Goal: Task Accomplishment & Management: Complete application form

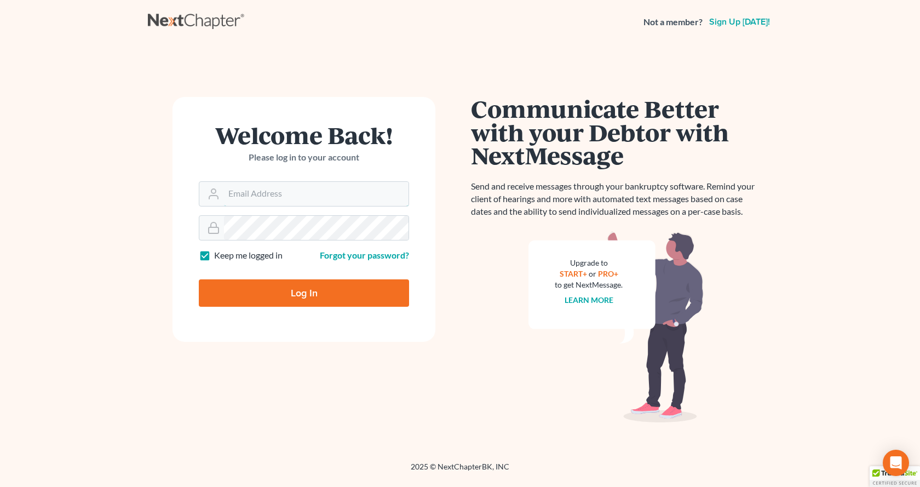
type input "[EMAIL_ADDRESS][DOMAIN_NAME]"
click at [302, 298] on input "Log In" at bounding box center [304, 292] width 210 height 27
type input "Thinking..."
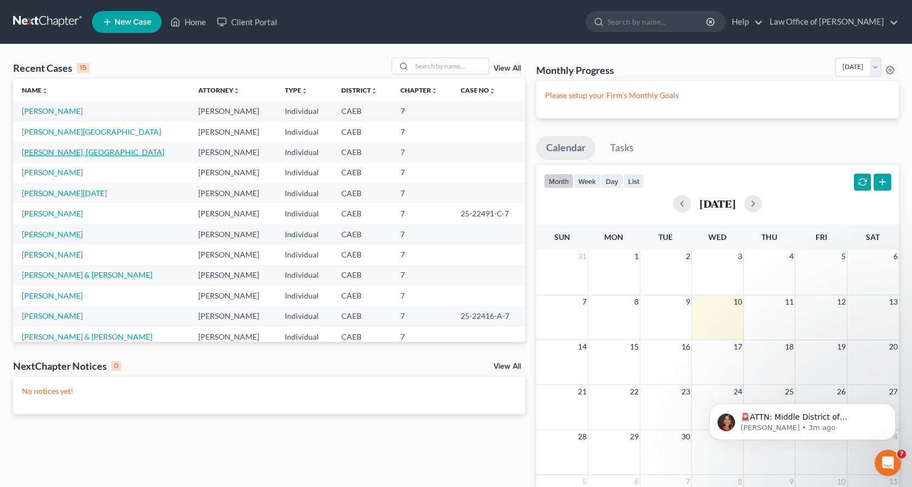
click at [53, 153] on link "[PERSON_NAME], [GEOGRAPHIC_DATA]" at bounding box center [93, 151] width 142 height 9
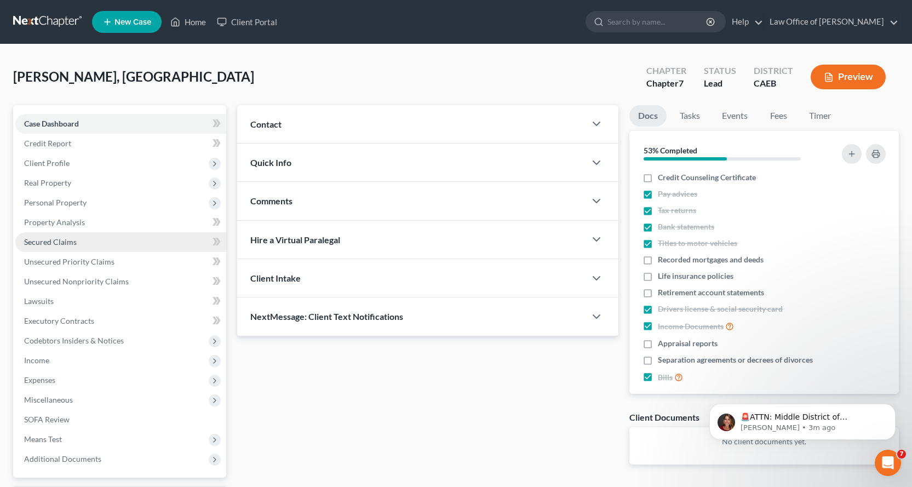
click at [54, 243] on span "Secured Claims" at bounding box center [50, 241] width 53 height 9
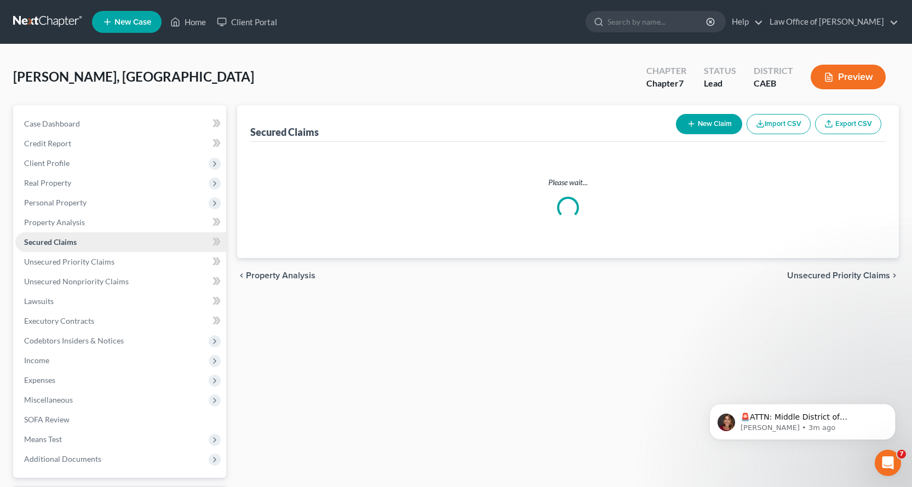
click at [54, 243] on span "Secured Claims" at bounding box center [50, 241] width 53 height 9
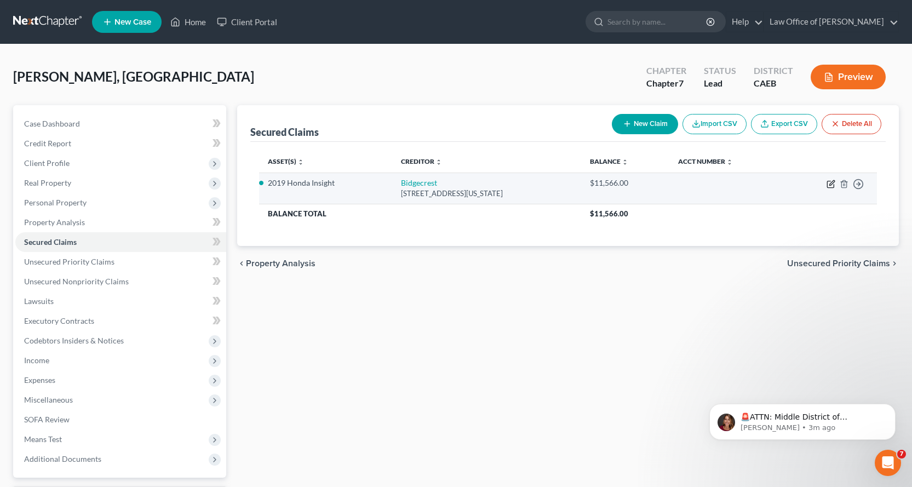
click at [832, 185] on icon "button" at bounding box center [831, 182] width 5 height 5
select select "3"
select select "0"
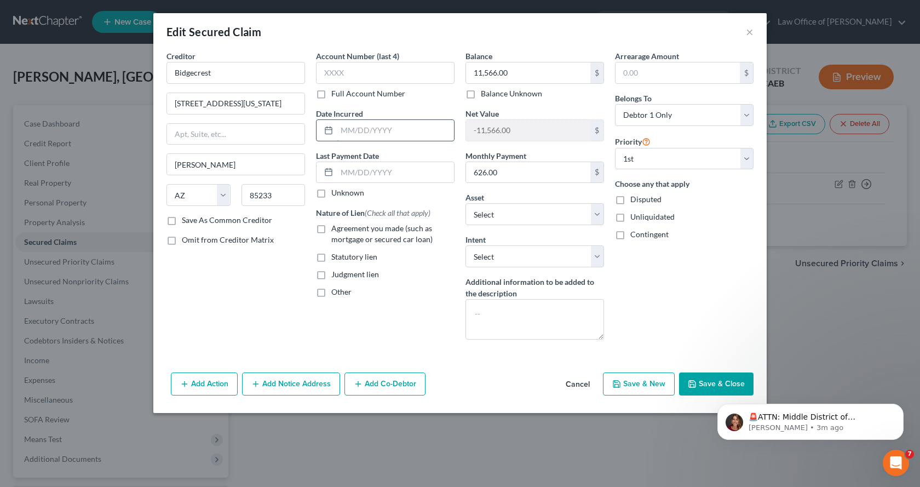
click at [354, 134] on input "text" at bounding box center [395, 130] width 117 height 21
type input "03/15/2023"
click at [331, 227] on label "Agreement you made (such as mortgage or secured car loan)" at bounding box center [392, 234] width 123 height 22
click at [336, 227] on input "Agreement you made (such as mortgage or secured car loan)" at bounding box center [339, 226] width 7 height 7
checkbox input "true"
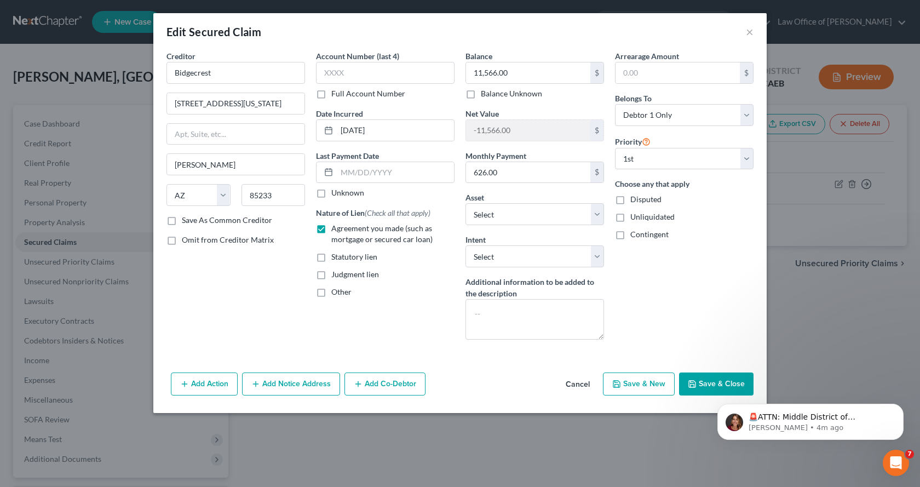
click at [291, 387] on button "Add Notice Address" at bounding box center [291, 384] width 98 height 23
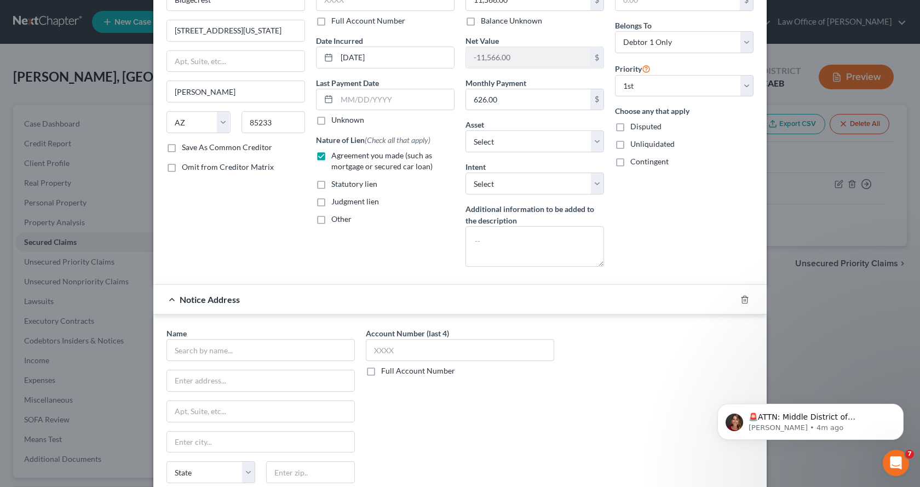
scroll to position [164, 0]
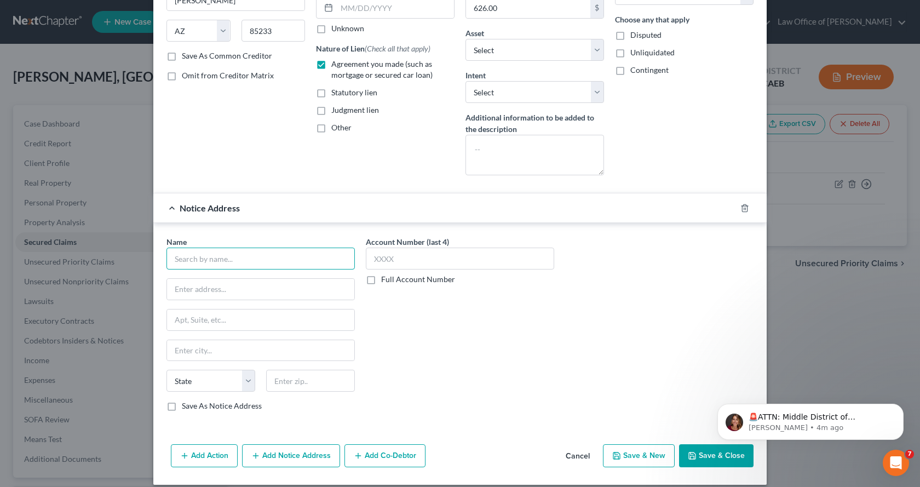
click at [182, 262] on input "text" at bounding box center [261, 259] width 188 height 22
type input "Bridgecrest"
type input "PO Box 29018"
type input "Phoenix"
select select "3"
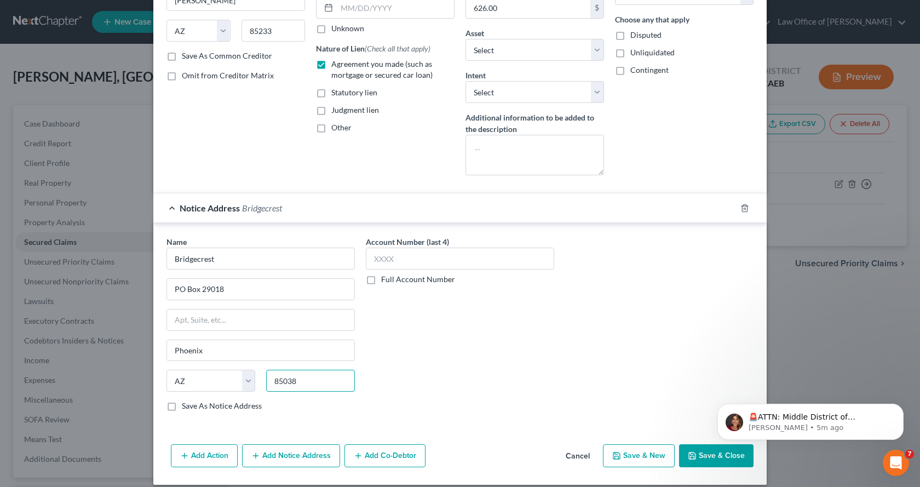
type input "85038"
click at [182, 407] on label "Save As Notice Address" at bounding box center [222, 405] width 80 height 11
click at [186, 407] on input "Save As Notice Address" at bounding box center [189, 403] width 7 height 7
checkbox input "true"
click at [182, 59] on label "Save As Common Creditor" at bounding box center [227, 55] width 90 height 11
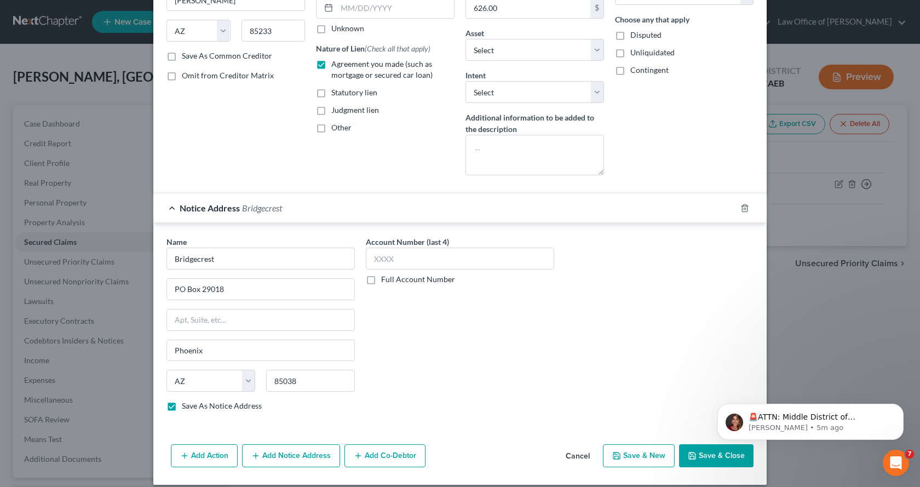
click at [186, 58] on input "Save As Common Creditor" at bounding box center [189, 53] width 7 height 7
checkbox input "true"
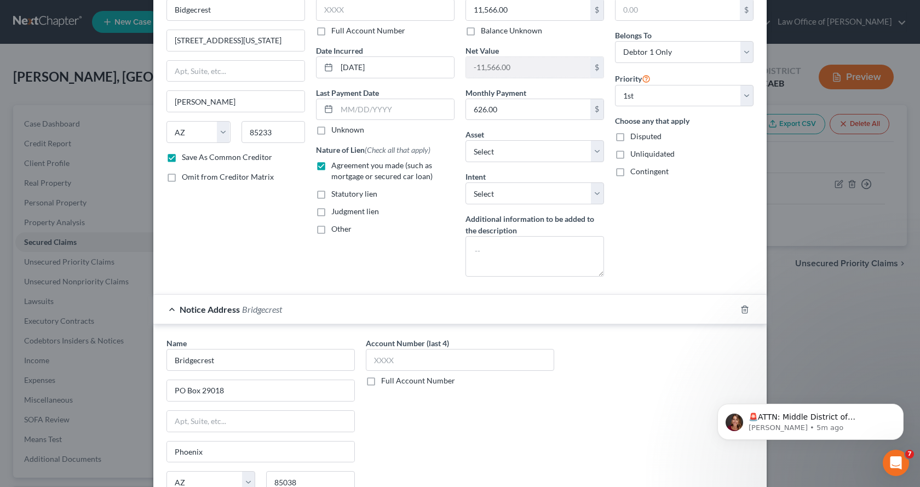
scroll to position [175, 0]
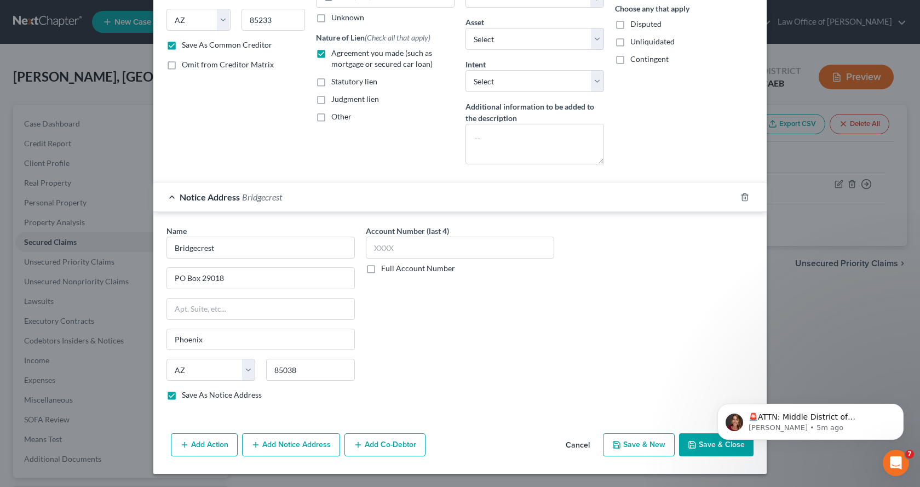
click at [311, 439] on button "Add Notice Address" at bounding box center [291, 444] width 98 height 23
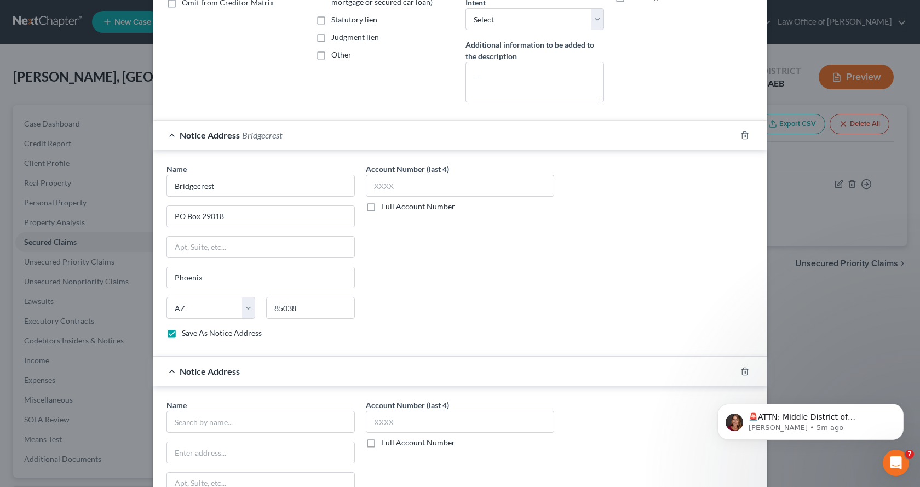
scroll to position [340, 0]
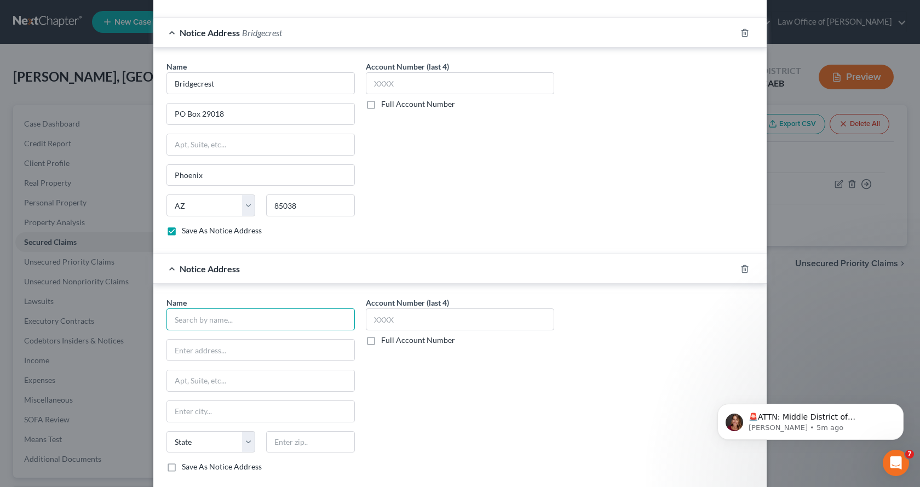
click at [195, 324] on input "text" at bounding box center [261, 319] width 188 height 22
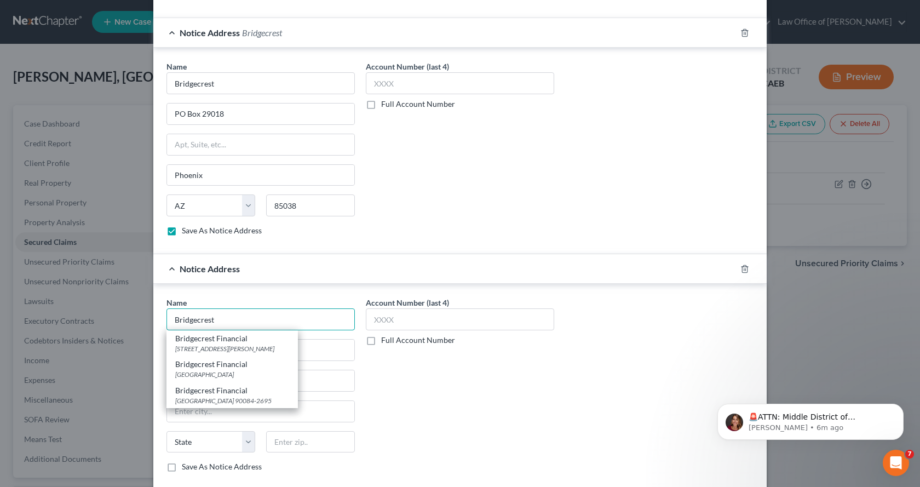
type input "Bridgecrest"
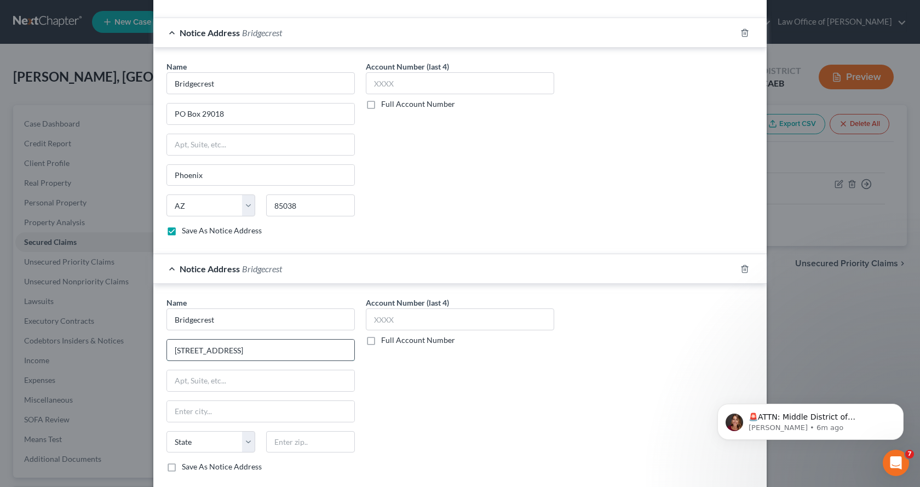
click at [250, 351] on input "7300 E Hampton Ave," at bounding box center [260, 350] width 187 height 21
type input "7300 E Hampton Ave."
type input "Suite 101"
type input "Mesa"
select select "3"
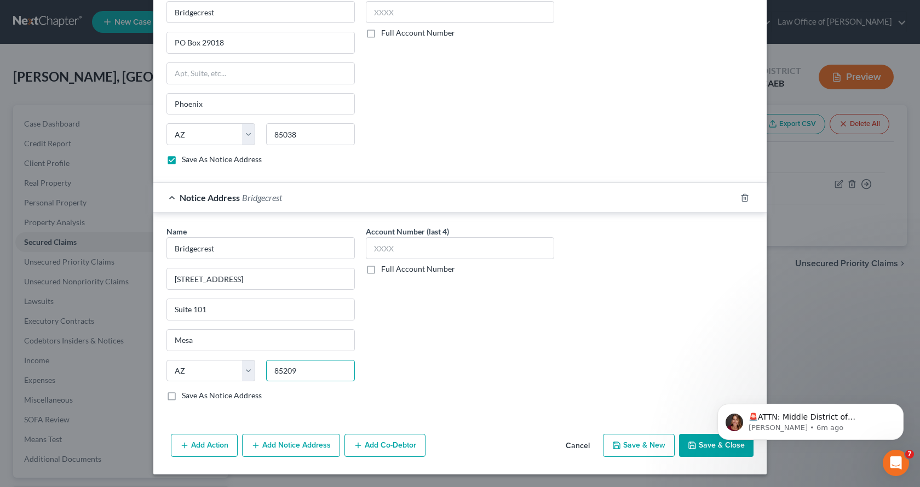
scroll to position [411, 0]
type input "85209"
click at [182, 396] on label "Save As Notice Address" at bounding box center [222, 395] width 80 height 11
click at [186, 396] on input "Save As Notice Address" at bounding box center [189, 393] width 7 height 7
checkbox input "true"
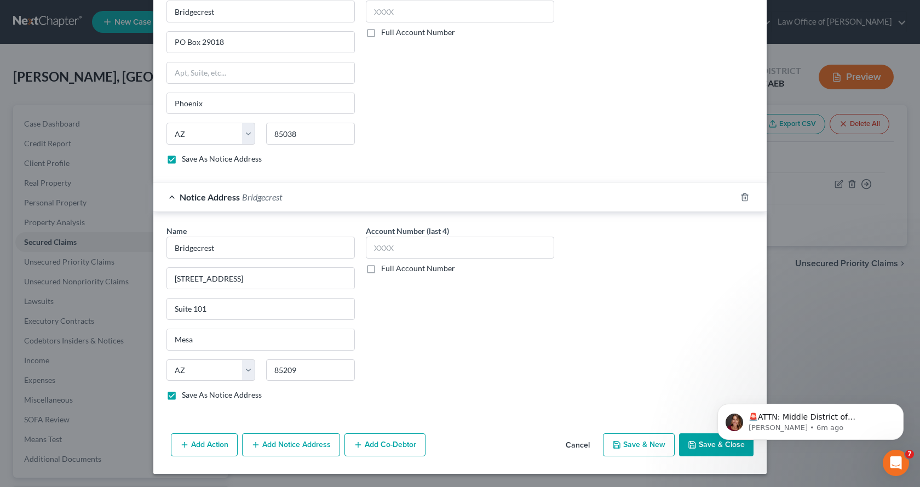
click at [688, 447] on icon "button" at bounding box center [692, 444] width 9 height 9
checkbox input "false"
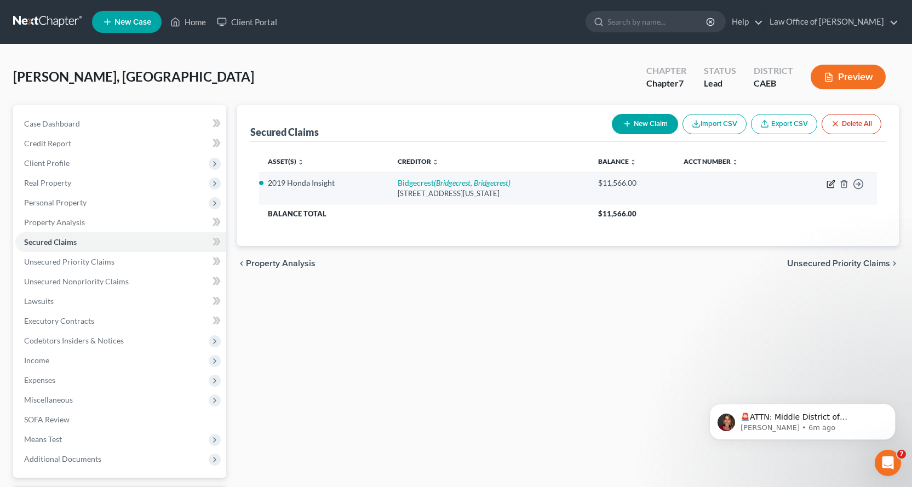
click at [830, 184] on icon "button" at bounding box center [831, 182] width 5 height 5
select select "3"
select select "0"
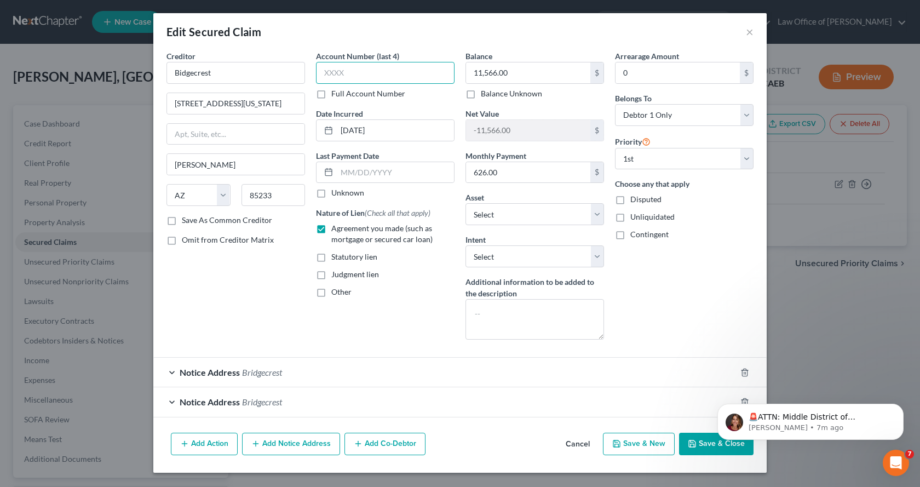
click at [347, 66] on input "text" at bounding box center [385, 73] width 139 height 22
type input "6501"
click at [693, 442] on icon "button" at bounding box center [692, 443] width 9 height 9
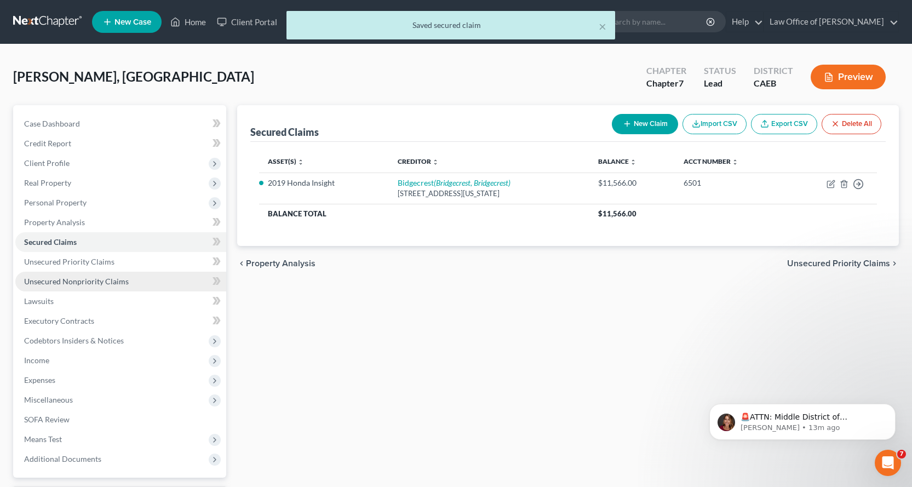
click at [61, 282] on span "Unsecured Nonpriority Claims" at bounding box center [76, 281] width 105 height 9
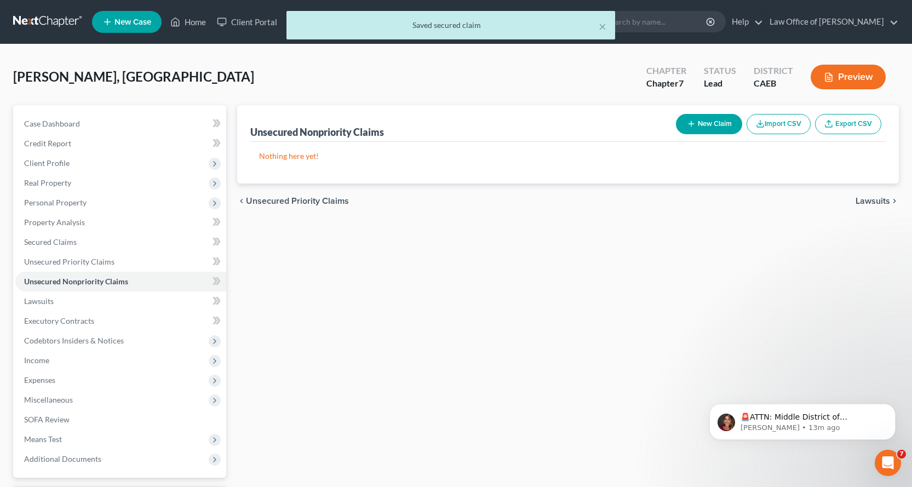
click at [694, 128] on button "New Claim" at bounding box center [709, 124] width 66 height 20
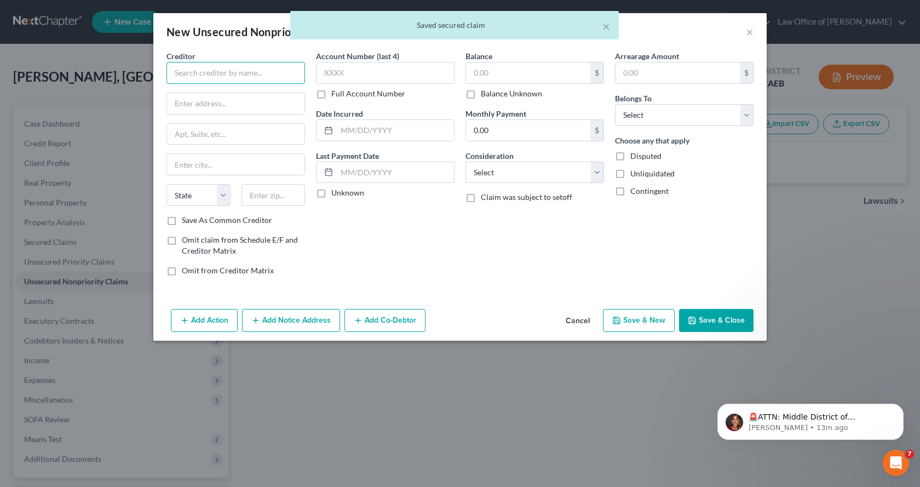
click at [204, 65] on input "text" at bounding box center [236, 73] width 139 height 22
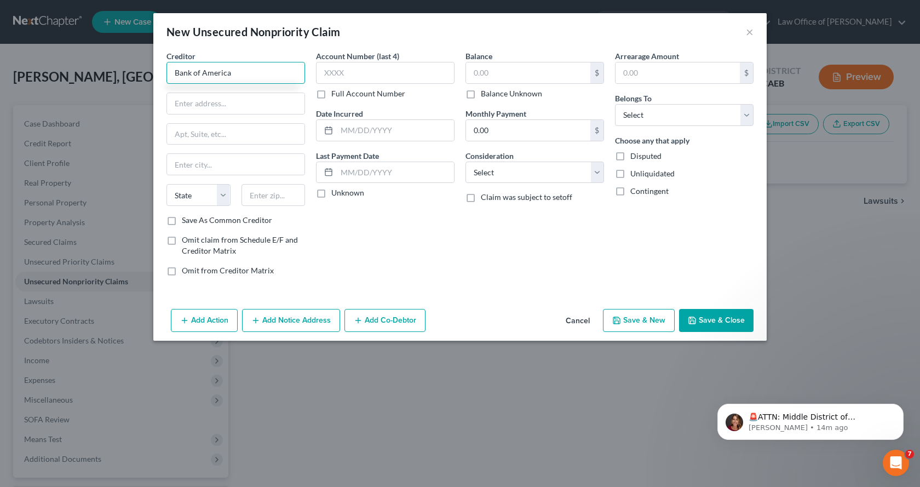
type input "Bank of America"
type input "PO Box 982238"
click at [218, 165] on input "text" at bounding box center [236, 164] width 138 height 21
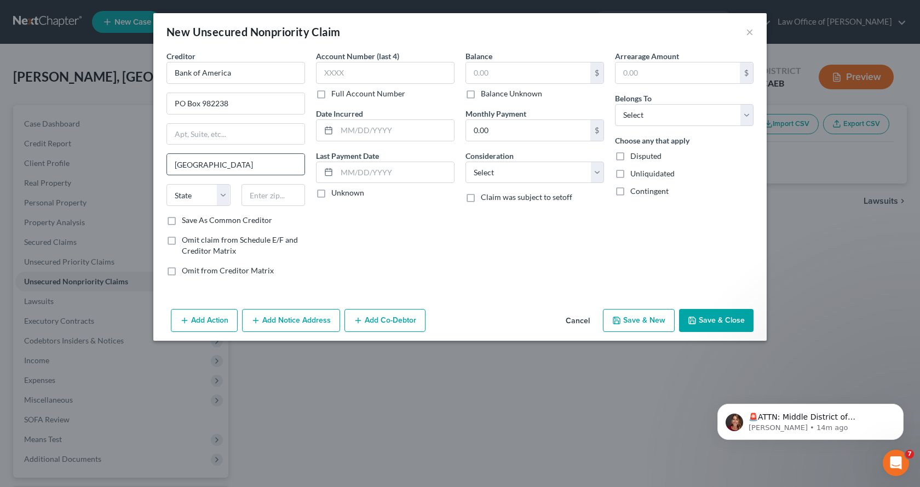
type input "El Paso"
click at [218, 199] on select "State [US_STATE] AK AR AZ CA CO CT DE DC [GEOGRAPHIC_DATA] [GEOGRAPHIC_DATA] GU…" at bounding box center [199, 195] width 64 height 22
select select "45"
click at [167, 184] on select "State [US_STATE] AK AR AZ CA CO CT DE DC [GEOGRAPHIC_DATA] [GEOGRAPHIC_DATA] GU…" at bounding box center [199, 195] width 64 height 22
click at [265, 191] on input "text" at bounding box center [274, 195] width 64 height 22
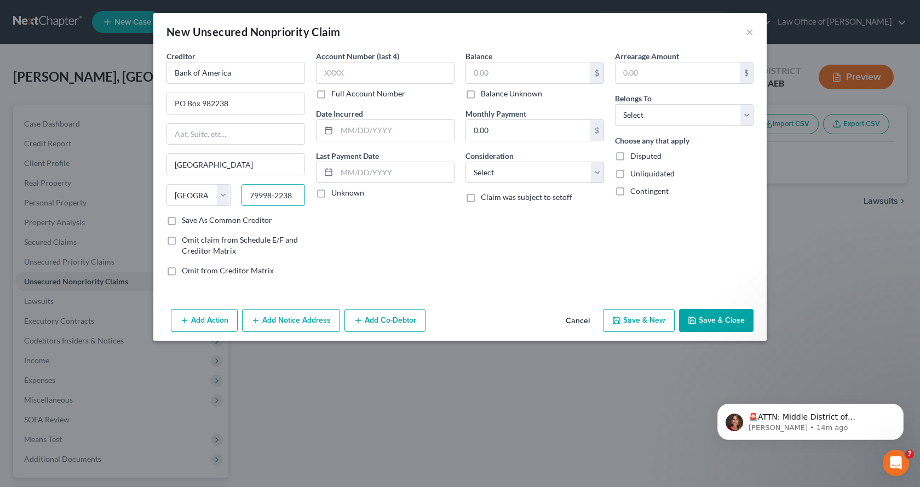
type input "79998-2238"
click at [362, 70] on input "text" at bounding box center [385, 73] width 139 height 22
type input "2967"
click at [478, 76] on input "text" at bounding box center [528, 72] width 124 height 21
type input "11,113.00"
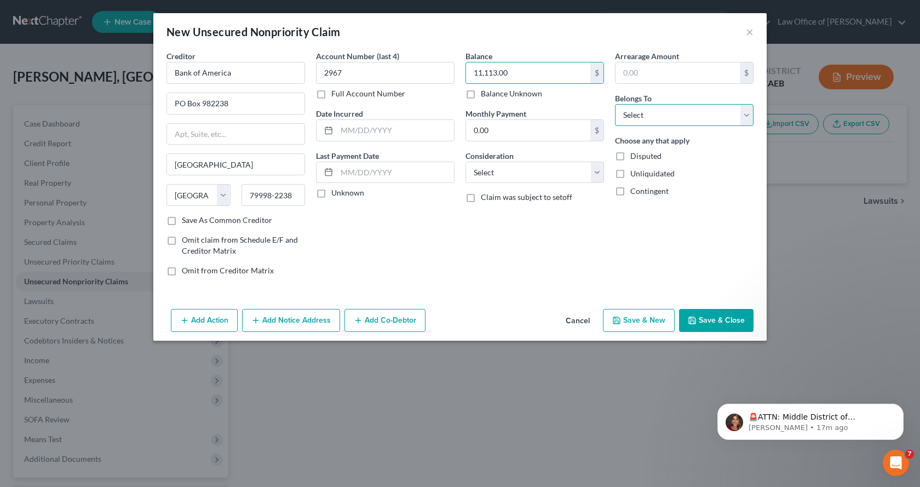
click at [656, 114] on select "Select Debtor 1 Only Debtor 2 Only Debtor 1 And Debtor 2 Only At Least One Of T…" at bounding box center [684, 115] width 139 height 22
select select "0"
click at [615, 104] on select "Select Debtor 1 Only Debtor 2 Only Debtor 1 And Debtor 2 Only At Least One Of T…" at bounding box center [684, 115] width 139 height 22
click at [506, 176] on select "Select Cable / Satellite Services Collection Agency Credit Card Debt Debt Couns…" at bounding box center [535, 173] width 139 height 22
select select "2"
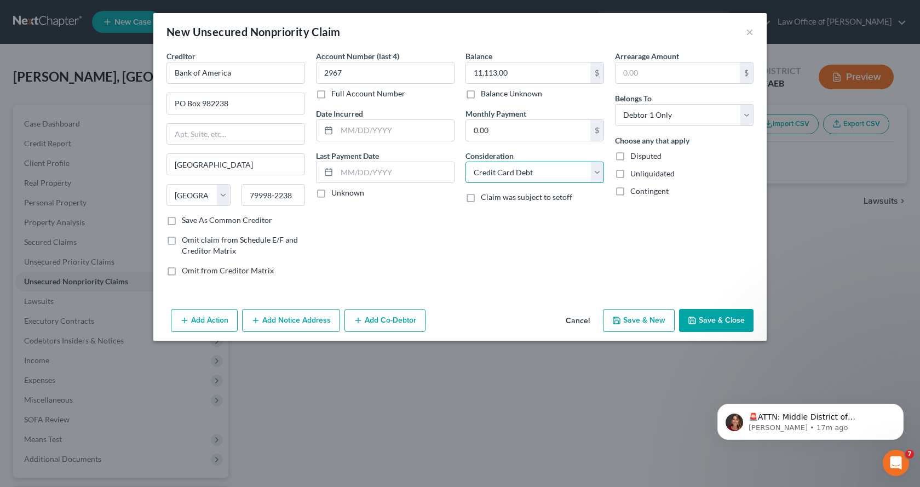
click at [466, 162] on select "Select Cable / Satellite Services Collection Agency Credit Card Debt Debt Couns…" at bounding box center [535, 173] width 139 height 22
click at [348, 133] on input "text" at bounding box center [395, 130] width 117 height 21
type input "2"
type input "10/27/2020 - 12/23/2024"
click at [295, 318] on button "Add Notice Address" at bounding box center [291, 320] width 98 height 23
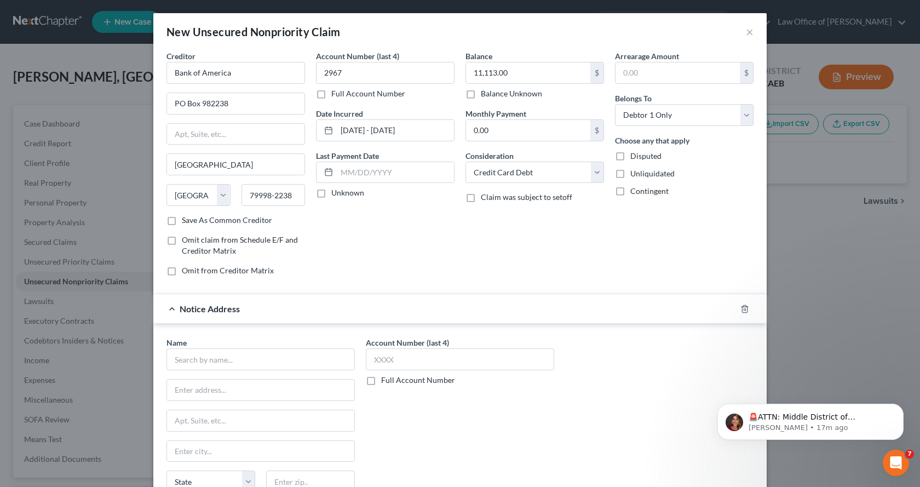
click at [182, 221] on label "Save As Common Creditor" at bounding box center [227, 220] width 90 height 11
click at [186, 221] on input "Save As Common Creditor" at bounding box center [189, 218] width 7 height 7
checkbox input "true"
click at [204, 363] on input "text" at bounding box center [261, 359] width 188 height 22
type input "Bank of America"
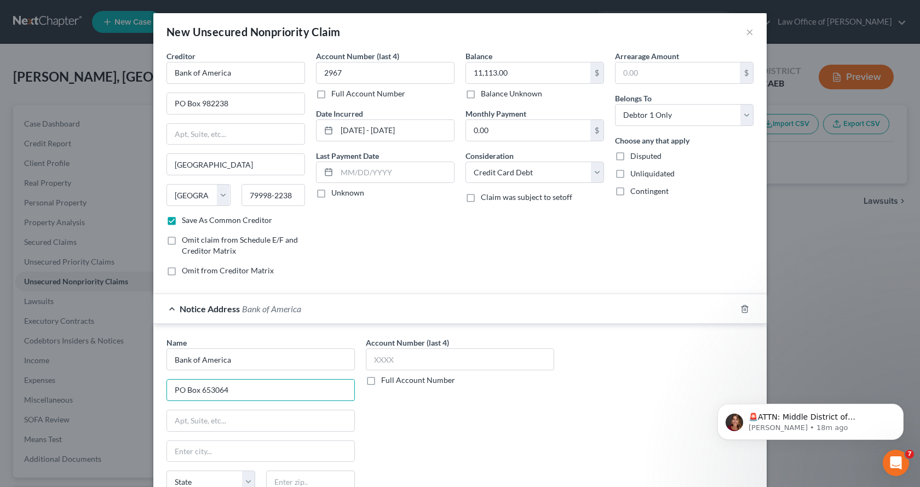
type input "PO Box 653064"
type input "Dallas"
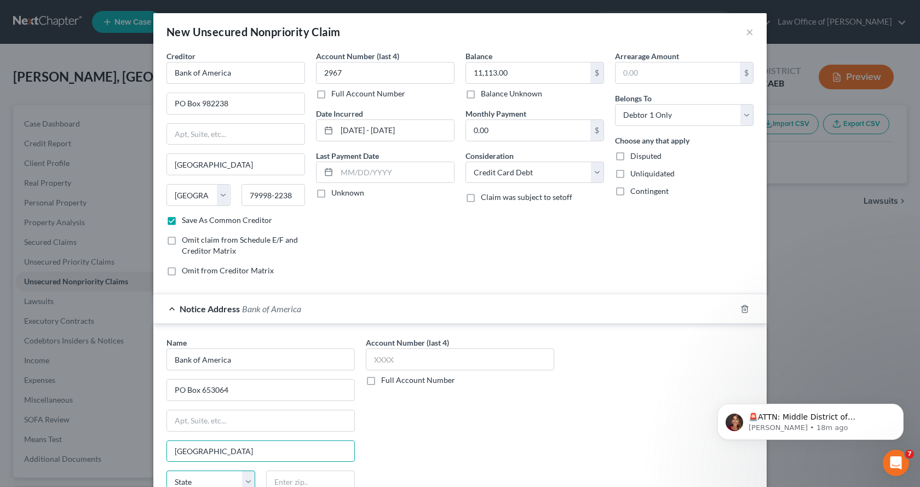
scroll to position [5, 0]
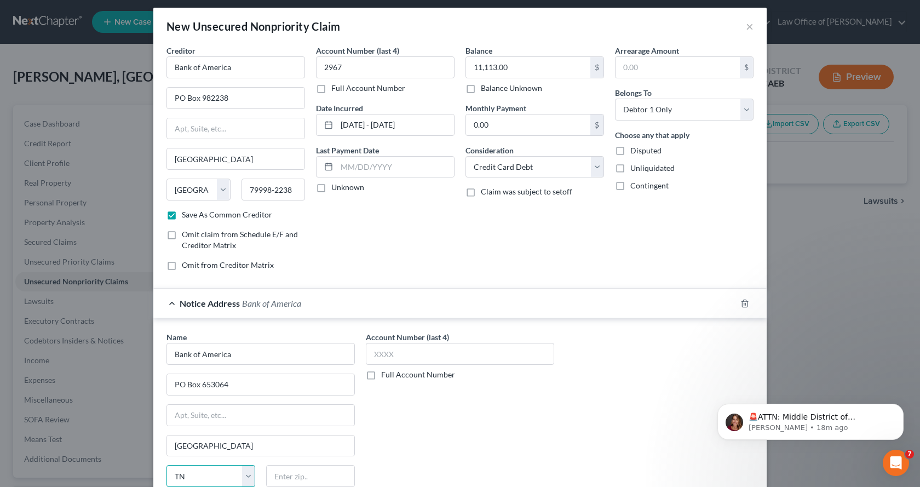
select select "45"
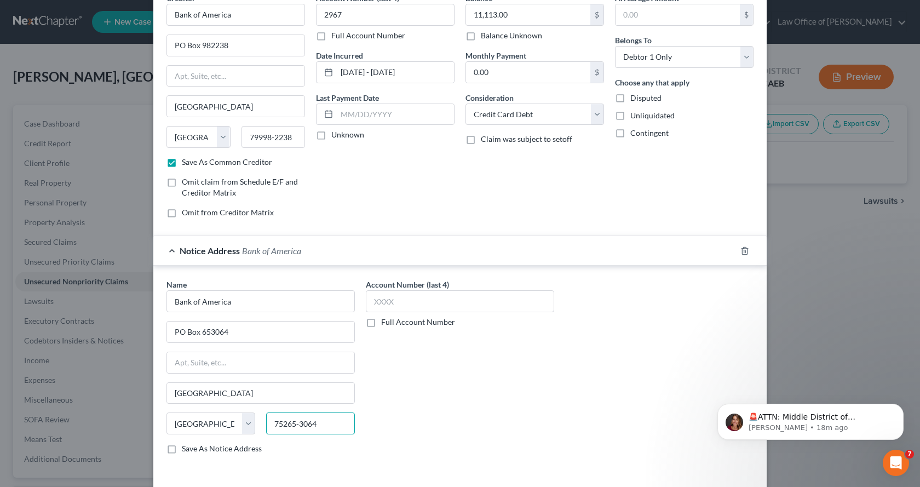
scroll to position [103, 0]
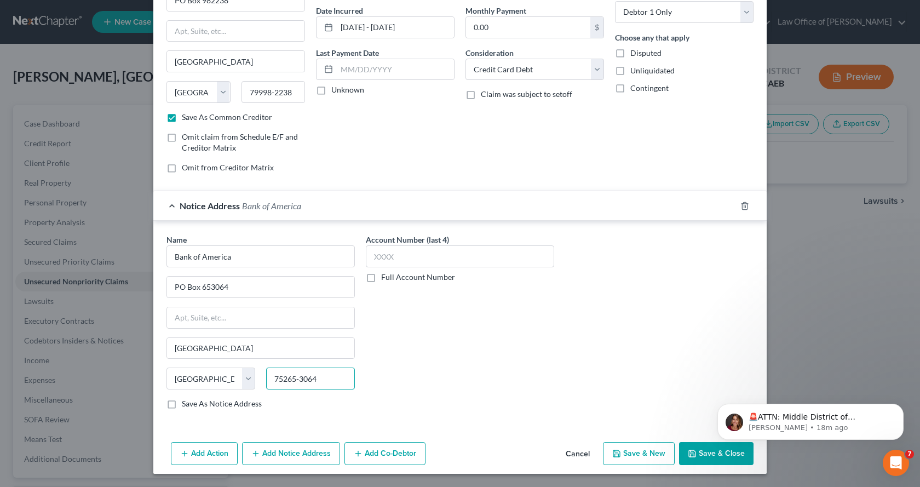
type input "75265-3064"
click at [182, 405] on label "Save As Notice Address" at bounding box center [222, 403] width 80 height 11
click at [186, 405] on input "Save As Notice Address" at bounding box center [189, 401] width 7 height 7
checkbox input "true"
click at [284, 459] on button "Add Notice Address" at bounding box center [291, 453] width 98 height 23
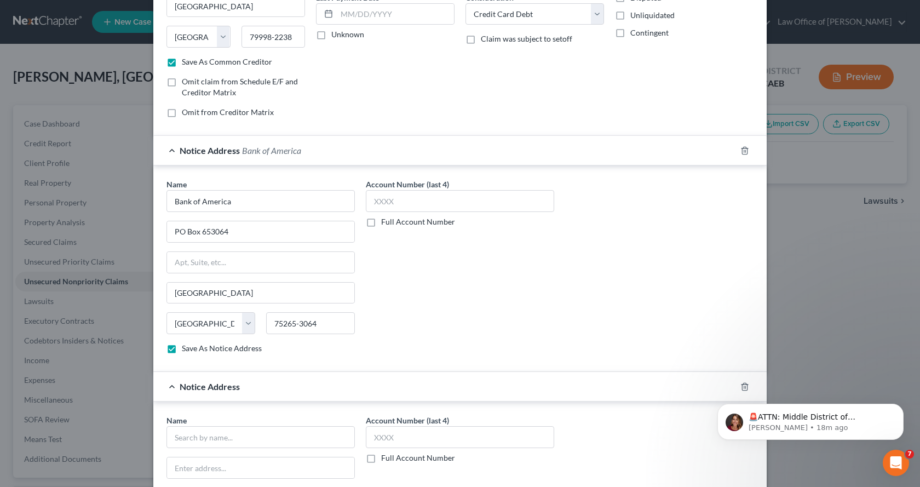
scroll to position [267, 0]
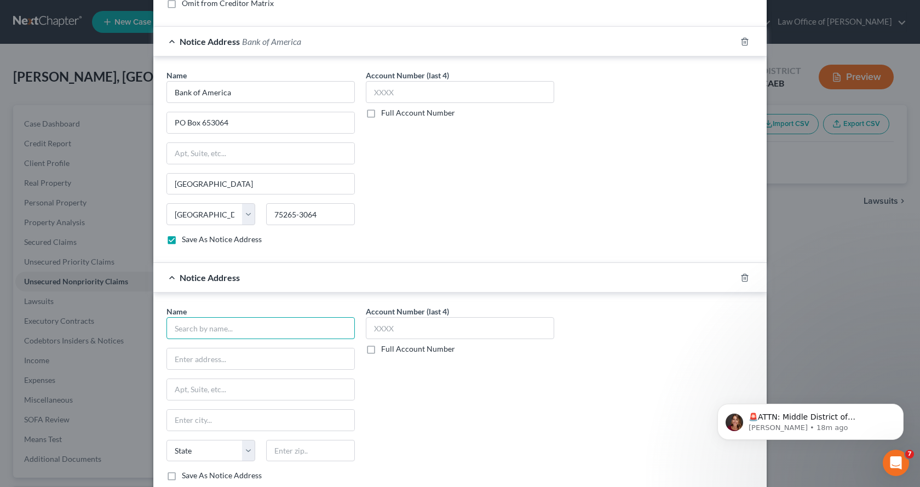
click at [201, 331] on input "text" at bounding box center [261, 328] width 188 height 22
type input "Bank of America"
type input "100 N Tryon Street"
type input "Charlotte"
select select "28"
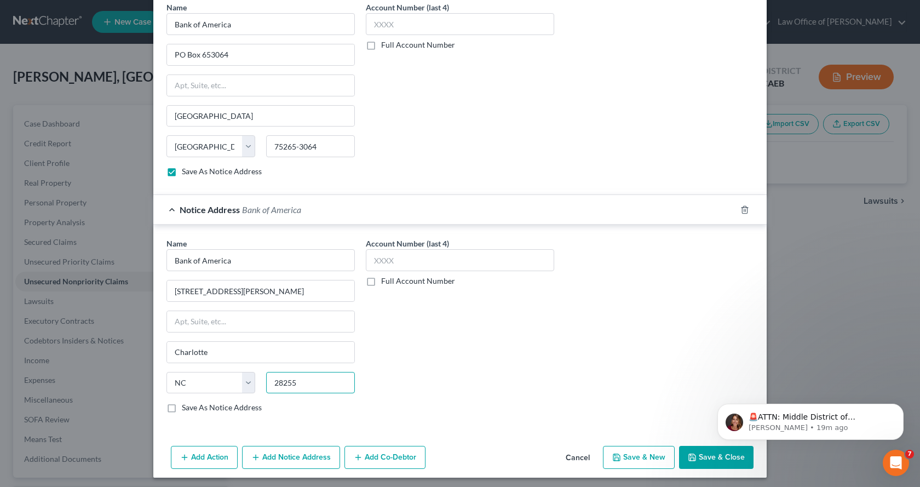
scroll to position [339, 0]
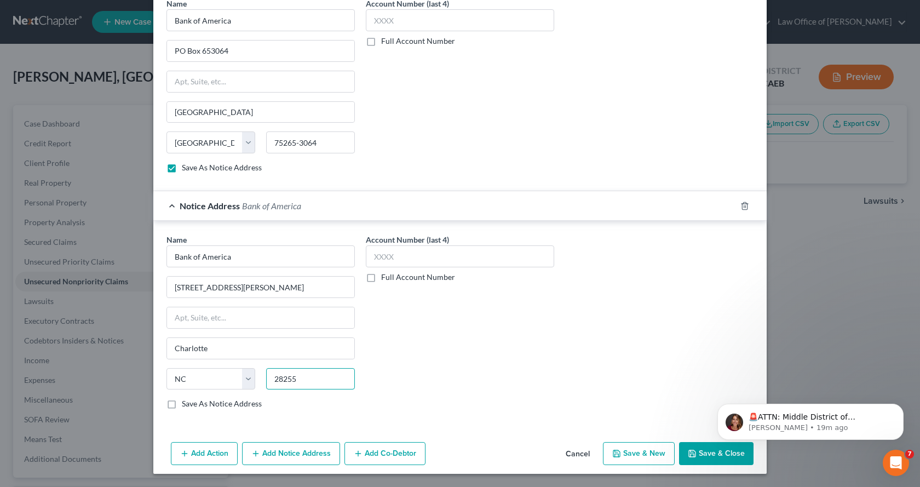
type input "28255"
click at [182, 404] on label "Save As Notice Address" at bounding box center [222, 403] width 80 height 11
click at [186, 404] on input "Save As Notice Address" at bounding box center [189, 401] width 7 height 7
checkbox input "true"
click at [627, 457] on button "Save & New" at bounding box center [639, 453] width 72 height 23
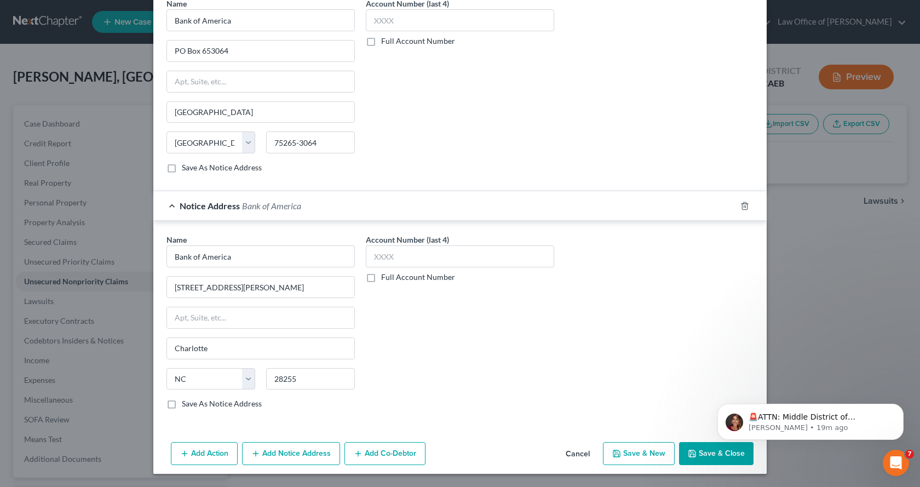
checkbox input "false"
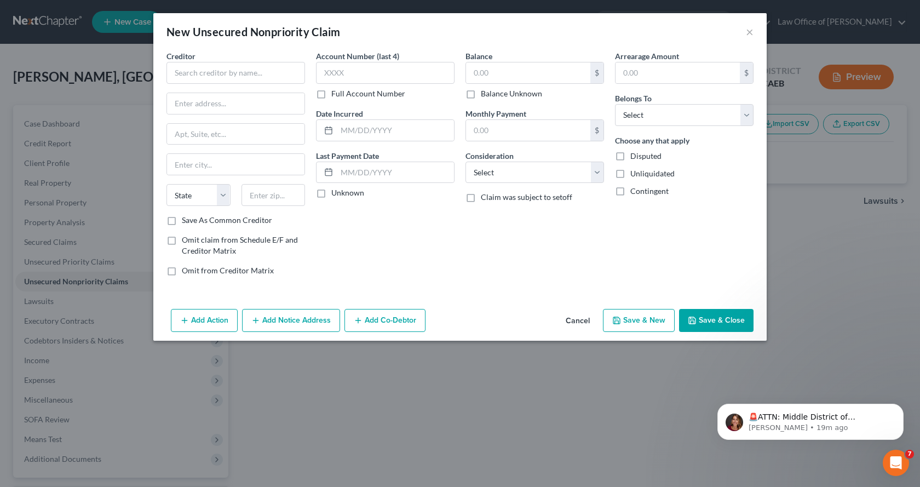
scroll to position [0, 0]
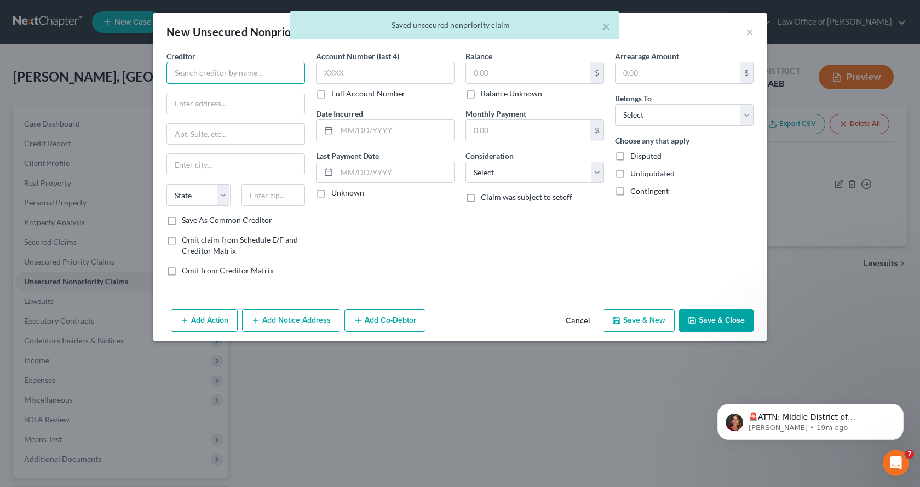
click at [230, 80] on input "text" at bounding box center [236, 73] width 139 height 22
click at [230, 82] on input "text" at bounding box center [236, 73] width 139 height 22
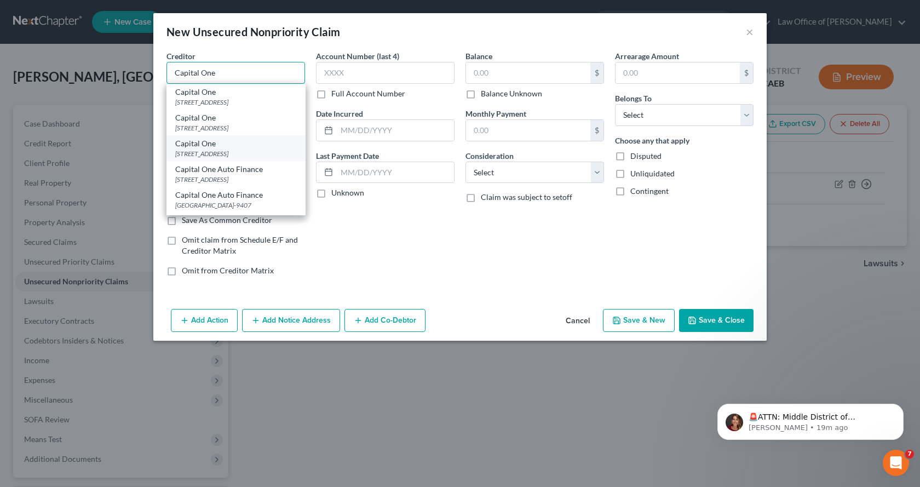
type input "Capital One"
click at [239, 155] on div "[STREET_ADDRESS]" at bounding box center [236, 153] width 122 height 9
type input "PO Box 30285"
type input "Salt Lake City"
select select "46"
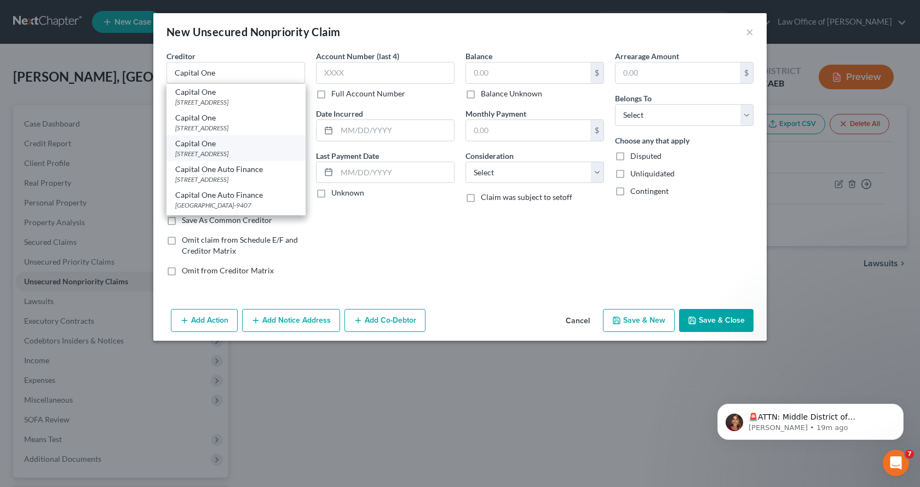
type input "84130-0285"
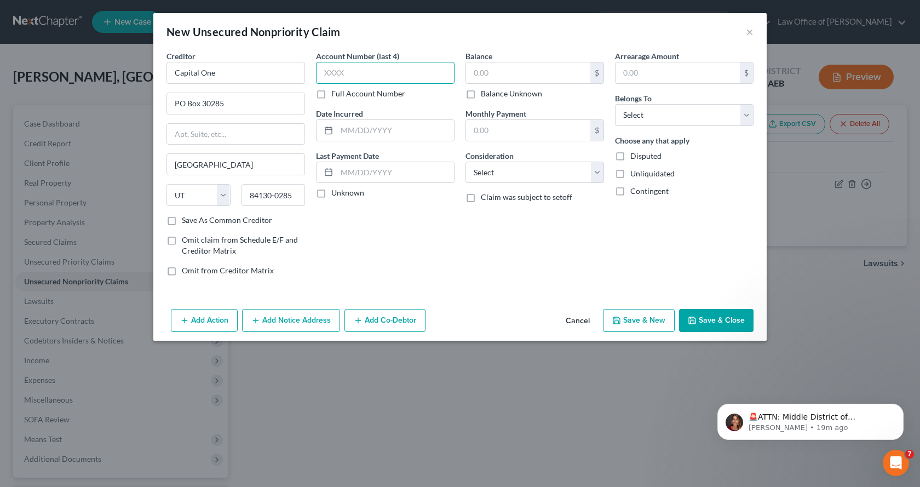
click at [350, 73] on input "text" at bounding box center [385, 73] width 139 height 22
type input "4116"
click at [517, 71] on input "text" at bounding box center [528, 72] width 124 height 21
type input "5,501.00"
click at [721, 121] on select "Select Debtor 1 Only Debtor 2 Only Debtor 1 And Debtor 2 Only At Least One Of T…" at bounding box center [684, 115] width 139 height 22
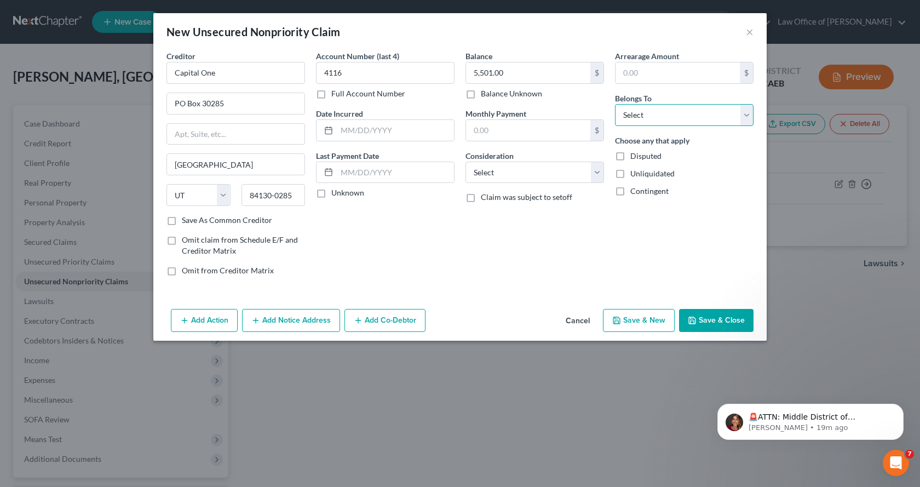
select select "0"
click at [615, 104] on select "Select Debtor 1 Only Debtor 2 Only Debtor 1 And Debtor 2 Only At Least One Of T…" at bounding box center [684, 115] width 139 height 22
drag, startPoint x: 534, startPoint y: 165, endPoint x: 534, endPoint y: 173, distance: 7.7
click at [534, 165] on select "Select Cable / Satellite Services Collection Agency Credit Card Debt Debt Couns…" at bounding box center [535, 173] width 139 height 22
select select "2"
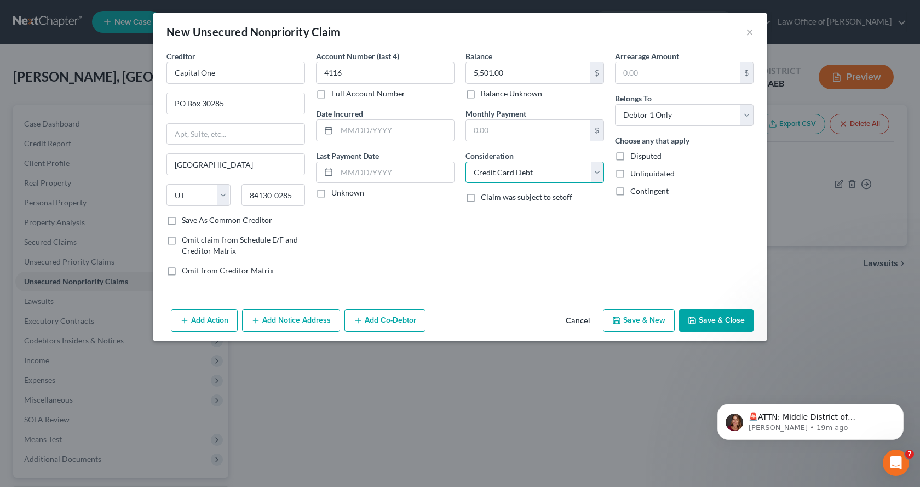
click at [466, 162] on select "Select Cable / Satellite Services Collection Agency Credit Card Debt Debt Couns…" at bounding box center [535, 173] width 139 height 22
click at [363, 130] on input "text" at bounding box center [395, 130] width 117 height 21
type input "2020-2024"
click at [182, 216] on label "Save As Common Creditor" at bounding box center [227, 220] width 90 height 11
click at [186, 216] on input "Save As Common Creditor" at bounding box center [189, 218] width 7 height 7
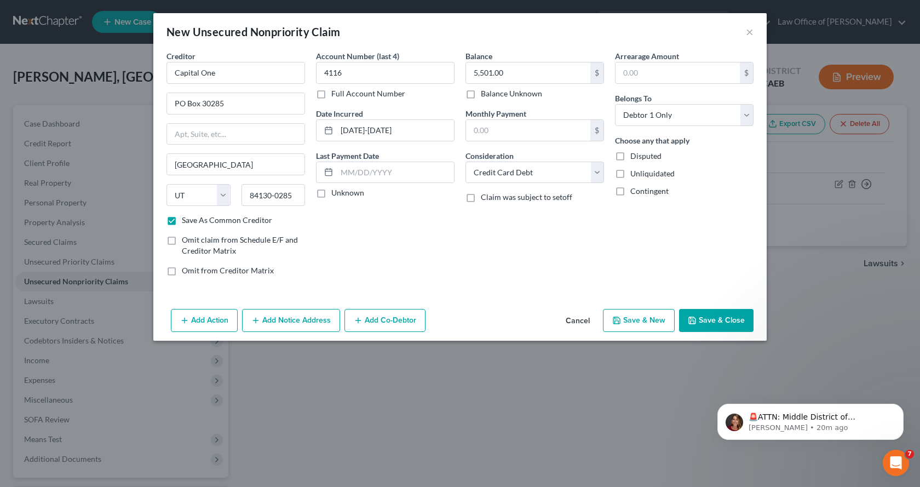
click at [639, 320] on button "Save & New" at bounding box center [639, 320] width 72 height 23
checkbox input "false"
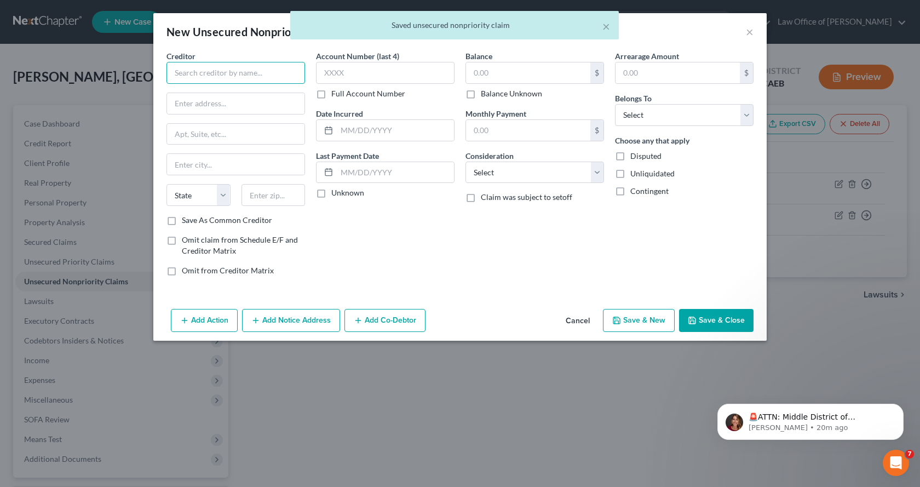
click at [198, 69] on input "text" at bounding box center [236, 73] width 139 height 22
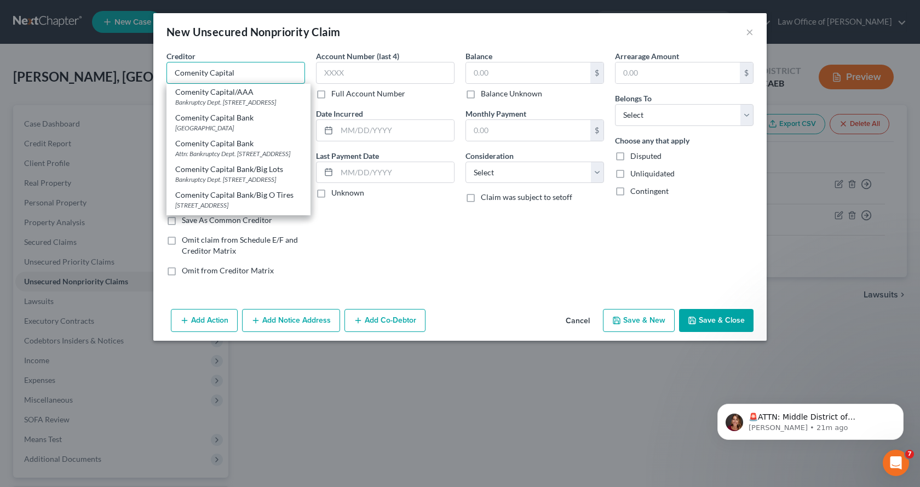
click at [254, 72] on input "Comenity Capital" at bounding box center [236, 73] width 139 height 22
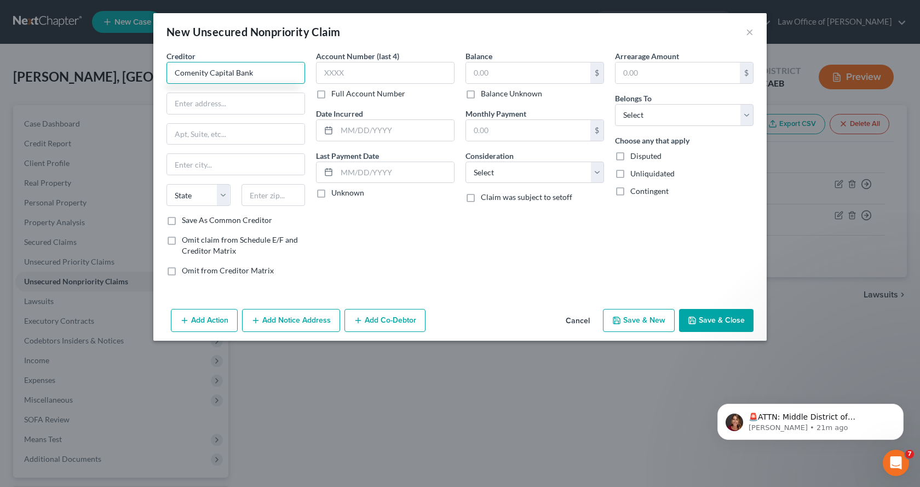
type input "Comenity Capital Bank"
type input "PO Box 182120"
click at [184, 168] on input "text" at bounding box center [236, 164] width 138 height 21
type input "Columbus"
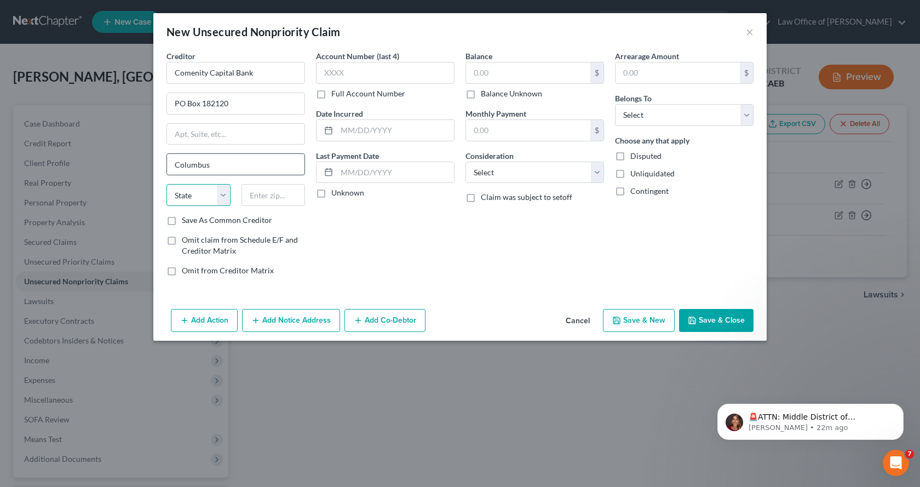
select select "36"
type input "43218-2120"
click at [357, 67] on input "text" at bounding box center [385, 73] width 139 height 22
click at [494, 79] on input "text" at bounding box center [528, 72] width 124 height 21
type input "4,395.00"
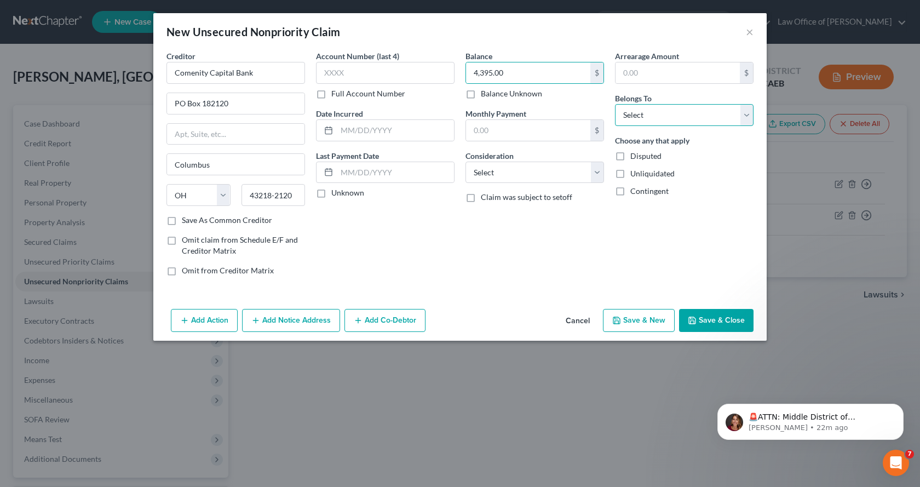
click at [679, 113] on select "Select Debtor 1 Only Debtor 2 Only Debtor 1 And Debtor 2 Only At Least One Of T…" at bounding box center [684, 115] width 139 height 22
select select "0"
click at [615, 104] on select "Select Debtor 1 Only Debtor 2 Only Debtor 1 And Debtor 2 Only At Least One Of T…" at bounding box center [684, 115] width 139 height 22
click at [512, 177] on select "Select Cable / Satellite Services Collection Agency Credit Card Debt Debt Couns…" at bounding box center [535, 173] width 139 height 22
select select "2"
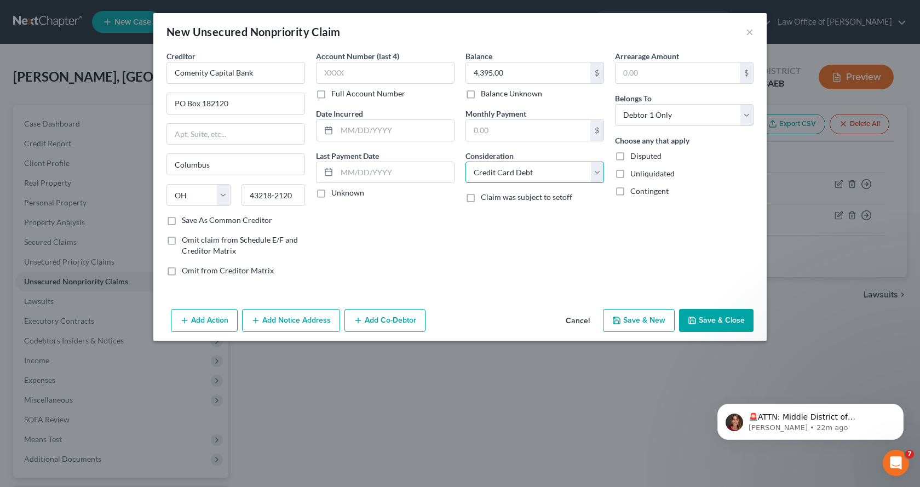
click at [466, 162] on select "Select Cable / Satellite Services Collection Agency Credit Card Debt Debt Couns…" at bounding box center [535, 173] width 139 height 22
click at [352, 68] on input "text" at bounding box center [385, 73] width 139 height 22
type input "8281"
click at [182, 221] on label "Save As Common Creditor" at bounding box center [227, 220] width 90 height 11
click at [186, 221] on input "Save As Common Creditor" at bounding box center [189, 218] width 7 height 7
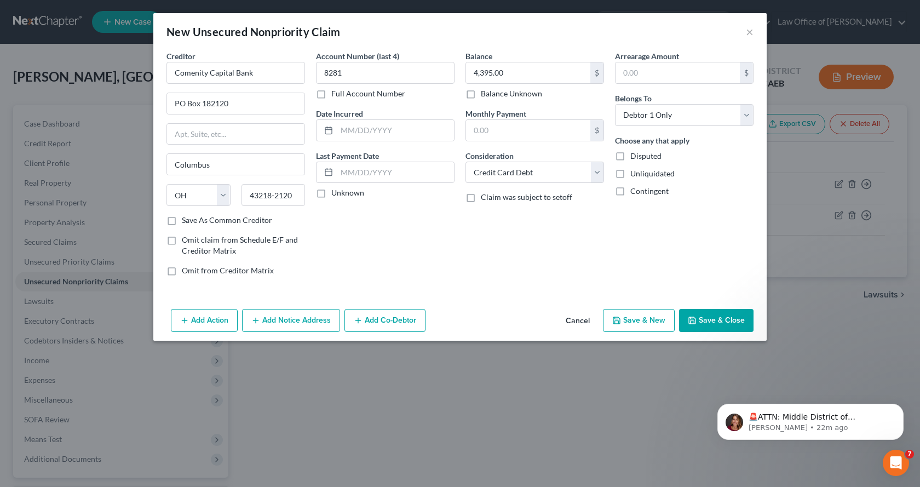
checkbox input "true"
click at [306, 319] on button "Add Notice Address" at bounding box center [291, 320] width 98 height 23
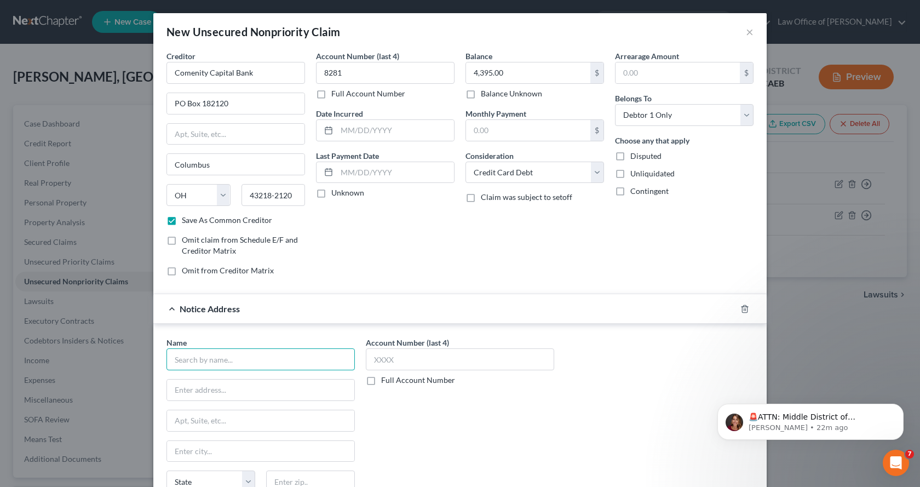
click at [193, 361] on input "text" at bounding box center [261, 359] width 188 height 22
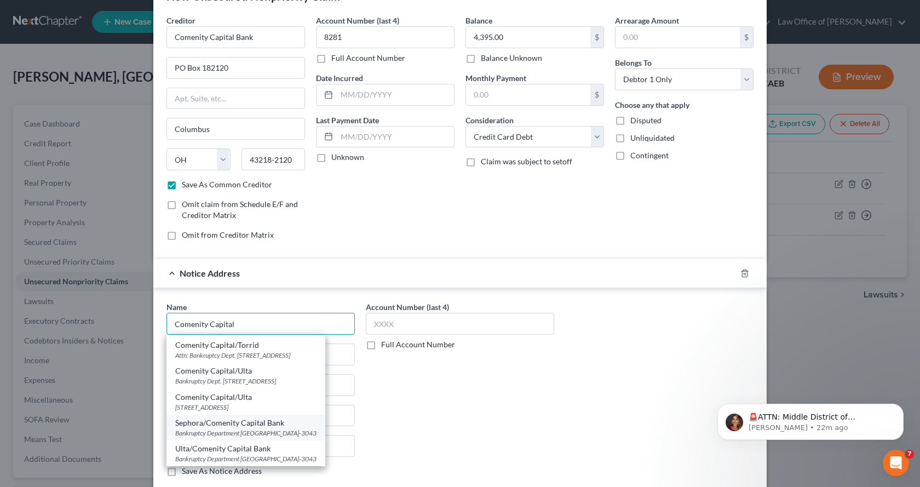
scroll to position [55, 0]
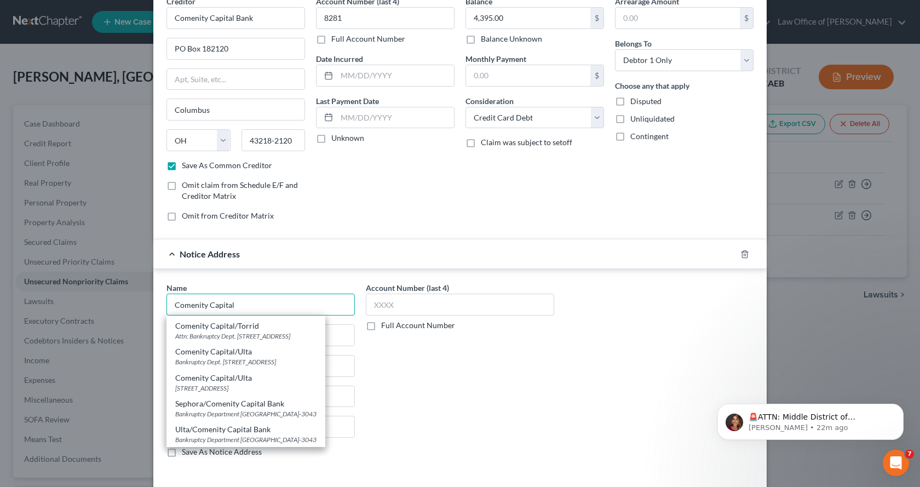
click at [272, 297] on input "Comenity Capital" at bounding box center [261, 305] width 188 height 22
type input "Comenity Capital/Ulta"
type input "Bankruptcy Dept."
type input "PO Box 183043"
type input "Columbus"
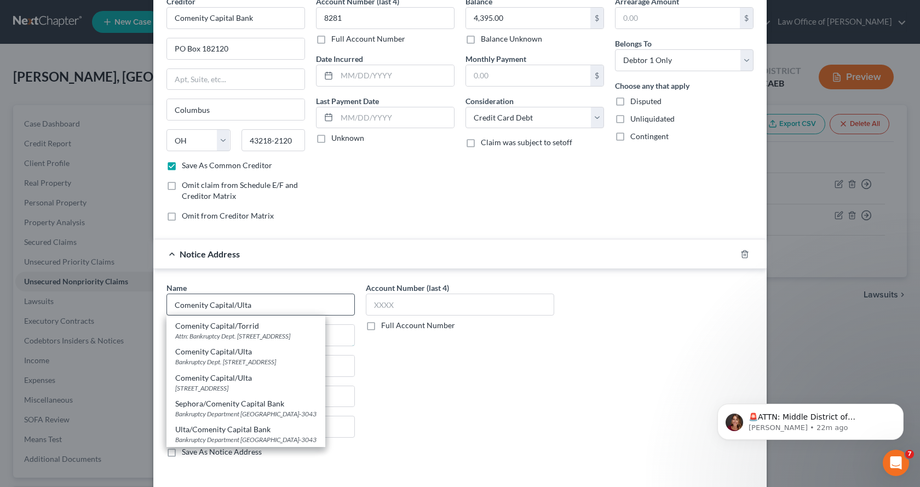
select select "36"
type input "43218-3043"
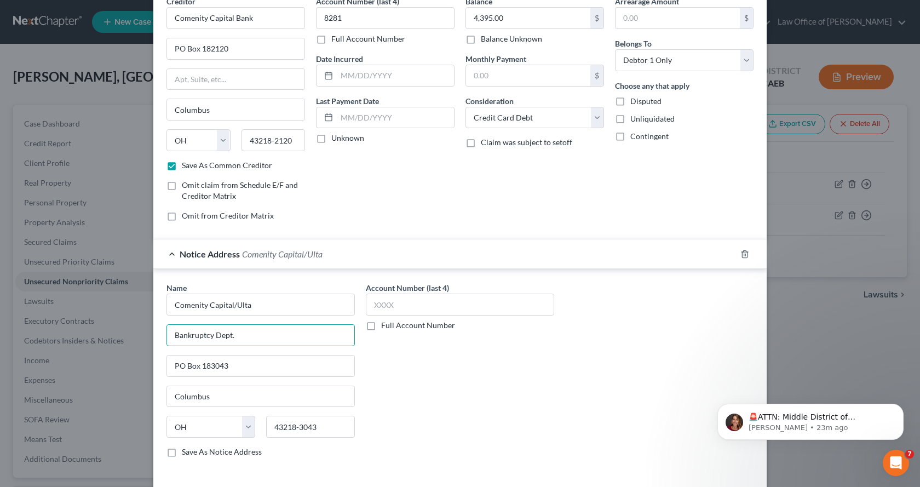
scroll to position [0, 0]
click at [258, 310] on input "Comenity Capital/Ulta" at bounding box center [261, 305] width 188 height 22
drag, startPoint x: 258, startPoint y: 310, endPoint x: 155, endPoint y: 308, distance: 103.0
click at [155, 308] on div "Name * Comenity Capital/Ulta Bankruptcy Dept. PO Box 183043 Columbus State AL A…" at bounding box center [460, 372] width 614 height 206
drag, startPoint x: 233, startPoint y: 342, endPoint x: 140, endPoint y: 337, distance: 93.3
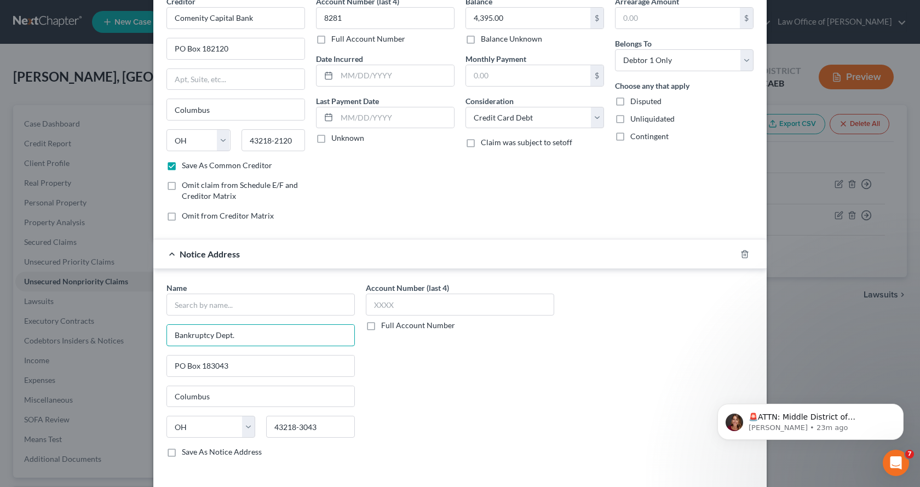
click at [143, 337] on div "New Unsecured Nonpriority Claim × Creditor * Comenity Capital Bank PO Box 18212…" at bounding box center [460, 243] width 920 height 487
drag, startPoint x: 227, startPoint y: 371, endPoint x: 150, endPoint y: 368, distance: 77.8
click at [154, 368] on div "Name * PO Box 183043 Columbus State AL AK AR AZ CA CO CT DE DC FL GA GU HI ID I…" at bounding box center [460, 372] width 614 height 206
drag, startPoint x: 205, startPoint y: 401, endPoint x: 155, endPoint y: 398, distance: 49.9
click at [156, 398] on div "Name * Columbus State AL AK AR AZ CA CO CT DE DC FL GA GU HI ID IL IN IA KS KY …" at bounding box center [460, 372] width 614 height 206
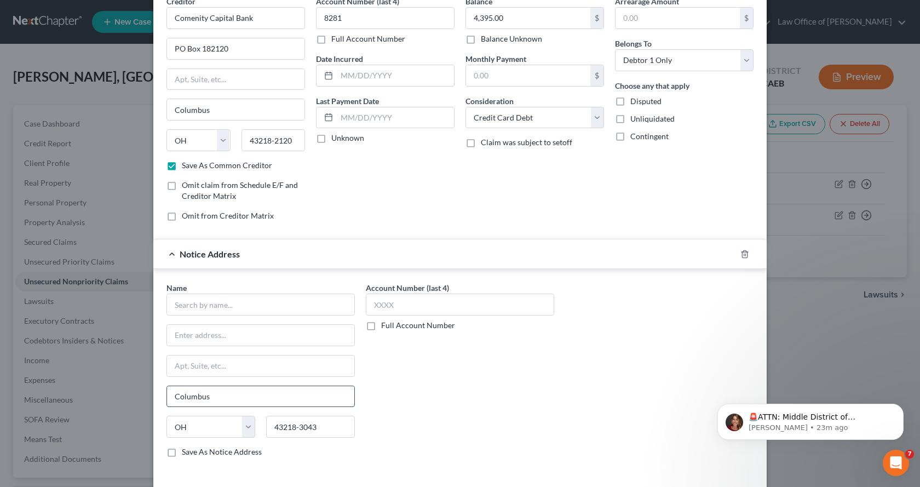
click at [233, 392] on input "Columbus" at bounding box center [260, 396] width 187 height 21
click at [184, 307] on input "text" at bounding box center [261, 305] width 188 height 22
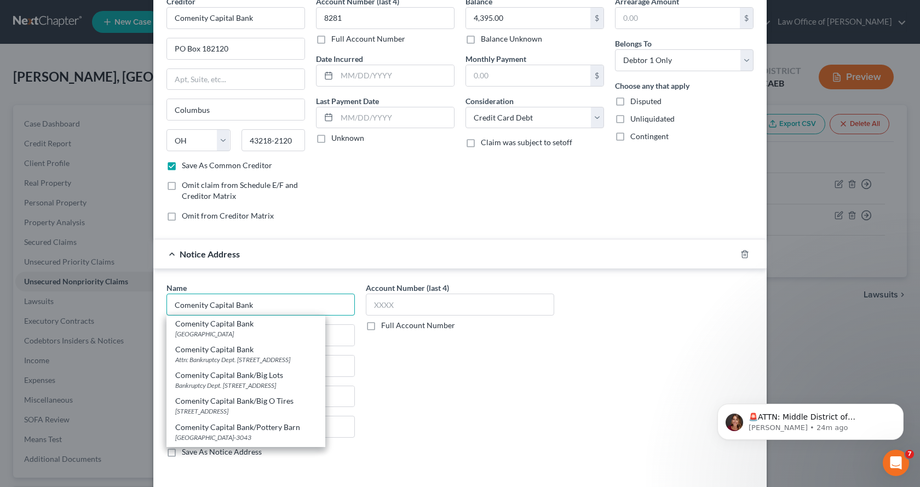
type input "Comenity Capital Bank"
click at [291, 268] on div "Notice Address" at bounding box center [444, 253] width 583 height 29
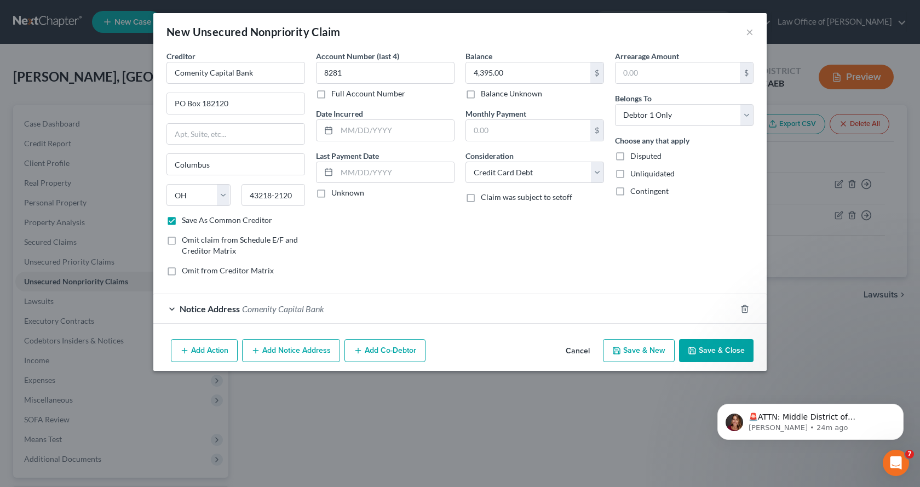
click at [176, 312] on div "Notice Address Comenity Capital Bank" at bounding box center [444, 308] width 583 height 29
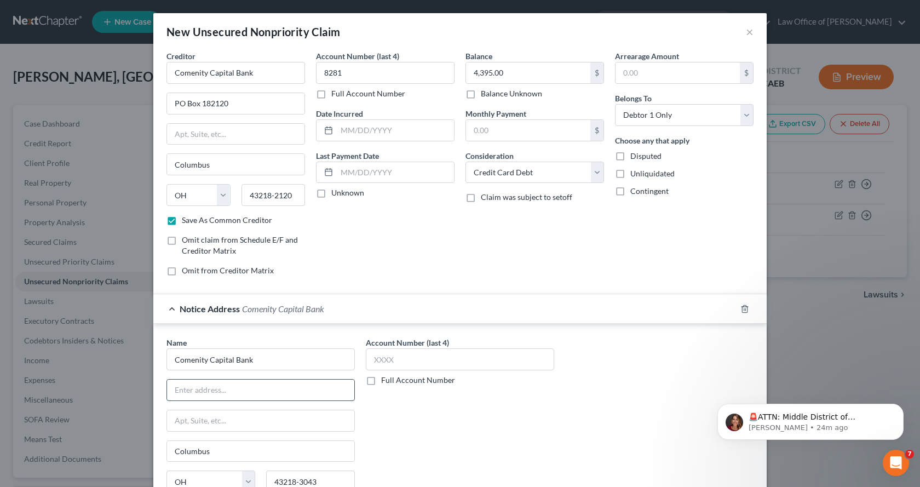
click at [190, 393] on input "text" at bounding box center [260, 390] width 187 height 21
type input "PO Box 183003"
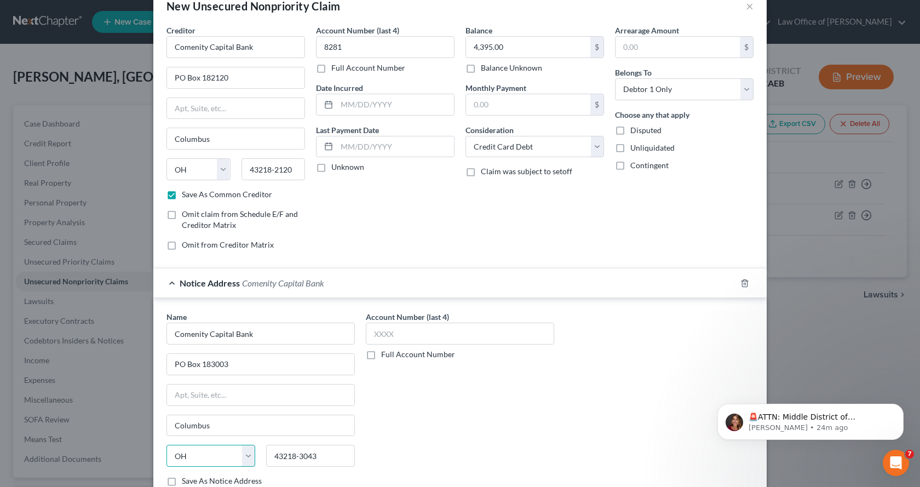
scroll to position [60, 0]
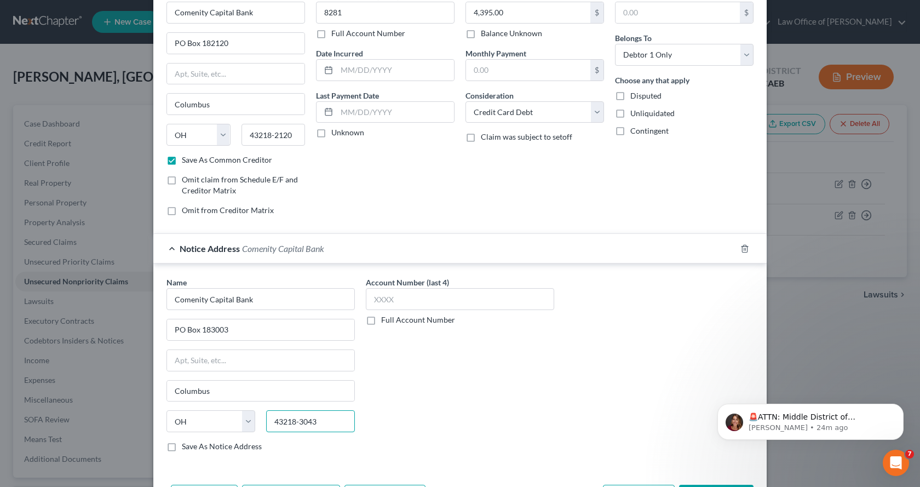
click at [308, 420] on input "43218-3043" at bounding box center [310, 421] width 89 height 22
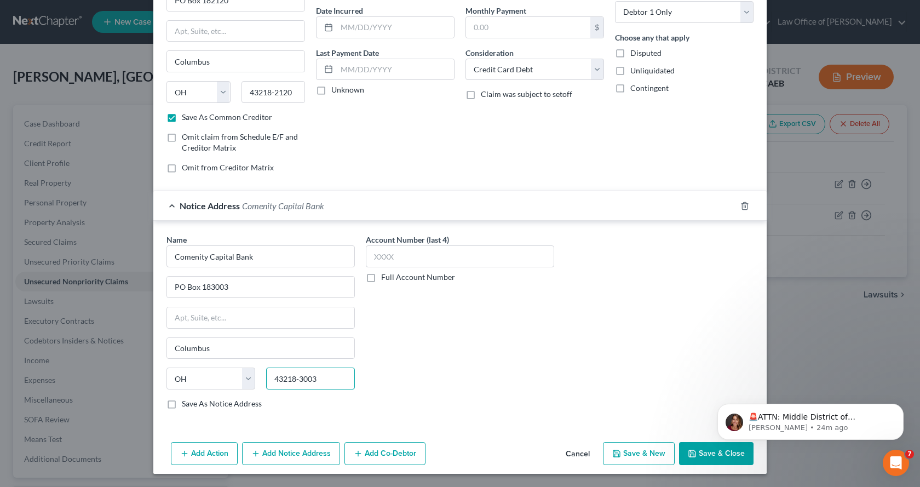
type input "43218-3003"
click at [274, 454] on button "Add Notice Address" at bounding box center [291, 453] width 98 height 23
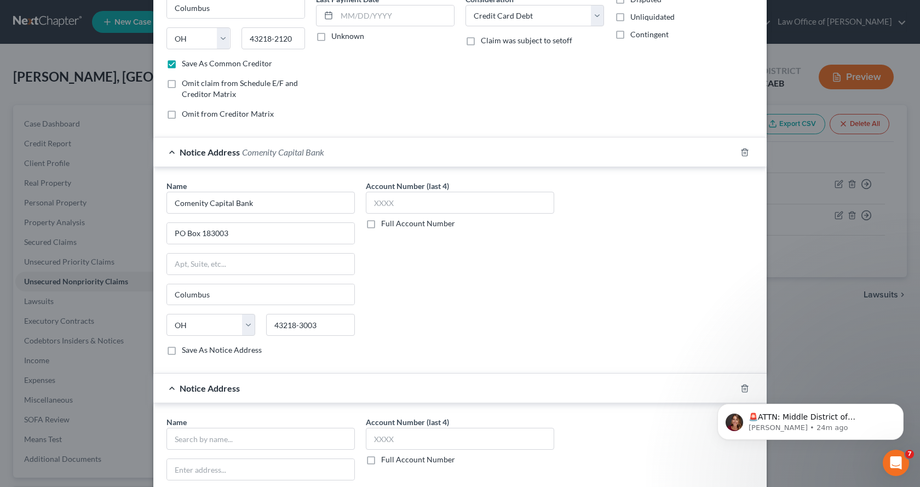
scroll to position [267, 0]
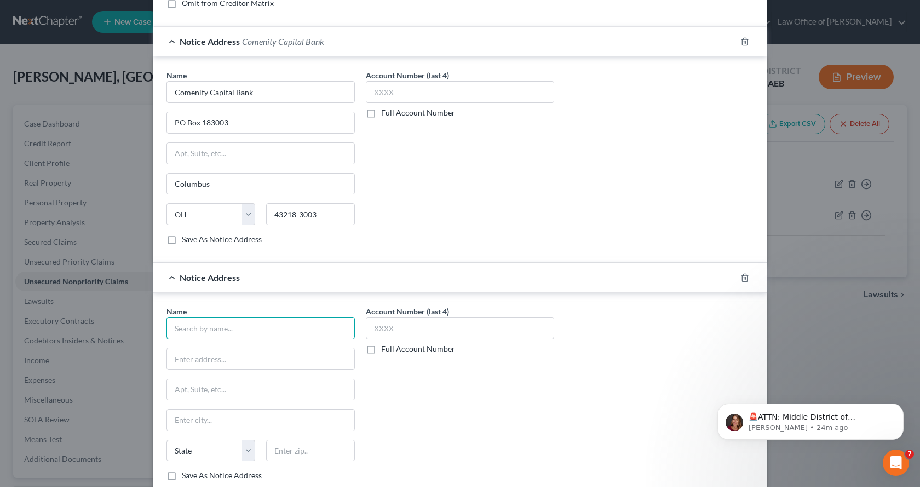
click at [209, 327] on input "text" at bounding box center [261, 328] width 188 height 22
type input "Comenity Capital Bank"
click at [204, 354] on input "text" at bounding box center [260, 358] width 187 height 21
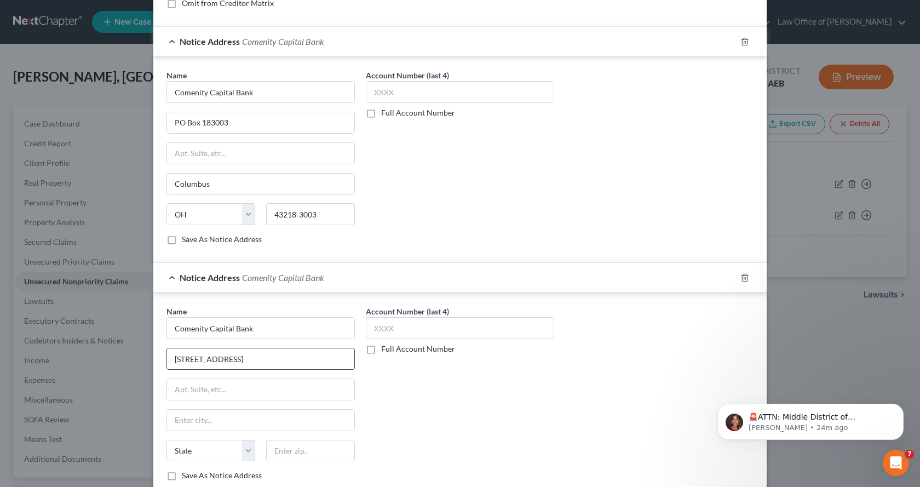
type input "3095 Loyalty Circle"
type input "Building A"
type input "Columbus"
select select "36"
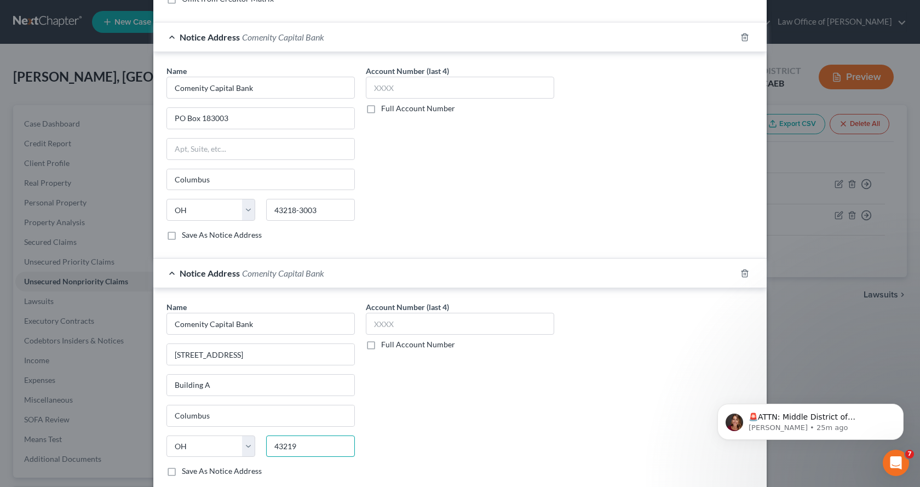
scroll to position [339, 0]
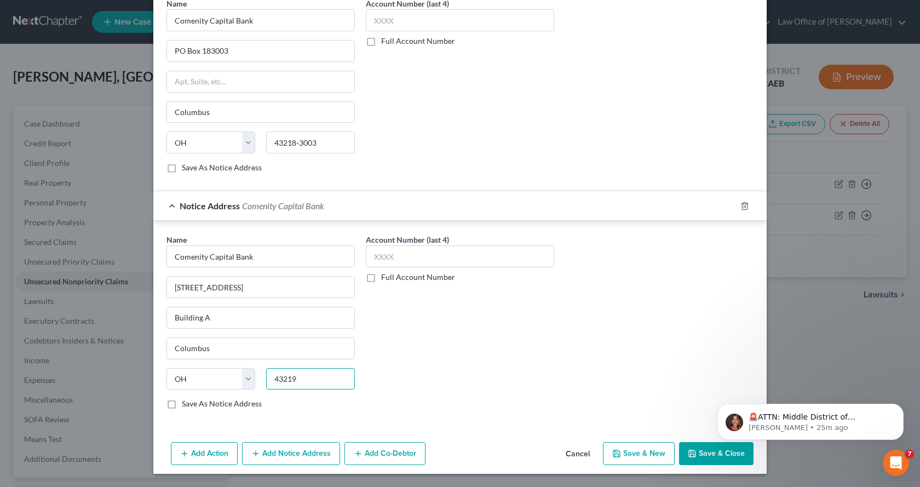
type input "43219"
click at [639, 451] on button "Save & New" at bounding box center [639, 453] width 72 height 23
checkbox input "false"
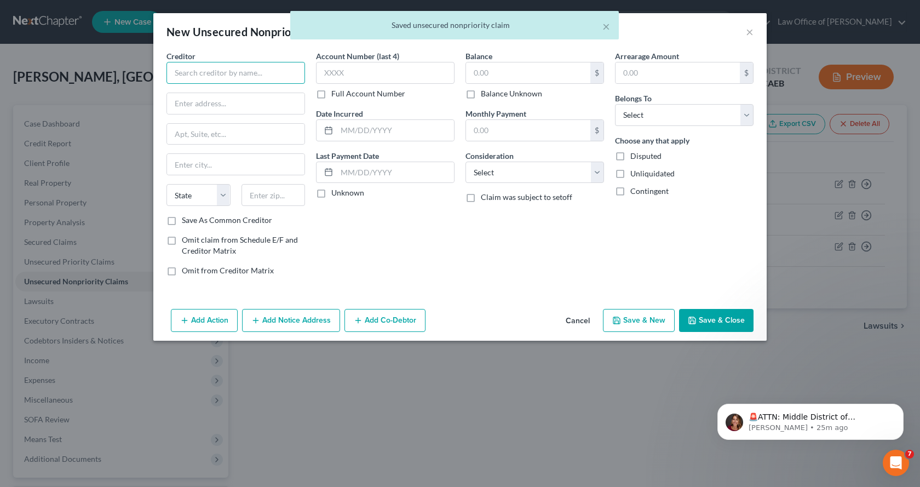
click at [180, 78] on input "text" at bounding box center [236, 73] width 139 height 22
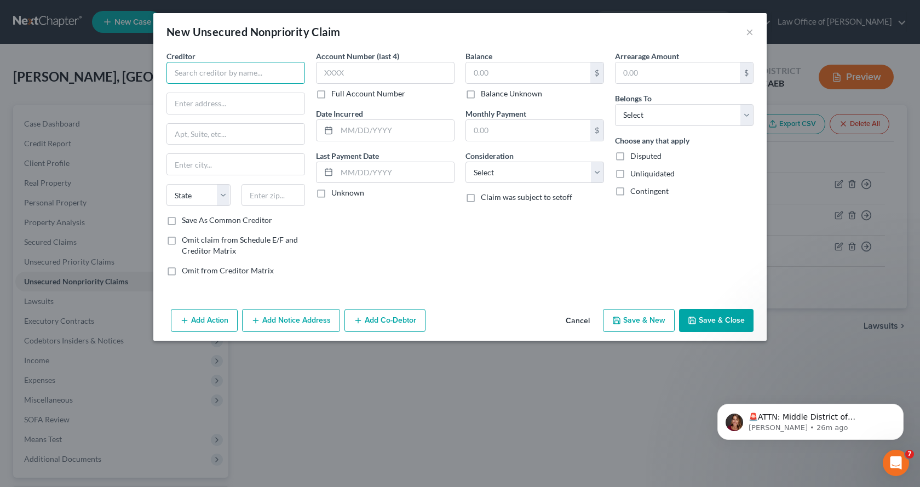
click at [188, 81] on input "text" at bounding box center [236, 73] width 139 height 22
type input "Credit One Bank"
type input "PO Box 98873"
type input "Las Vegas"
select select "31"
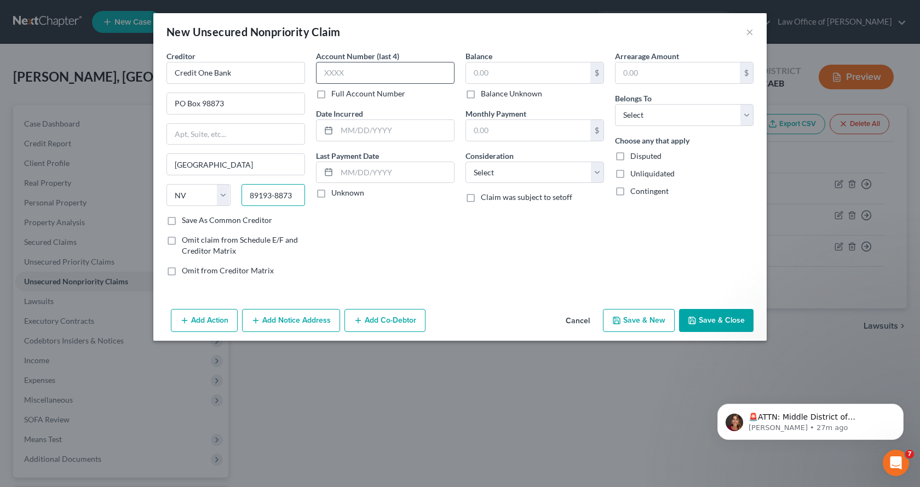
type input "89193-8873"
click at [340, 73] on input "text" at bounding box center [385, 73] width 139 height 22
type input "2419"
click at [510, 71] on input "text" at bounding box center [528, 72] width 124 height 21
type input "2,265.00"
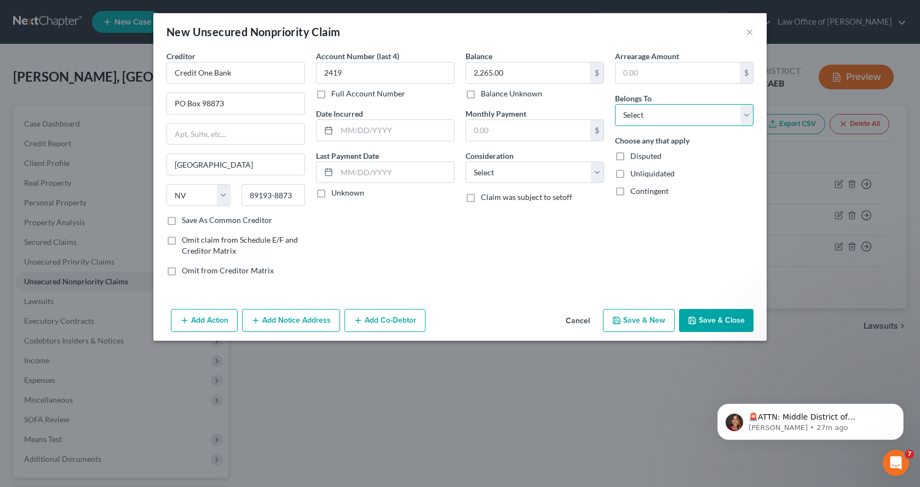
click at [696, 122] on select "Select Debtor 1 Only Debtor 2 Only Debtor 1 And Debtor 2 Only At Least One Of T…" at bounding box center [684, 115] width 139 height 22
select select "0"
click at [615, 104] on select "Select Debtor 1 Only Debtor 2 Only Debtor 1 And Debtor 2 Only At Least One Of T…" at bounding box center [684, 115] width 139 height 22
click at [477, 178] on select "Select Cable / Satellite Services Collection Agency Credit Card Debt Debt Couns…" at bounding box center [535, 173] width 139 height 22
select select "2"
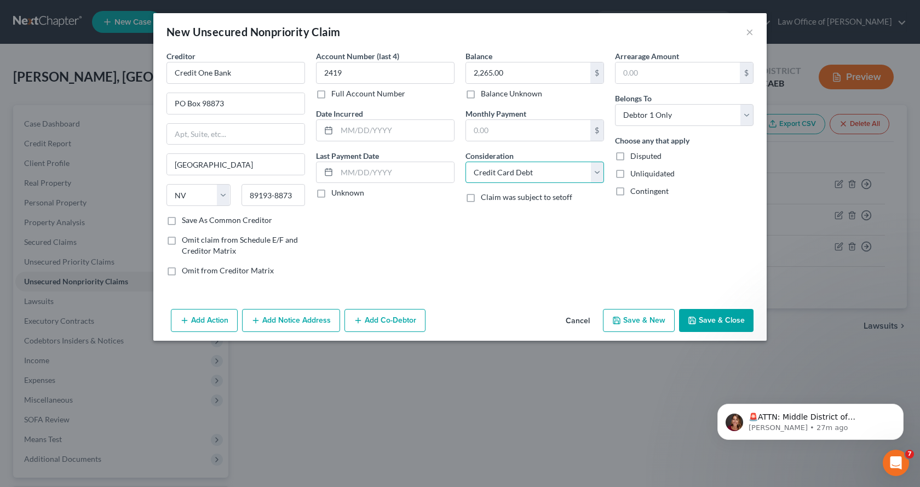
click at [466, 162] on select "Select Cable / Satellite Services Collection Agency Credit Card Debt Debt Couns…" at bounding box center [535, 173] width 139 height 22
click at [262, 317] on button "Add Notice Address" at bounding box center [291, 320] width 98 height 23
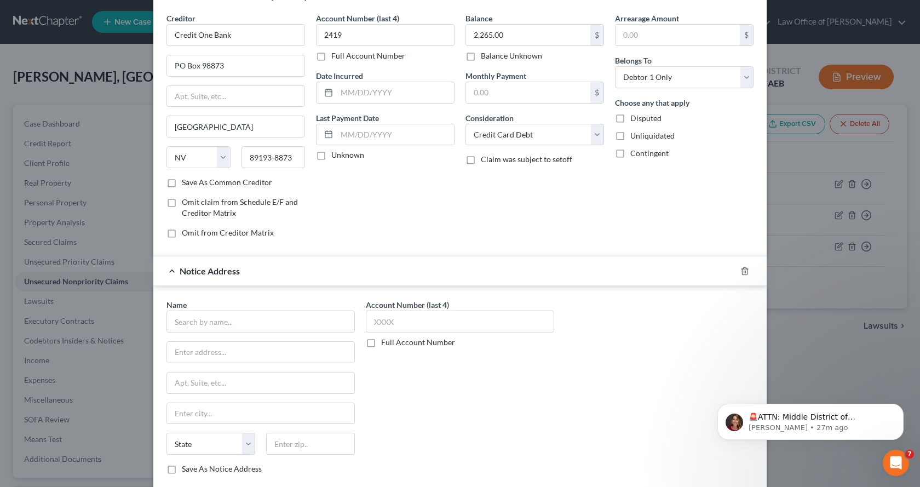
scroll to position [103, 0]
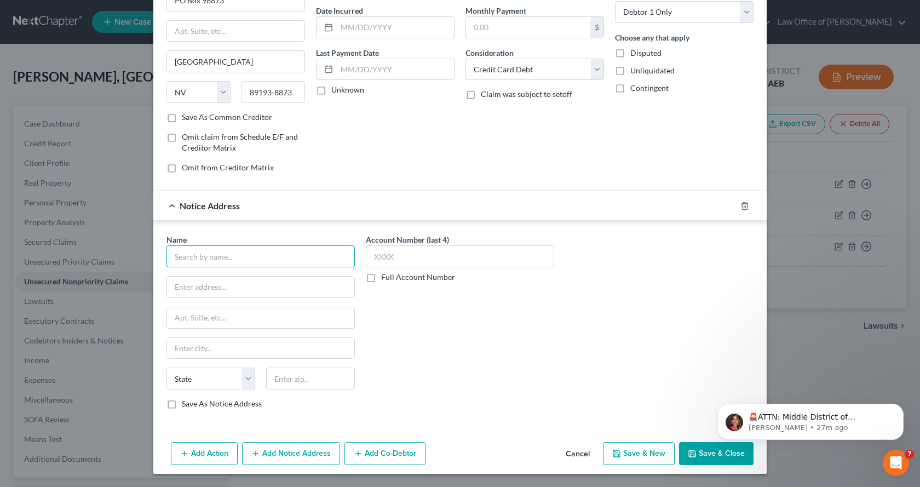
click at [184, 261] on input "text" at bounding box center [261, 256] width 188 height 22
type input "Credit One Bank"
type input "PO Box 98875"
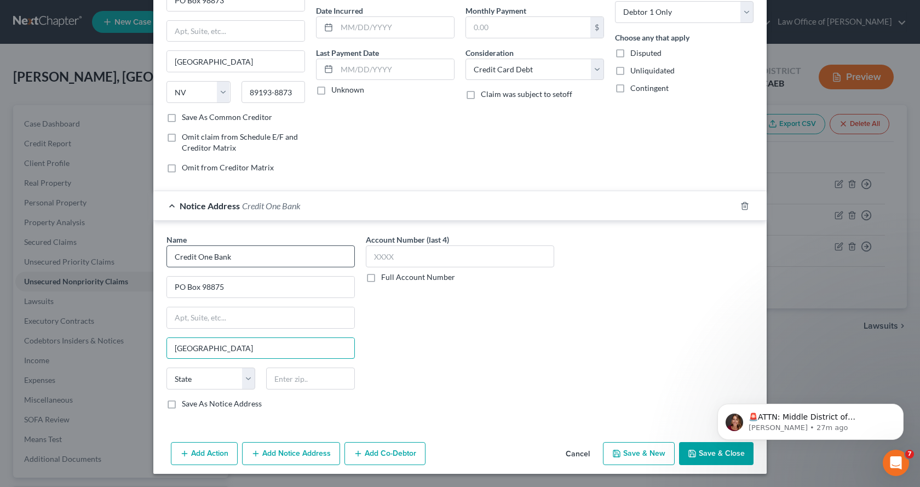
type input "Las Vegas"
select select "31"
type input "89193"
click at [182, 405] on label "Save As Notice Address" at bounding box center [222, 403] width 80 height 11
click at [186, 405] on input "Save As Notice Address" at bounding box center [189, 401] width 7 height 7
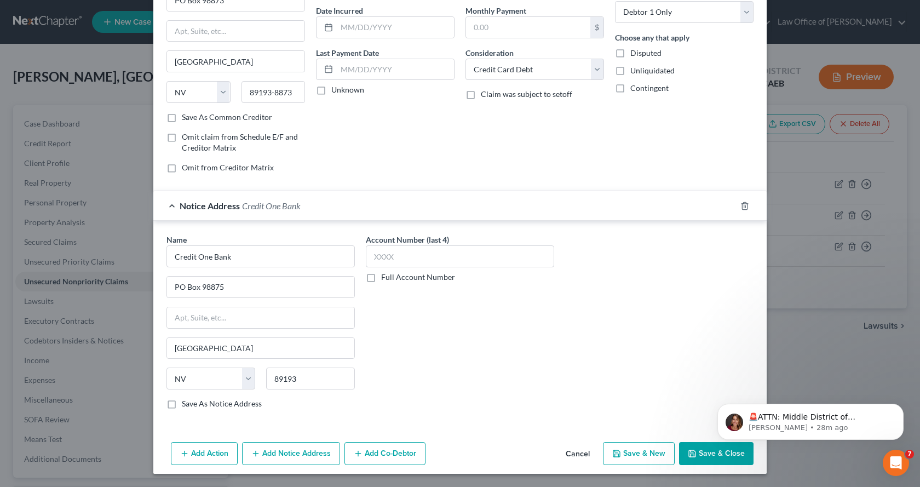
checkbox input "true"
click at [182, 114] on label "Save As Common Creditor" at bounding box center [227, 117] width 90 height 11
click at [186, 114] on input "Save As Common Creditor" at bounding box center [189, 115] width 7 height 7
checkbox input "true"
click at [182, 403] on label "Save As Notice Address" at bounding box center [222, 403] width 80 height 11
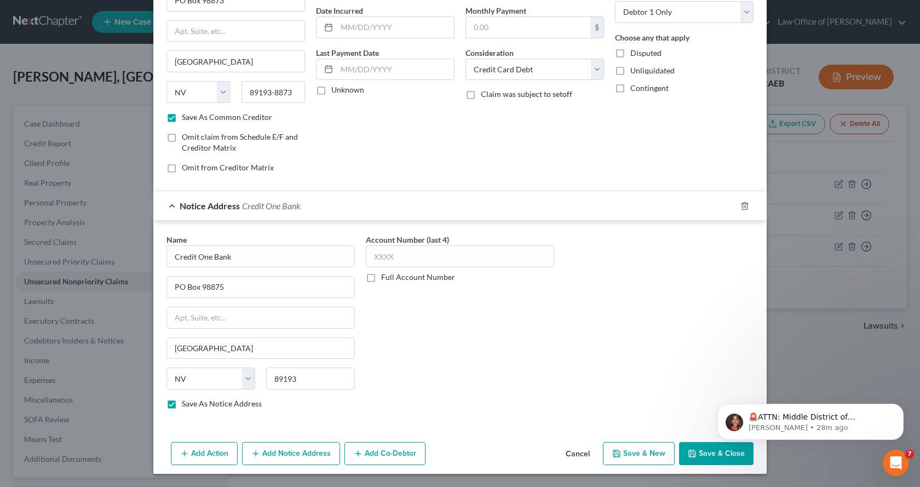
click at [186, 403] on input "Save As Notice Address" at bounding box center [189, 401] width 7 height 7
checkbox input "false"
click at [636, 457] on button "Save & New" at bounding box center [639, 453] width 72 height 23
checkbox input "false"
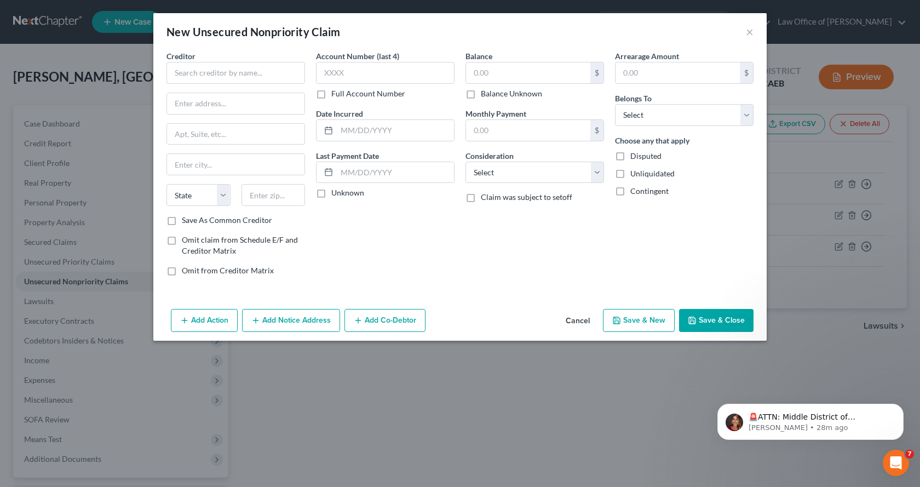
scroll to position [0, 0]
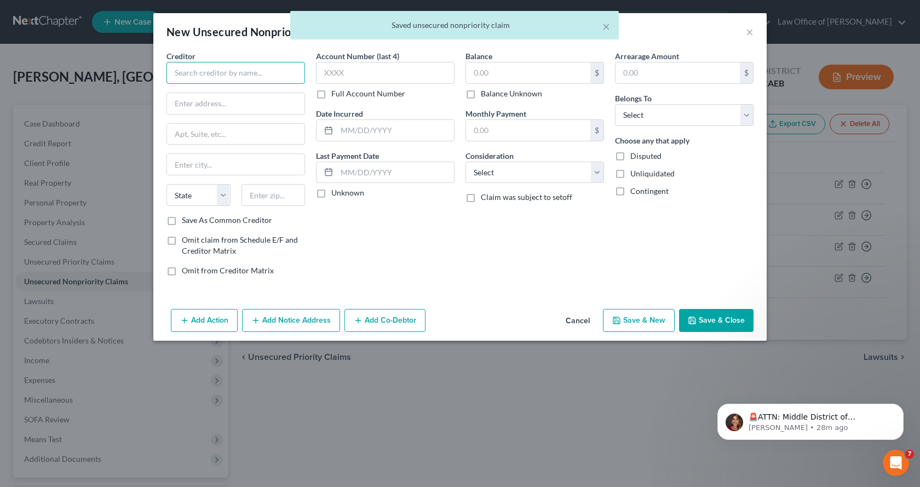
click at [220, 75] on input "text" at bounding box center [236, 73] width 139 height 22
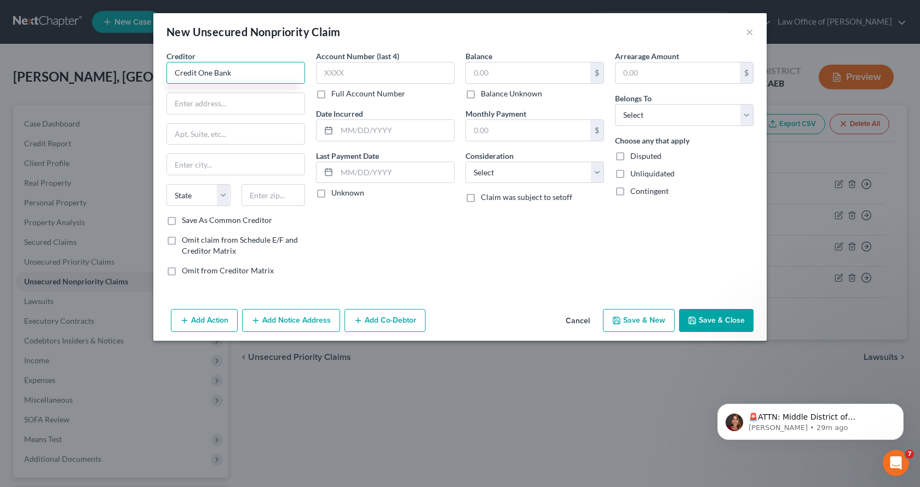
type input "Credit One Bank"
type input "PO Box 98873"
type input "Las Vegas"
select select "31"
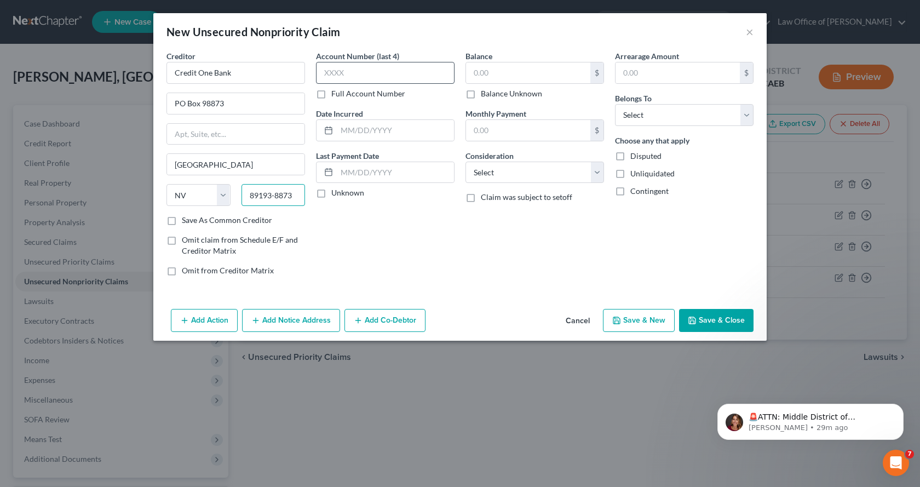
type input "89193-8873"
click at [354, 65] on input "text" at bounding box center [385, 73] width 139 height 22
type input "6955"
click at [485, 78] on input "text" at bounding box center [528, 72] width 124 height 21
type input "2,626.00"
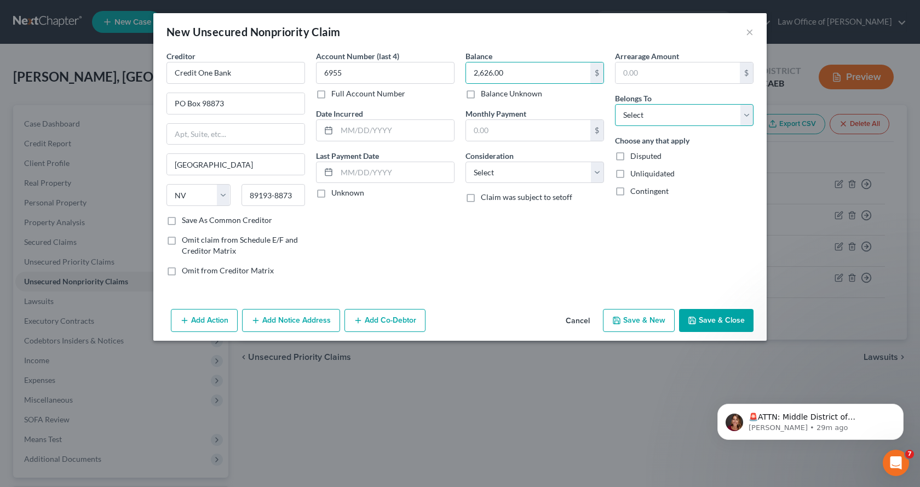
click at [654, 112] on select "Select Debtor 1 Only Debtor 2 Only Debtor 1 And Debtor 2 Only At Least One Of T…" at bounding box center [684, 115] width 139 height 22
select select "0"
click at [615, 104] on select "Select Debtor 1 Only Debtor 2 Only Debtor 1 And Debtor 2 Only At Least One Of T…" at bounding box center [684, 115] width 139 height 22
click at [497, 176] on select "Select Cable / Satellite Services Collection Agency Credit Card Debt Debt Couns…" at bounding box center [535, 173] width 139 height 22
select select "2"
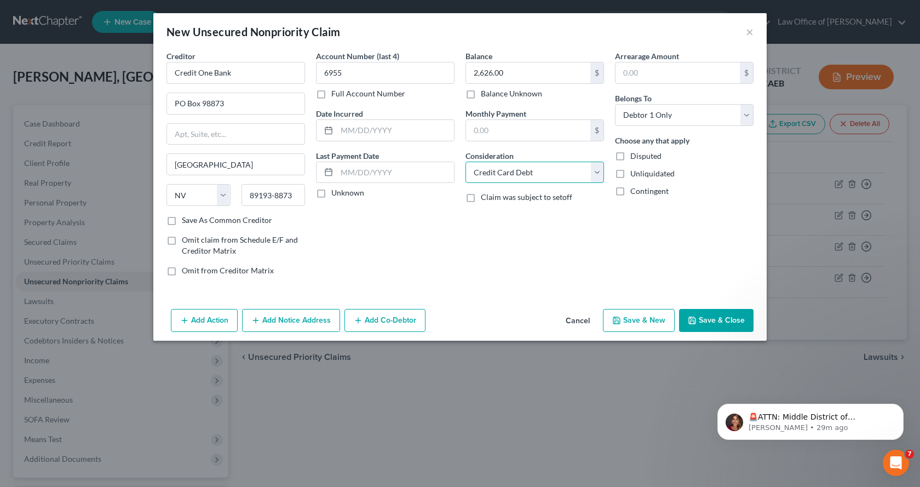
click at [466, 162] on select "Select Cable / Satellite Services Collection Agency Credit Card Debt Debt Couns…" at bounding box center [535, 173] width 139 height 22
click at [362, 125] on input "text" at bounding box center [395, 130] width 117 height 21
type input "2021-2024"
click at [632, 324] on button "Save & New" at bounding box center [639, 320] width 72 height 23
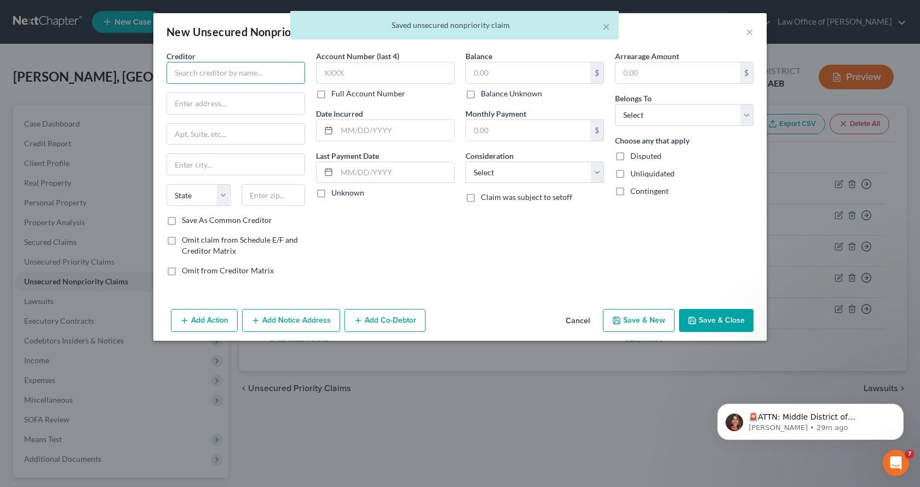
click at [210, 72] on input "text" at bounding box center [236, 73] width 139 height 22
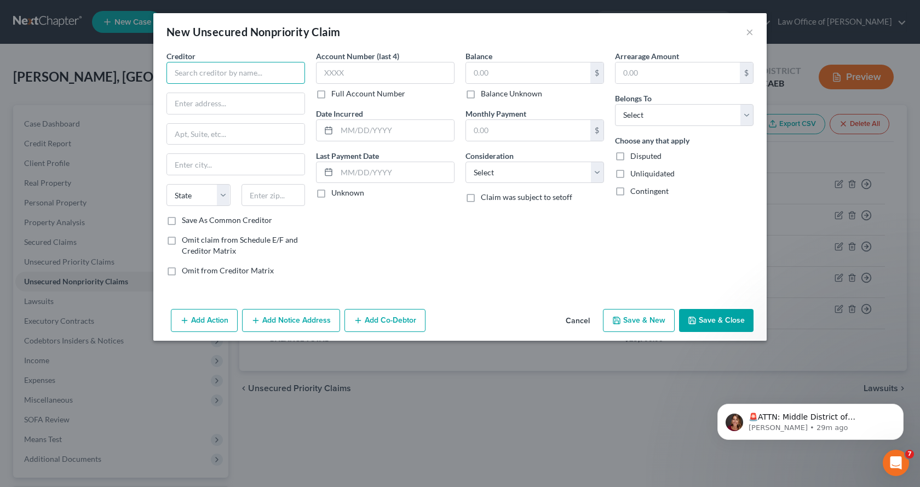
click at [213, 75] on input "text" at bounding box center [236, 73] width 139 height 22
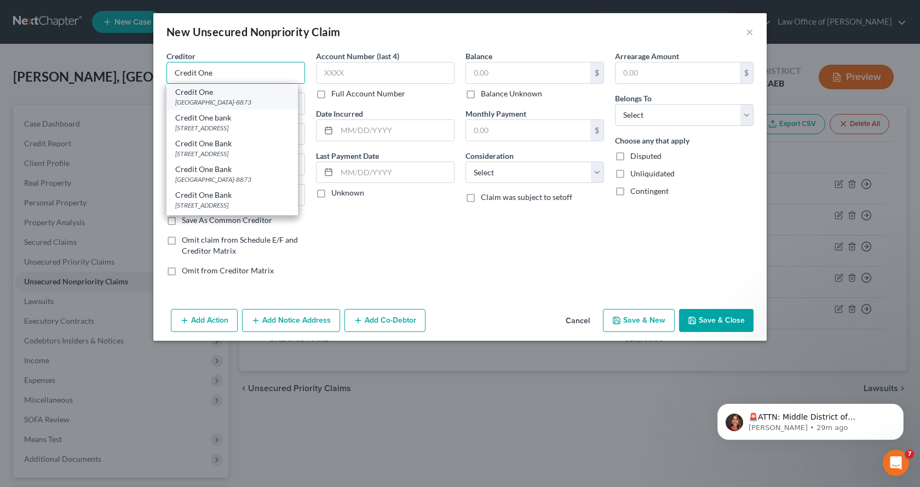
type input "Credit One"
click at [217, 104] on div "[GEOGRAPHIC_DATA]-8873" at bounding box center [232, 102] width 114 height 9
type input "PO Box 98873"
type input "Las Vegas"
select select "31"
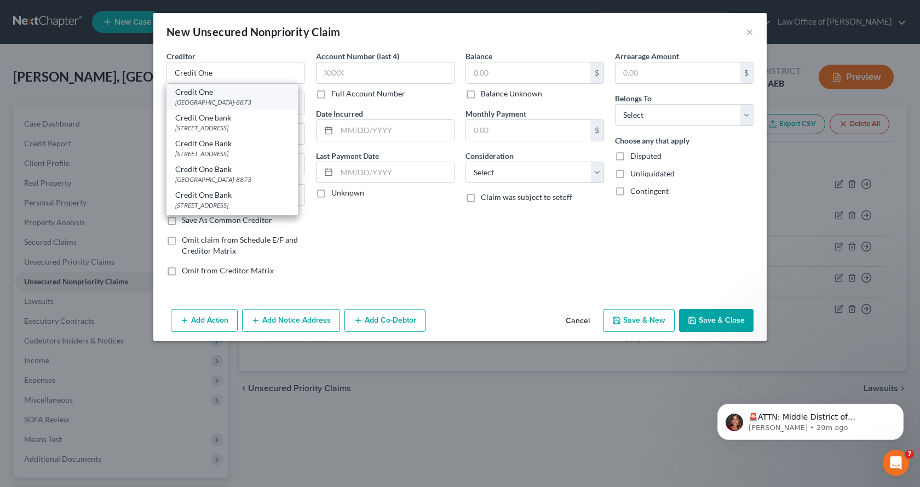
type input "89193-8873"
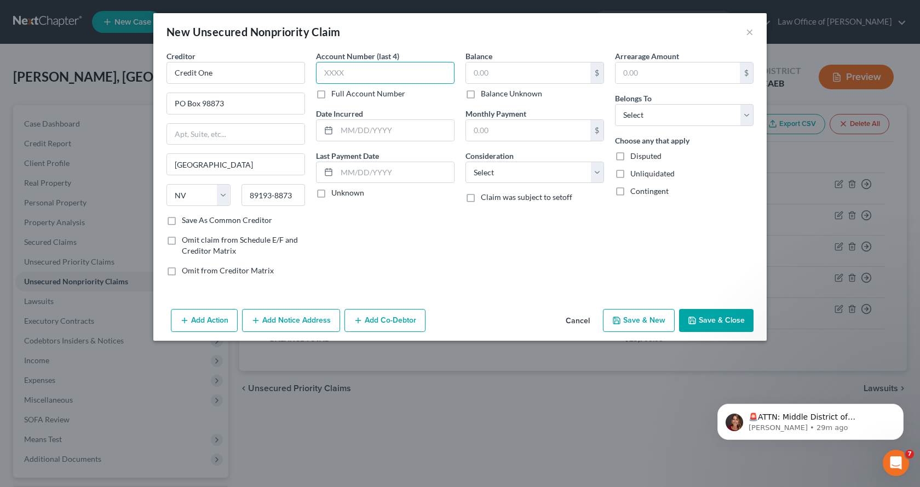
click at [370, 75] on input "text" at bounding box center [385, 73] width 139 height 22
type input "6391"
click at [488, 77] on input "text" at bounding box center [528, 72] width 124 height 21
type input "1,961.00"
click at [661, 109] on select "Select Debtor 1 Only Debtor 2 Only Debtor 1 And Debtor 2 Only At Least One Of T…" at bounding box center [684, 115] width 139 height 22
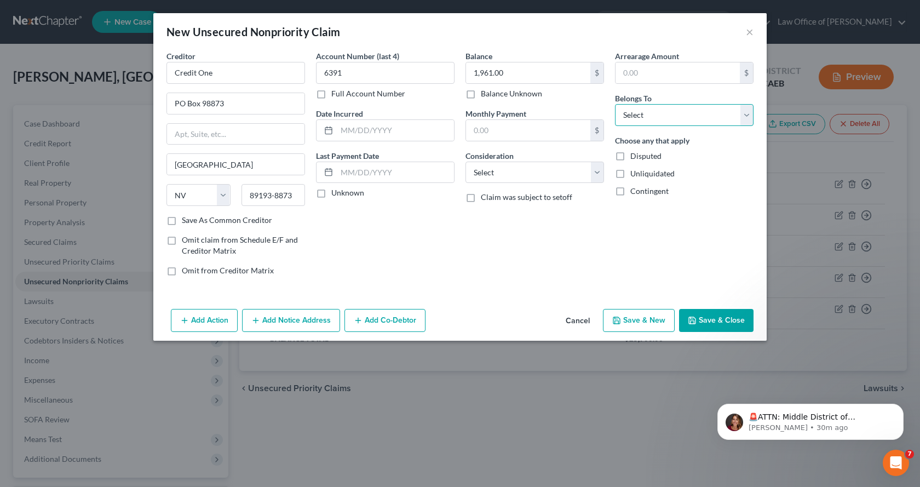
select select "0"
click at [615, 104] on select "Select Debtor 1 Only Debtor 2 Only Debtor 1 And Debtor 2 Only At Least One Of T…" at bounding box center [684, 115] width 139 height 22
click at [508, 178] on select "Select Cable / Satellite Services Collection Agency Credit Card Debt Debt Couns…" at bounding box center [535, 173] width 139 height 22
select select "2"
click at [466, 162] on select "Select Cable / Satellite Services Collection Agency Credit Card Debt Debt Couns…" at bounding box center [535, 173] width 139 height 22
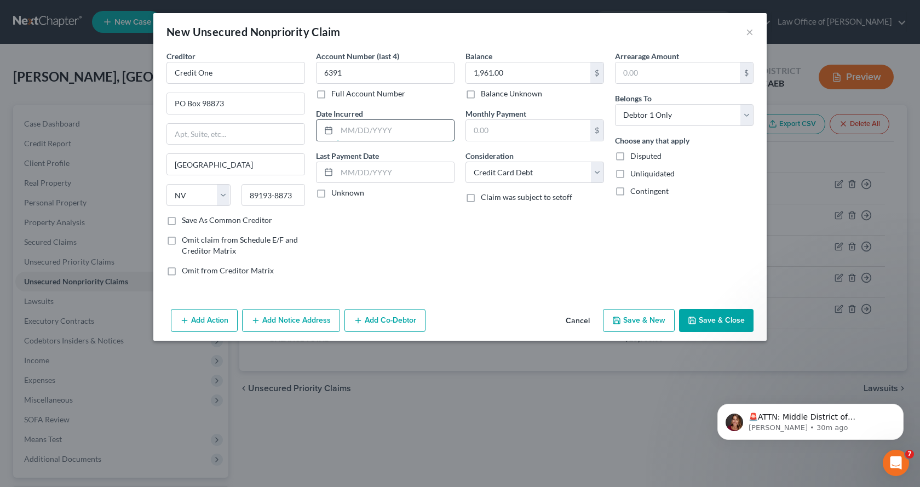
drag, startPoint x: 351, startPoint y: 129, endPoint x: 363, endPoint y: 134, distance: 13.5
click at [351, 129] on input "text" at bounding box center [395, 130] width 117 height 21
type input "2021-2024"
click at [281, 322] on button "Add Notice Address" at bounding box center [291, 320] width 98 height 23
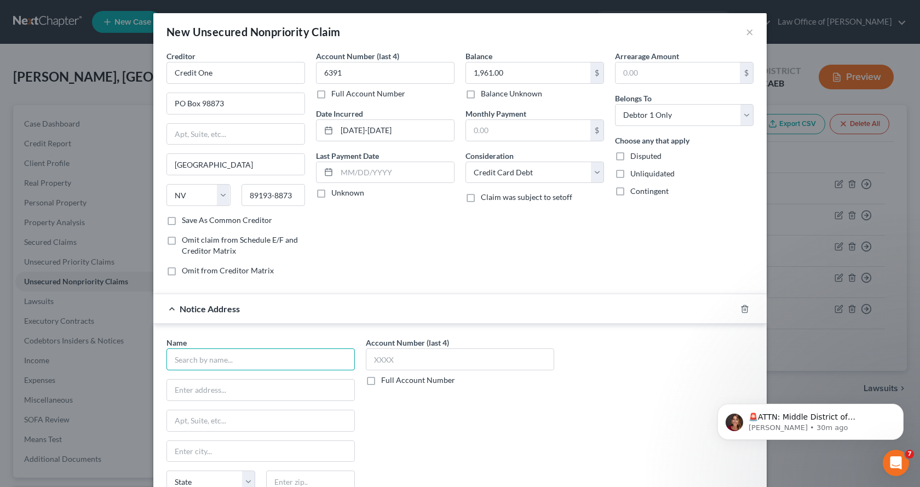
click at [171, 359] on input "text" at bounding box center [261, 359] width 188 height 22
type input "Credit Corp Solutions, Inc."
type input "121 W Election Road"
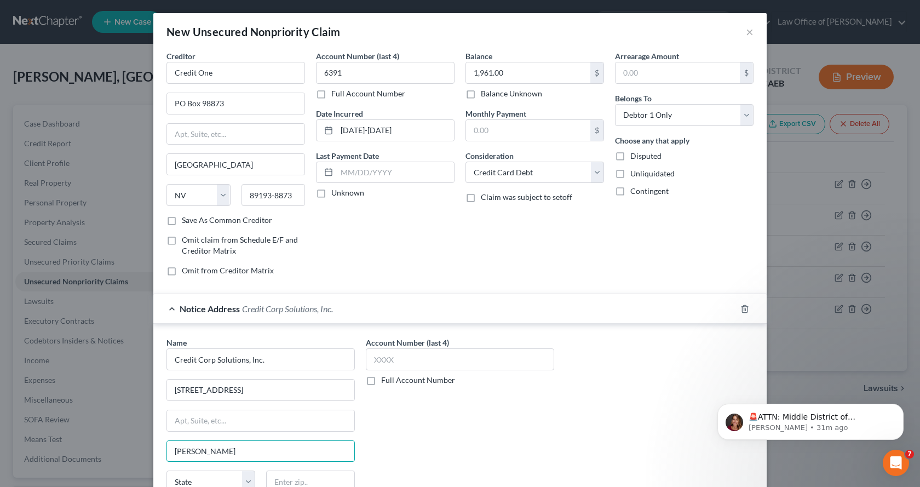
type input "Draper"
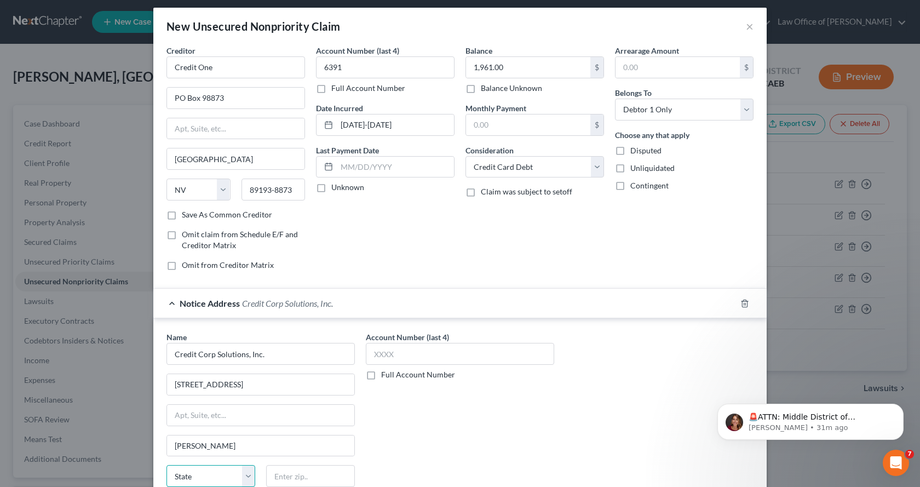
select select "46"
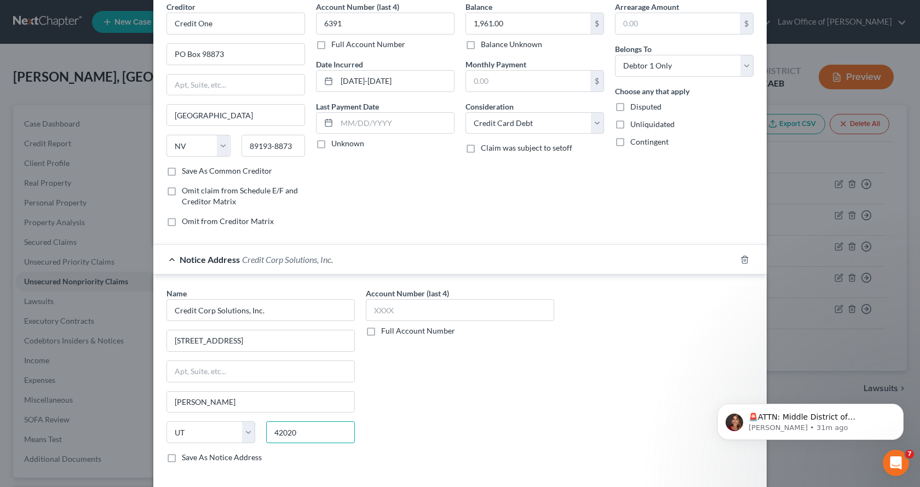
scroll to position [103, 0]
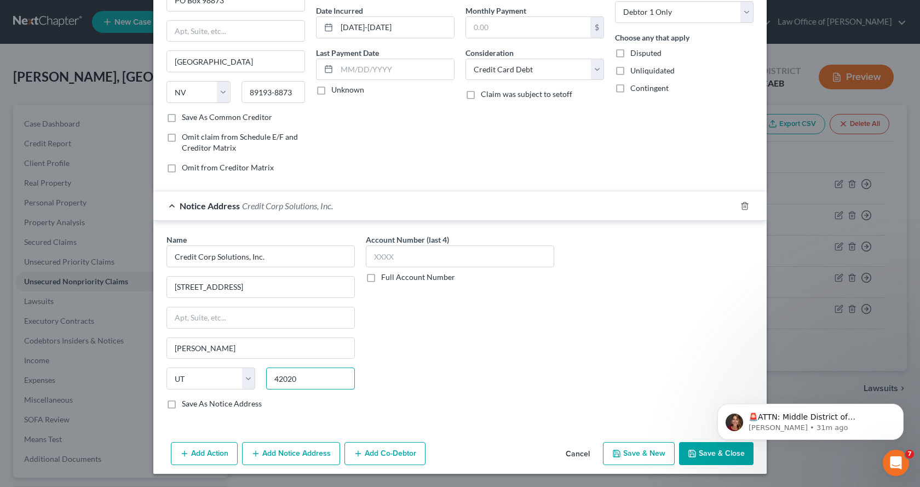
type input "42020"
click at [620, 453] on button "Save & New" at bounding box center [639, 453] width 72 height 23
type input "Almo"
select select "18"
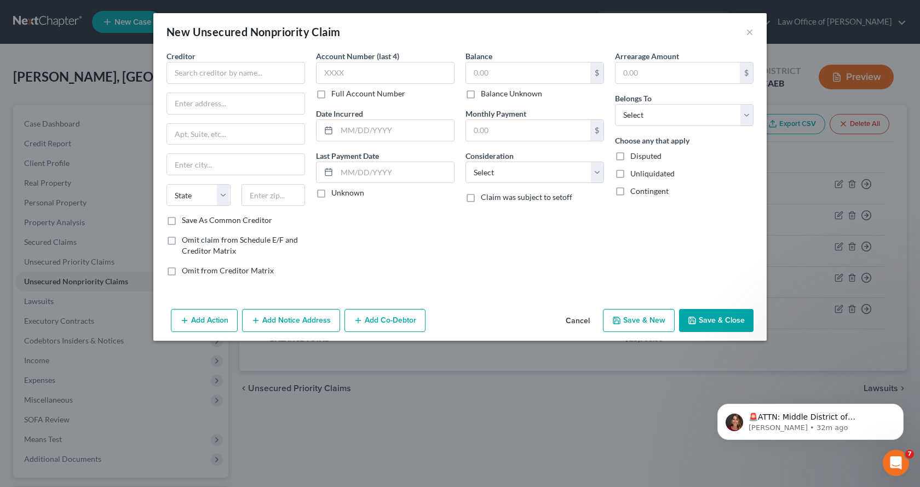
scroll to position [0, 0]
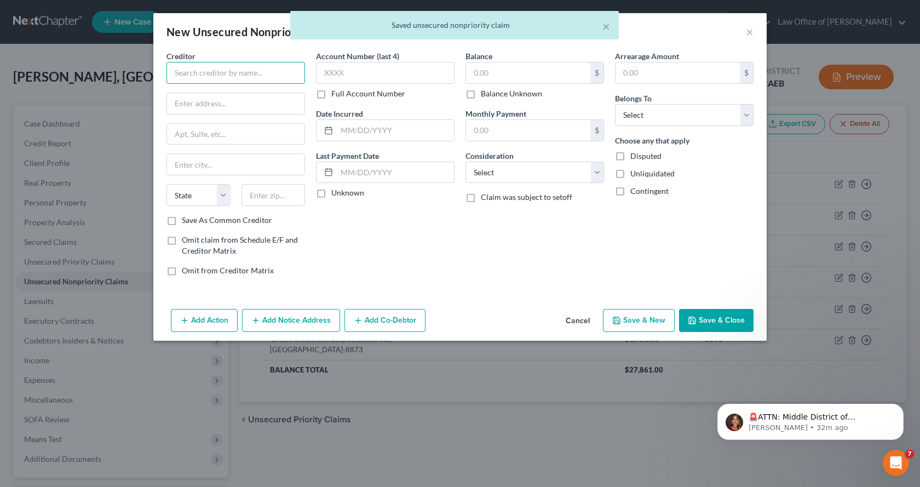
click at [239, 75] on input "text" at bounding box center [236, 73] width 139 height 22
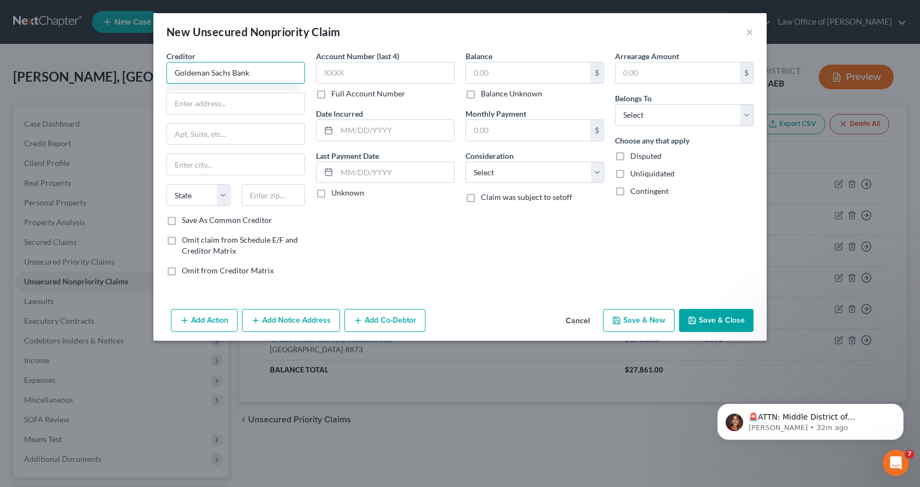
click at [194, 72] on input "Goldeman Sachs Bank" at bounding box center [236, 73] width 139 height 22
type input "[PERSON_NAME] [PERSON_NAME] Bank"
click at [196, 106] on input "text" at bounding box center [236, 103] width 138 height 21
type input "PO Box 7247"
click at [188, 159] on input "text" at bounding box center [236, 164] width 138 height 21
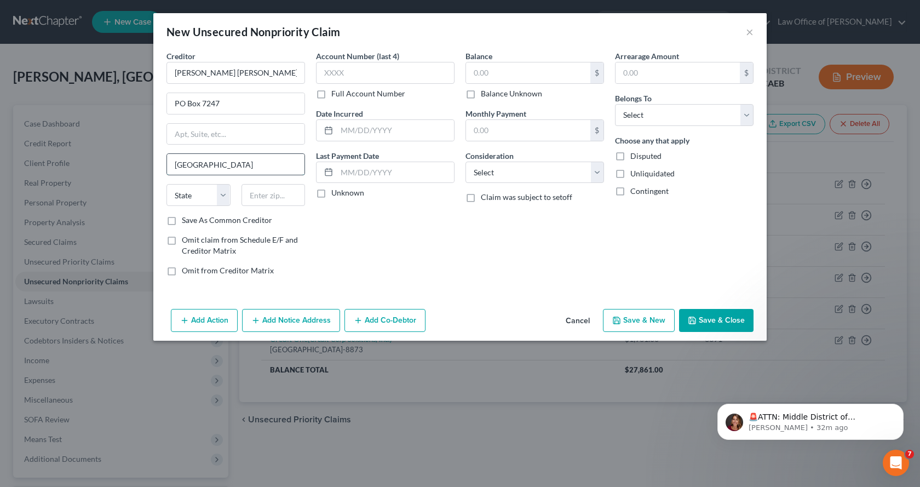
type input "Philadelphia"
select select "39"
type input "19170-6112"
click at [328, 69] on input "text" at bounding box center [385, 73] width 139 height 22
type input "1097"
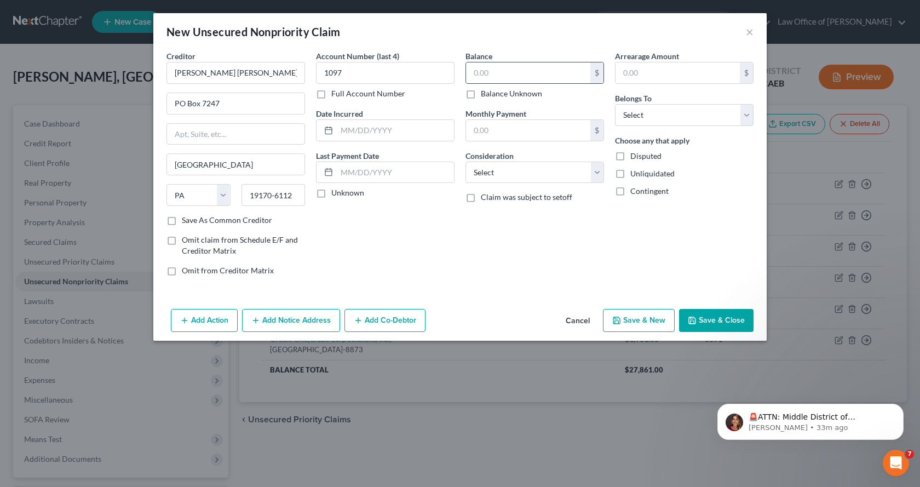
click at [508, 83] on div "$" at bounding box center [535, 73] width 139 height 22
click at [506, 72] on input "text" at bounding box center [528, 72] width 124 height 21
type input "2,303.00"
click at [659, 116] on select "Select Debtor 1 Only Debtor 2 Only Debtor 1 And Debtor 2 Only At Least One Of T…" at bounding box center [684, 115] width 139 height 22
select select "0"
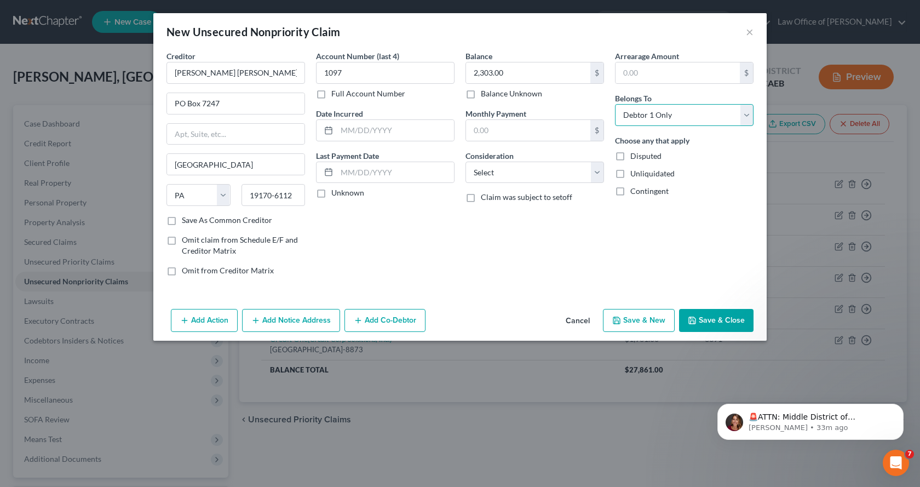
click at [615, 104] on select "Select Debtor 1 Only Debtor 2 Only Debtor 1 And Debtor 2 Only At Least One Of T…" at bounding box center [684, 115] width 139 height 22
click at [535, 178] on select "Select Cable / Satellite Services Collection Agency Credit Card Debt Debt Couns…" at bounding box center [535, 173] width 139 height 22
select select "2"
click at [466, 162] on select "Select Cable / Satellite Services Collection Agency Credit Card Debt Debt Couns…" at bounding box center [535, 173] width 139 height 22
click at [372, 130] on input "text" at bounding box center [395, 130] width 117 height 21
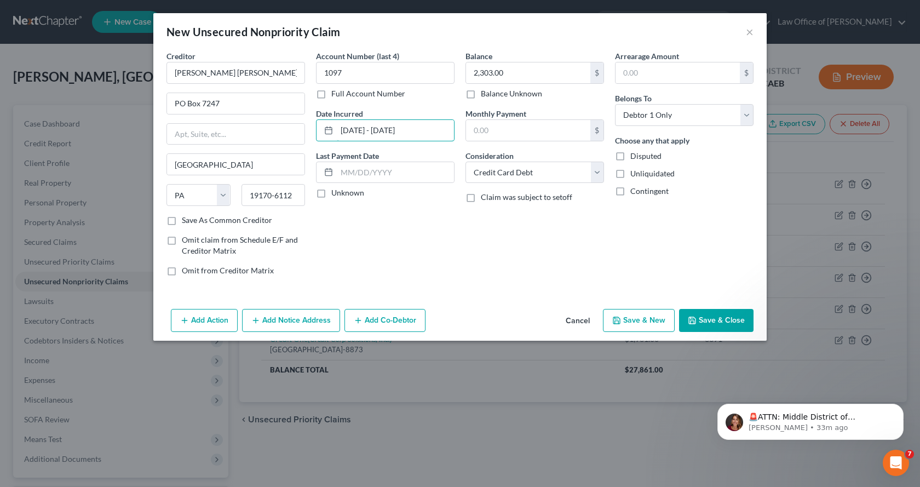
type input "08/03/2024 - 01/10/2025"
click at [182, 219] on label "Save As Common Creditor" at bounding box center [227, 220] width 90 height 11
click at [186, 219] on input "Save As Common Creditor" at bounding box center [189, 218] width 7 height 7
checkbox input "true"
click at [296, 328] on button "Add Notice Address" at bounding box center [291, 320] width 98 height 23
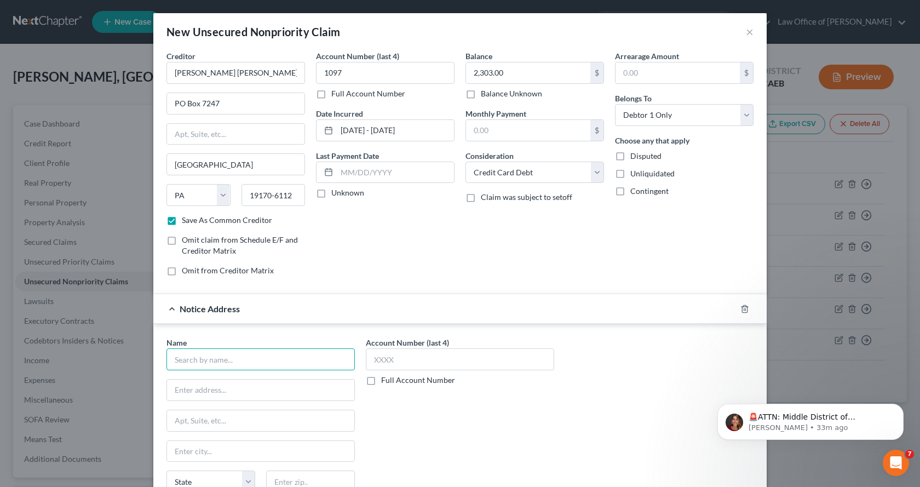
click at [216, 358] on input "text" at bounding box center [261, 359] width 188 height 22
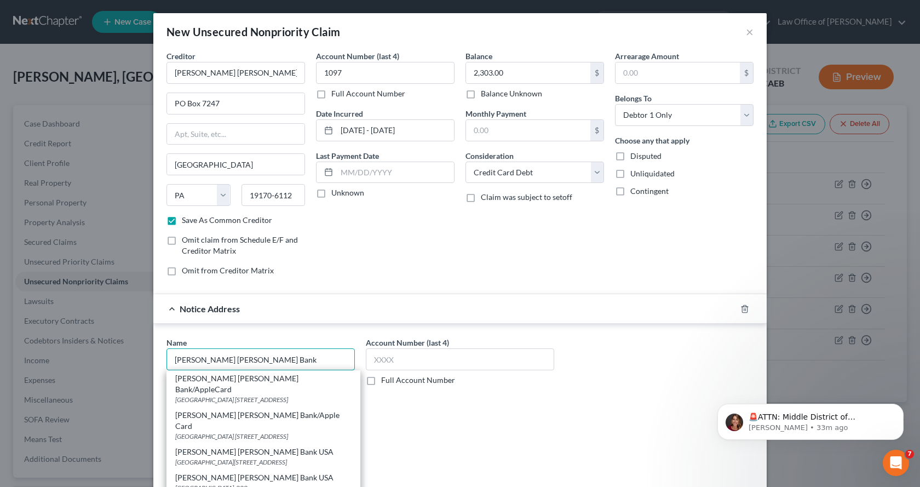
click at [176, 362] on input "GOldman Sachs Bank" at bounding box center [261, 359] width 188 height 22
type input "[PERSON_NAME] [PERSON_NAME] Bank"
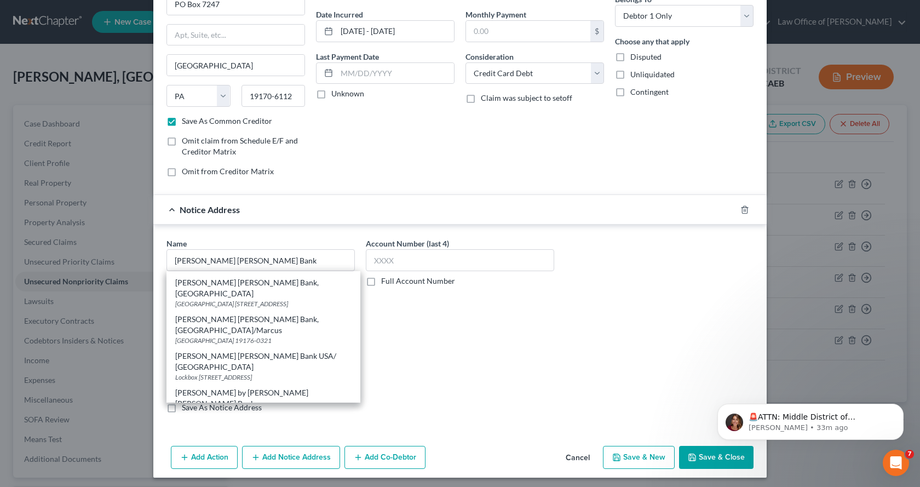
scroll to position [103, 0]
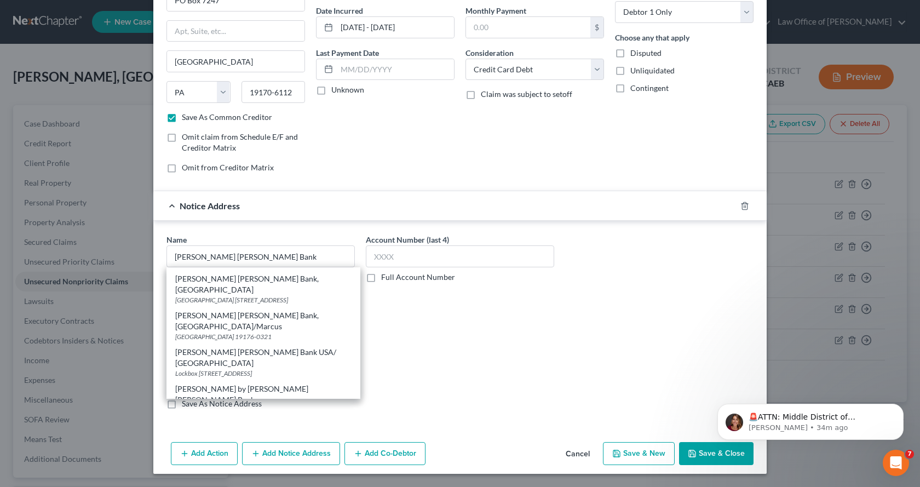
click at [226, 226] on div "Name * Goldman Sachs Bank Goldman Sachs Bank/AppleCard Salt Lake City Branch Lo…" at bounding box center [460, 324] width 614 height 206
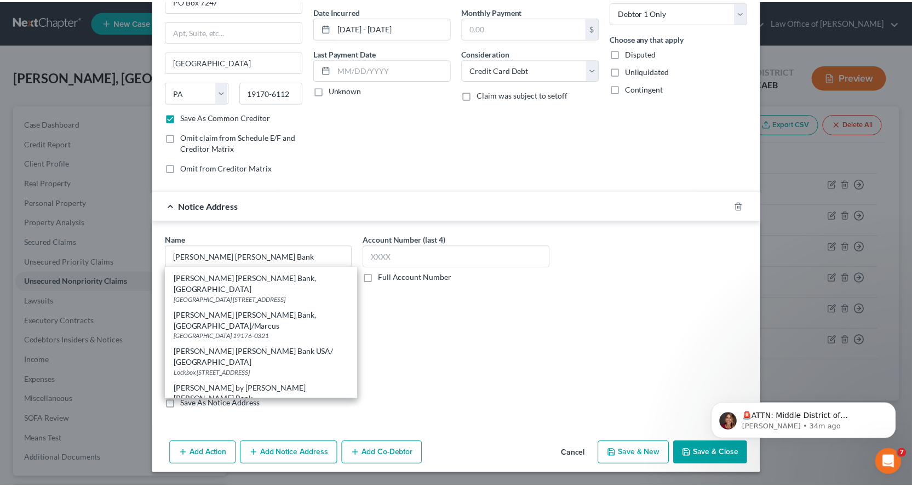
scroll to position [0, 0]
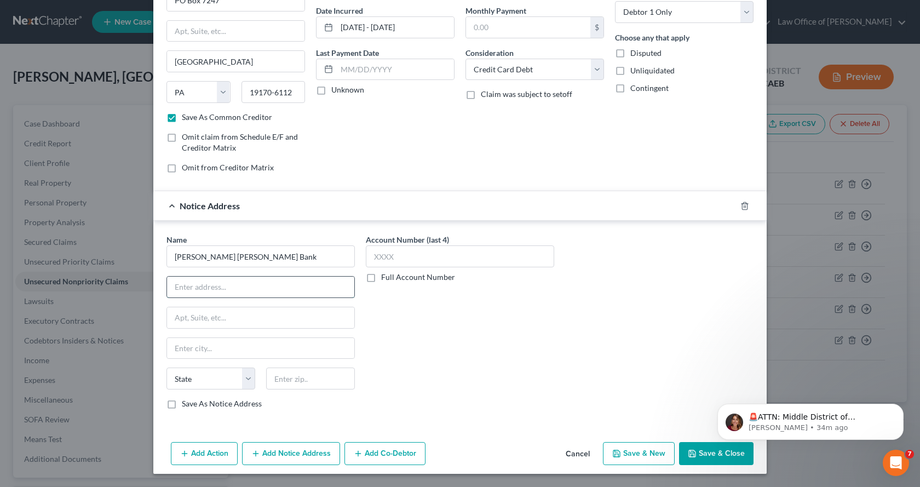
click at [198, 287] on input "text" at bounding box center [260, 287] width 187 height 21
type input "11850 S. Election Road"
type input "Draper"
select select "46"
type input "84020"
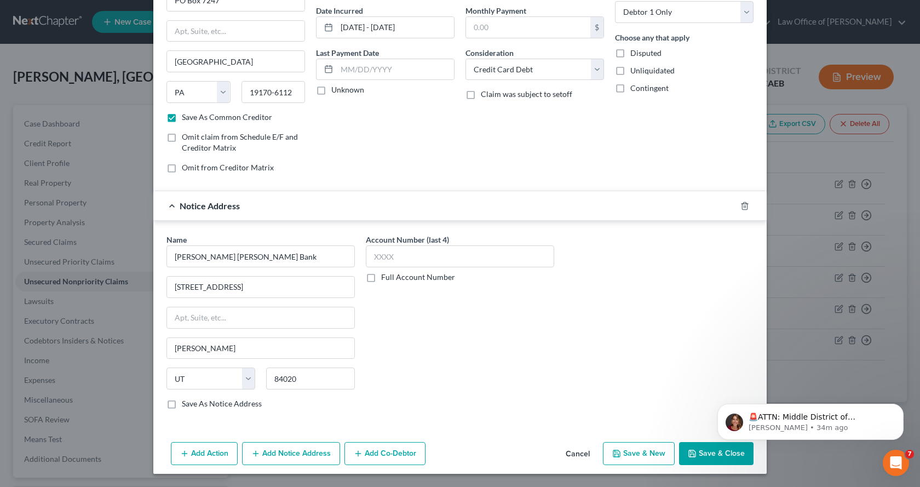
click at [701, 461] on button "Save & Close" at bounding box center [716, 453] width 75 height 23
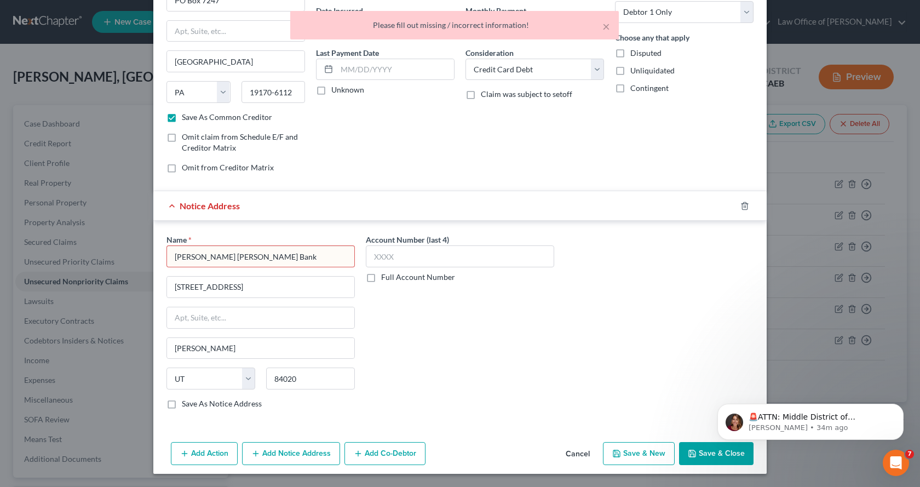
drag, startPoint x: 260, startPoint y: 259, endPoint x: 169, endPoint y: 257, distance: 90.4
click at [169, 257] on input "[PERSON_NAME] [PERSON_NAME] Bank" at bounding box center [261, 256] width 188 height 22
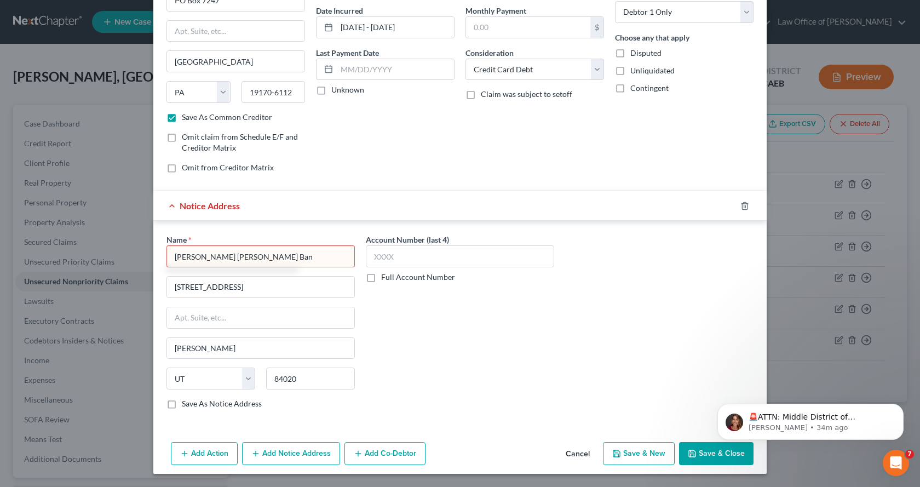
type input "[PERSON_NAME] [PERSON_NAME] Bank"
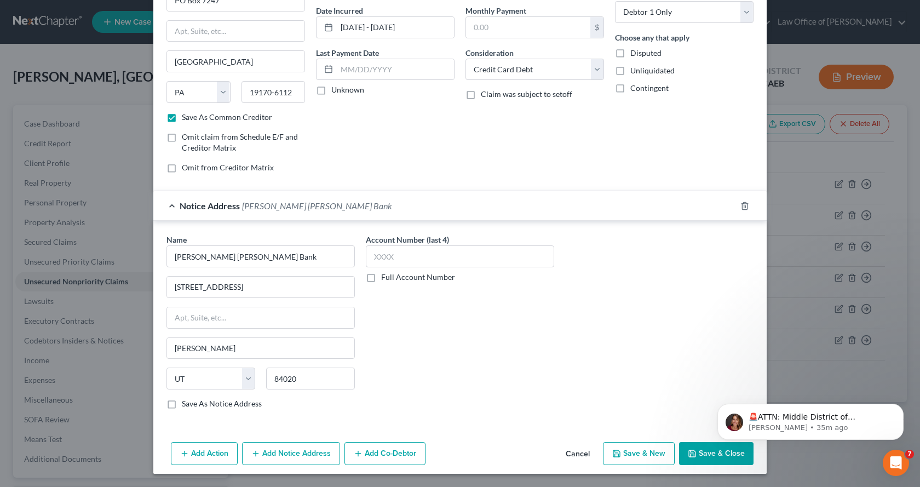
click at [699, 457] on button "Save & Close" at bounding box center [716, 453] width 75 height 23
checkbox input "false"
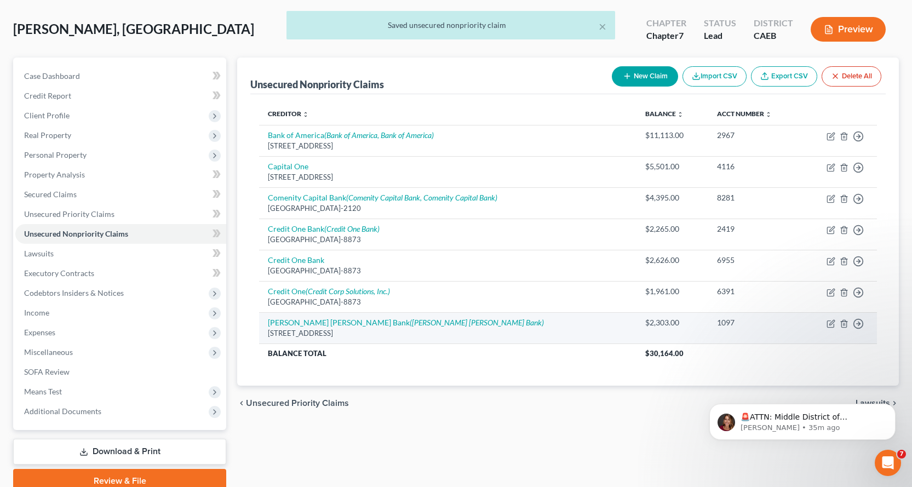
scroll to position [95, 0]
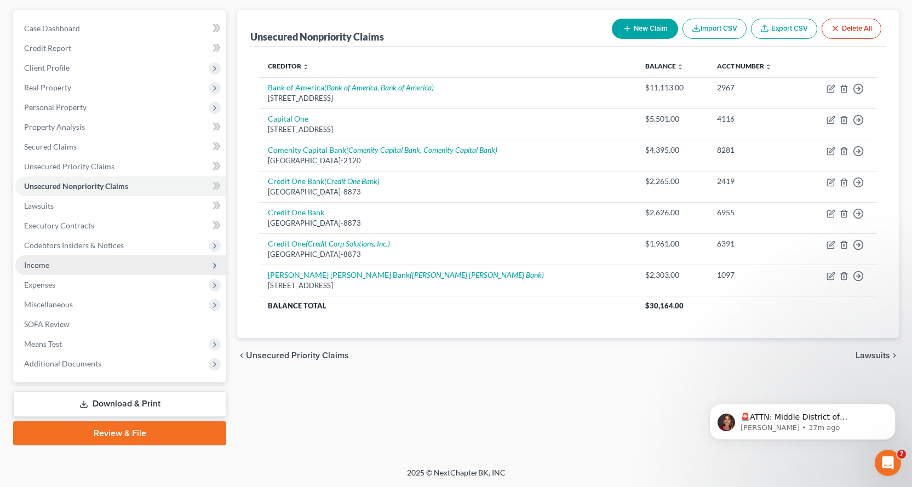
click at [39, 267] on span "Income" at bounding box center [36, 264] width 25 height 9
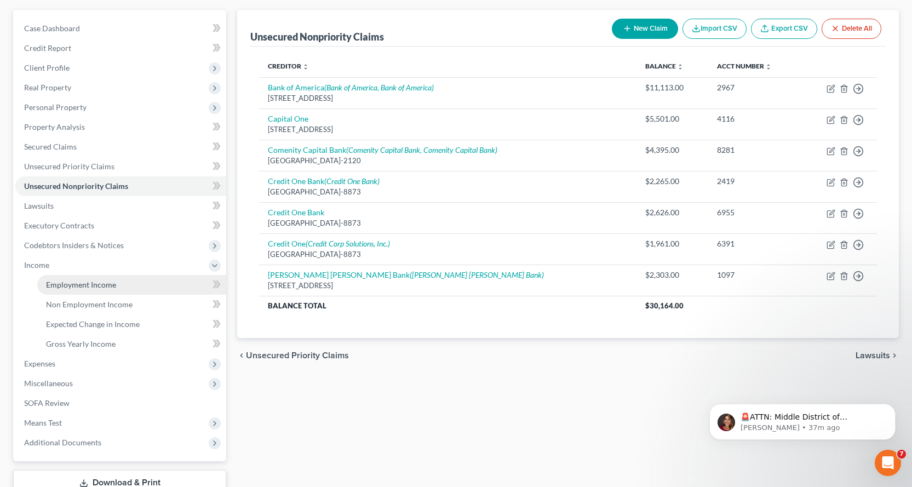
click at [59, 280] on span "Employment Income" at bounding box center [81, 284] width 70 height 9
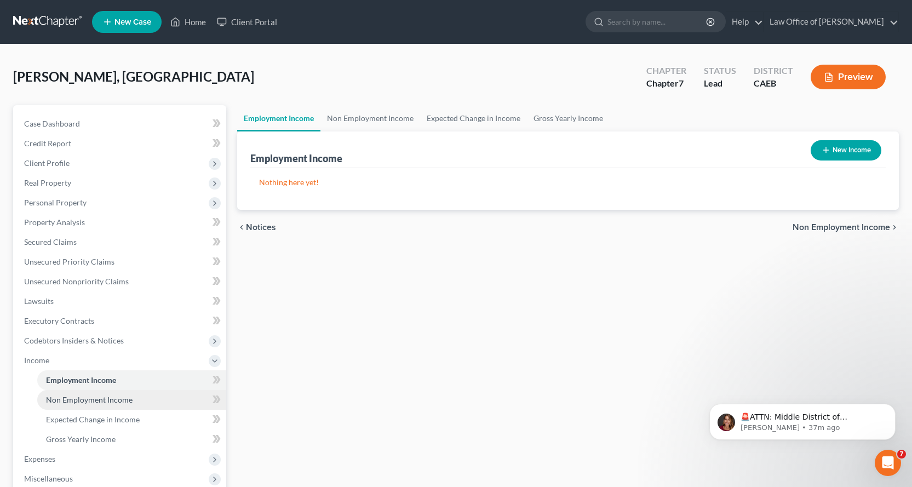
click at [72, 399] on span "Non Employment Income" at bounding box center [89, 399] width 87 height 9
click at [73, 376] on span "Employment Income" at bounding box center [81, 379] width 70 height 9
click at [351, 119] on link "Non Employment Income" at bounding box center [371, 118] width 100 height 26
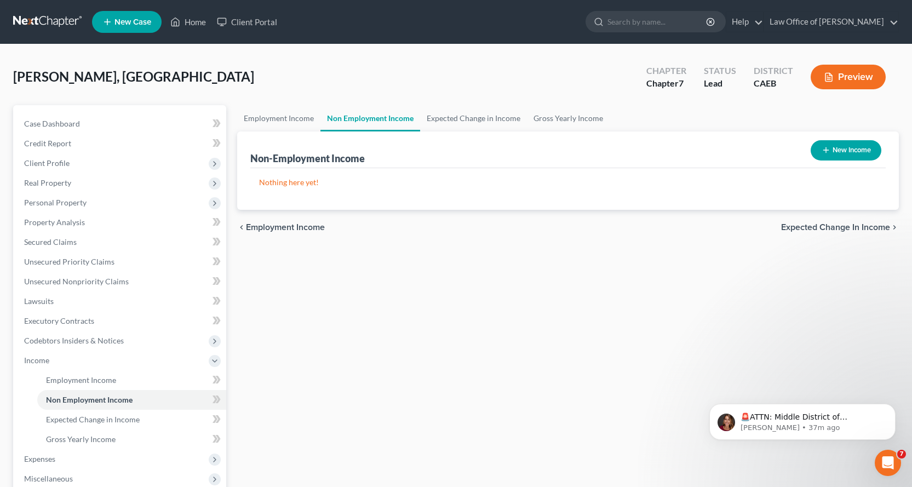
click at [845, 143] on button "New Income" at bounding box center [846, 150] width 71 height 20
select select "0"
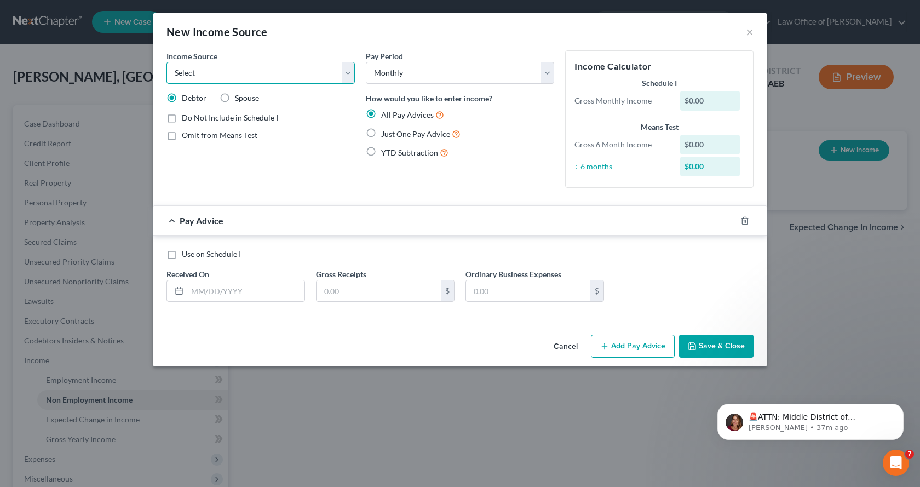
click at [224, 78] on select "Select Unemployment Disability (from employer) Pension Retirement Social Securi…" at bounding box center [261, 73] width 188 height 22
select select "13"
click at [167, 62] on select "Select Unemployment Disability (from employer) Pension Retirement Social Securi…" at bounding box center [261, 73] width 188 height 22
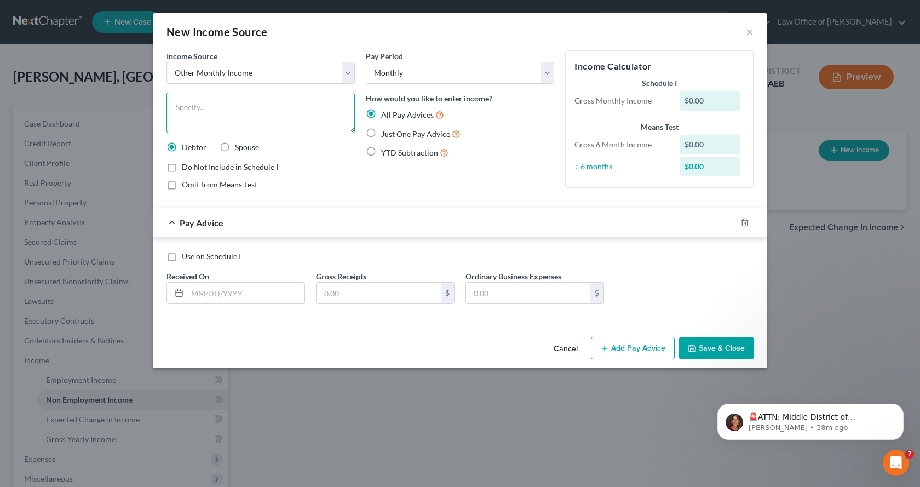
click at [182, 115] on textarea at bounding box center [261, 113] width 188 height 41
type textarea "Wife's Employment Income"
click at [381, 134] on label "Just One Pay Advice" at bounding box center [420, 134] width 79 height 13
click at [386, 134] on input "Just One Pay Advice" at bounding box center [389, 131] width 7 height 7
radio input "true"
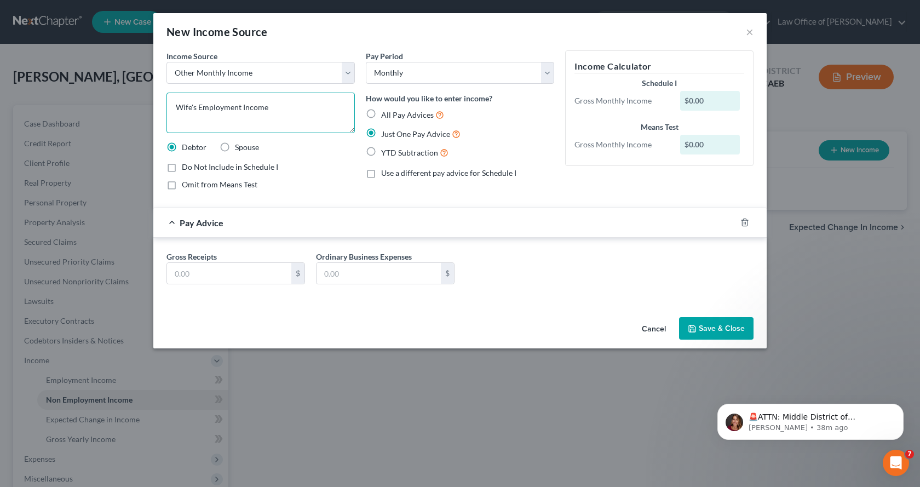
click at [283, 105] on textarea "Wife's Employment Income" at bounding box center [261, 113] width 188 height 41
type textarea "Wife's Employment Income- Hope Academy"
click at [182, 277] on input "text" at bounding box center [229, 273] width 124 height 21
type input "0.00"
click at [378, 276] on input "text" at bounding box center [379, 273] width 124 height 21
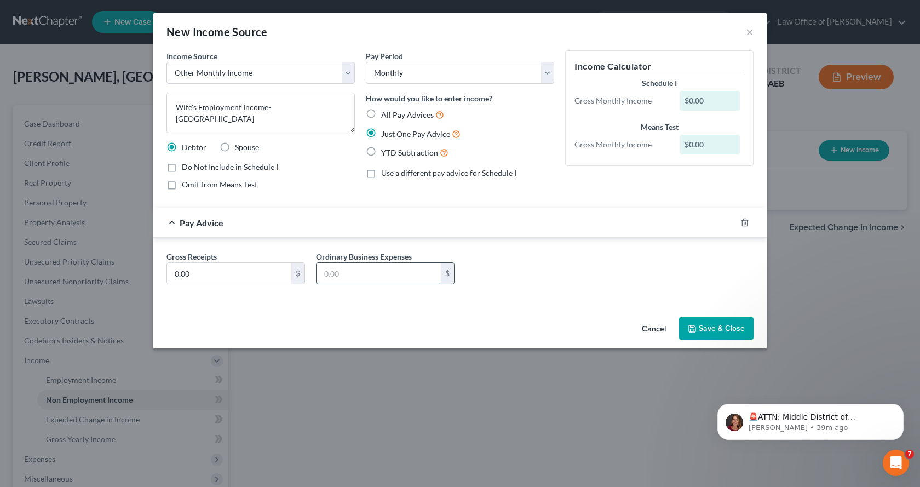
type input "0.00"
click at [731, 329] on button "Save & Close" at bounding box center [716, 328] width 75 height 23
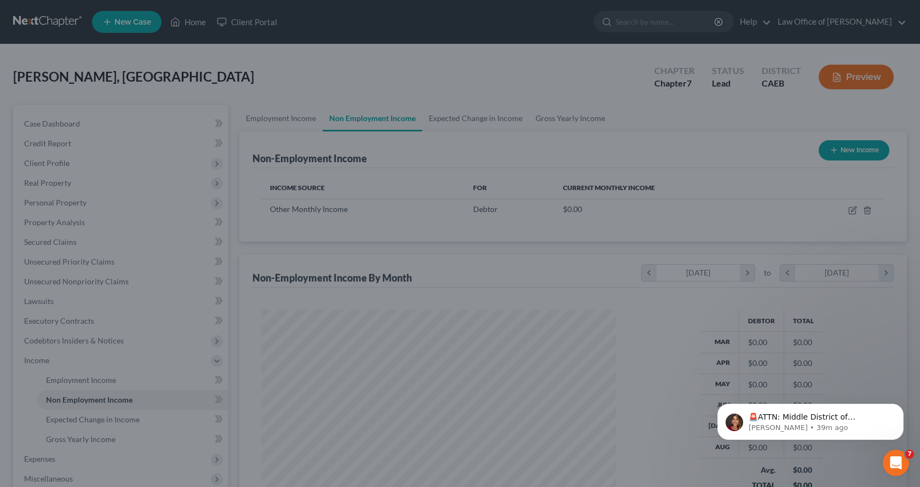
scroll to position [197, 373]
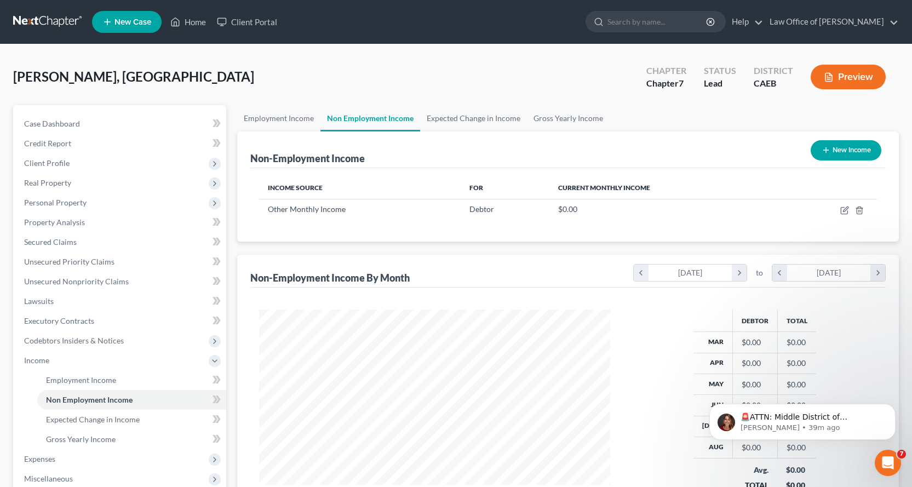
click at [818, 151] on button "New Income" at bounding box center [846, 150] width 71 height 20
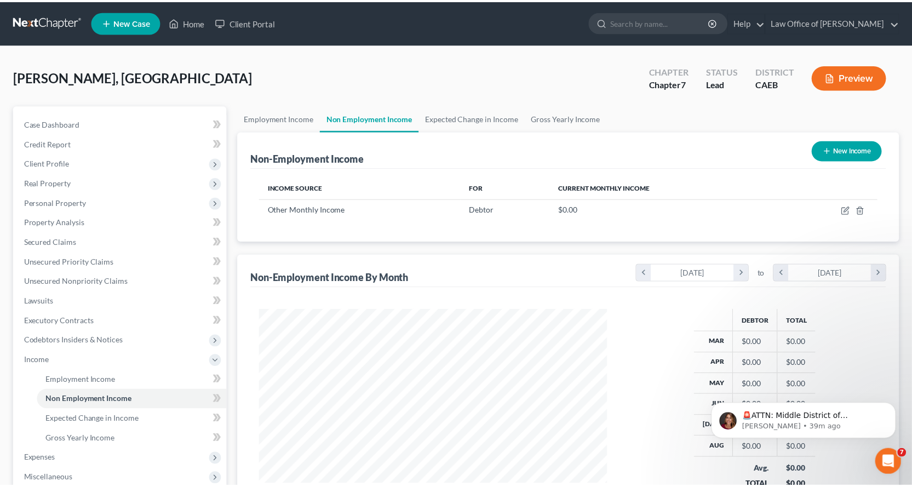
scroll to position [197, 377]
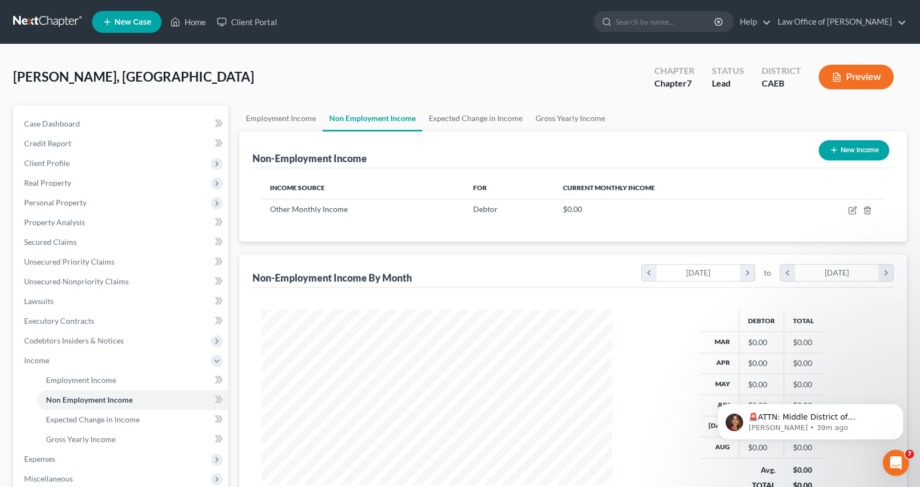
select select "0"
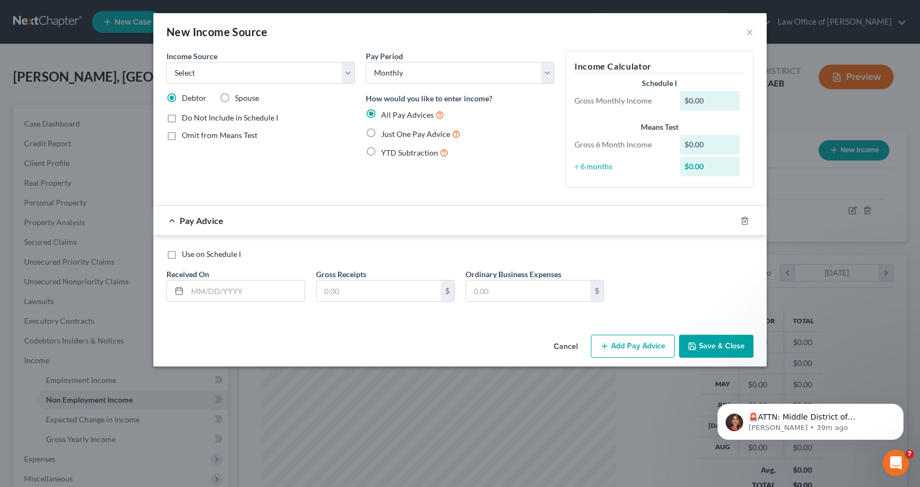
click at [381, 134] on label "Just One Pay Advice" at bounding box center [420, 134] width 79 height 13
click at [386, 134] on input "Just One Pay Advice" at bounding box center [389, 131] width 7 height 7
radio input "true"
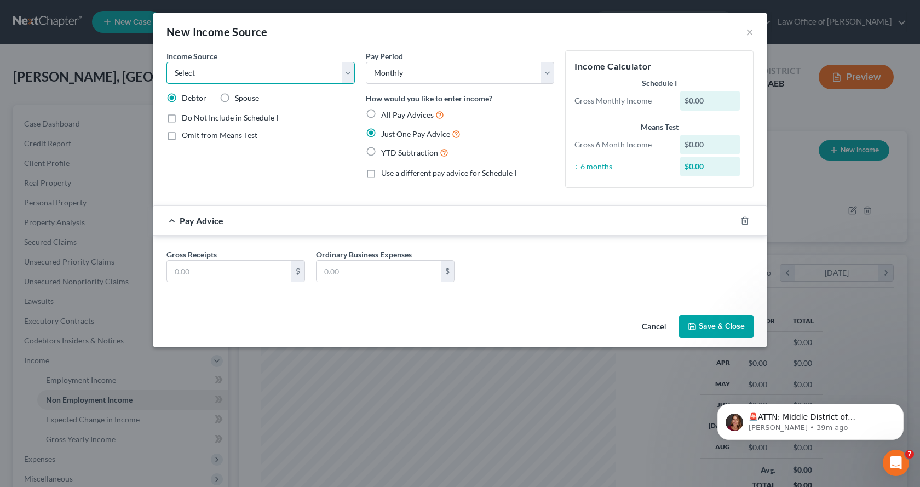
click at [290, 77] on select "Select Unemployment Disability (from employer) Pension Retirement Social Securi…" at bounding box center [261, 73] width 188 height 22
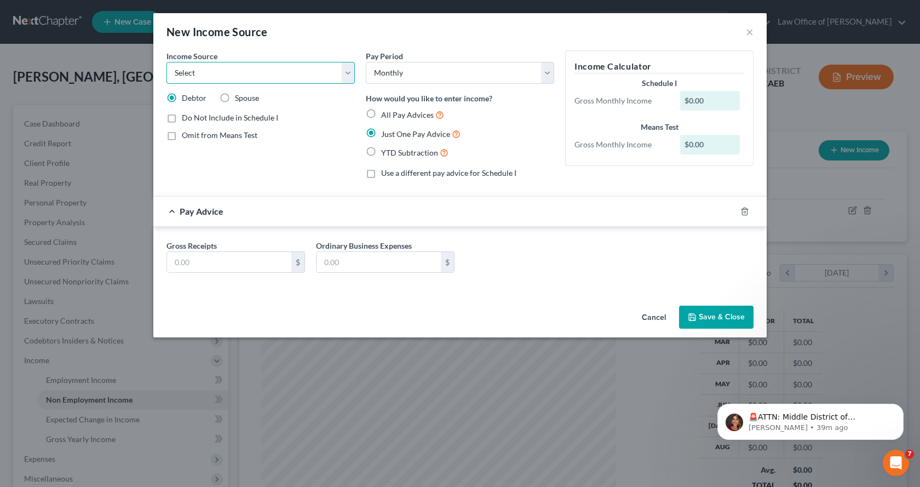
select select "13"
click at [167, 62] on select "Select Unemployment Disability (from employer) Pension Retirement Social Securi…" at bounding box center [261, 73] width 188 height 22
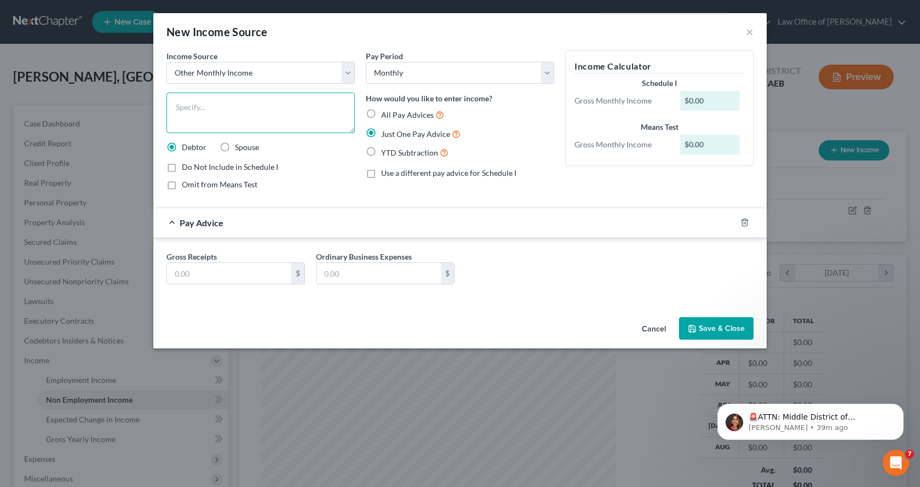
click at [184, 112] on textarea at bounding box center [261, 113] width 188 height 41
click at [324, 108] on textarea "Wife's Employment Income - Oakmont Senoir Living" at bounding box center [261, 113] width 188 height 41
type textarea "Wife's Employment Income - Oakmont Senior Living"
click at [251, 123] on textarea "Wife's Employment Income - Oakmont Senior Living" at bounding box center [261, 113] width 188 height 41
click at [190, 279] on input "text" at bounding box center [229, 273] width 124 height 21
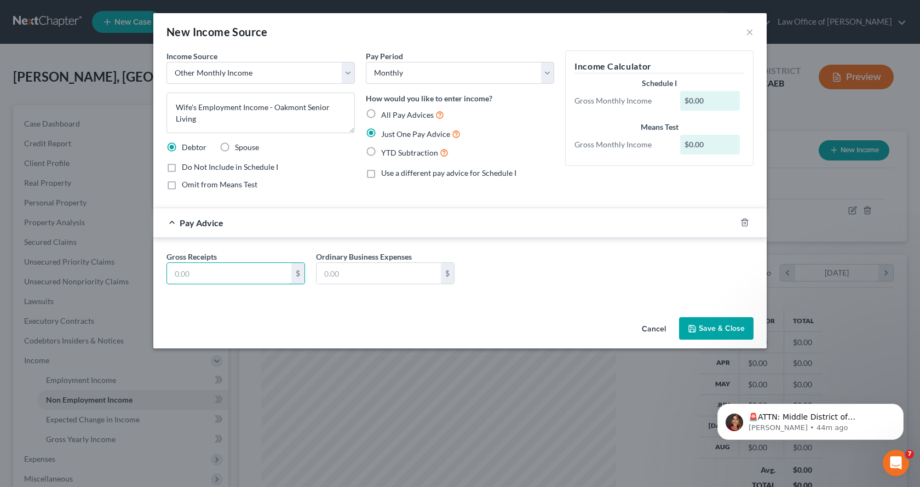
type input "0.00"
click at [350, 282] on input "text" at bounding box center [379, 273] width 124 height 21
type input "0.00"
click at [715, 330] on button "Save & Close" at bounding box center [716, 328] width 75 height 23
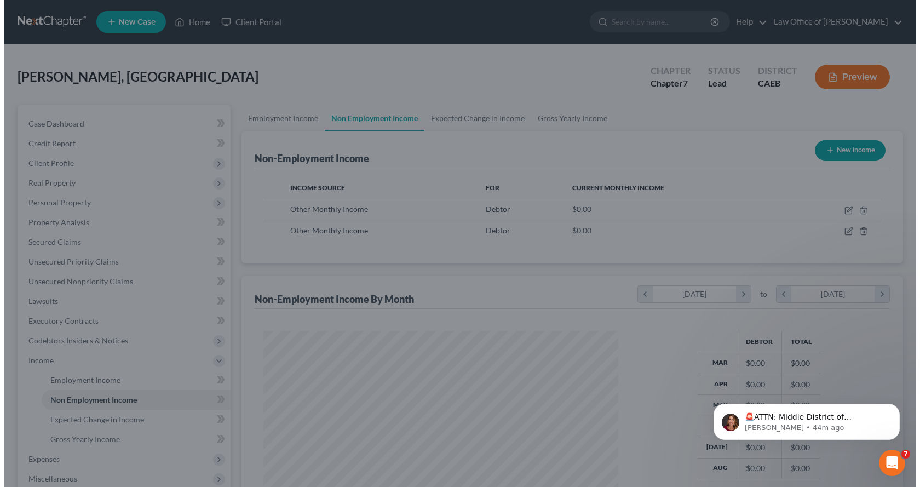
scroll to position [547681, 547504]
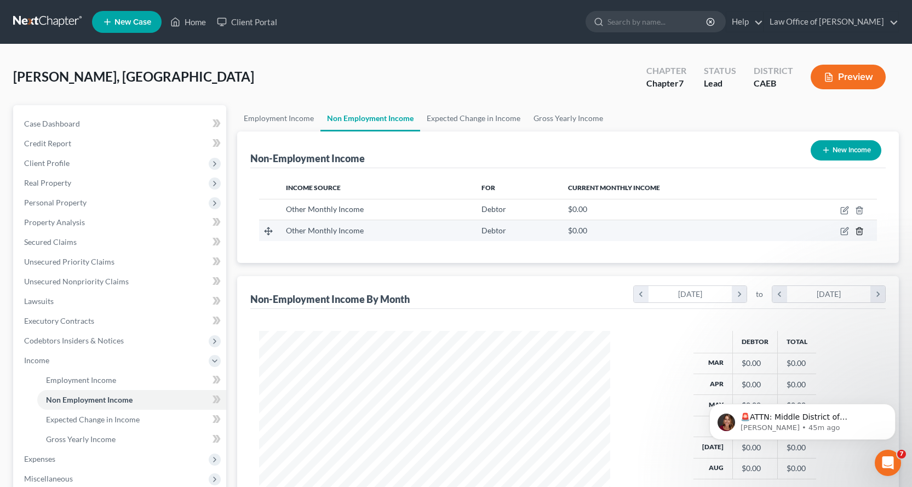
click at [860, 233] on line "button" at bounding box center [860, 232] width 0 height 2
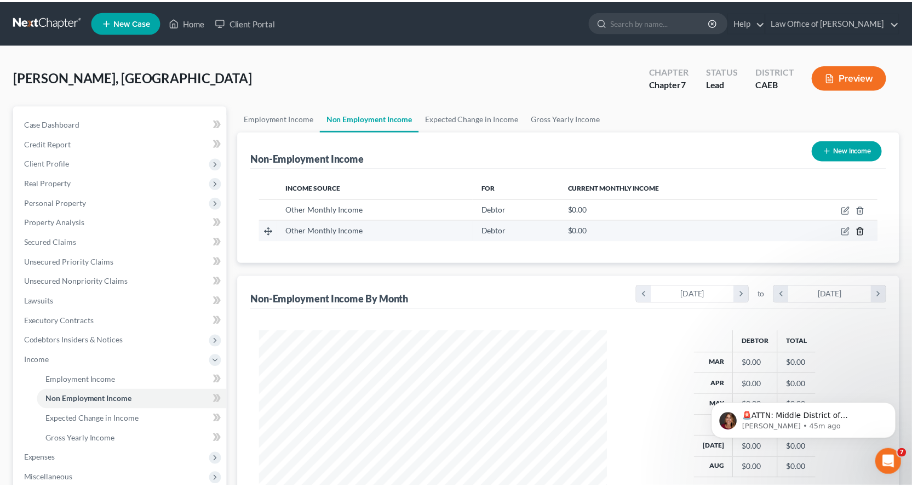
scroll to position [197, 377]
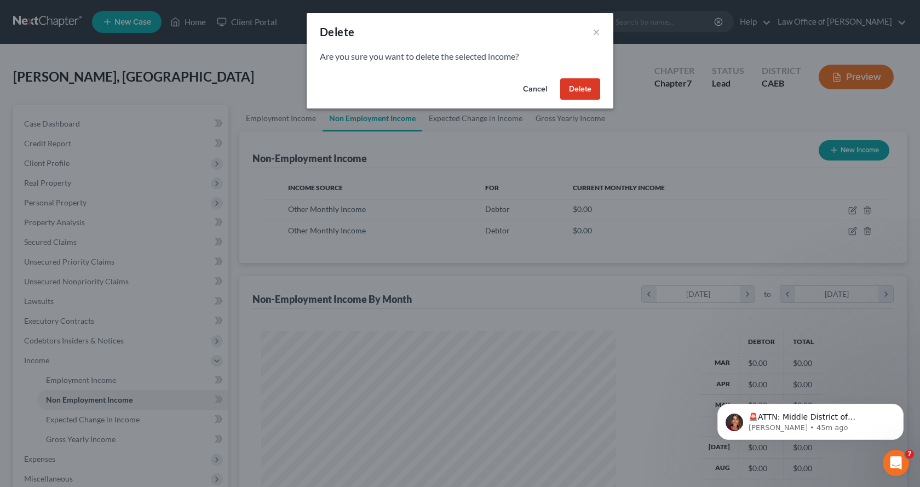
click at [572, 88] on button "Delete" at bounding box center [580, 89] width 40 height 22
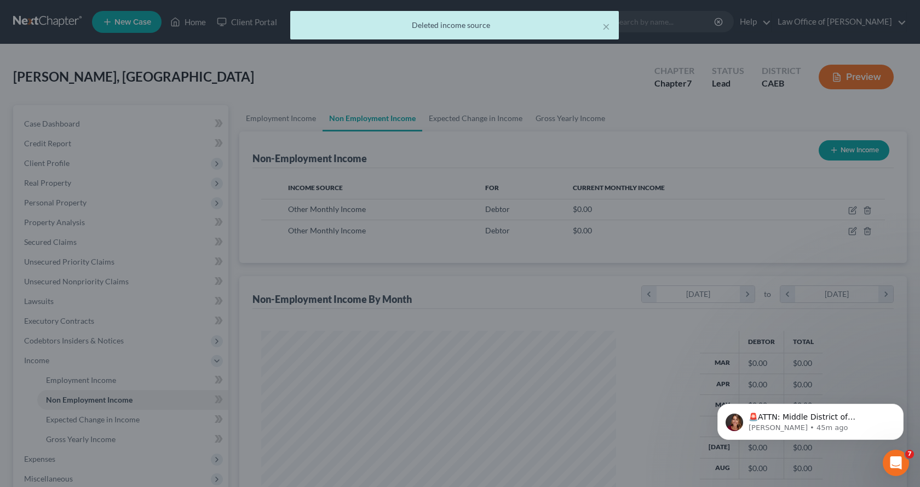
scroll to position [547681, 547504]
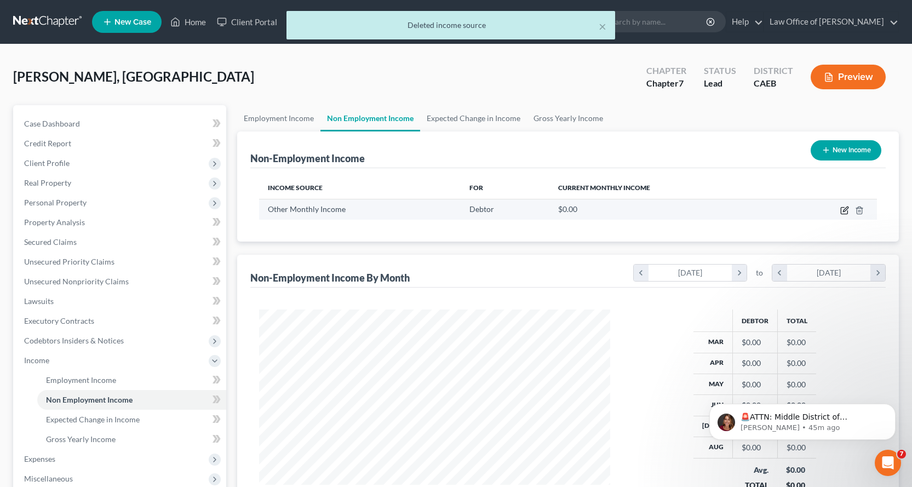
click at [843, 211] on icon "button" at bounding box center [844, 210] width 9 height 9
select select "13"
select select "0"
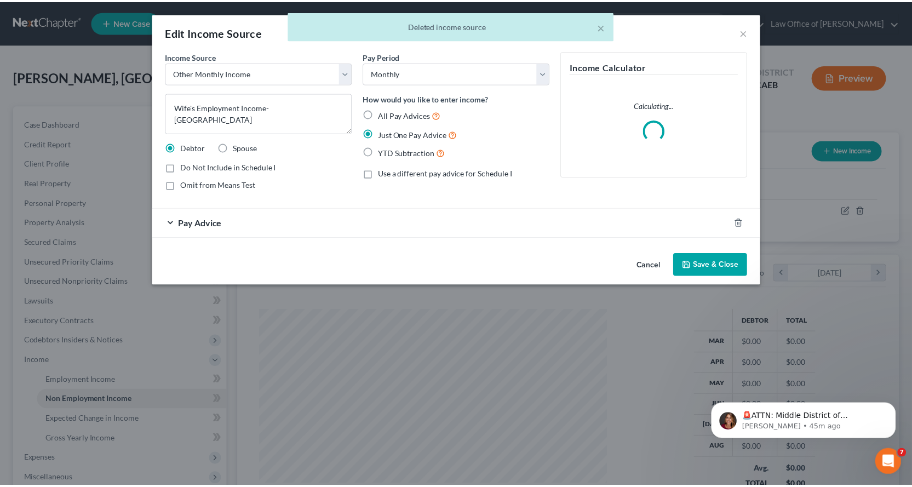
scroll to position [197, 377]
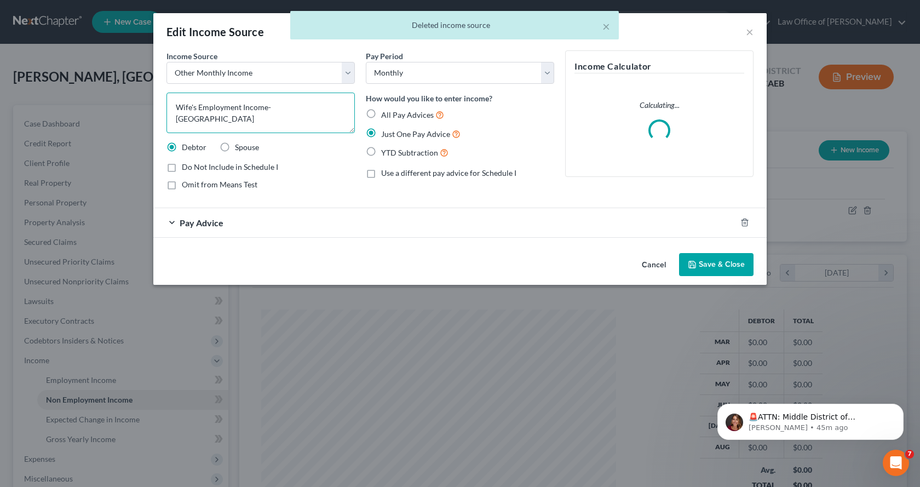
drag, startPoint x: 316, startPoint y: 108, endPoint x: 324, endPoint y: 111, distance: 8.5
click at [317, 108] on textarea "Wife's Employment Income- Hope Academy" at bounding box center [261, 113] width 188 height 41
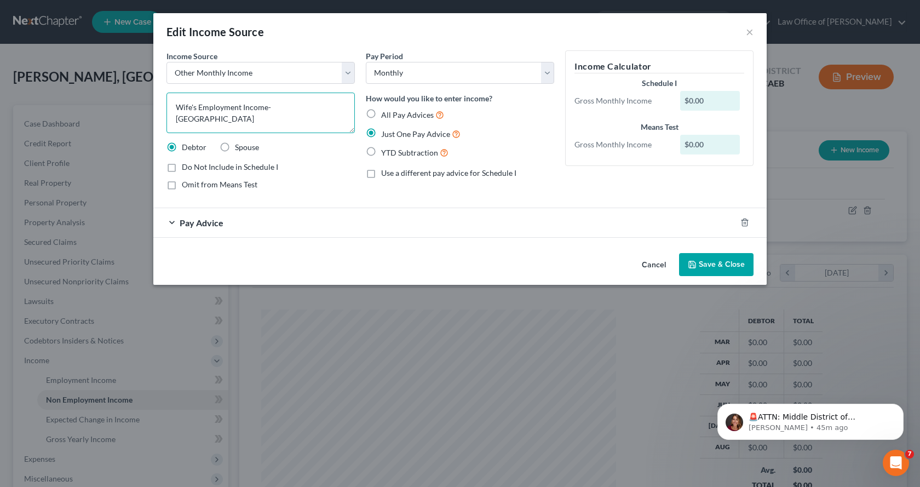
drag, startPoint x: 328, startPoint y: 110, endPoint x: 268, endPoint y: 109, distance: 59.7
click at [268, 109] on textarea "Wife's Employment Income- Hope Academy" at bounding box center [261, 113] width 188 height 41
type textarea "Wife's Employment Income"
click at [714, 266] on button "Save & Close" at bounding box center [716, 264] width 75 height 23
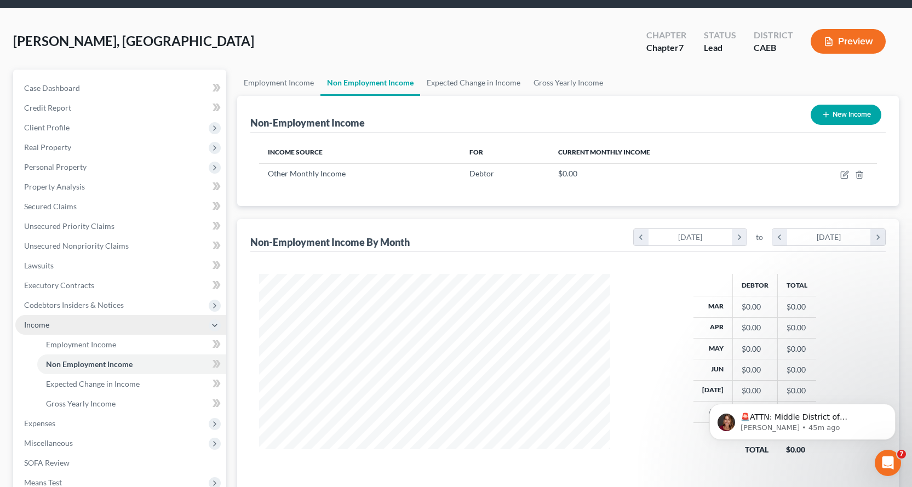
scroll to position [55, 0]
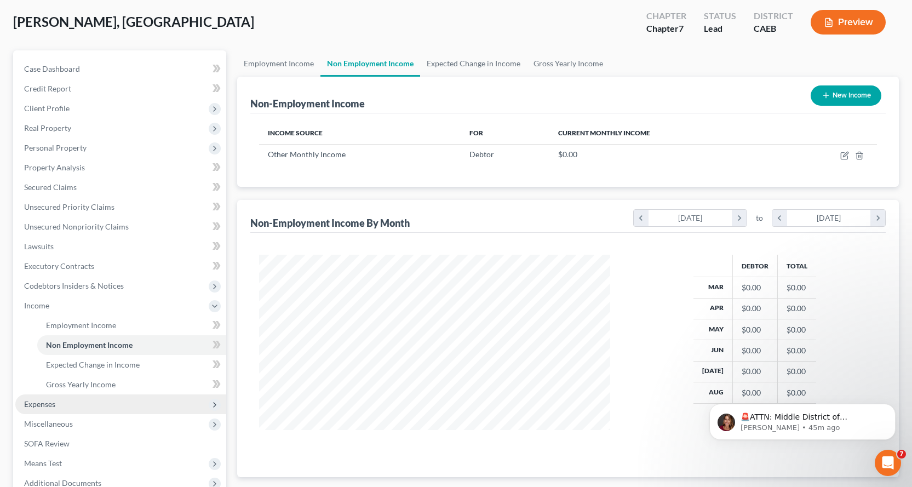
click at [42, 403] on span "Expenses" at bounding box center [39, 403] width 31 height 9
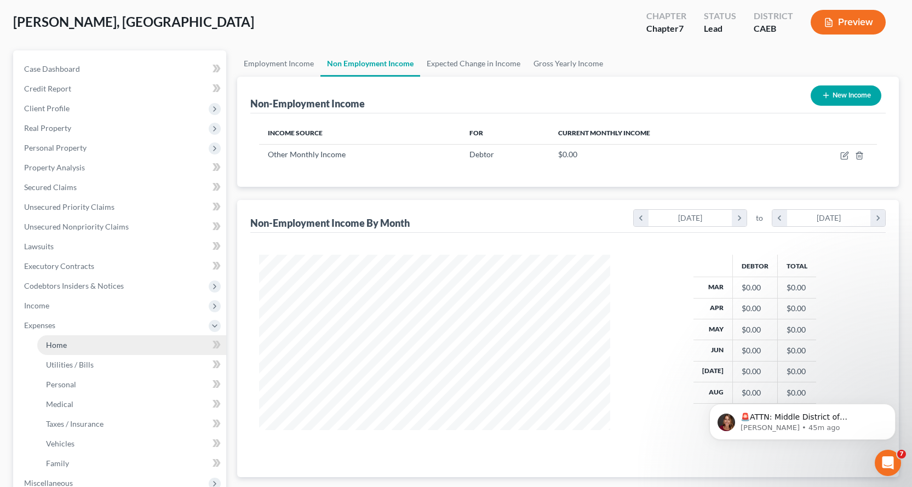
click at [72, 342] on link "Home" at bounding box center [131, 345] width 189 height 20
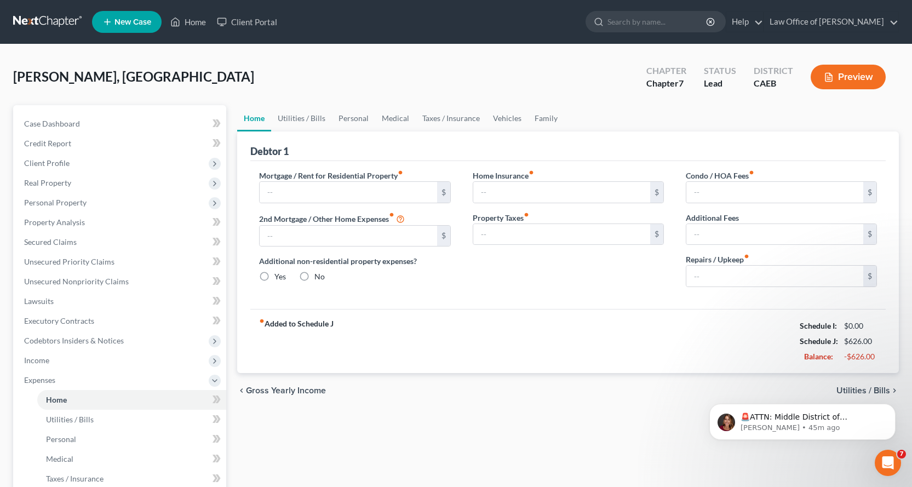
type input "0.00"
radio input "true"
type input "0.00"
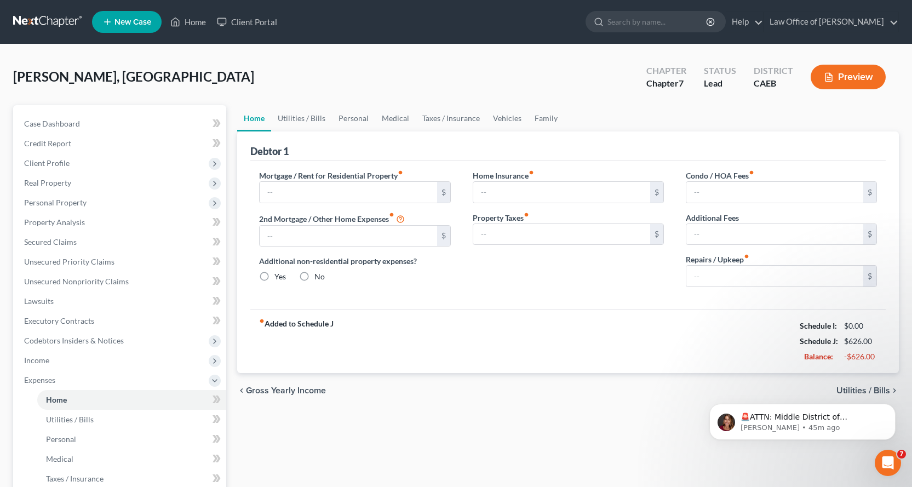
type input "0.00"
click at [872, 420] on p "🚨ATTN: Middle District of Florida The court has added a new Credit Counseling F…" at bounding box center [811, 417] width 141 height 11
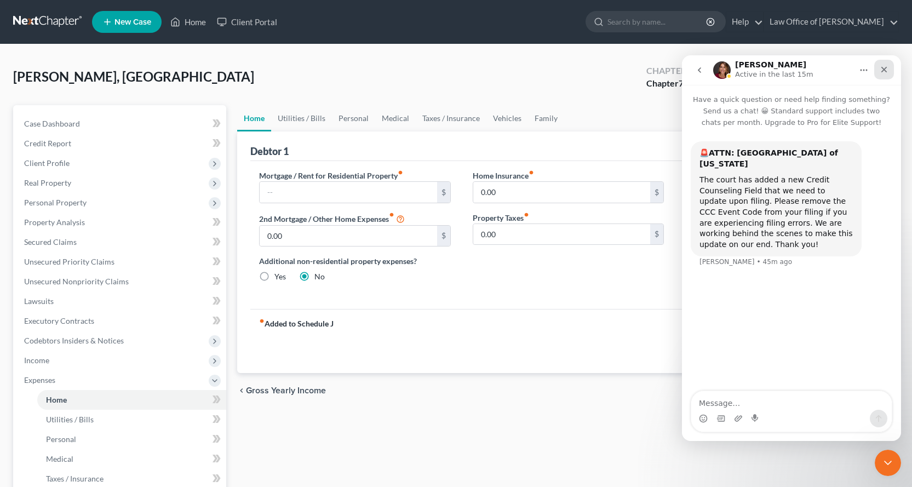
click at [883, 72] on icon "Close" at bounding box center [884, 69] width 9 height 9
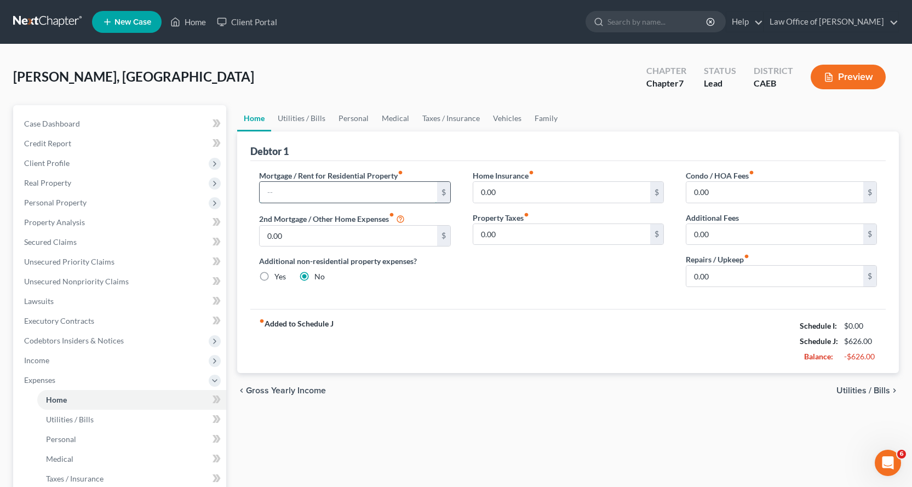
click at [301, 187] on input "text" at bounding box center [348, 192] width 177 height 21
type input "1,600.00"
click at [514, 191] on input "0.00" at bounding box center [561, 192] width 177 height 21
type input "23.00"
click at [278, 117] on link "Utilities / Bills" at bounding box center [301, 118] width 61 height 26
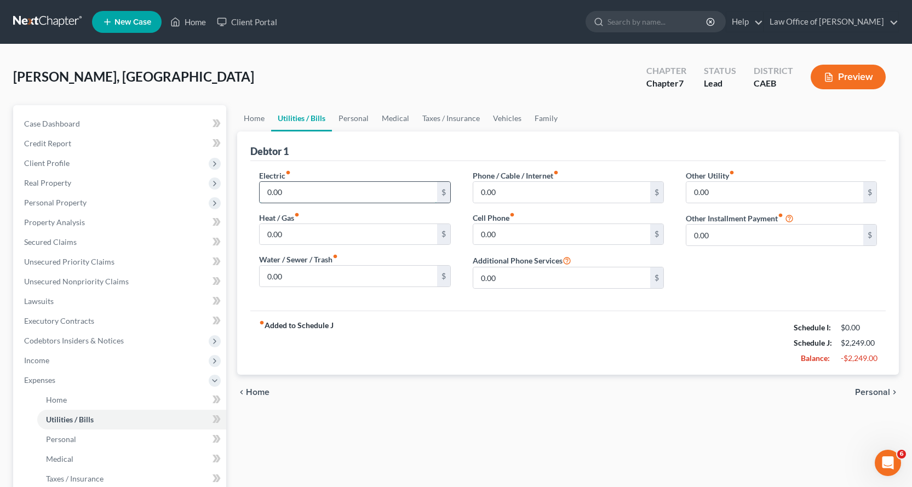
click at [285, 192] on input "0.00" at bounding box center [348, 192] width 177 height 21
type input "200.00"
click at [293, 234] on input "0.00" at bounding box center [348, 234] width 177 height 21
type input "50.00"
click at [288, 278] on input "0.00" at bounding box center [348, 276] width 177 height 21
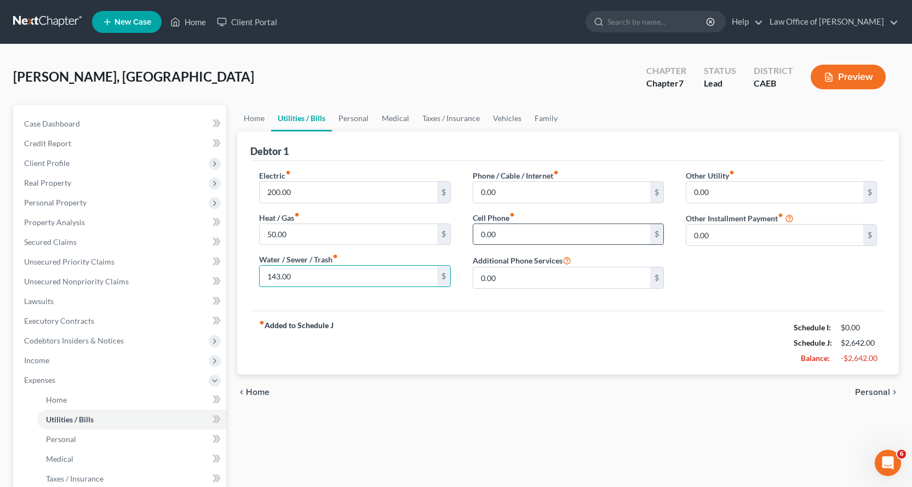
type input "143.00"
click at [510, 235] on input "0.00" at bounding box center [561, 234] width 177 height 21
type input "65.00"
click at [508, 188] on input "0.00" at bounding box center [561, 192] width 177 height 21
type input "80.00"
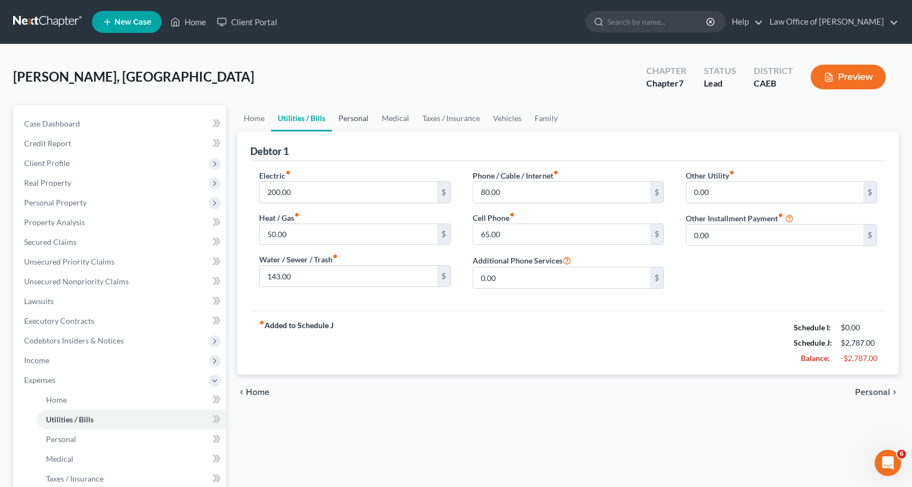
click at [344, 118] on link "Personal" at bounding box center [353, 118] width 43 height 26
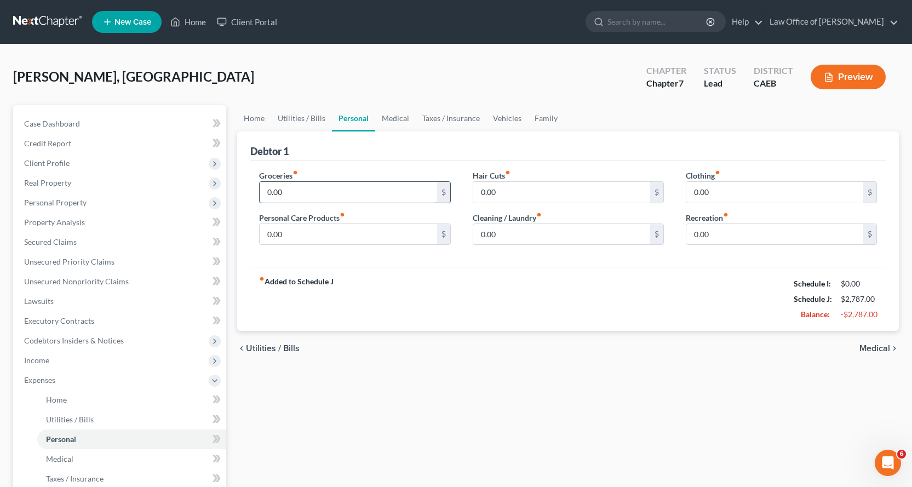
click at [286, 193] on input "0.00" at bounding box center [348, 192] width 177 height 21
type input "1,300.00"
click at [739, 198] on input "0.00" at bounding box center [774, 192] width 177 height 21
type input "50.00"
click at [502, 197] on input "0.00" at bounding box center [561, 192] width 177 height 21
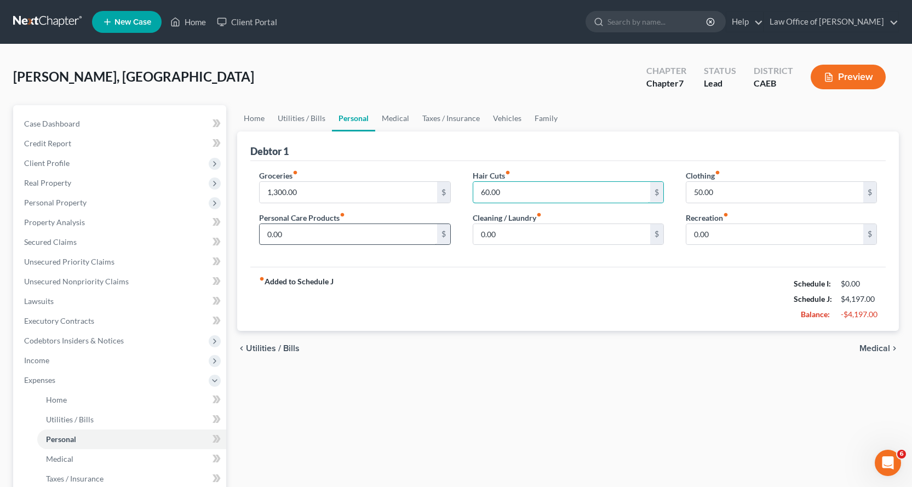
type input "60.00"
click at [290, 238] on input "0.00" at bounding box center [348, 234] width 177 height 21
type input "60.00"
click at [394, 118] on link "Medical" at bounding box center [395, 118] width 41 height 26
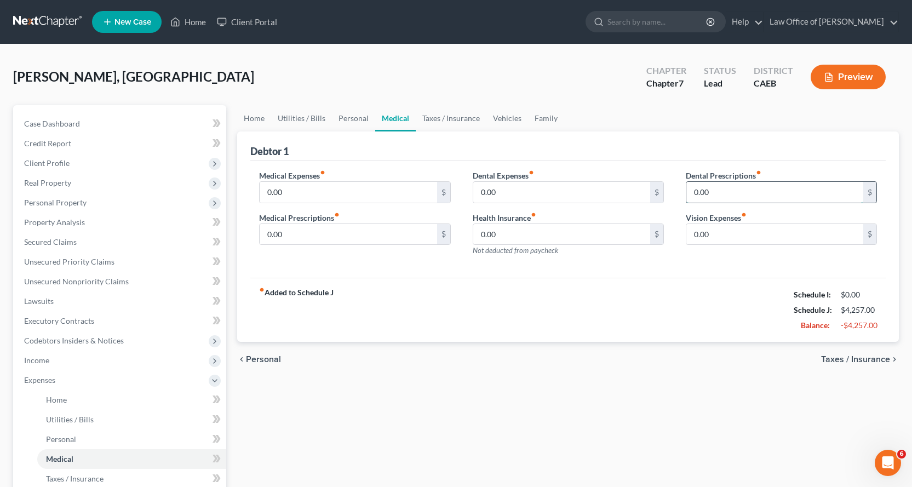
click at [711, 196] on input "0.00" at bounding box center [774, 192] width 177 height 21
click at [513, 193] on input "0.00" at bounding box center [561, 192] width 177 height 21
type input "126.00"
click at [518, 117] on link "Vehicles" at bounding box center [508, 118] width 42 height 26
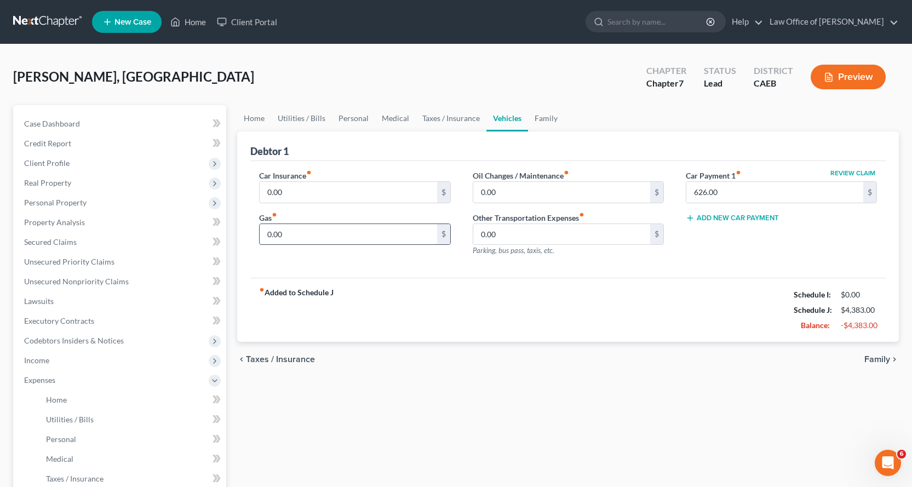
click at [295, 236] on input "0.00" at bounding box center [348, 234] width 177 height 21
type input "112.00"
click at [502, 191] on input "0.00" at bounding box center [561, 192] width 177 height 21
type input "142.00"
click at [293, 193] on input "0.00" at bounding box center [348, 192] width 177 height 21
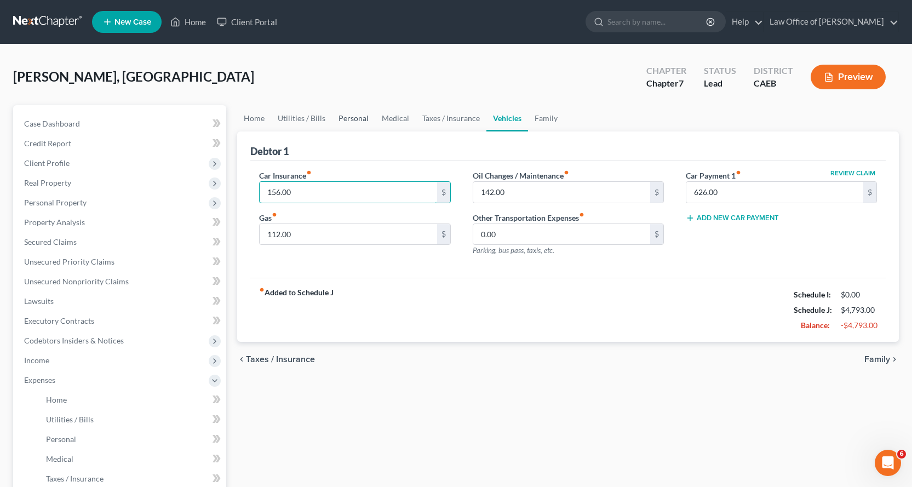
type input "156.00"
click at [337, 115] on link "Personal" at bounding box center [353, 118] width 43 height 26
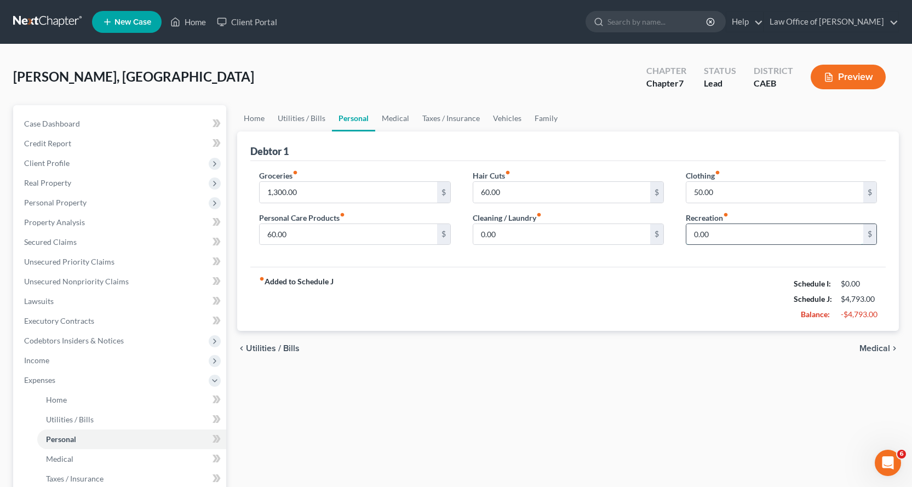
click at [731, 233] on input "0.00" at bounding box center [774, 234] width 177 height 21
type input "50.00"
click at [466, 116] on link "Taxes / Insurance" at bounding box center [451, 118] width 71 height 26
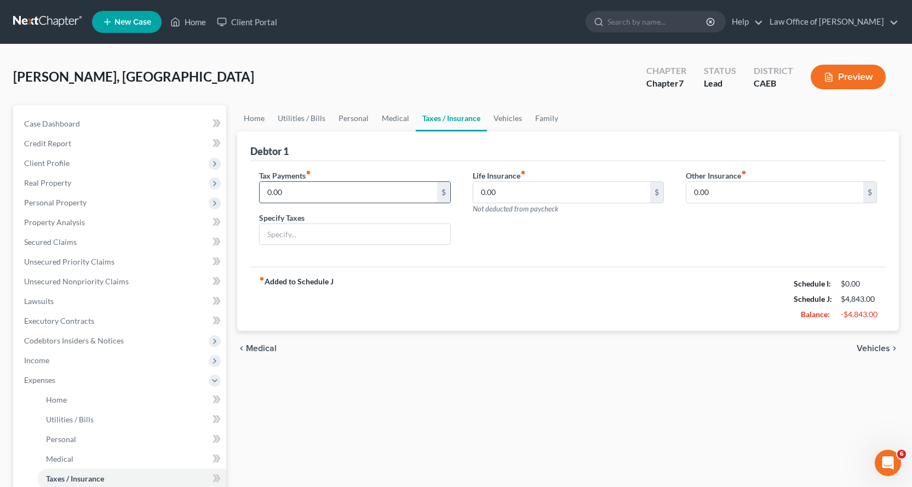
click at [289, 192] on input "0.00" at bounding box center [348, 192] width 177 height 21
type input "29.00"
click at [294, 228] on input "text" at bounding box center [355, 234] width 190 height 21
type input "Vehicle Registration"
click at [498, 118] on link "Vehicles" at bounding box center [508, 118] width 42 height 26
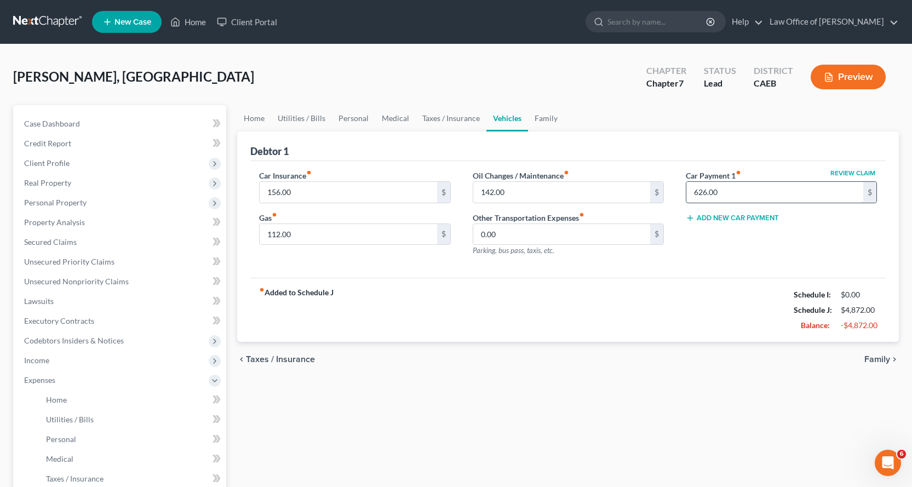
click at [749, 198] on input "626.00" at bounding box center [774, 192] width 177 height 21
type input "154.00"
click at [556, 114] on link "Family" at bounding box center [546, 118] width 36 height 26
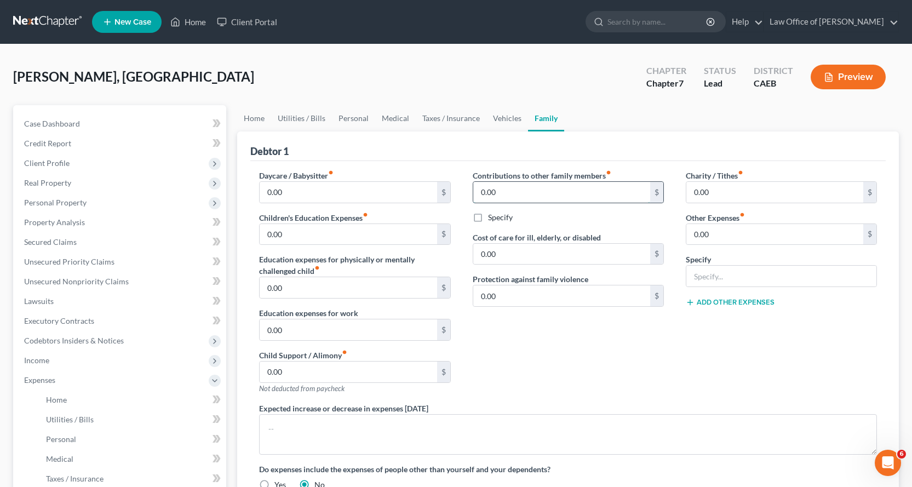
click at [496, 195] on input "0.00" at bounding box center [561, 192] width 177 height 21
type input "200.00"
click at [488, 218] on label "Specify" at bounding box center [500, 217] width 25 height 11
click at [493, 218] on input "Specify" at bounding box center [496, 215] width 7 height 7
checkbox input "true"
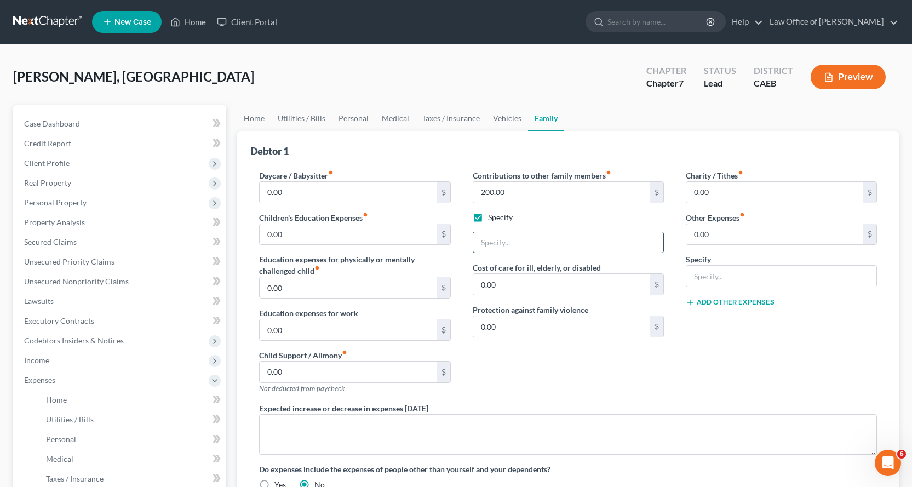
click at [491, 243] on input "text" at bounding box center [568, 242] width 190 height 21
click at [551, 246] on input "Wife's mother in Phillipines" at bounding box center [568, 242] width 190 height 21
click at [554, 245] on input "Wife's mother in Philipines" at bounding box center [568, 242] width 190 height 21
click at [616, 242] on input "Wife's mother in Philippines" at bounding box center [568, 242] width 190 height 21
click at [711, 237] on input "0.00" at bounding box center [774, 234] width 177 height 21
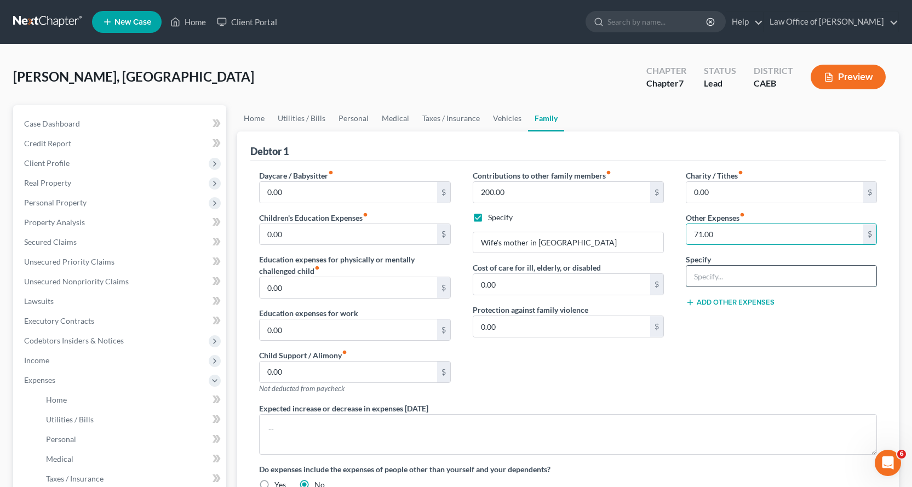
click at [712, 281] on input "text" at bounding box center [781, 276] width 190 height 21
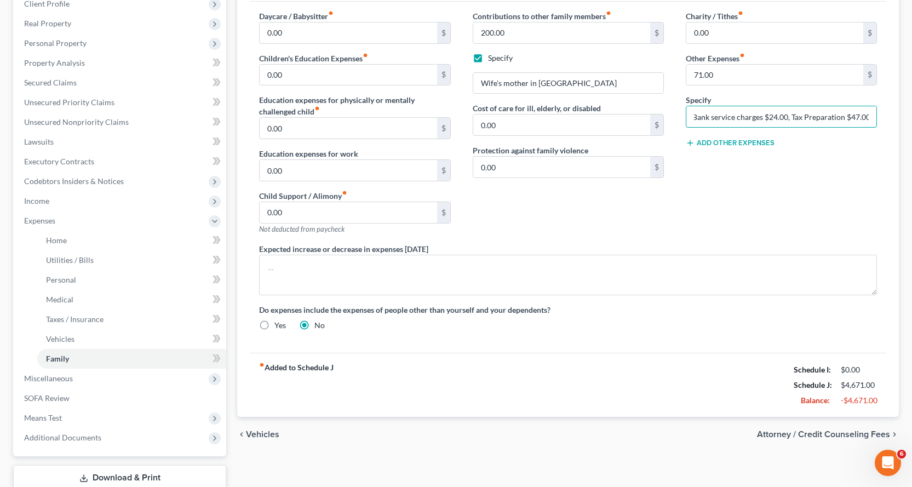
scroll to position [164, 0]
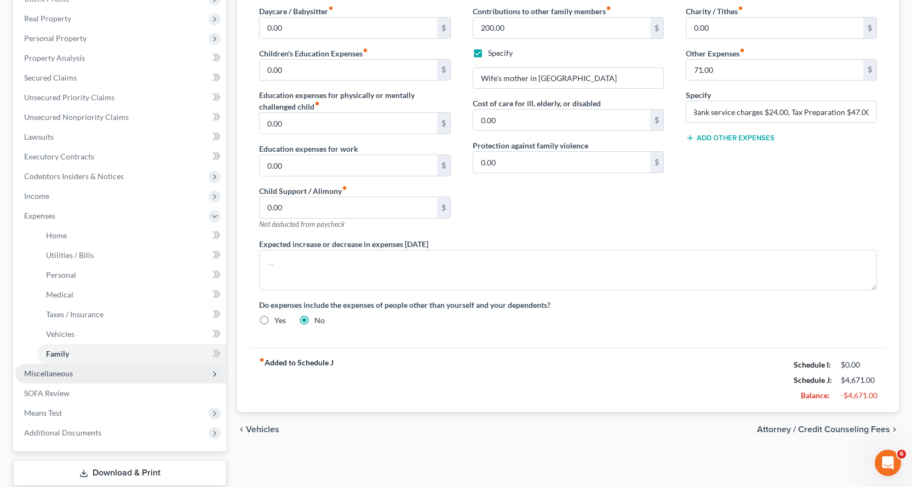
click at [50, 369] on span "Miscellaneous" at bounding box center [48, 373] width 49 height 9
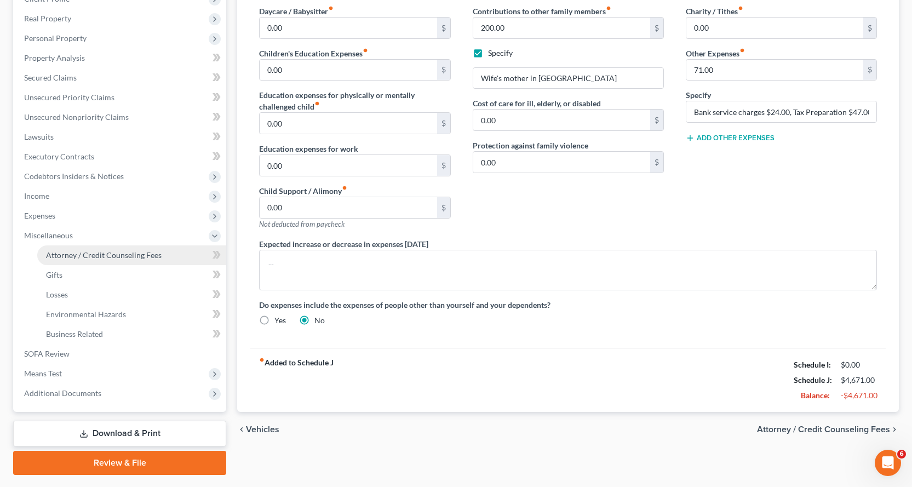
click at [107, 250] on span "Attorney / Credit Counseling Fees" at bounding box center [104, 254] width 116 height 9
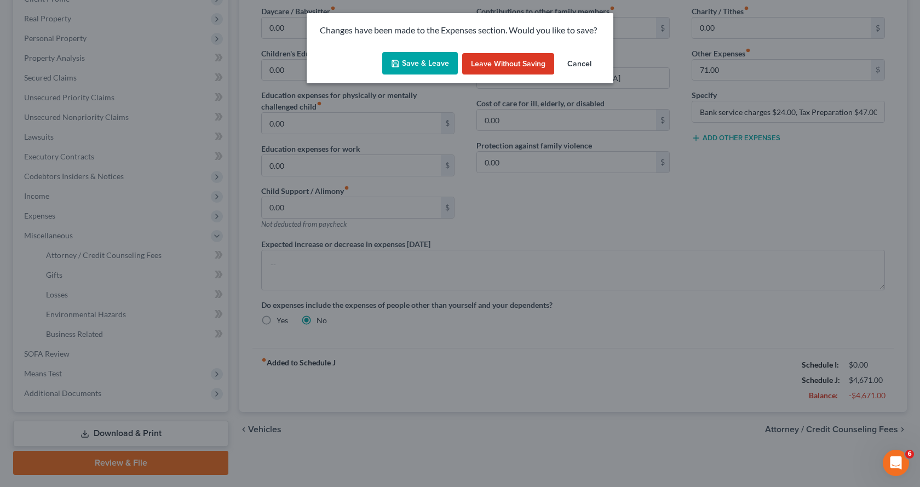
click at [407, 64] on button "Save & Leave" at bounding box center [420, 63] width 76 height 23
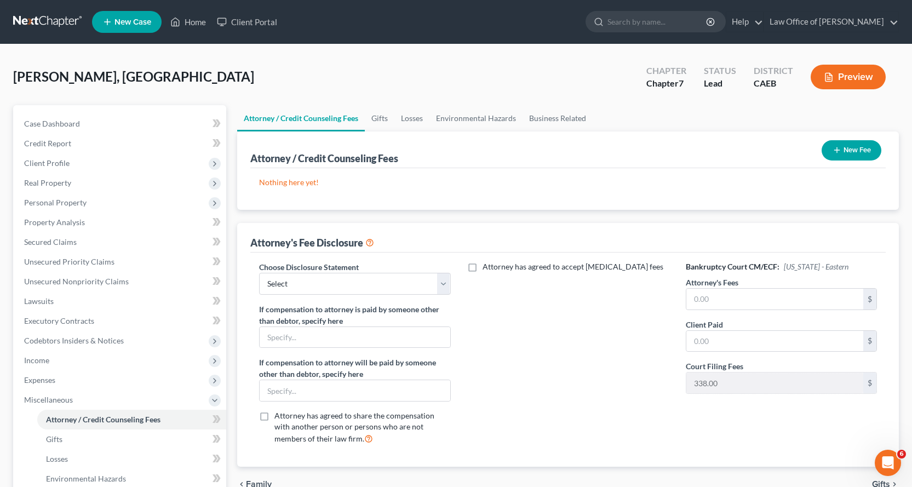
click at [846, 153] on button "New Fee" at bounding box center [852, 150] width 60 height 20
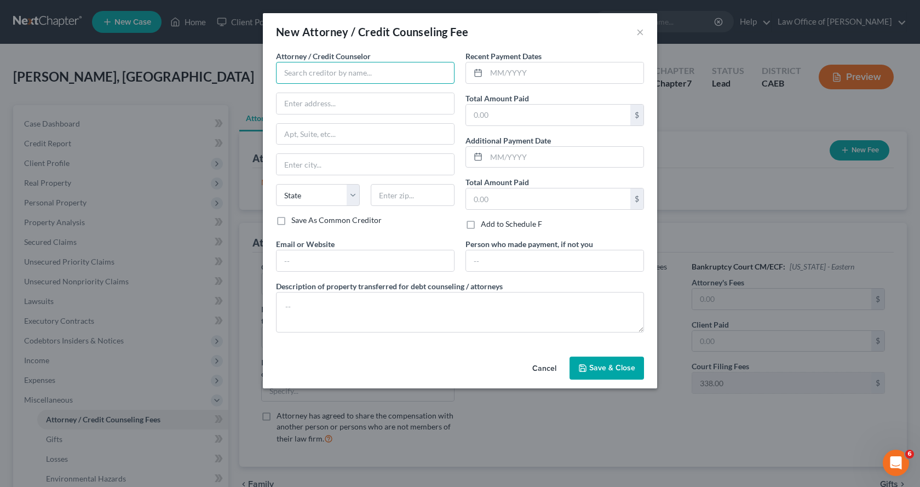
click at [300, 74] on input "text" at bounding box center [365, 73] width 179 height 22
click at [319, 72] on input "Credit COunseling" at bounding box center [365, 73] width 179 height 22
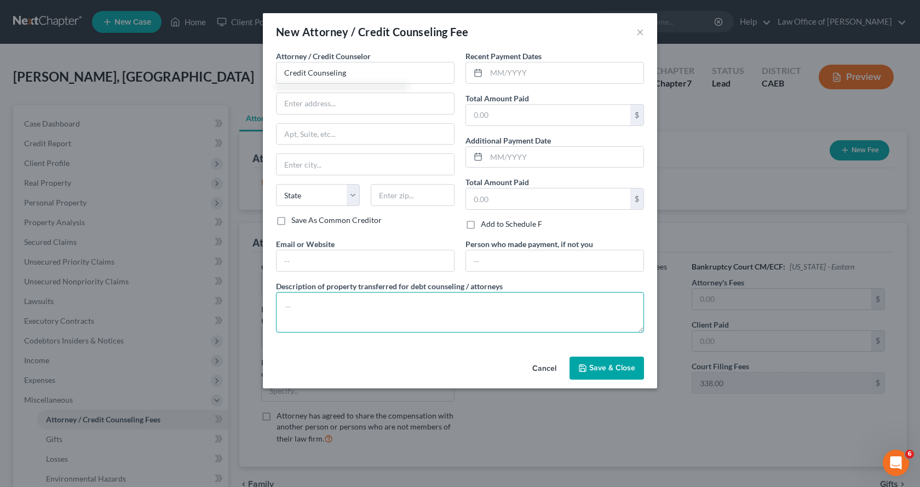
click at [300, 313] on textarea at bounding box center [460, 312] width 368 height 41
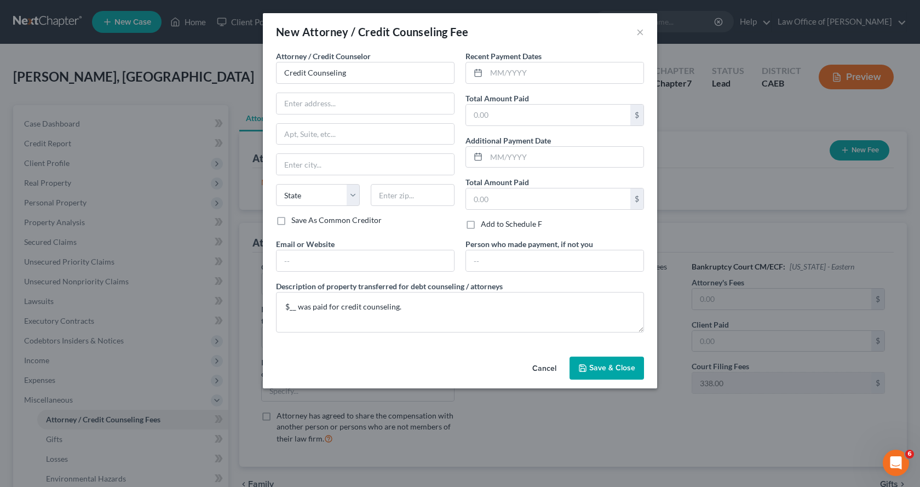
click at [611, 379] on button "Save & Close" at bounding box center [607, 368] width 75 height 23
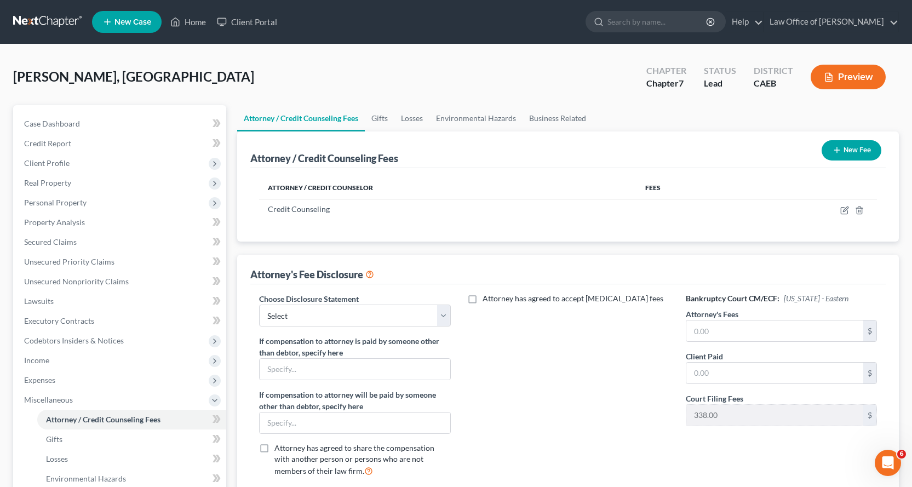
click at [826, 146] on button "New Fee" at bounding box center [852, 150] width 60 height 20
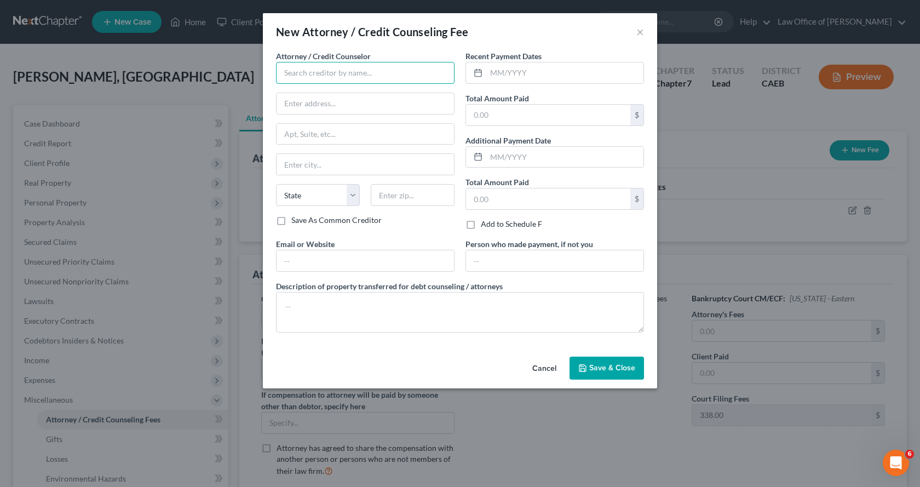
click at [282, 70] on input "text" at bounding box center [365, 73] width 179 height 22
click at [362, 74] on input "Law Office of Gerald L.White" at bounding box center [365, 73] width 179 height 22
click at [316, 107] on input "text" at bounding box center [366, 103] width 178 height 21
click at [392, 67] on input "Law Office of [PERSON_NAME]" at bounding box center [365, 73] width 179 height 22
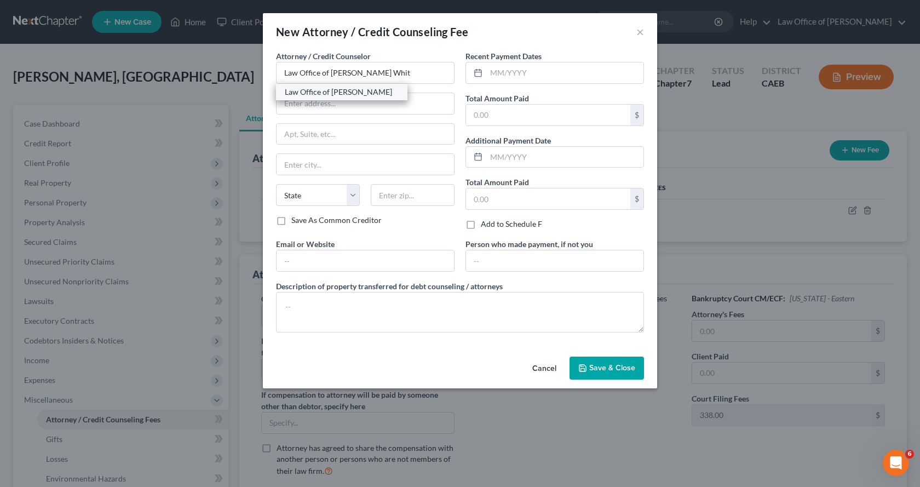
click at [375, 97] on div "Law Office of [PERSON_NAME]" at bounding box center [342, 92] width 114 height 11
click at [515, 79] on input "text" at bounding box center [565, 72] width 157 height 21
click at [498, 108] on input "text" at bounding box center [548, 115] width 164 height 21
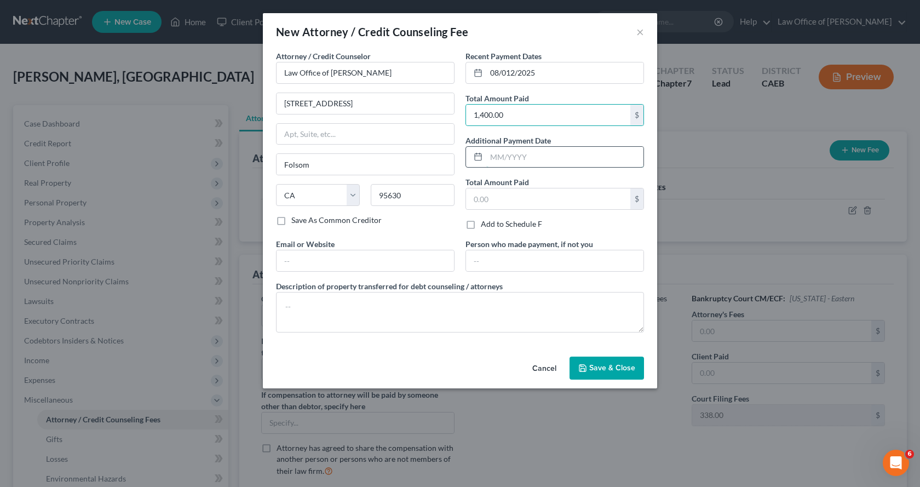
click at [487, 153] on input "text" at bounding box center [565, 157] width 157 height 21
click at [484, 199] on input "text" at bounding box center [548, 198] width 164 height 21
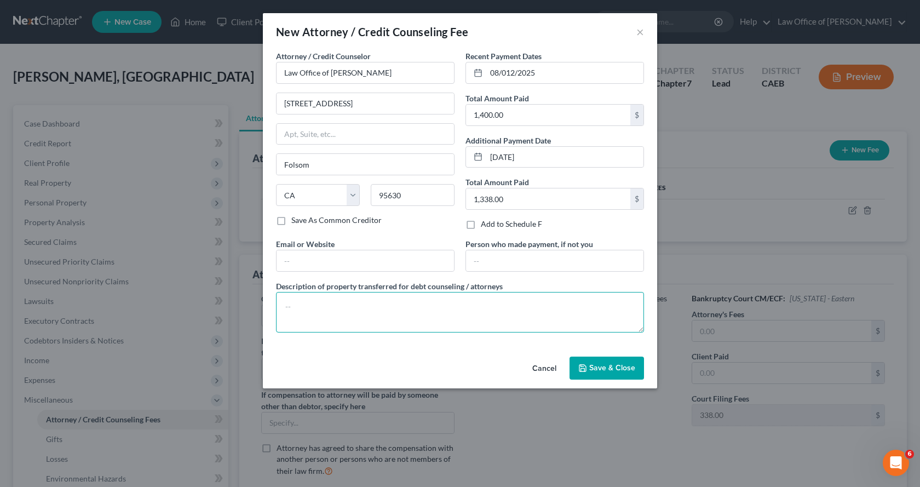
click at [303, 317] on textarea at bounding box center [460, 312] width 368 height 41
click at [397, 306] on textarea "$2,738.00, which includes the COurt filing fee" at bounding box center [460, 312] width 368 height 41
drag, startPoint x: 440, startPoint y: 310, endPoint x: 455, endPoint y: 320, distance: 17.8
click at [440, 311] on textarea "$2,738.00, which includes the Court filing fee" at bounding box center [460, 312] width 368 height 41
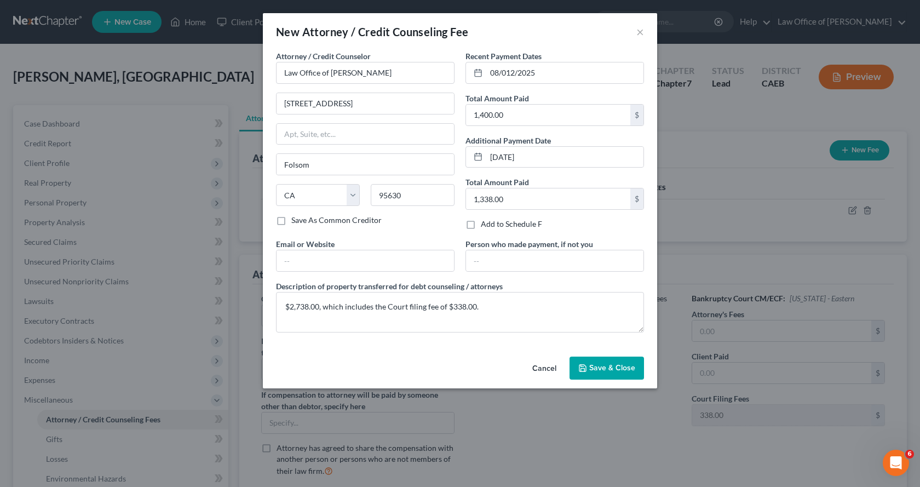
click at [616, 362] on button "Save & Close" at bounding box center [607, 368] width 75 height 23
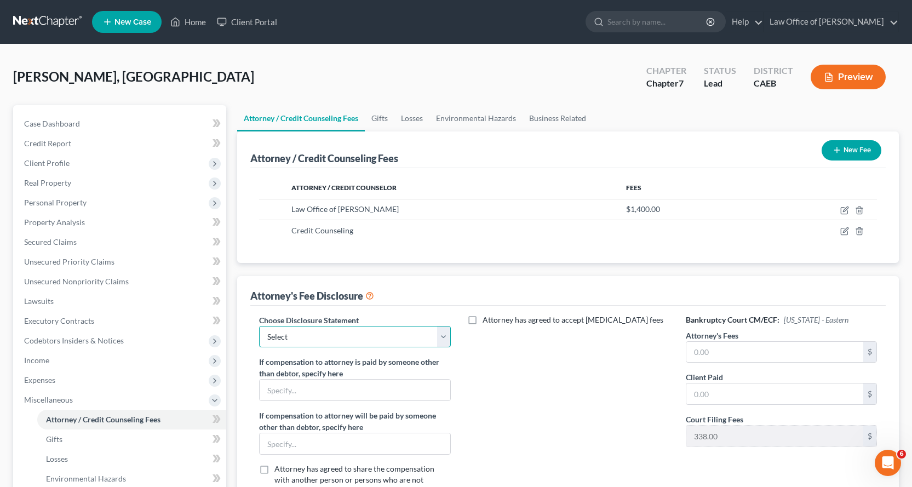
click at [449, 344] on select "Select Corp/LLC Attorney Fee Blurb Individuals Attorney Fee Blurb" at bounding box center [354, 337] width 191 height 22
click at [259, 326] on select "Select Corp/LLC Attorney Fee Blurb Individuals Attorney Fee Blurb" at bounding box center [354, 337] width 191 height 22
click at [725, 354] on input "text" at bounding box center [774, 352] width 177 height 21
click at [735, 396] on input "text" at bounding box center [774, 394] width 177 height 21
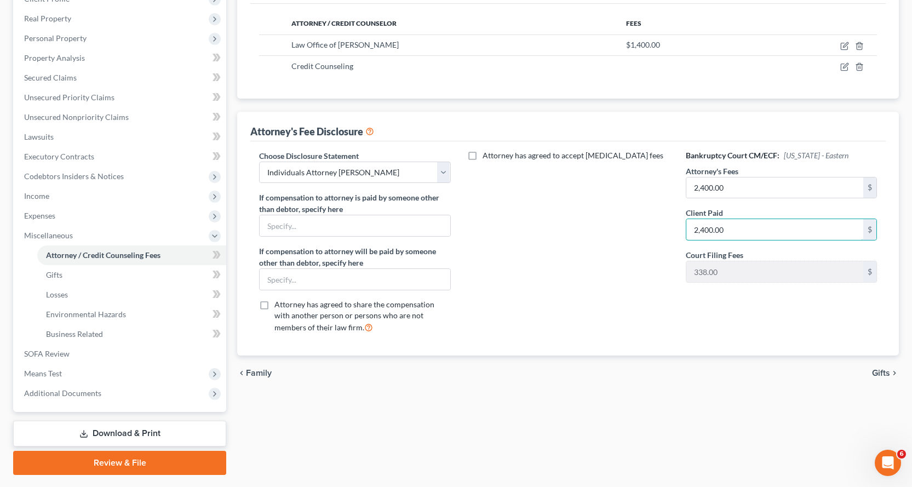
scroll to position [194, 0]
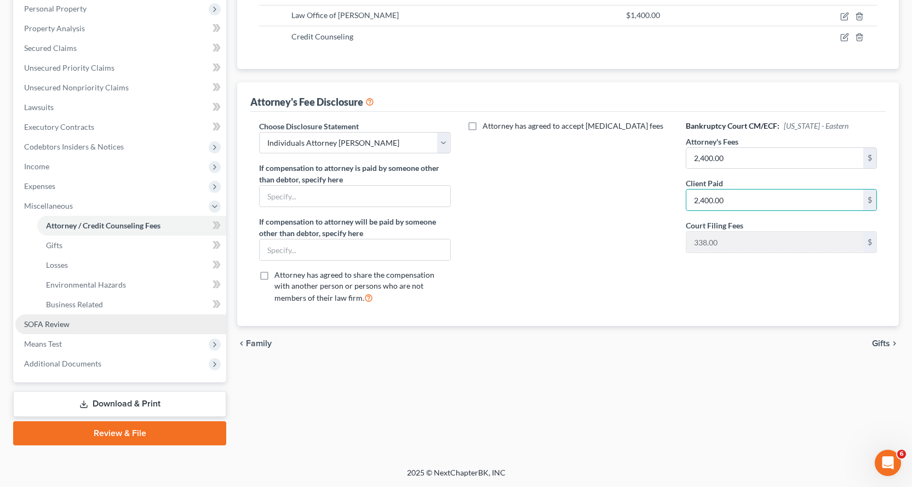
click at [42, 327] on span "SOFA Review" at bounding box center [46, 323] width 45 height 9
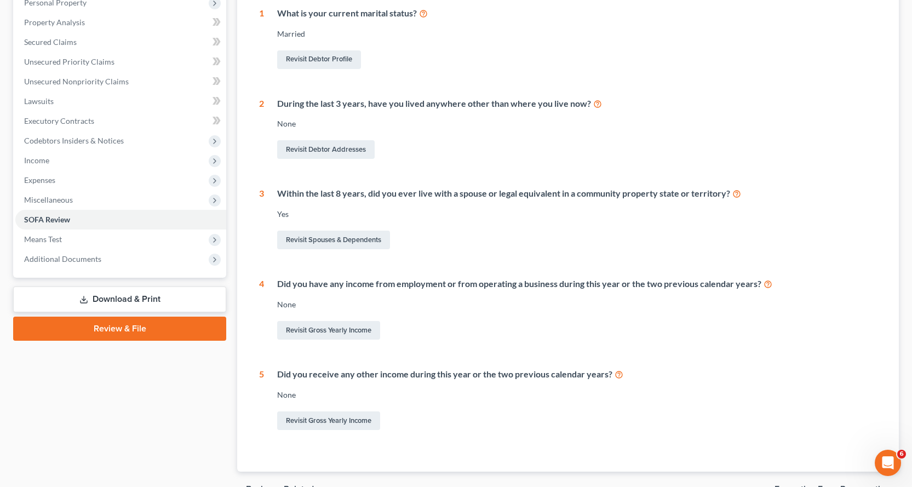
scroll to position [219, 0]
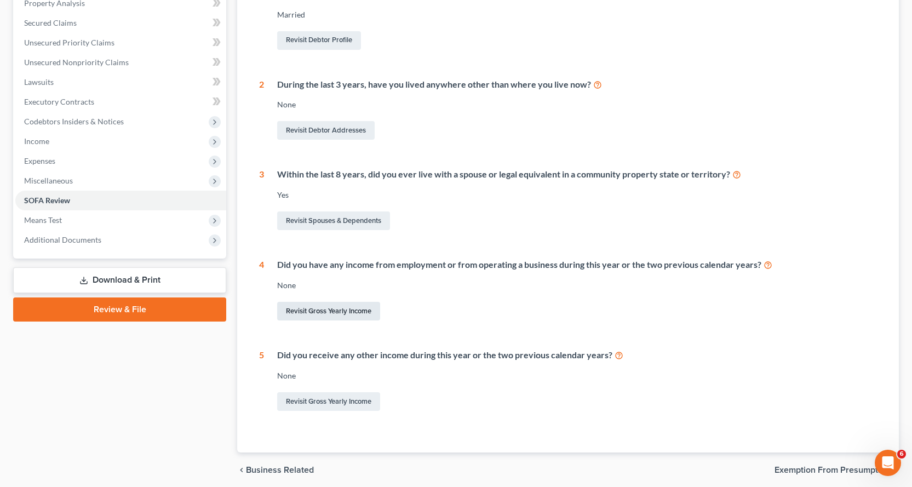
click at [326, 311] on link "Revisit Gross Yearly Income" at bounding box center [328, 311] width 103 height 19
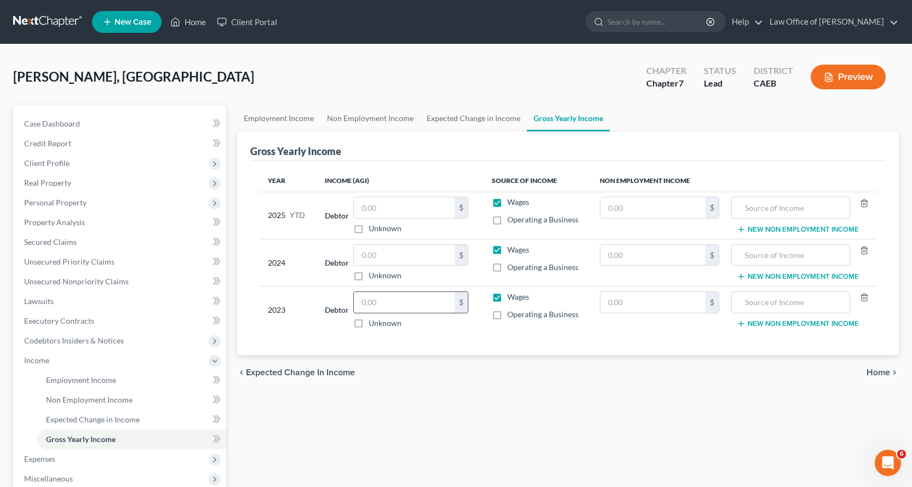
click at [391, 306] on input "text" at bounding box center [404, 302] width 101 height 21
click at [507, 293] on label "Wages" at bounding box center [518, 296] width 22 height 11
click at [512, 293] on input "Wages" at bounding box center [515, 294] width 7 height 7
click at [507, 316] on label "Operating a Business" at bounding box center [542, 314] width 71 height 11
click at [512, 316] on input "Operating a Business" at bounding box center [515, 312] width 7 height 7
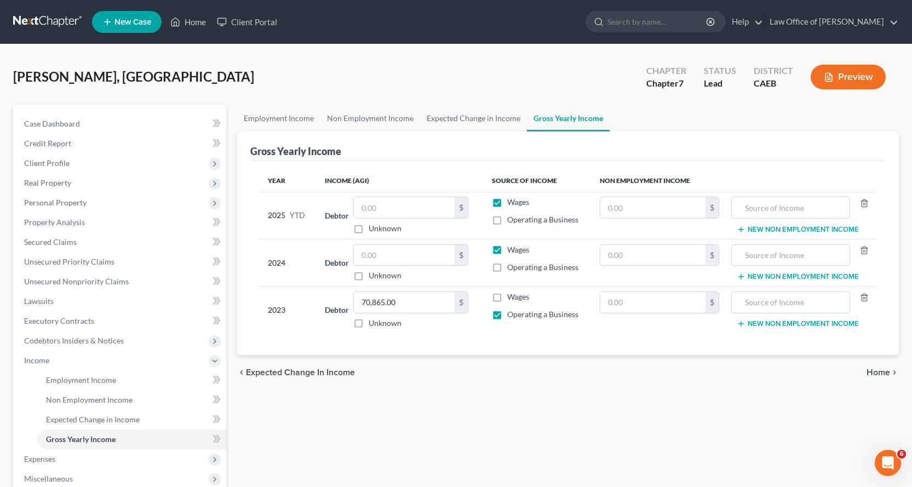
click at [507, 250] on label "Wages" at bounding box center [518, 249] width 22 height 11
click at [512, 250] on input "Wages" at bounding box center [515, 247] width 7 height 7
click at [507, 268] on label "Operating a Business" at bounding box center [542, 267] width 71 height 11
click at [512, 268] on input "Operating a Business" at bounding box center [515, 265] width 7 height 7
click at [507, 201] on label "Wages" at bounding box center [518, 202] width 22 height 11
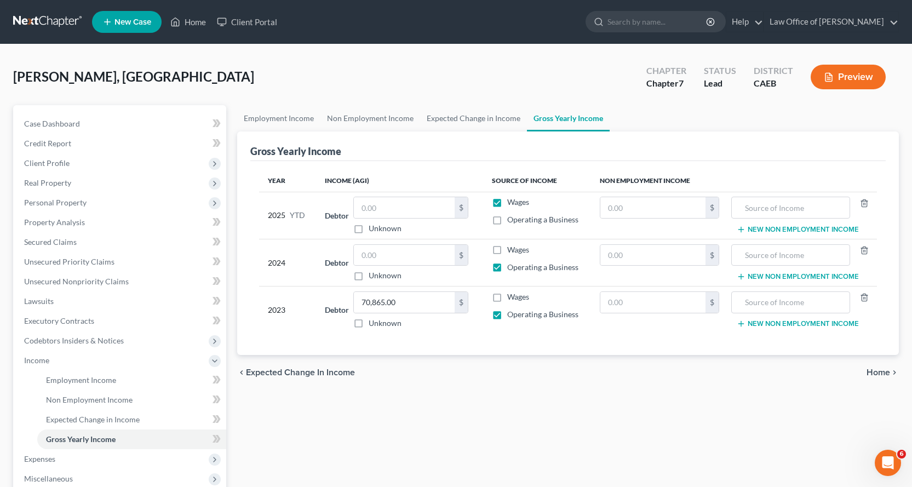
click at [512, 201] on input "Wages" at bounding box center [515, 200] width 7 height 7
click at [373, 250] on input "text" at bounding box center [404, 255] width 101 height 21
click at [767, 299] on input "text" at bounding box center [790, 302] width 106 height 21
click at [657, 303] on input "text" at bounding box center [653, 302] width 106 height 21
click at [750, 257] on input "text" at bounding box center [790, 255] width 106 height 21
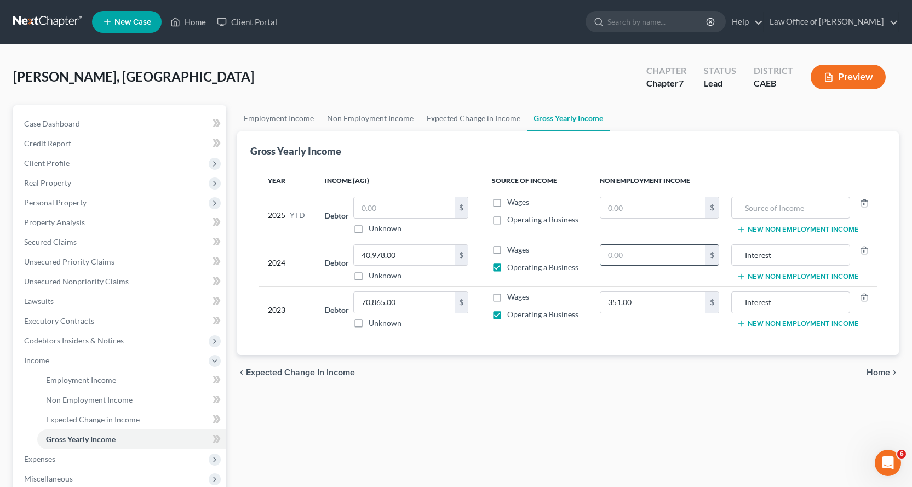
click at [656, 264] on input "text" at bounding box center [653, 255] width 106 height 21
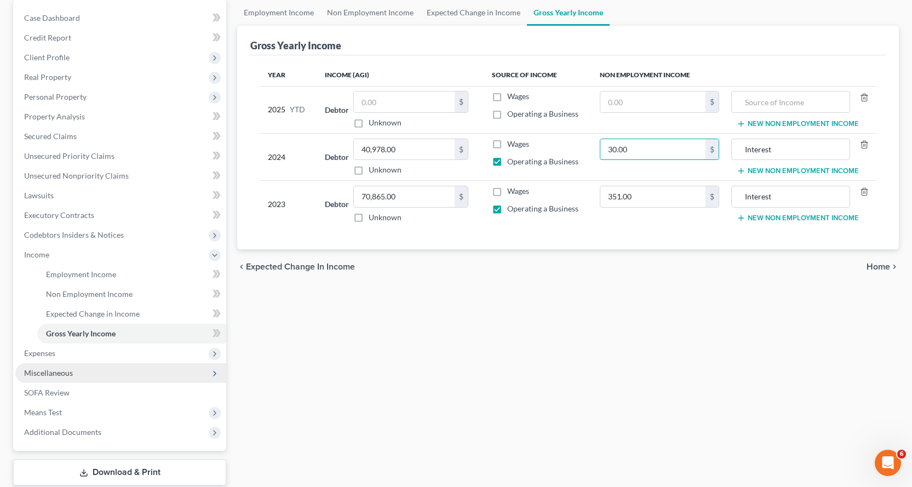
scroll to position [110, 0]
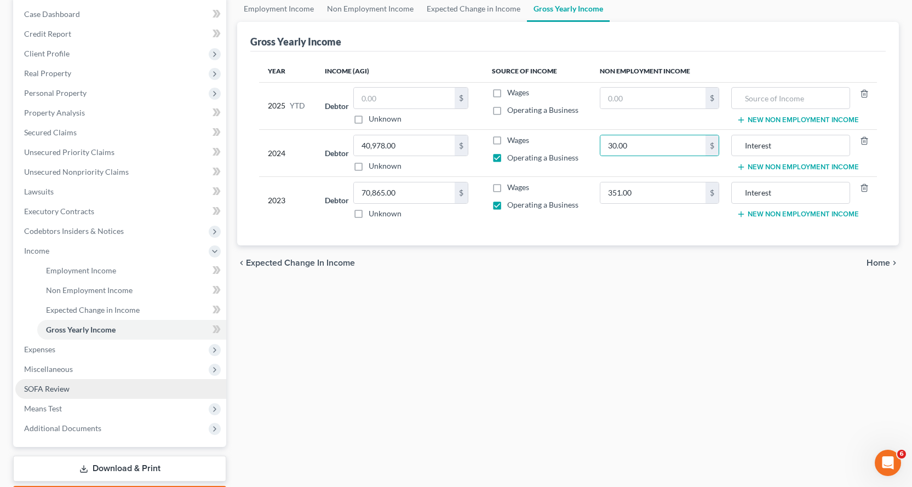
click at [47, 390] on span "SOFA Review" at bounding box center [46, 388] width 45 height 9
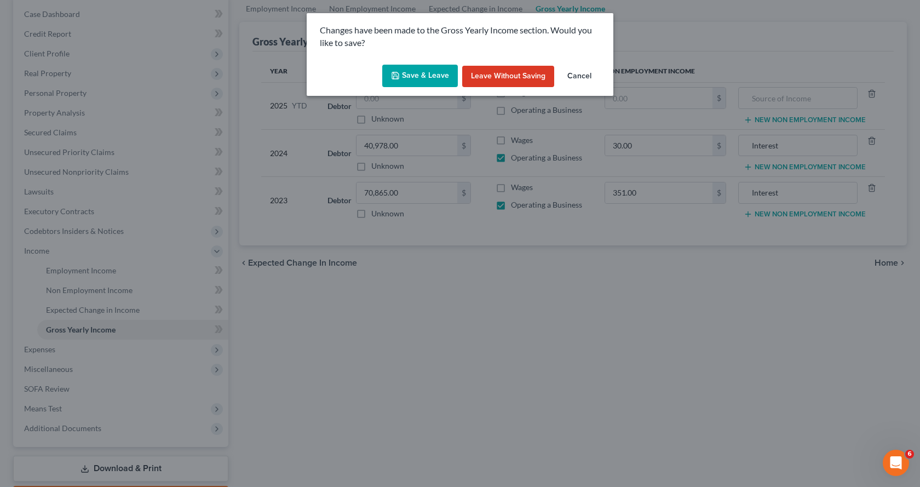
click at [413, 78] on button "Save & Leave" at bounding box center [420, 76] width 76 height 23
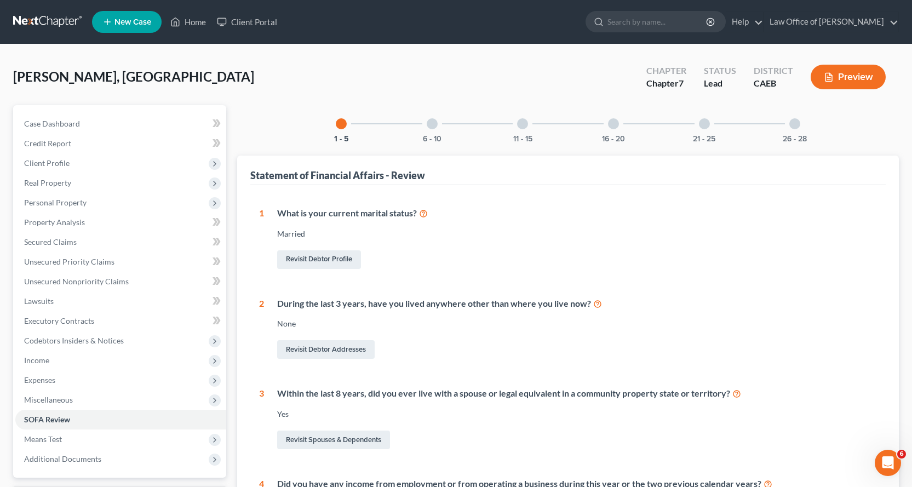
click at [434, 118] on div at bounding box center [432, 123] width 11 height 11
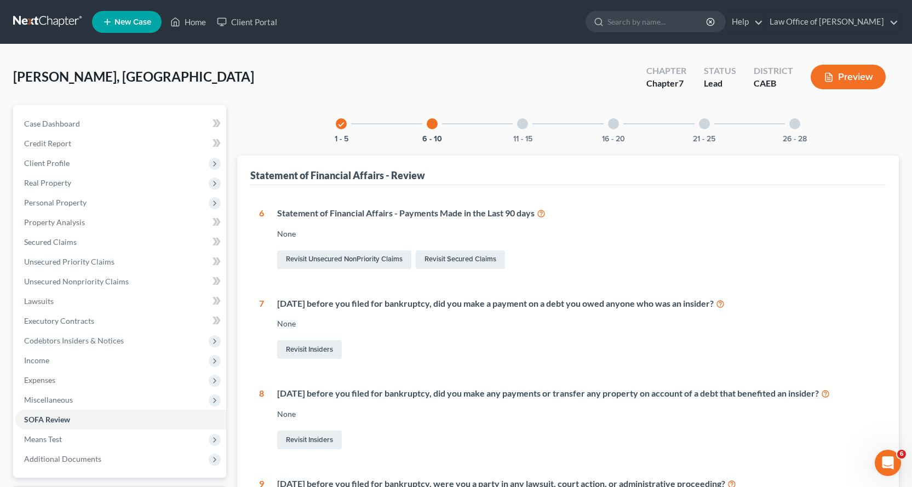
click at [526, 127] on div at bounding box center [522, 123] width 11 height 11
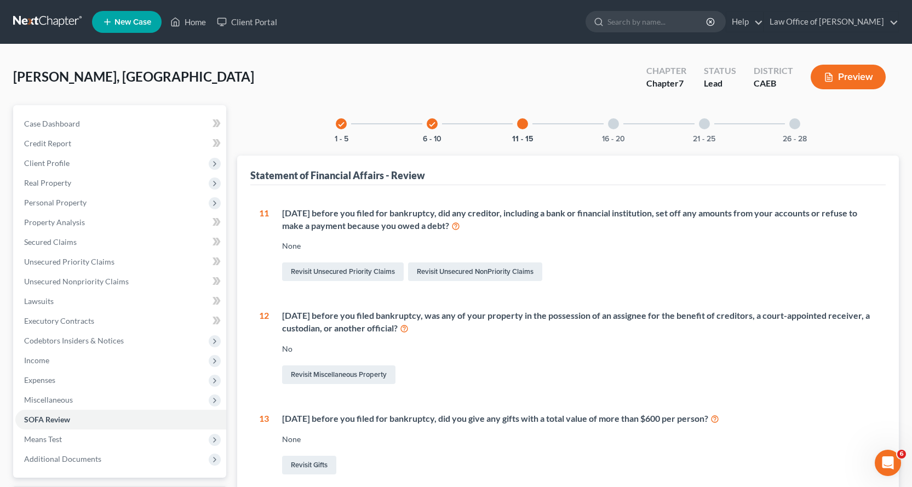
click at [614, 121] on div at bounding box center [613, 123] width 11 height 11
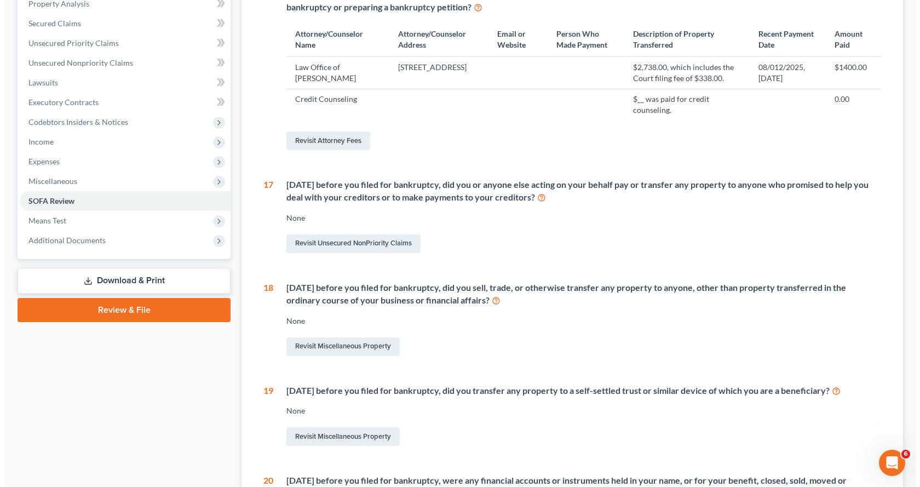
scroll to position [219, 0]
click at [314, 253] on link "Revisit Unsecured NonPriority Claims" at bounding box center [349, 243] width 134 height 19
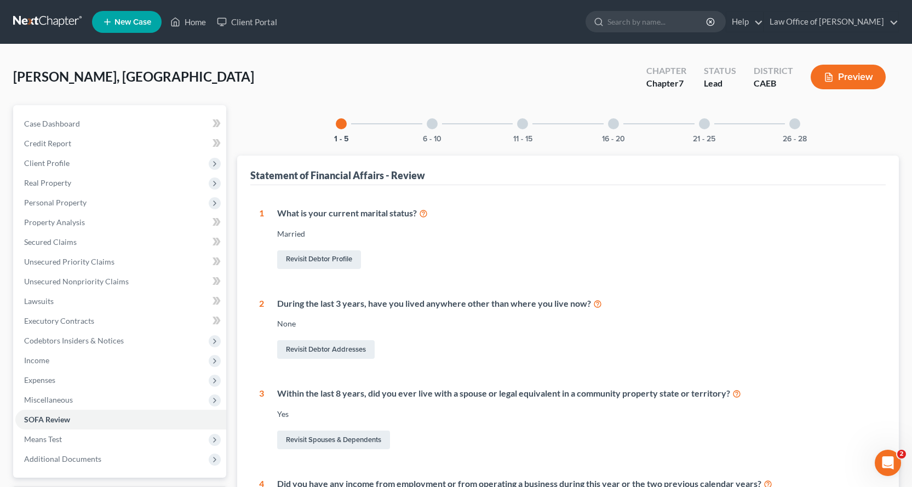
click at [430, 120] on div at bounding box center [432, 123] width 11 height 11
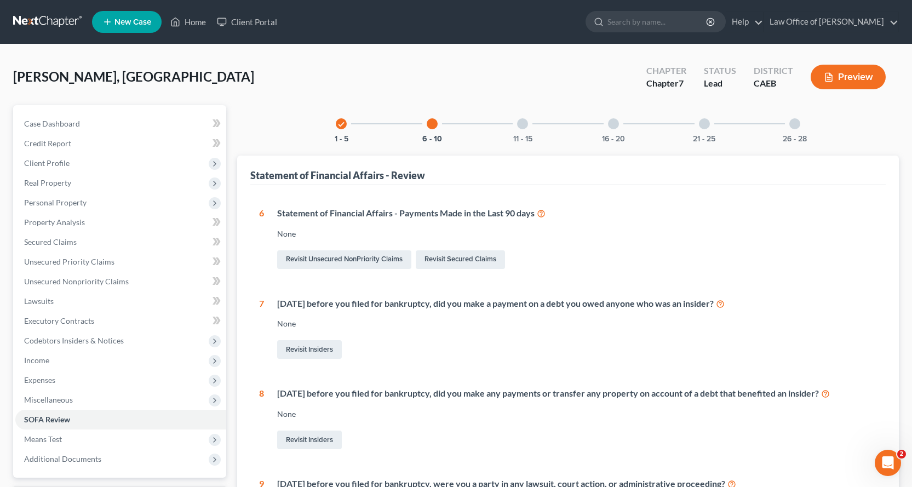
click at [524, 122] on div at bounding box center [522, 123] width 11 height 11
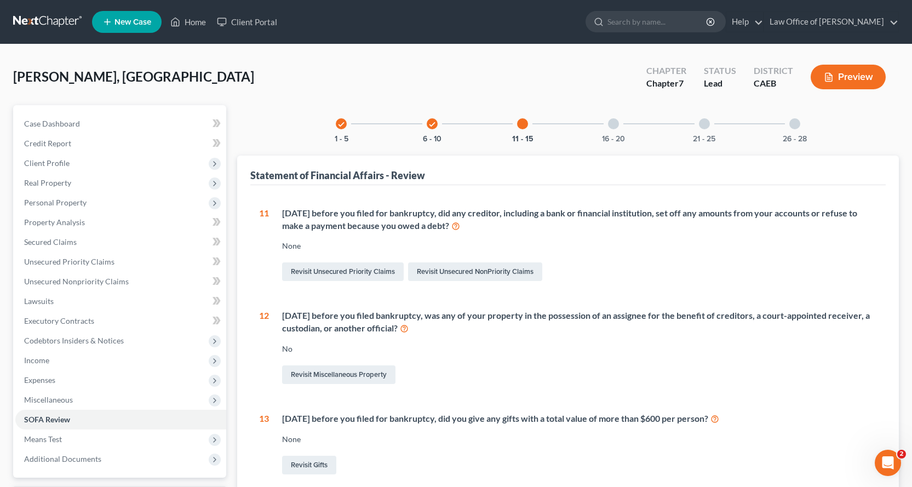
click at [614, 125] on div at bounding box center [613, 123] width 11 height 11
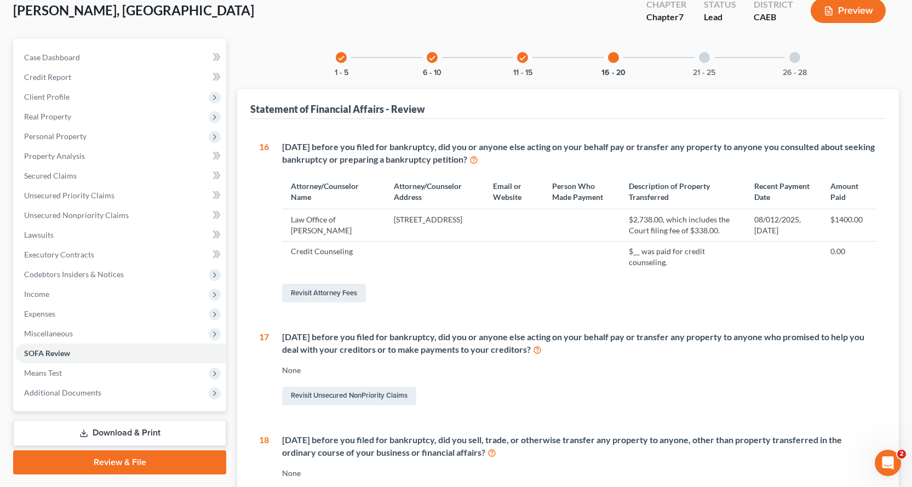
scroll to position [164, 0]
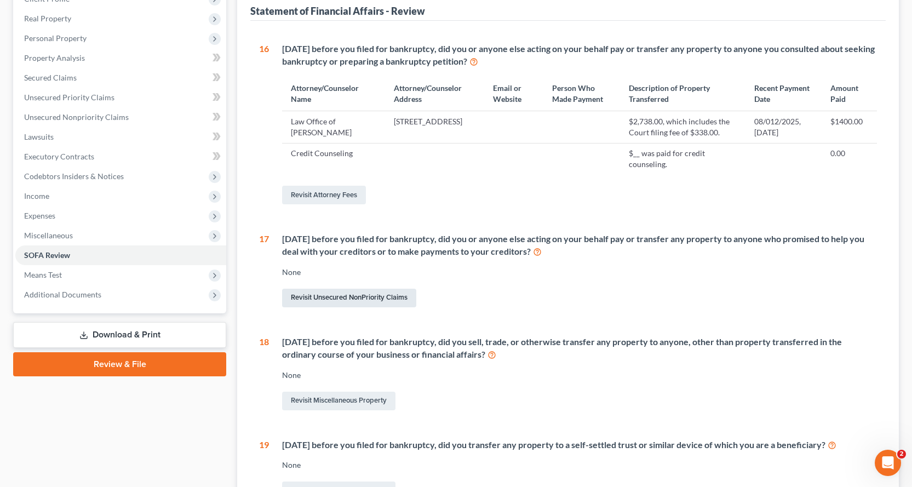
click at [358, 307] on link "Revisit Unsecured NonPriority Claims" at bounding box center [349, 298] width 134 height 19
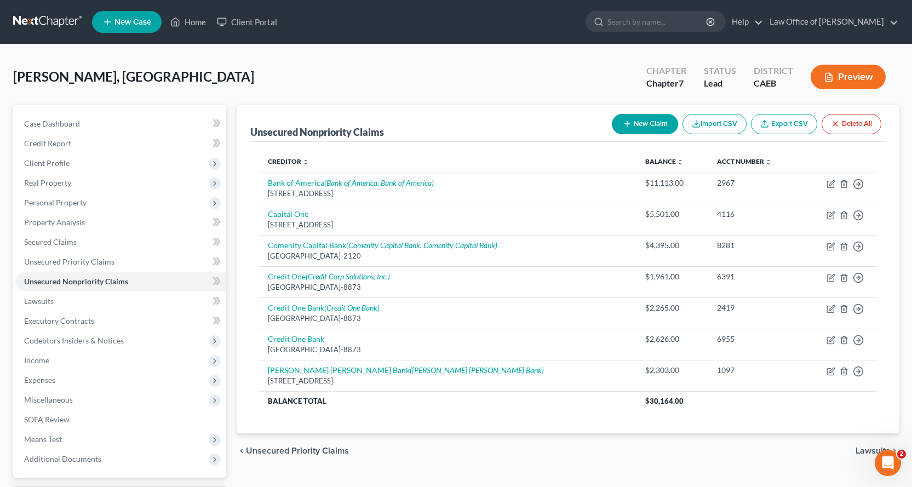
click at [655, 121] on button "New Claim" at bounding box center [645, 124] width 66 height 20
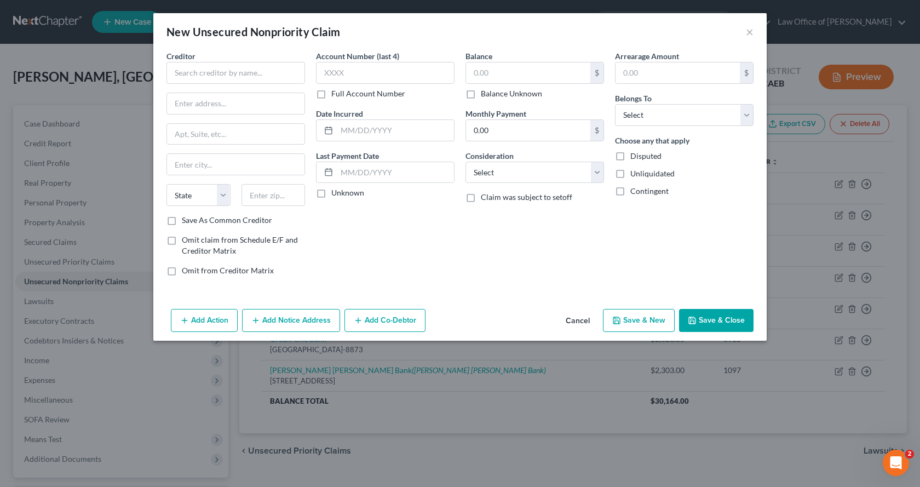
click at [182, 240] on label "Omit claim from Schedule E/F and Creditor Matrix" at bounding box center [243, 245] width 123 height 22
click at [186, 240] on input "Omit claim from Schedule E/F and Creditor Matrix" at bounding box center [189, 237] width 7 height 7
checkbox input "true"
click at [182, 271] on label "Omit from Creditor Matrix" at bounding box center [228, 270] width 92 height 11
click at [186, 271] on input "Omit from Creditor Matrix" at bounding box center [189, 268] width 7 height 7
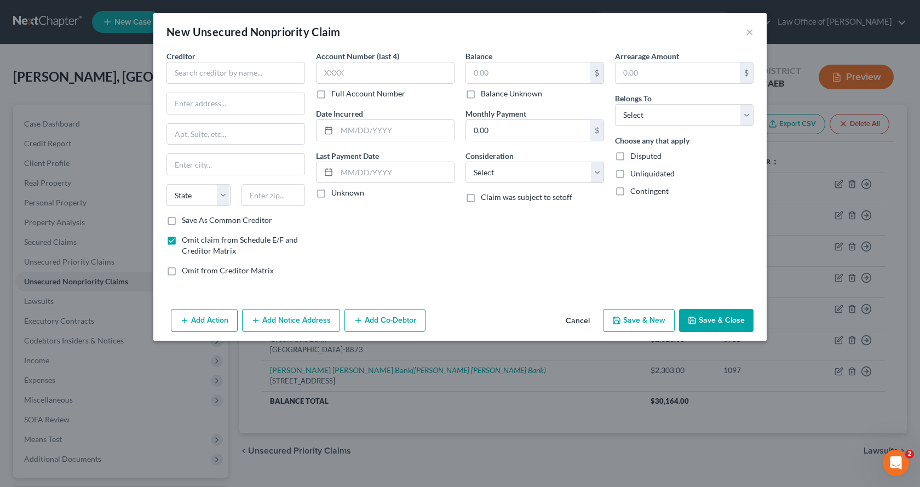
checkbox input "true"
click at [182, 75] on input "text" at bounding box center [236, 73] width 139 height 22
type input "National Debt Relief"
click at [196, 109] on input "text" at bounding box center [236, 103] width 138 height 21
type input "[STREET_ADDRESS]"
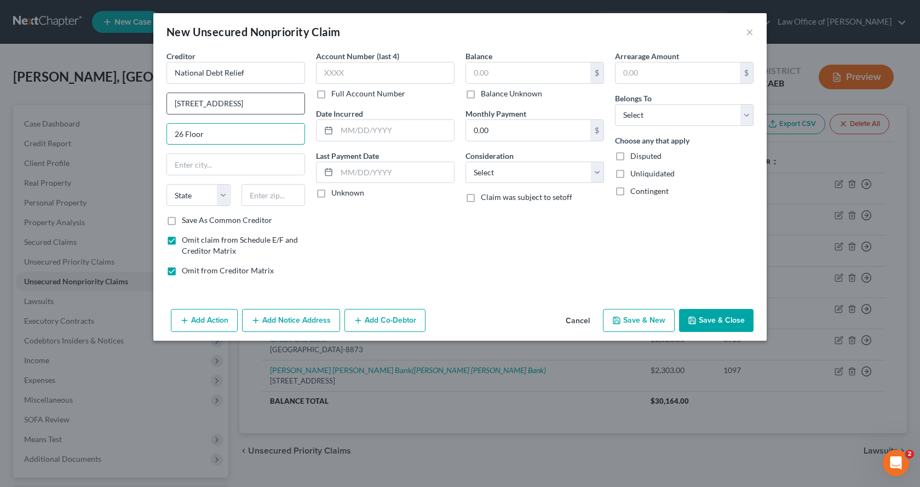
type input "26 Floor"
type input "[US_STATE]"
select select "35"
type input "10038"
click at [330, 78] on input "text" at bounding box center [385, 73] width 139 height 22
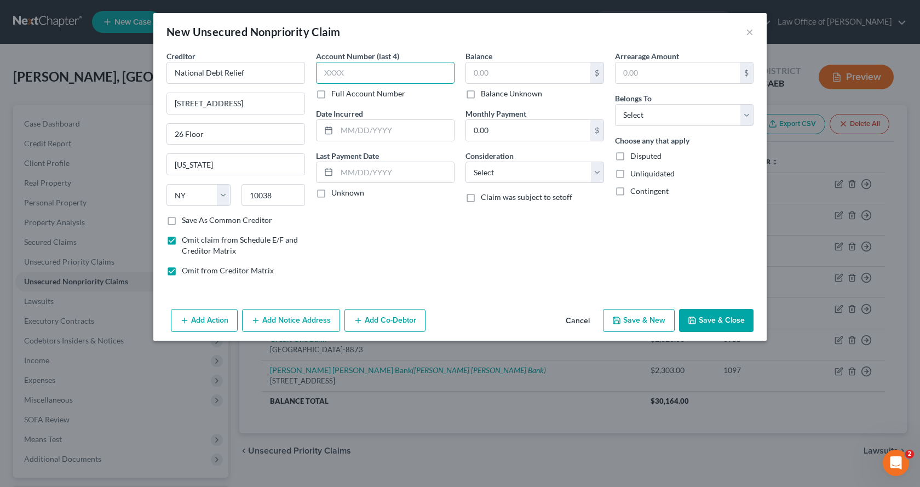
type input "5"
click at [364, 173] on input "text" at bounding box center [395, 172] width 117 height 21
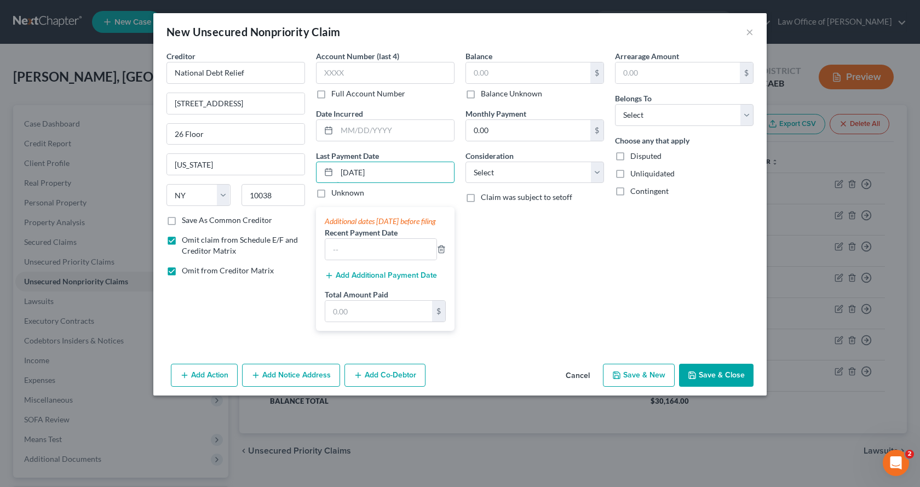
type input "[DATE]"
click at [359, 225] on div "Additional dates [DATE] before filing" at bounding box center [385, 221] width 121 height 11
click at [345, 259] on input "text" at bounding box center [380, 249] width 111 height 21
type input "[DATE]"
click at [362, 280] on button "Add Additional Payment Date" at bounding box center [381, 275] width 112 height 9
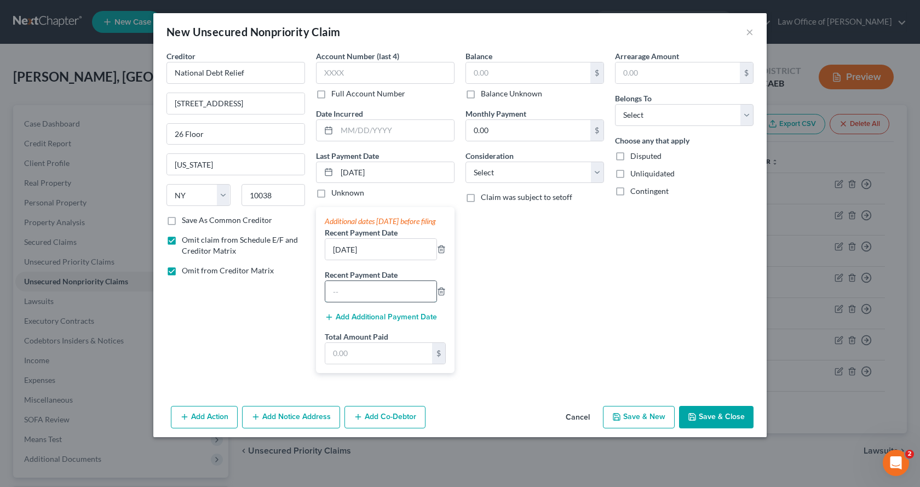
click at [337, 299] on input "text" at bounding box center [380, 291] width 111 height 21
type input "[DATE]"
click at [349, 322] on button "Add Additional Payment Date" at bounding box center [381, 317] width 112 height 9
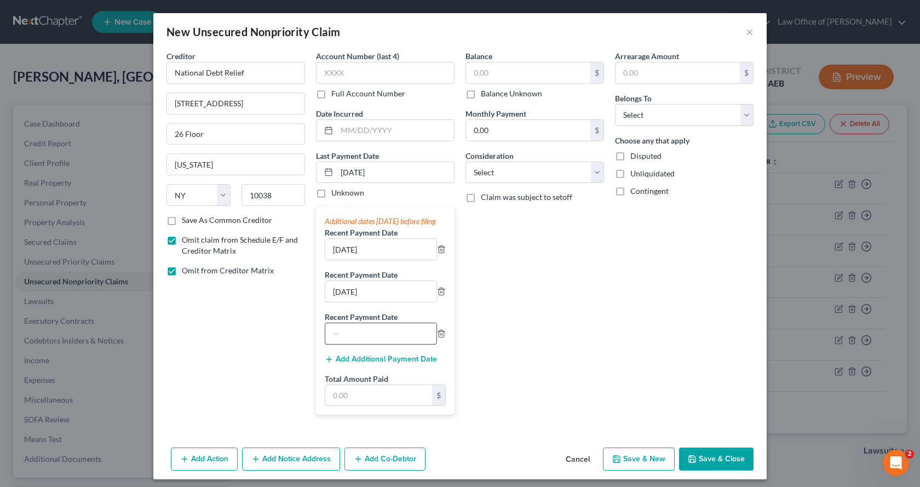
click at [349, 344] on input "text" at bounding box center [380, 333] width 111 height 21
type input "[DATE]"
click at [352, 364] on button "Add Additional Payment Date" at bounding box center [381, 359] width 112 height 9
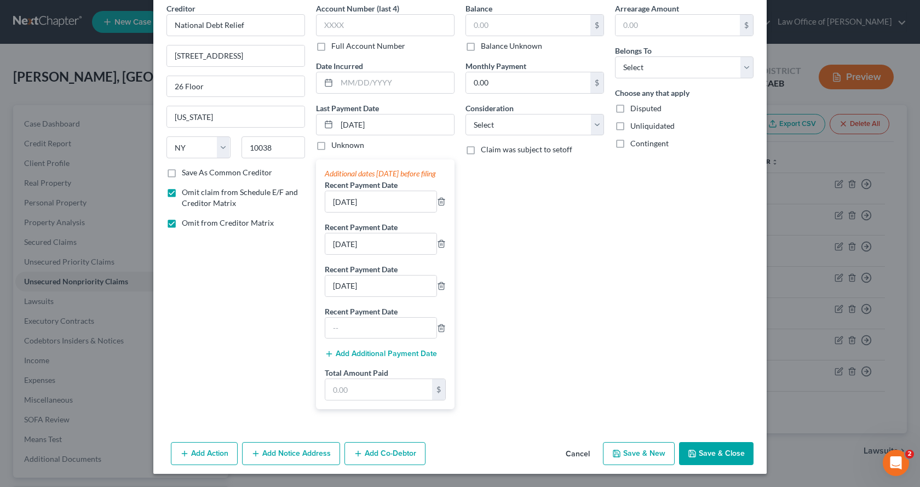
scroll to position [59, 0]
click at [330, 325] on input "text" at bounding box center [380, 328] width 111 height 21
type input "[DATE]"
click at [375, 350] on button "Add Additional Payment Date" at bounding box center [381, 354] width 112 height 9
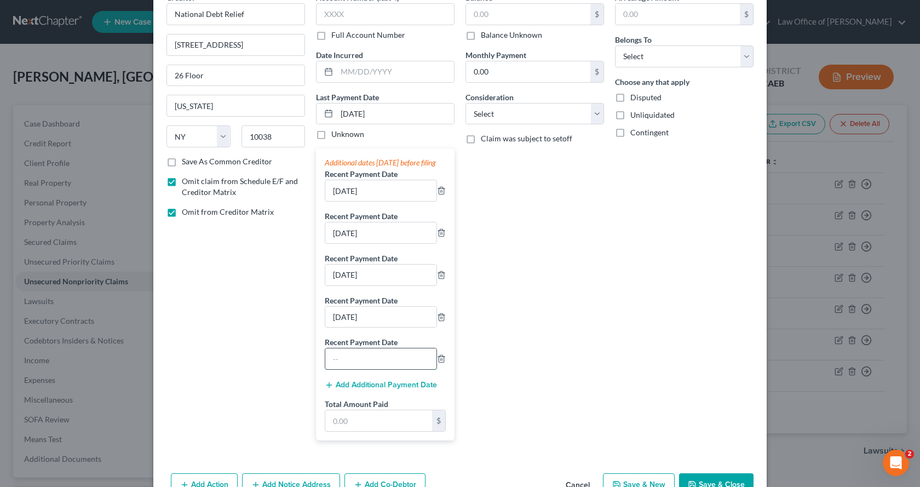
click at [335, 369] on input "text" at bounding box center [380, 358] width 111 height 21
type input "[DATE]"
click at [358, 390] on button "Add Additional Payment Date" at bounding box center [381, 385] width 112 height 9
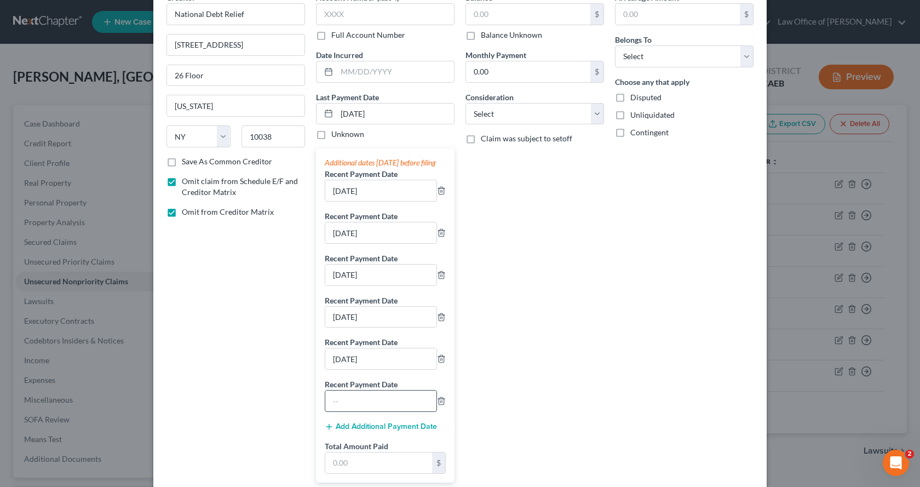
click at [340, 405] on input "text" at bounding box center [380, 401] width 111 height 21
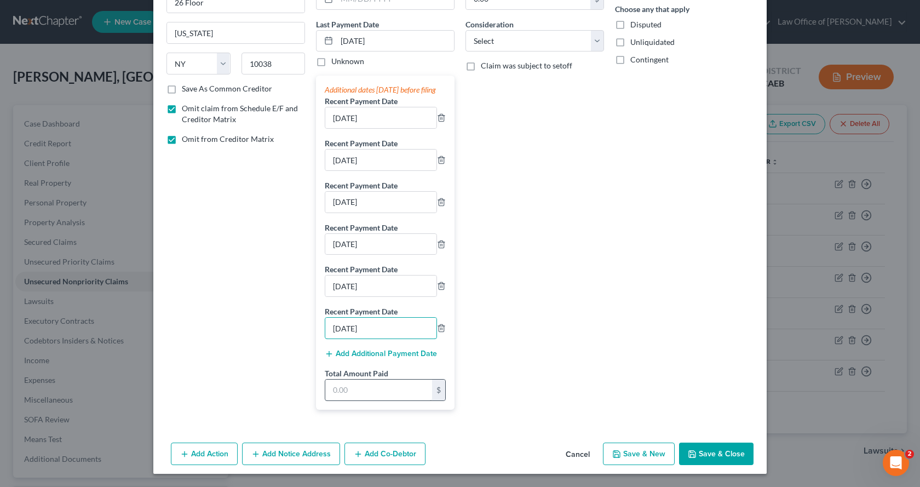
type input "[DATE]"
click at [355, 394] on input "text" at bounding box center [378, 390] width 107 height 21
type input "1,167.00"
click at [550, 37] on select "Select Cable / Satellite Services Collection Agency Credit Card Debt Debt Couns…" at bounding box center [535, 41] width 139 height 22
select select "14"
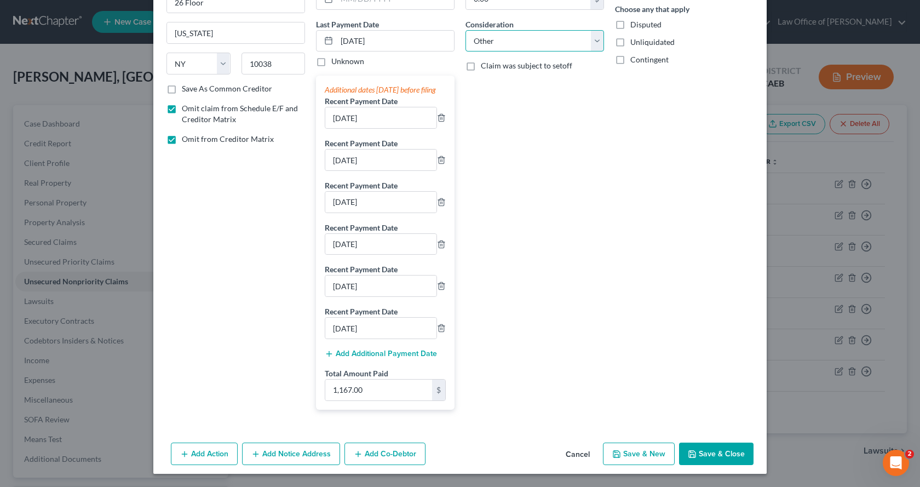
click at [466, 30] on select "Select Cable / Satellite Services Collection Agency Credit Card Debt Debt Couns…" at bounding box center [535, 41] width 139 height 22
click at [483, 72] on input "text" at bounding box center [535, 82] width 138 height 21
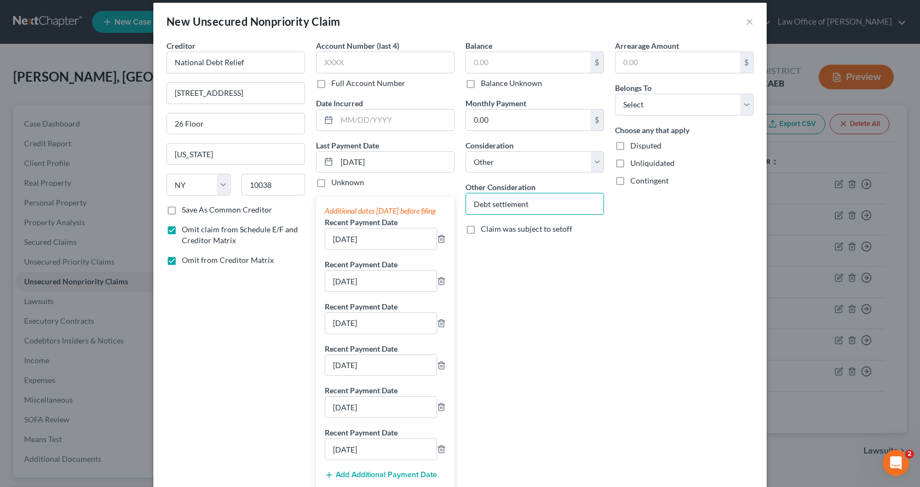
scroll to position [0, 0]
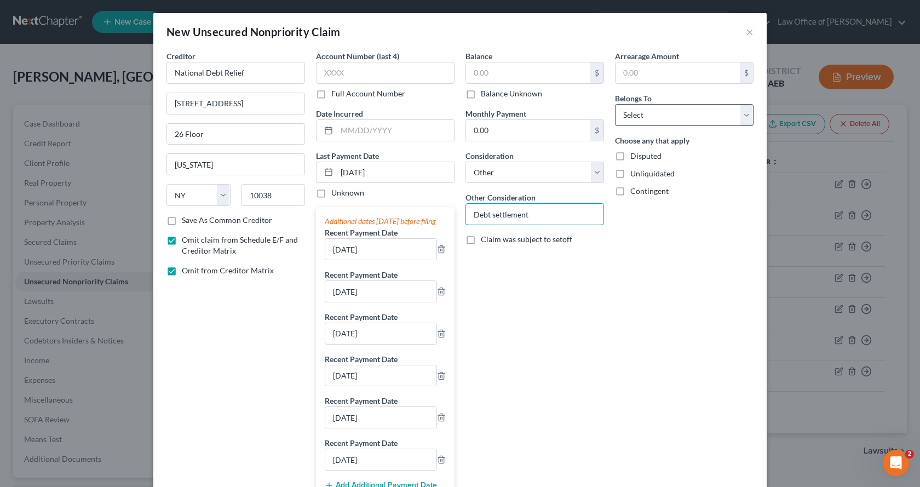
type input "Debt settlement"
click at [667, 125] on select "Select Debtor 1 Only Debtor 2 Only Debtor 1 And Debtor 2 Only At Least One Of T…" at bounding box center [684, 115] width 139 height 22
select select "0"
click at [615, 104] on select "Select Debtor 1 Only Debtor 2 Only Debtor 1 And Debtor 2 Only At Least One Of T…" at bounding box center [684, 115] width 139 height 22
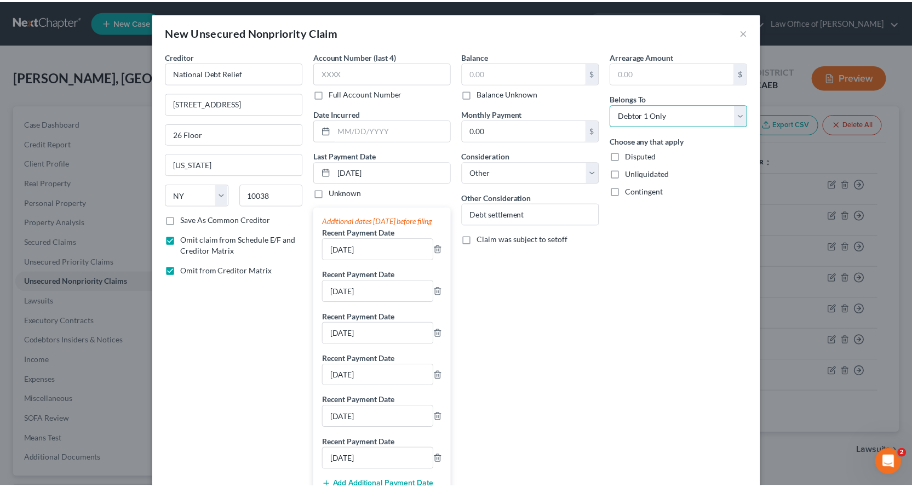
scroll to position [142, 0]
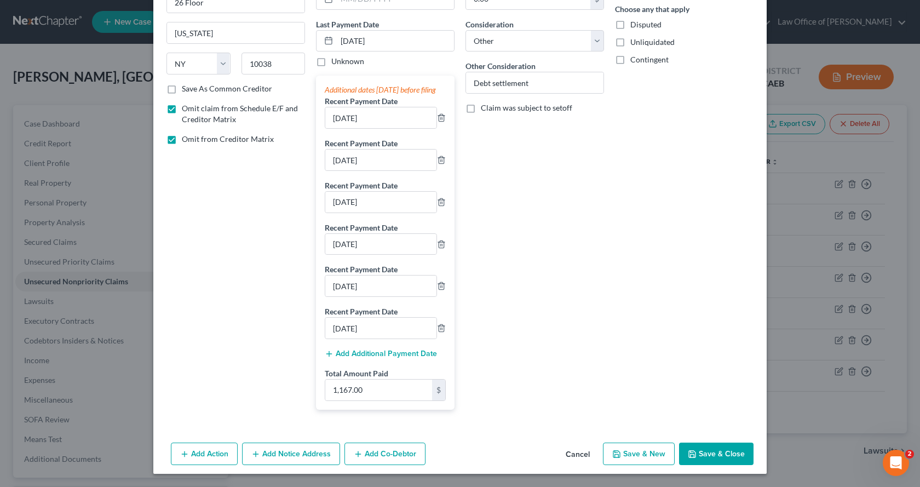
click at [723, 454] on button "Save & Close" at bounding box center [716, 454] width 75 height 23
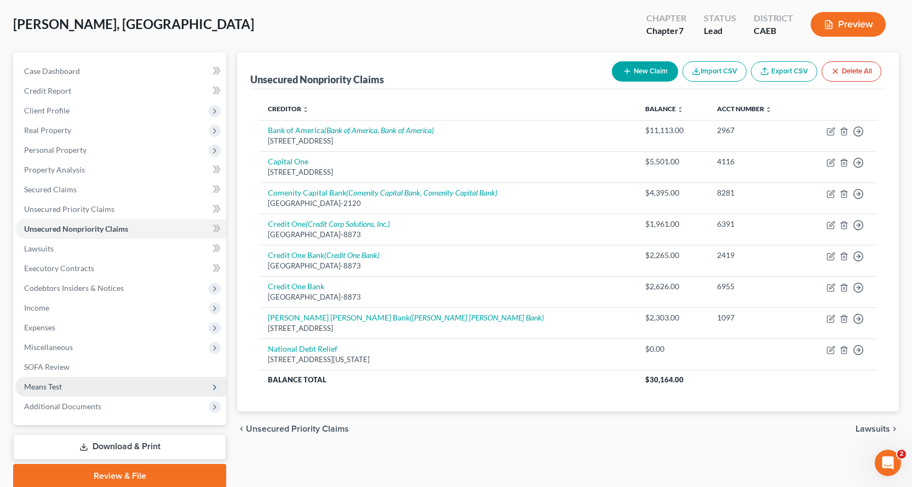
scroll to position [95, 0]
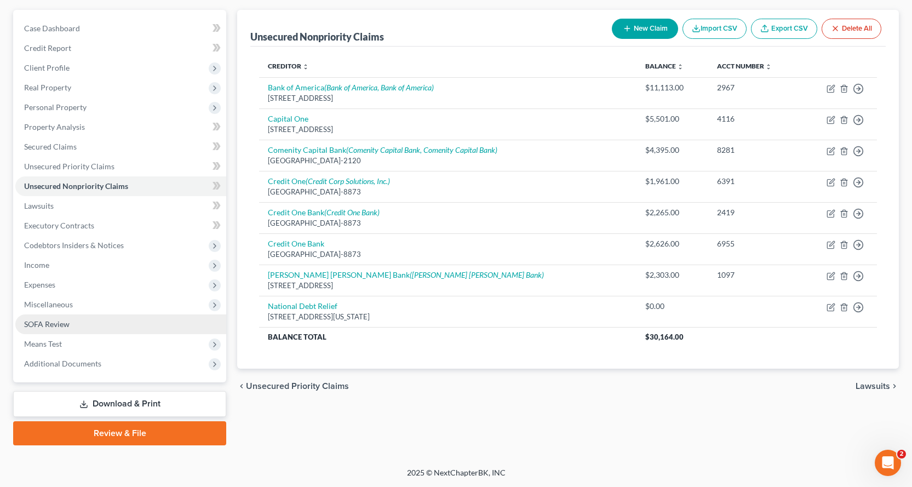
click at [40, 326] on span "SOFA Review" at bounding box center [46, 323] width 45 height 9
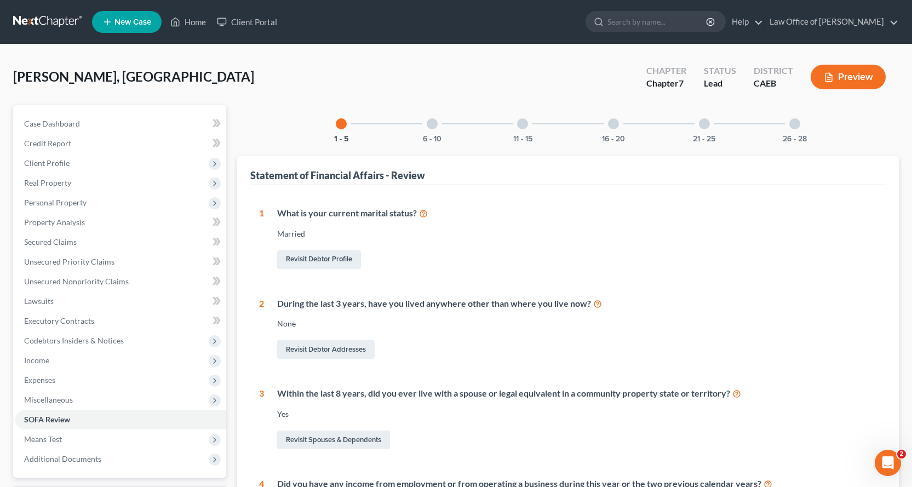
click at [430, 124] on div at bounding box center [432, 123] width 11 height 11
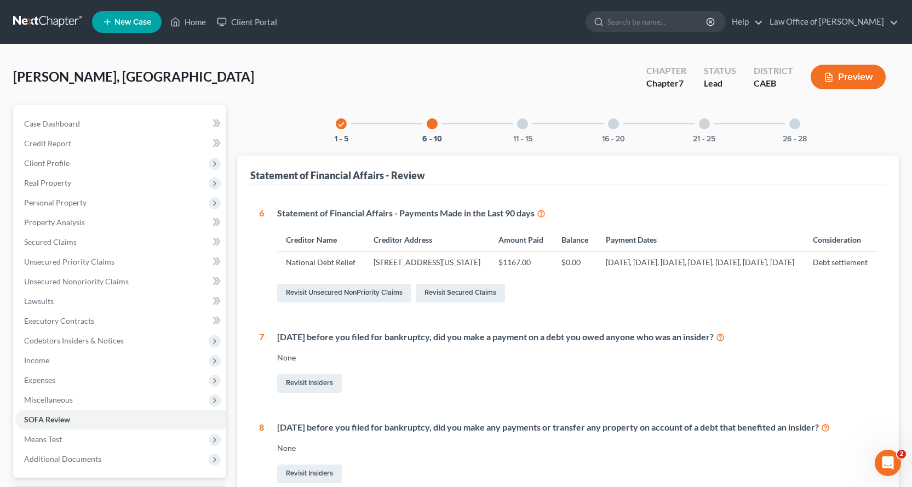
click at [527, 124] on div at bounding box center [522, 123] width 11 height 11
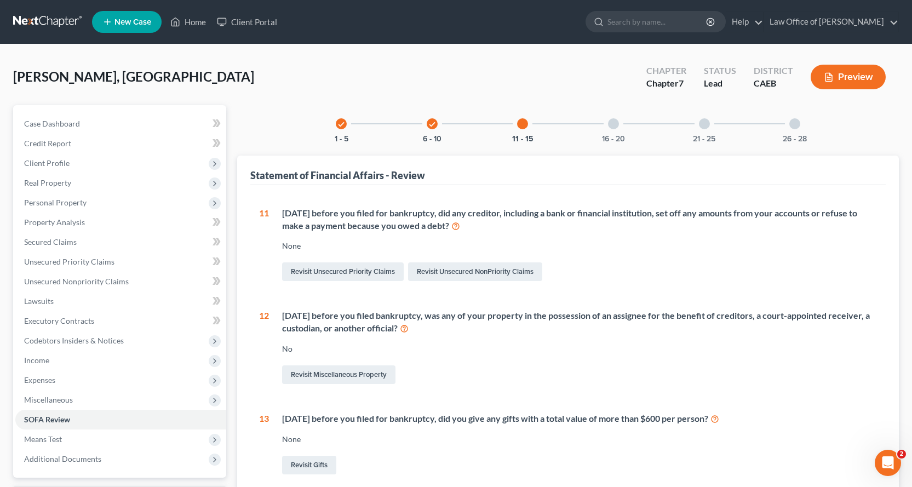
click at [616, 124] on div at bounding box center [613, 123] width 11 height 11
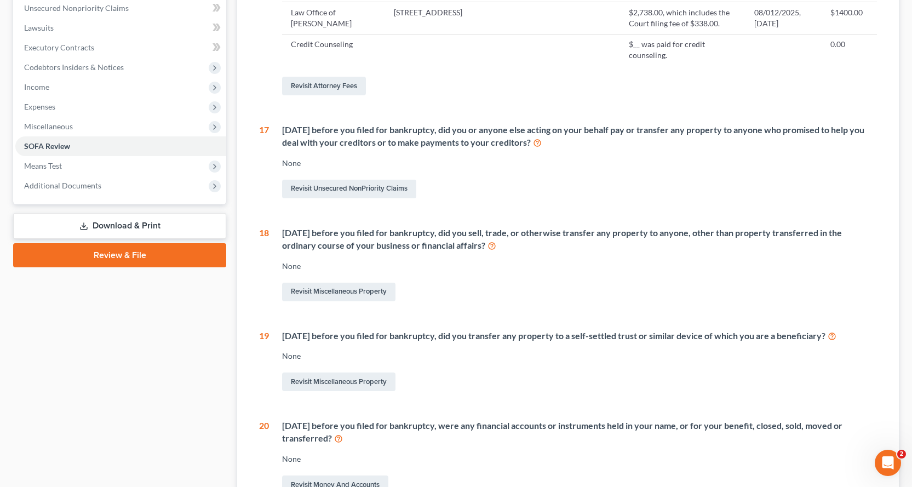
scroll to position [274, 0]
click at [332, 300] on link "Revisit Miscellaneous Property" at bounding box center [338, 291] width 113 height 19
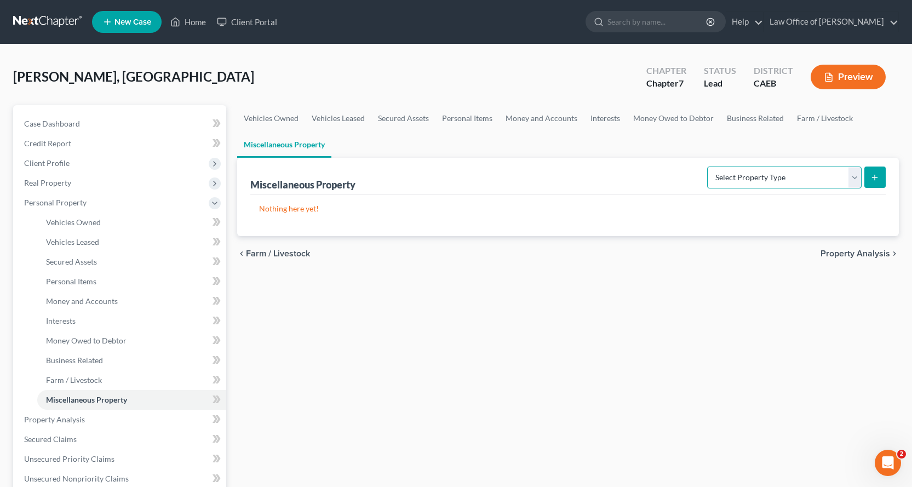
click at [741, 182] on select "Select Property Type Assigned for Creditor Benefit [DATE] Holding for Another N…" at bounding box center [784, 178] width 155 height 22
select select "transferred"
click at [707, 167] on select "Select Property Type Assigned for Creditor Benefit [DATE] Holding for Another N…" at bounding box center [784, 178] width 155 height 22
click at [823, 180] on select "Select Property Type Assigned for Creditor Benefit [DATE] Holding for Another N…" at bounding box center [784, 178] width 155 height 22
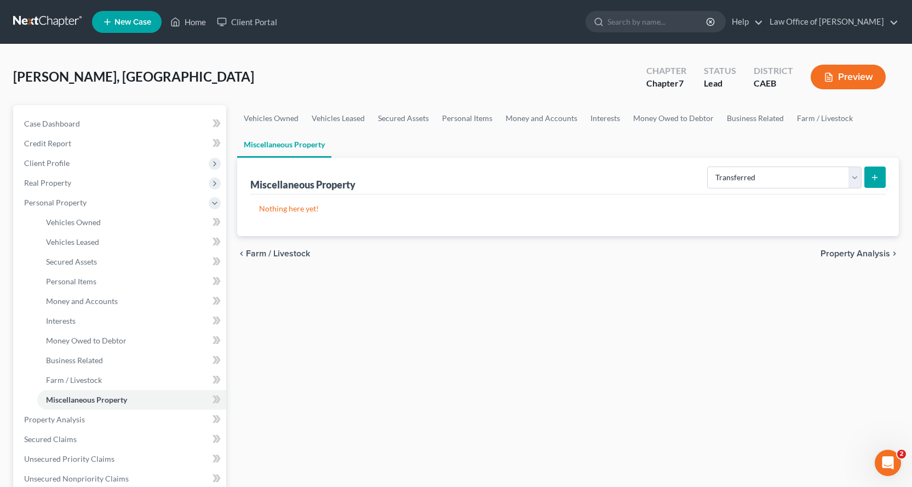
click at [869, 176] on button "submit" at bounding box center [875, 177] width 21 height 21
select select "Ordinary ([DATE])"
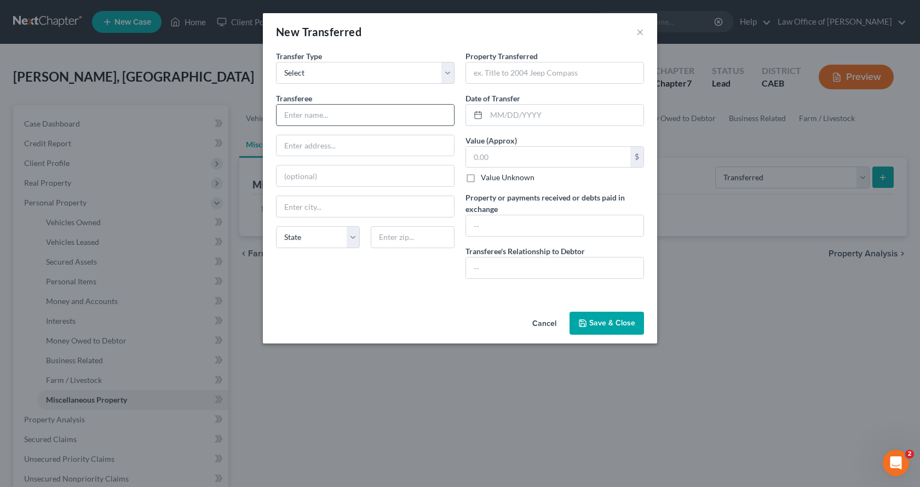
click at [306, 113] on input "text" at bounding box center [366, 115] width 178 height 21
type input "Orangevale Arms"
click at [291, 153] on input "text" at bounding box center [366, 145] width 178 height 21
type input "[STREET_ADDRESS]"
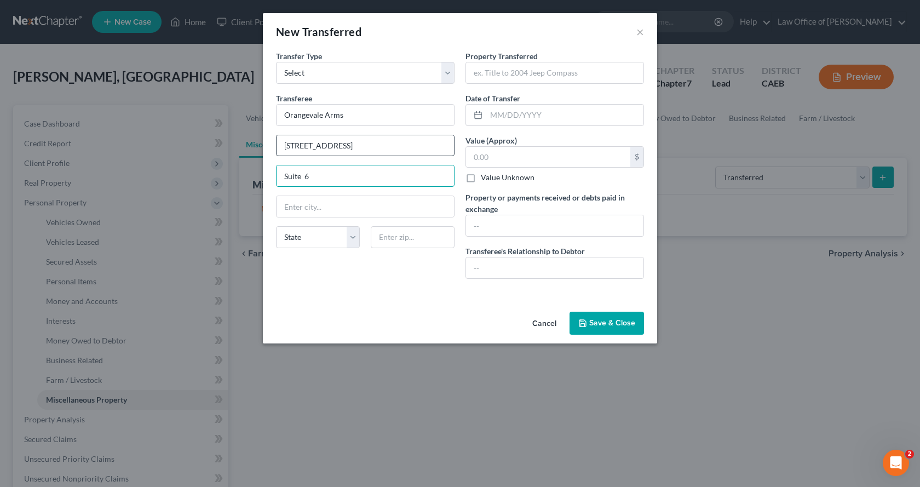
type input "Suite 6"
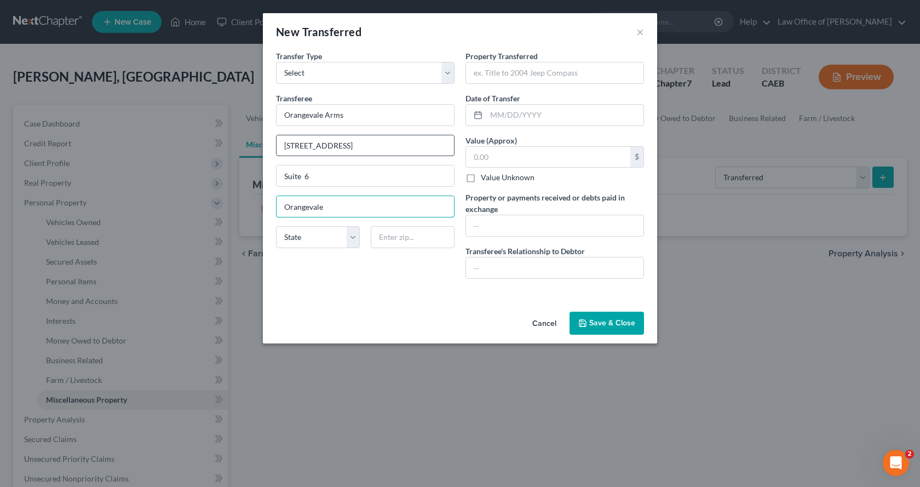
type input "Orangevale"
select select "4"
type input "95662"
click at [491, 119] on input "text" at bounding box center [565, 115] width 157 height 21
type input "[DATE]"
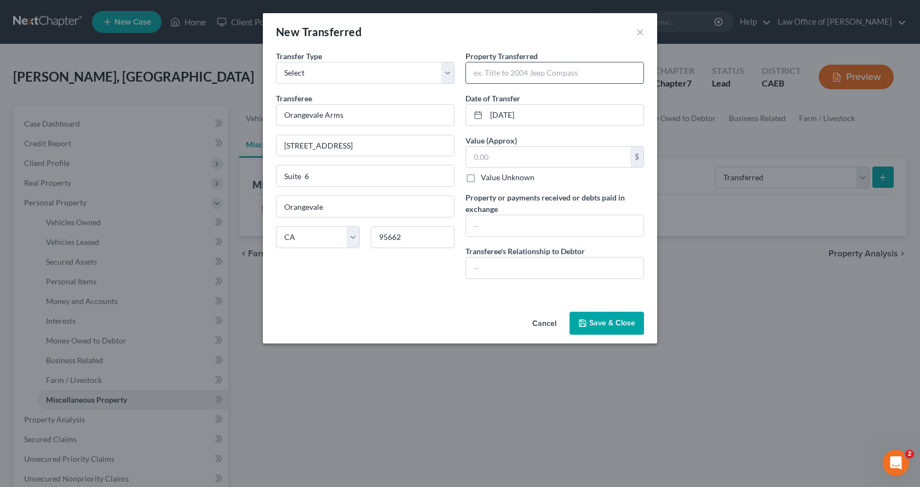
click at [493, 77] on input "text" at bounding box center [555, 72] width 178 height 21
type input "1 Rifle 6 Handguns"
click at [512, 156] on input "text" at bounding box center [548, 157] width 164 height 21
type input "2,000.00"
click at [495, 229] on input "text" at bounding box center [555, 225] width 178 height 21
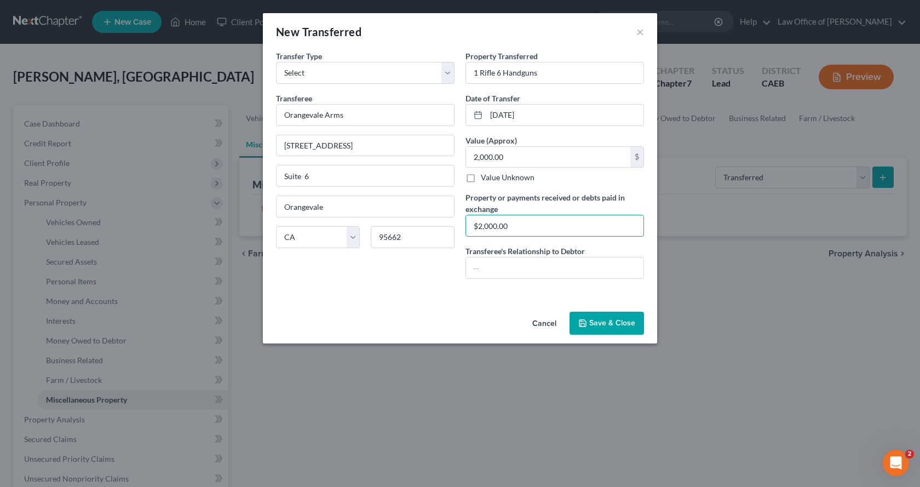
type input "$2,000.00"
click at [611, 320] on button "Save & Close" at bounding box center [607, 323] width 75 height 23
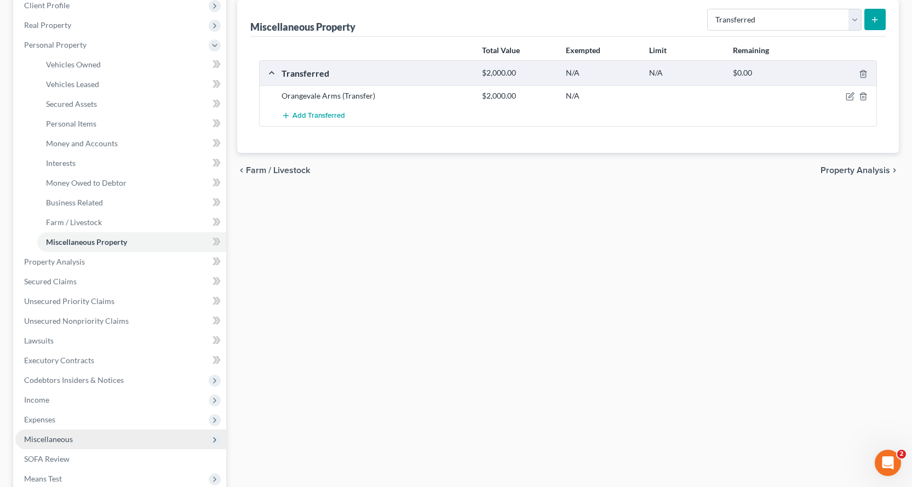
scroll to position [219, 0]
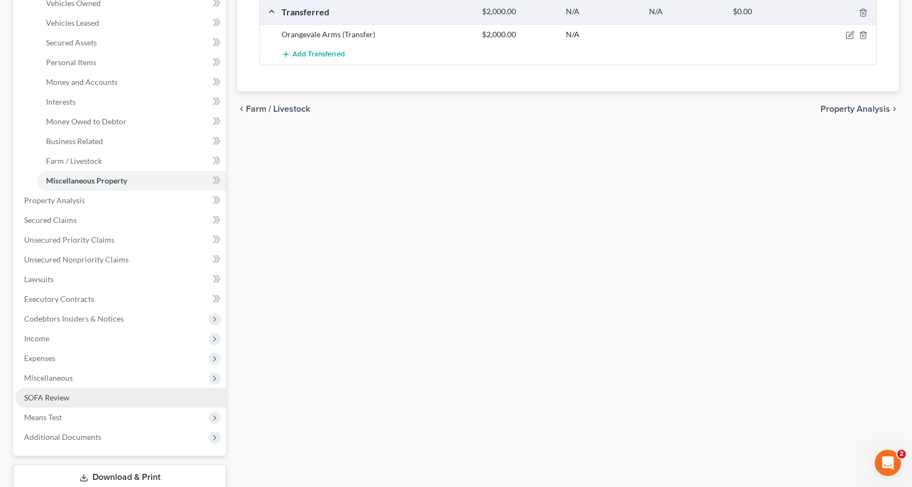
click at [44, 397] on span "SOFA Review" at bounding box center [46, 397] width 45 height 9
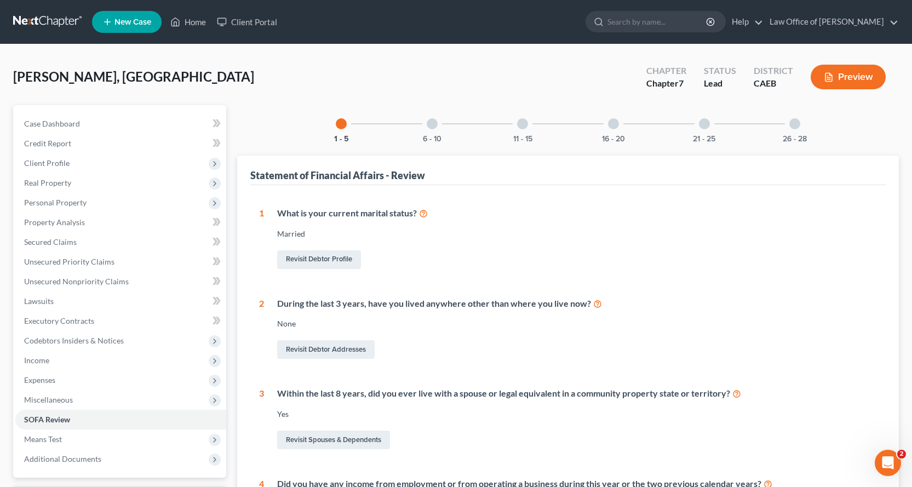
click at [433, 124] on div at bounding box center [432, 123] width 11 height 11
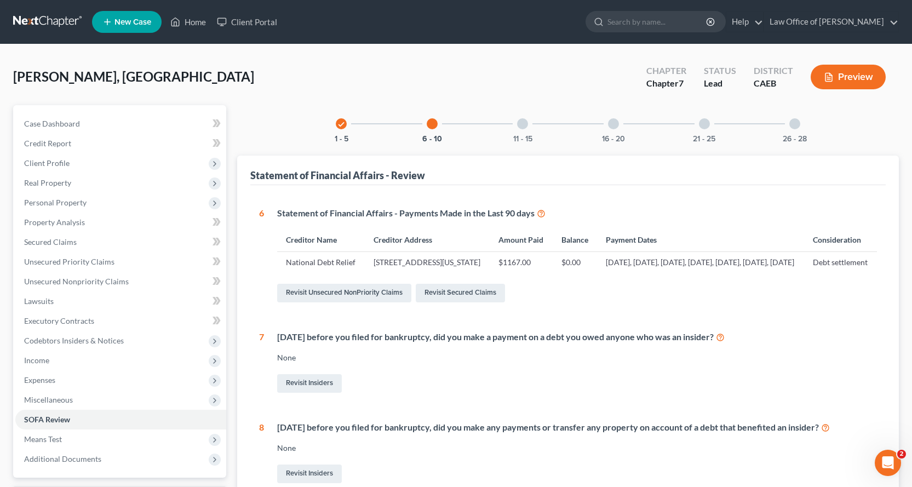
click at [525, 123] on div at bounding box center [522, 123] width 11 height 11
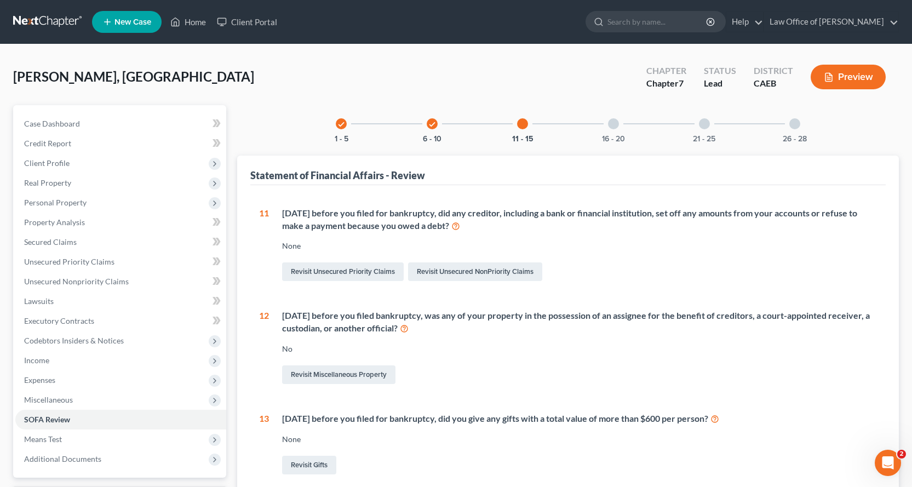
click at [614, 118] on div at bounding box center [613, 123] width 11 height 11
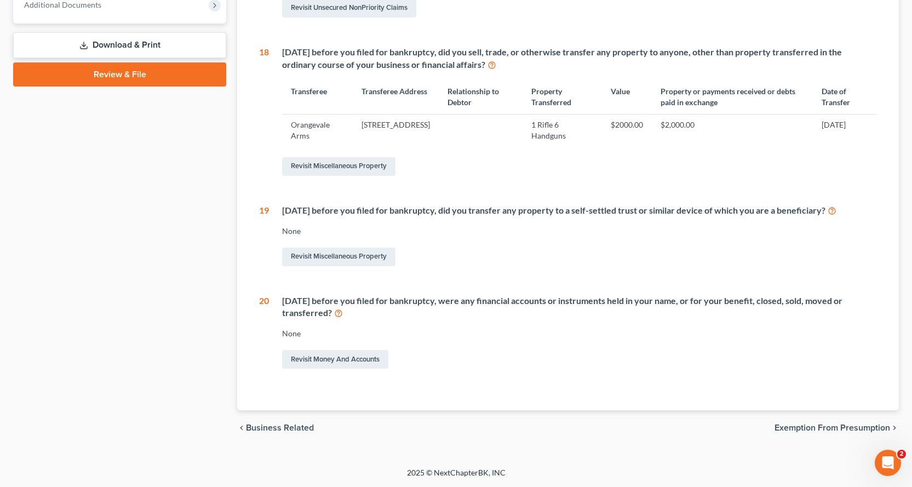
scroll to position [465, 0]
click at [323, 356] on link "Revisit Money and Accounts" at bounding box center [335, 359] width 106 height 19
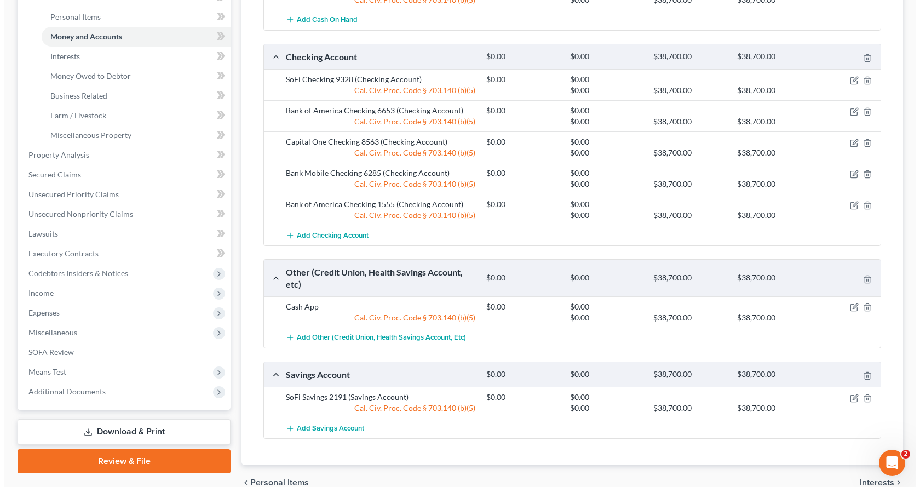
scroll to position [319, 0]
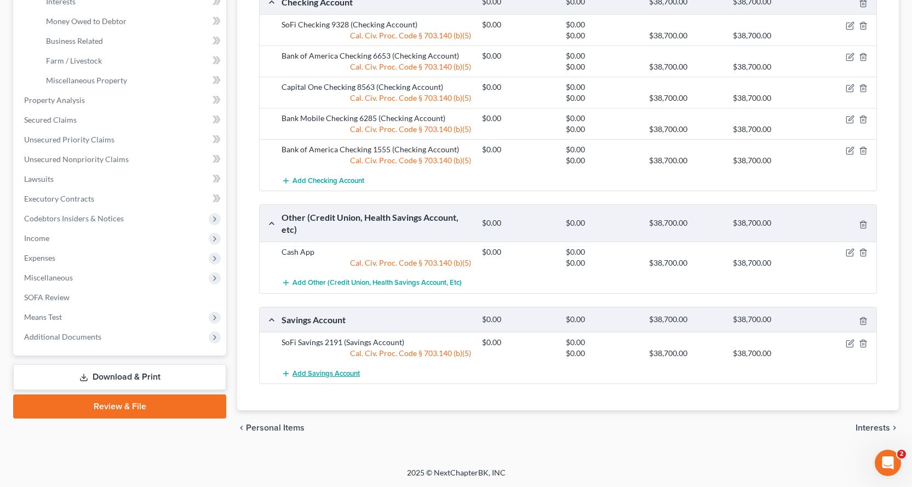
click at [337, 375] on span "Add Savings Account" at bounding box center [326, 373] width 67 height 9
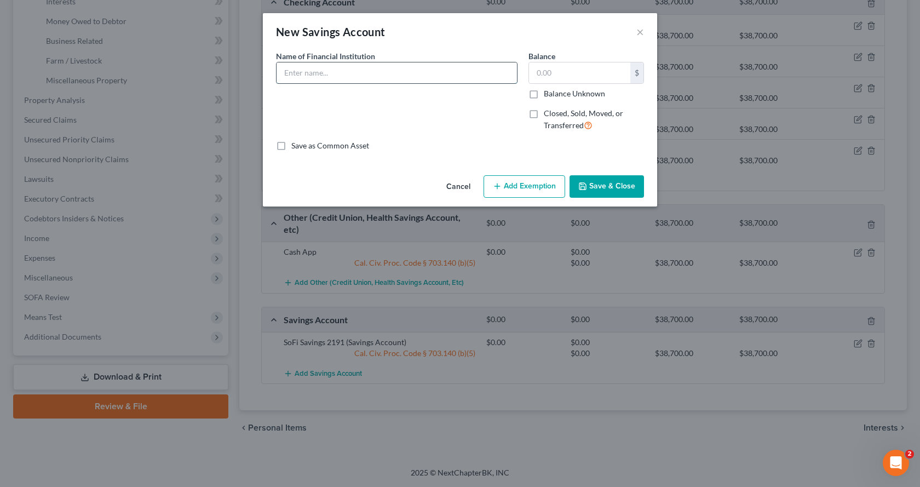
click at [303, 70] on input "text" at bounding box center [397, 72] width 241 height 21
type input "Bank of America Savings 6888"
click at [545, 188] on button "Add Exemption" at bounding box center [525, 186] width 82 height 23
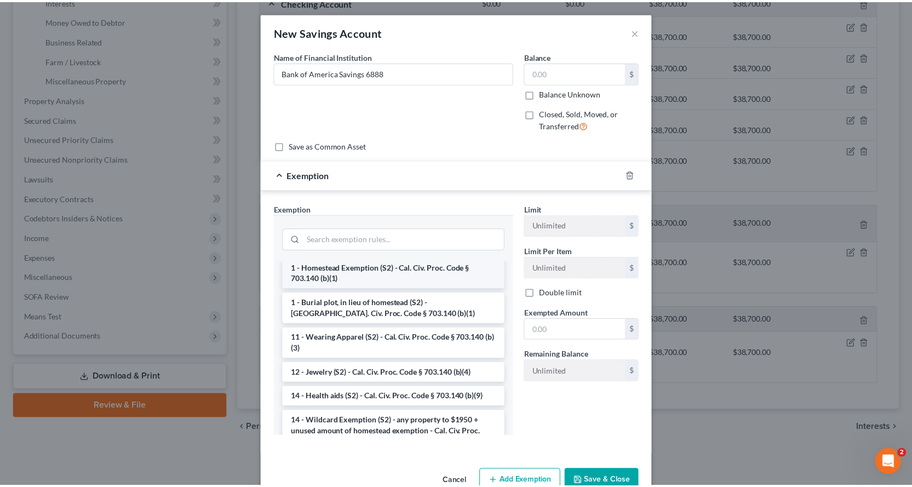
scroll to position [164, 0]
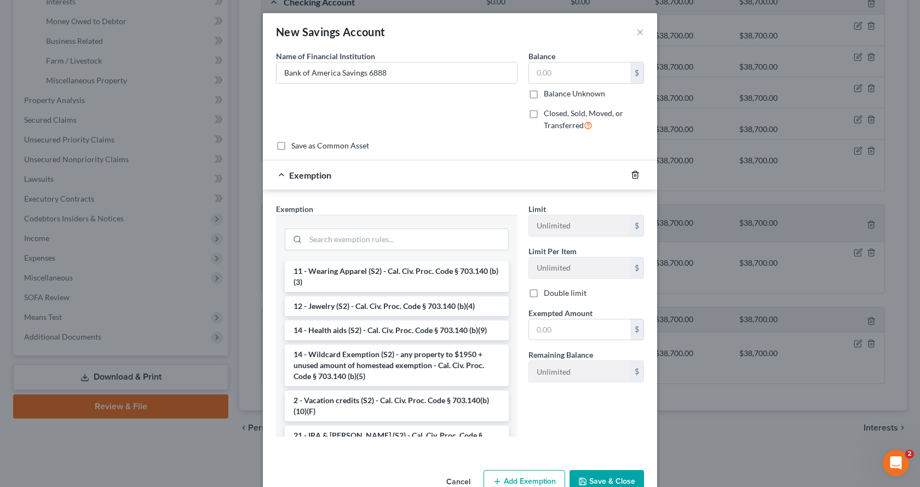
click at [631, 175] on icon "button" at bounding box center [635, 174] width 9 height 9
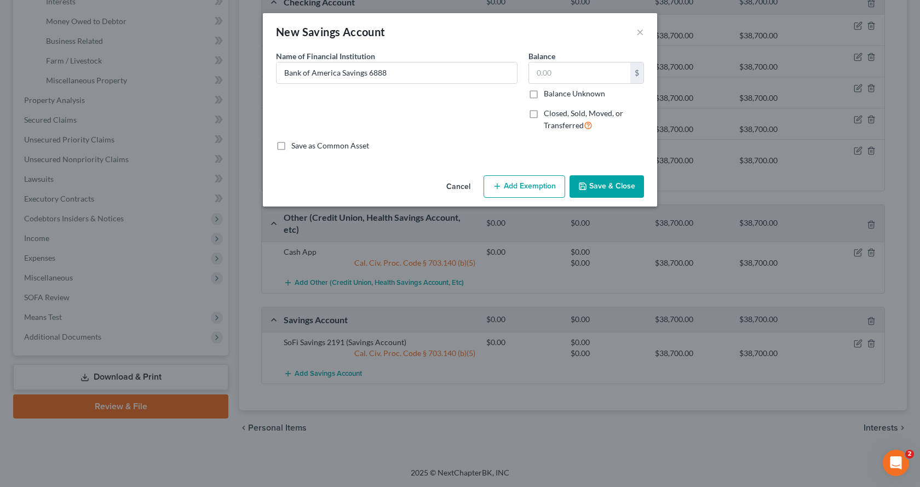
click at [544, 113] on label "Closed, Sold, Moved, or Transferred" at bounding box center [594, 120] width 100 height 24
click at [548, 113] on input "Closed, Sold, Moved, or Transferred" at bounding box center [551, 111] width 7 height 7
checkbox input "true"
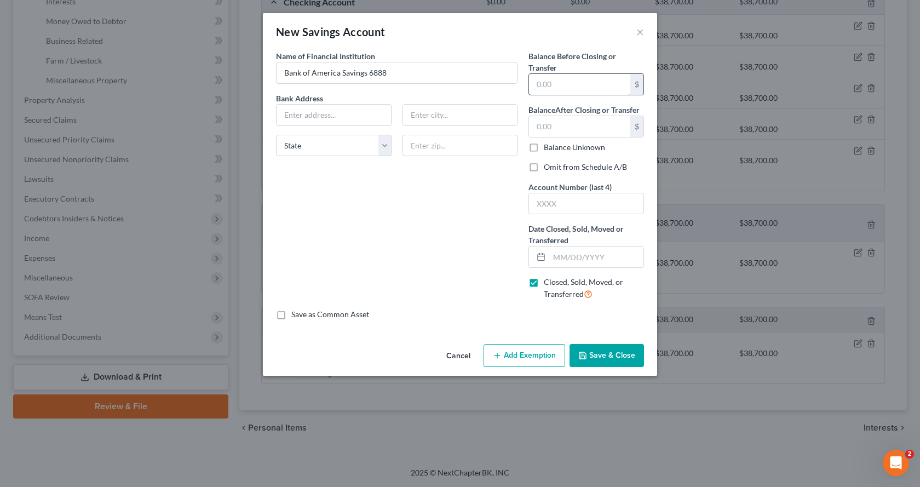
click at [538, 83] on input "text" at bounding box center [579, 84] width 101 height 21
type input "0.00"
click at [535, 121] on input "text" at bounding box center [579, 126] width 101 height 21
type input "0.00"
click at [544, 169] on label "Omit from Schedule A/B" at bounding box center [585, 167] width 83 height 11
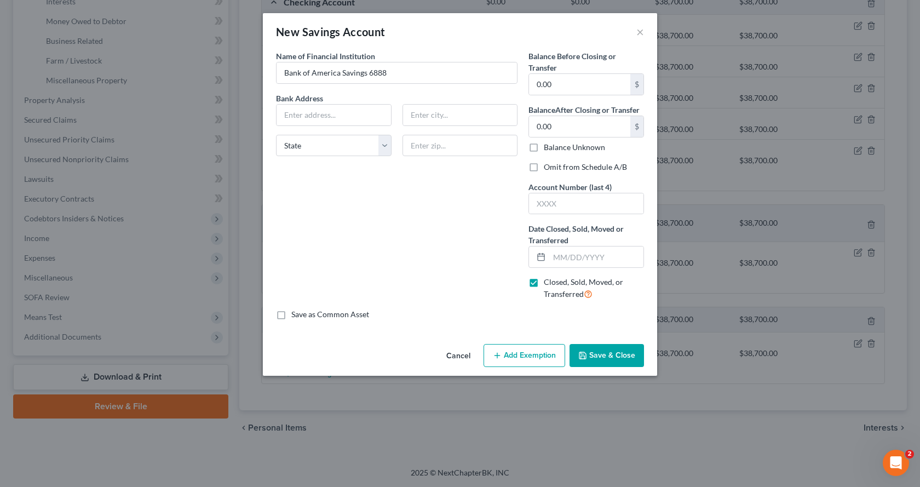
click at [548, 169] on input "Omit from Schedule A/B" at bounding box center [551, 165] width 7 height 7
checkbox input "true"
click at [541, 207] on input "text" at bounding box center [586, 203] width 115 height 21
type input "6888"
click at [393, 76] on input "Bank of America Savings 6888" at bounding box center [397, 72] width 241 height 21
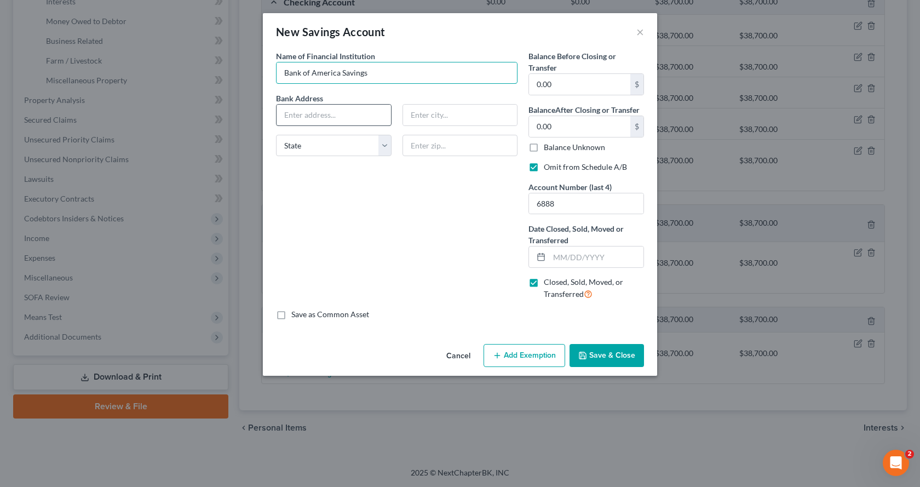
type input "Bank of America Savings"
click at [284, 108] on input "text" at bounding box center [334, 115] width 115 height 21
type input "[STREET_ADDRESS][PERSON_NAME]"
click at [295, 146] on select "State [US_STATE] AK AR AZ CA CO CT DE DC [GEOGRAPHIC_DATA] [GEOGRAPHIC_DATA] GU…" at bounding box center [334, 146] width 116 height 22
select select "28"
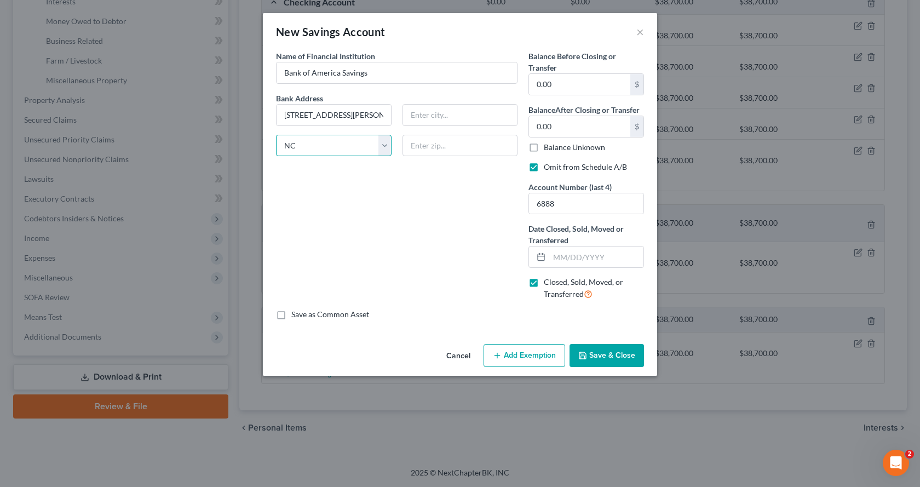
click at [276, 135] on select "State [US_STATE] AK AR AZ CA CO CT DE DC [GEOGRAPHIC_DATA] [GEOGRAPHIC_DATA] GU…" at bounding box center [334, 146] width 116 height 22
click at [440, 145] on input "text" at bounding box center [461, 146] width 116 height 22
type input "28255"
click at [559, 258] on input "text" at bounding box center [597, 257] width 94 height 21
type input "Charlotte"
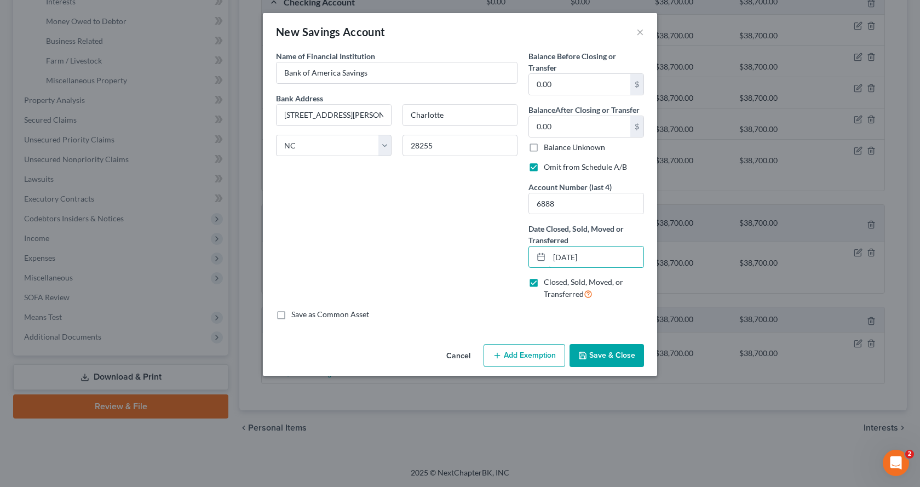
type input "[DATE]"
click at [617, 351] on button "Save & Close" at bounding box center [607, 355] width 75 height 23
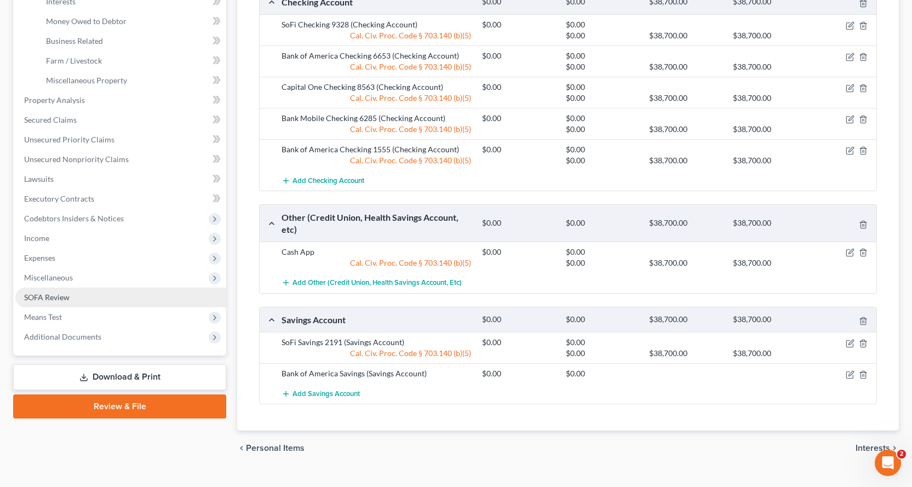
click at [58, 296] on span "SOFA Review" at bounding box center [46, 297] width 45 height 9
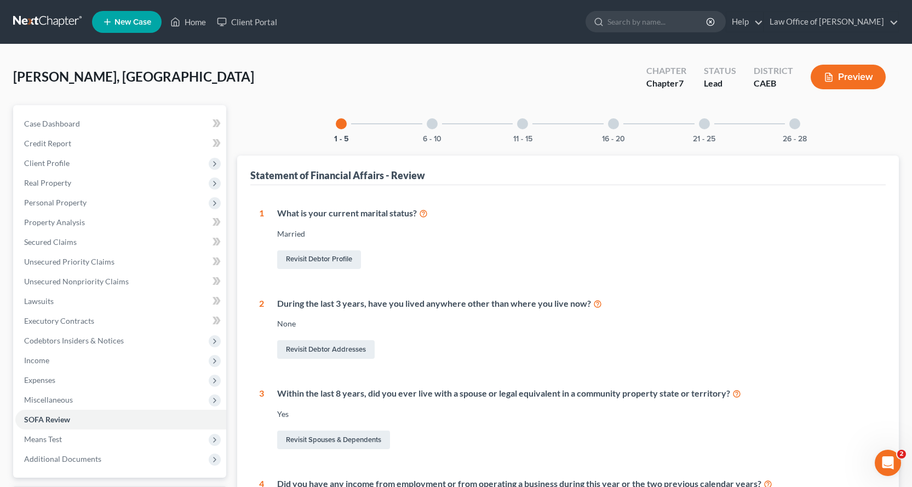
click at [426, 125] on div "6 - 10" at bounding box center [432, 123] width 37 height 37
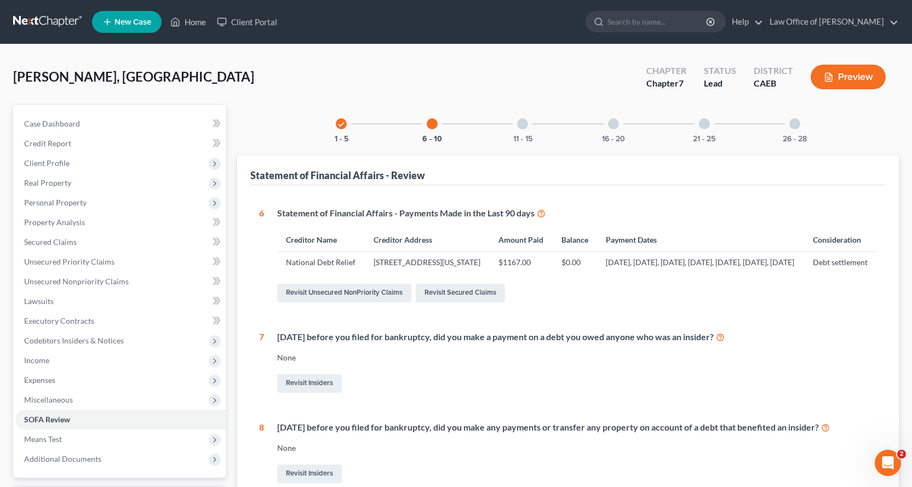
click at [524, 128] on div at bounding box center [522, 123] width 11 height 11
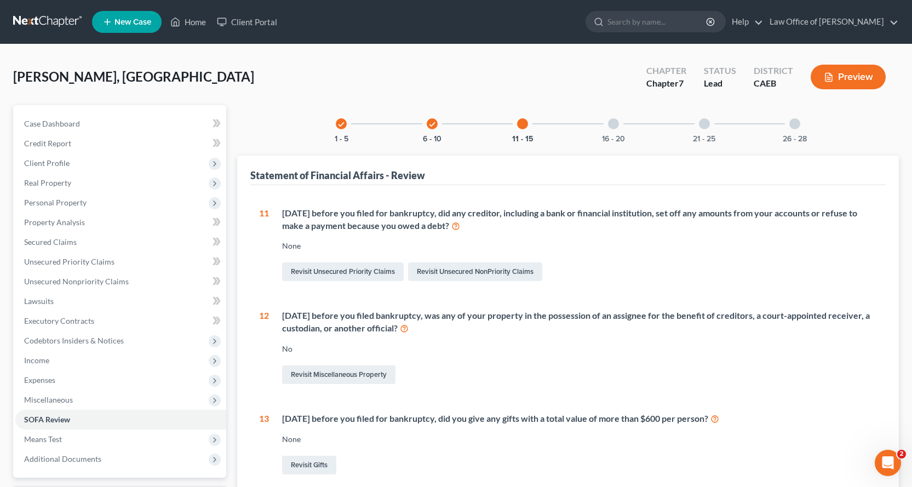
click at [619, 125] on div "16 - 20" at bounding box center [613, 123] width 37 height 37
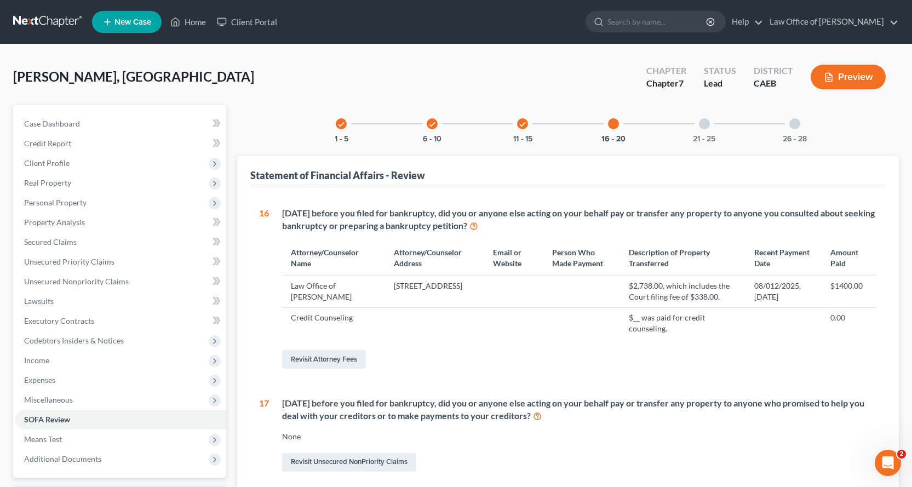
click at [706, 123] on div at bounding box center [704, 123] width 11 height 11
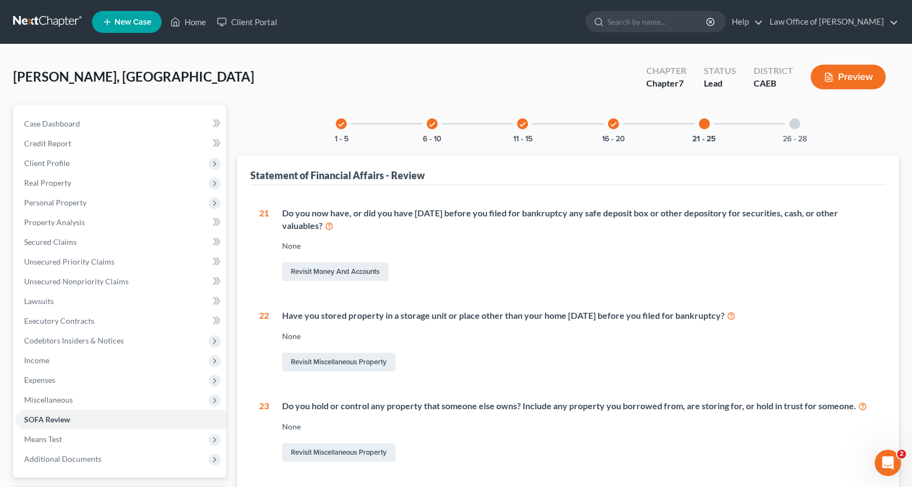
click at [795, 124] on div at bounding box center [794, 123] width 11 height 11
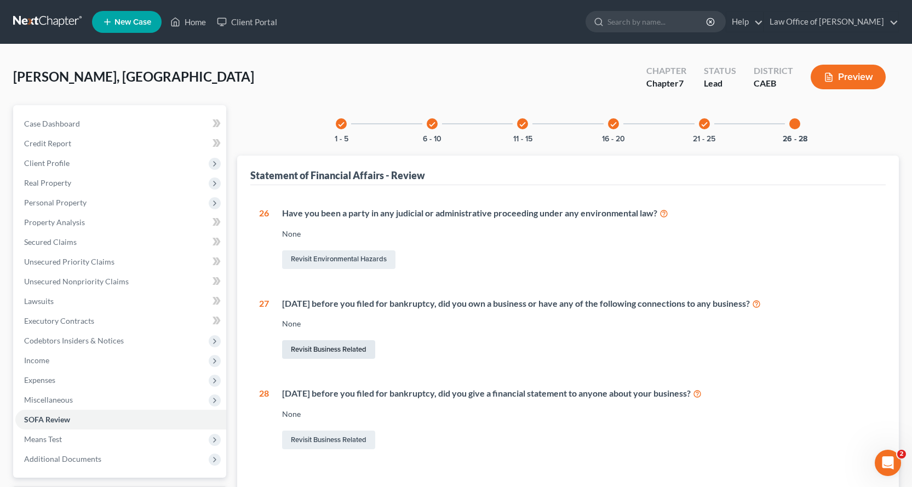
click at [319, 345] on link "Revisit Business Related" at bounding box center [328, 349] width 93 height 19
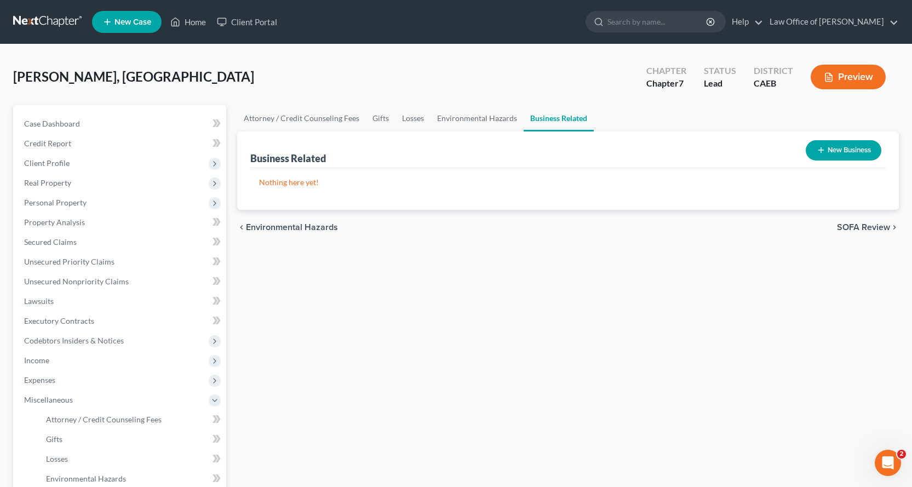
click at [833, 152] on button "New Business" at bounding box center [844, 150] width 76 height 20
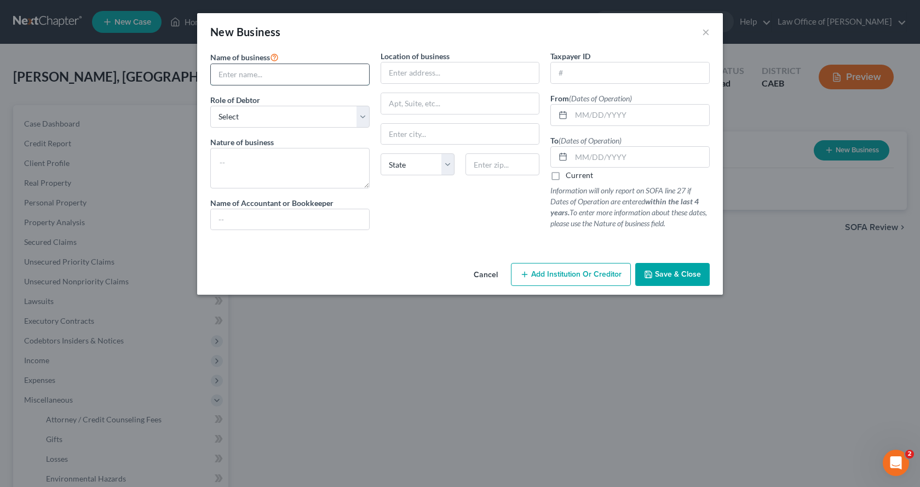
click at [255, 80] on input "text" at bounding box center [290, 74] width 158 height 21
type input "Brighton [PERSON_NAME]"
click at [250, 121] on select "Select A member of a limited liability company (LLC) or limited liability partn…" at bounding box center [289, 117] width 159 height 22
select select "sole_proprietor"
click at [210, 106] on select "Select A member of a limited liability company (LLC) or limited liability partn…" at bounding box center [289, 117] width 159 height 22
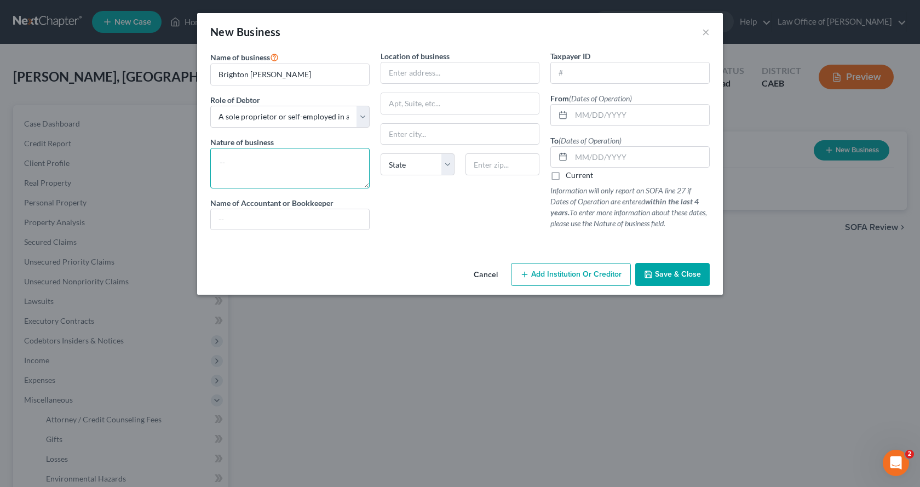
click at [236, 158] on textarea at bounding box center [289, 168] width 159 height 41
type textarea "Lyft & Uber Driver"
click at [420, 74] on input "text" at bounding box center [460, 72] width 158 height 21
type input "[STREET_ADDRESS]"
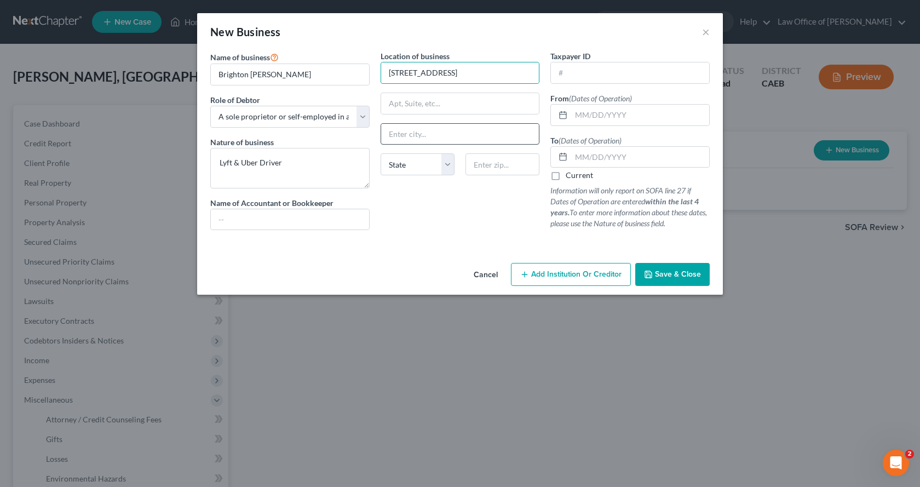
click at [390, 134] on input "text" at bounding box center [460, 134] width 158 height 21
type input "Orangevale"
click at [411, 158] on select "State [US_STATE] AK AR AZ CA CO CT DE DC [GEOGRAPHIC_DATA] [GEOGRAPHIC_DATA] GU…" at bounding box center [418, 164] width 74 height 22
select select "4"
click at [381, 153] on select "State [US_STATE] AK AR AZ CA CO CT DE DC [GEOGRAPHIC_DATA] [GEOGRAPHIC_DATA] GU…" at bounding box center [418, 164] width 74 height 22
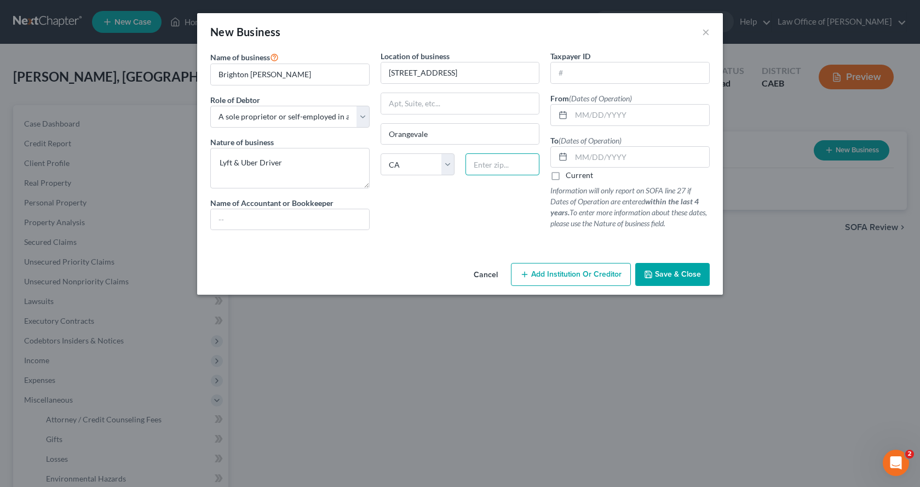
click at [480, 162] on input "text" at bounding box center [503, 164] width 74 height 22
type input "95662"
click at [597, 113] on input "text" at bounding box center [640, 115] width 138 height 21
type input "[DATE]"
click at [602, 160] on input "text" at bounding box center [640, 157] width 138 height 21
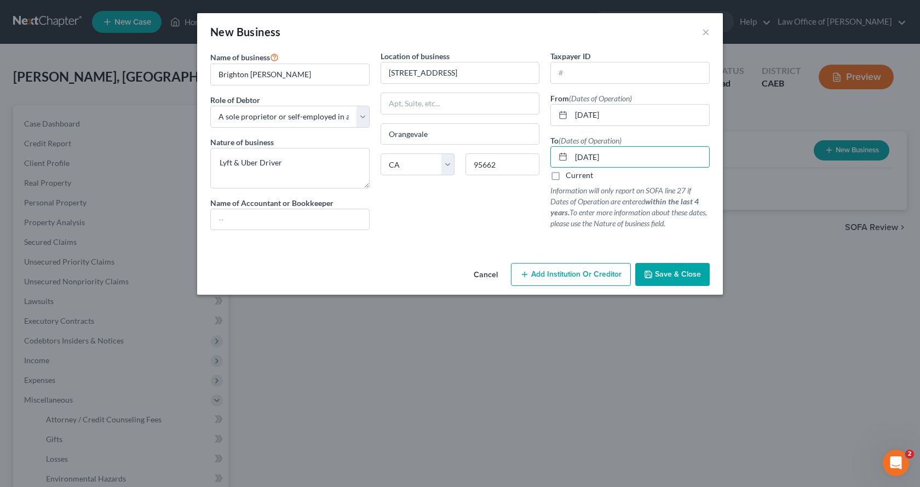
type input "[DATE]"
click at [679, 270] on span "Save & Close" at bounding box center [678, 274] width 46 height 9
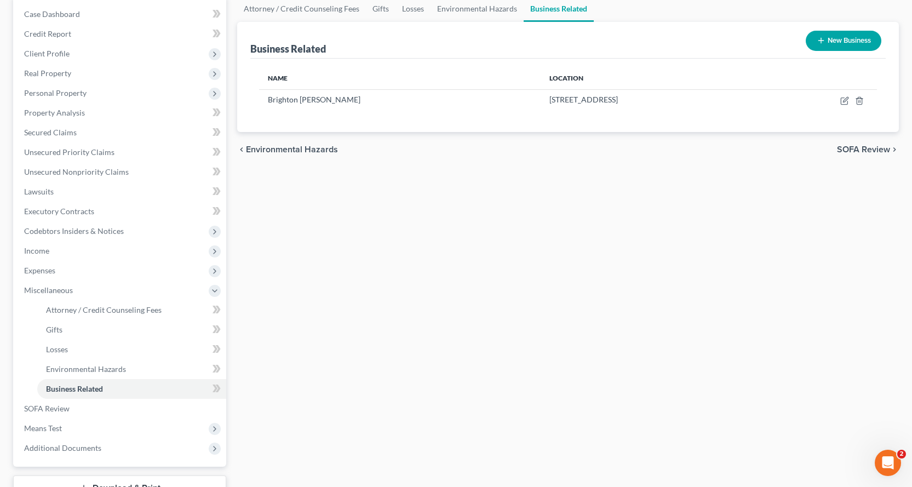
scroll to position [194, 0]
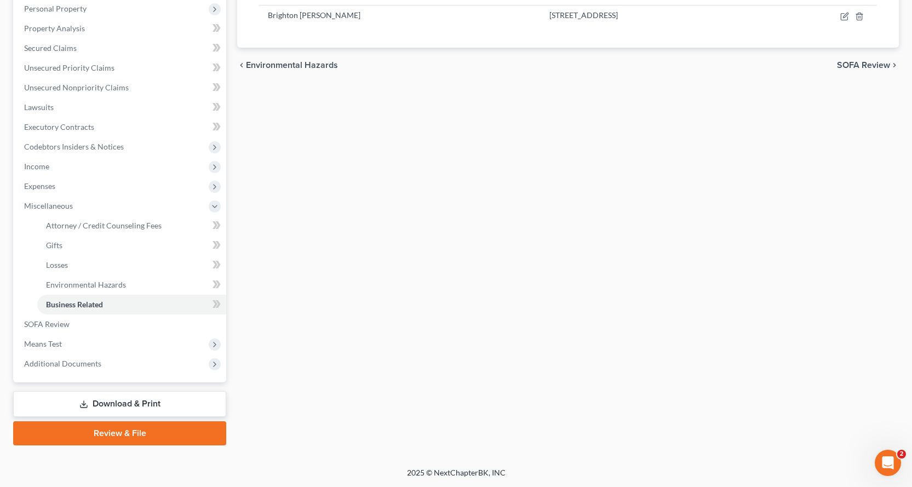
click at [141, 407] on link "Download & Print" at bounding box center [119, 404] width 213 height 26
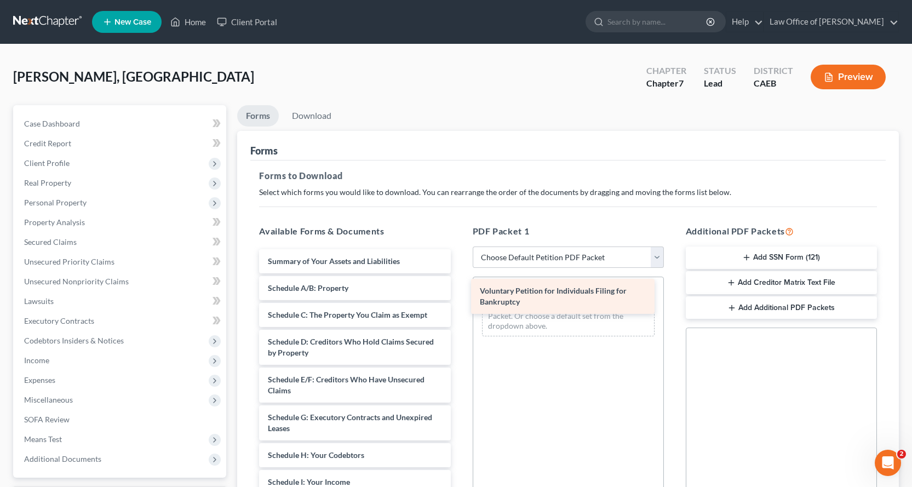
drag, startPoint x: 321, startPoint y: 268, endPoint x: 572, endPoint y: 298, distance: 252.7
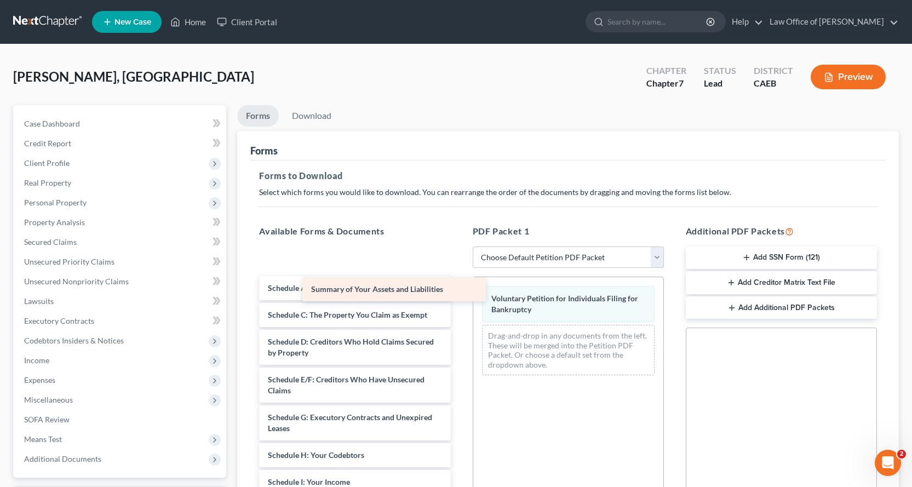
drag, startPoint x: 369, startPoint y: 260, endPoint x: 537, endPoint y: 337, distance: 185.1
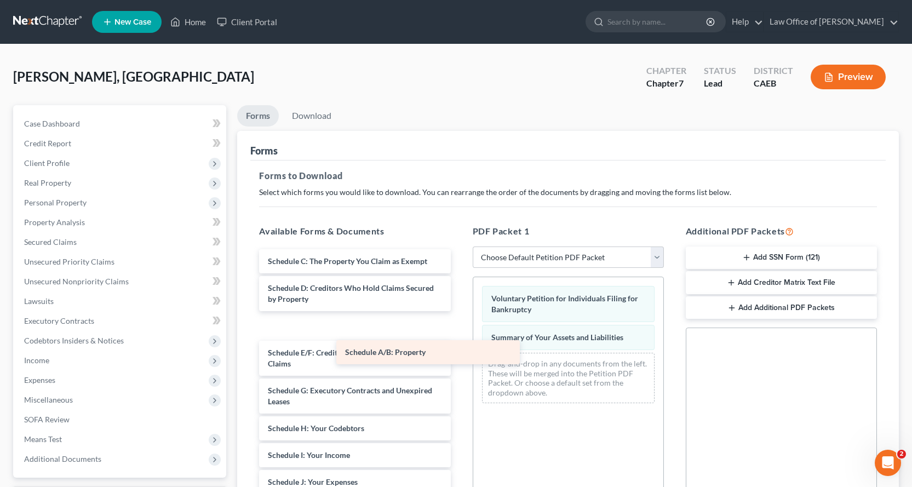
drag, startPoint x: 360, startPoint y: 259, endPoint x: 547, endPoint y: 364, distance: 214.9
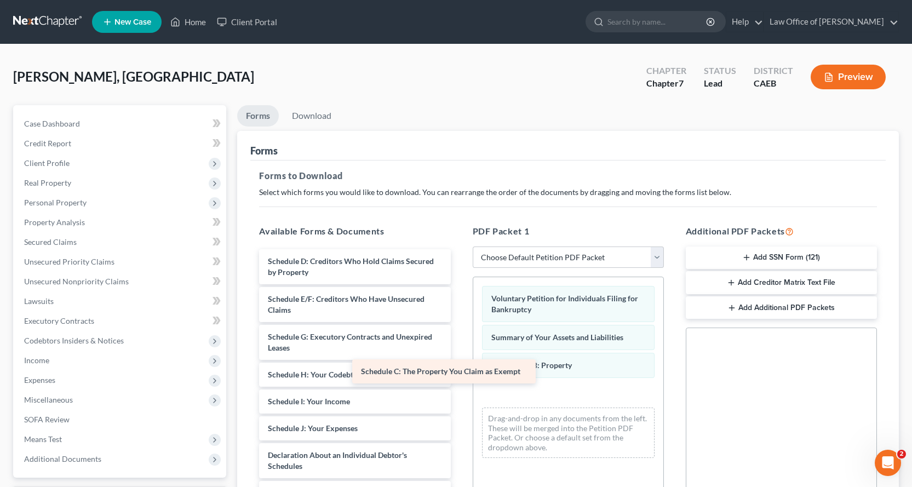
drag, startPoint x: 370, startPoint y: 259, endPoint x: 546, endPoint y: 394, distance: 221.9
click at [459, 394] on div "Schedule C: The Property You Claim as Exempt Schedule C: The Property You Claim…" at bounding box center [354, 479] width 209 height 461
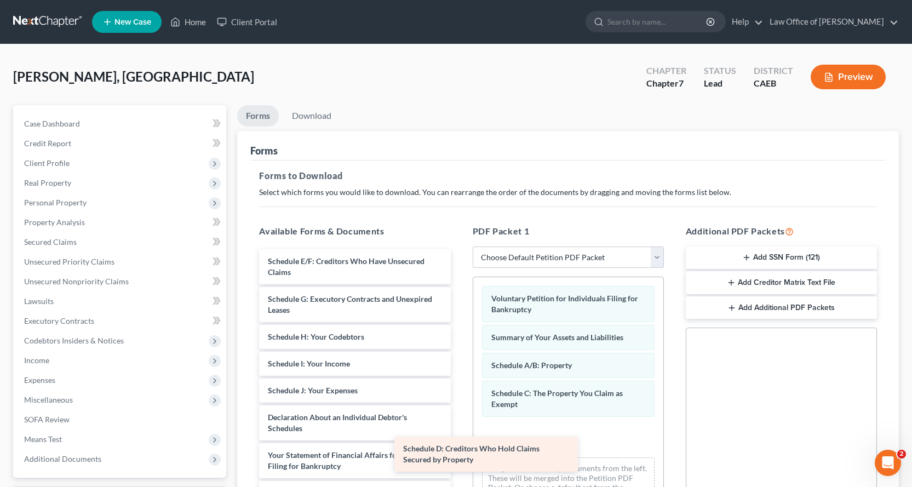
drag, startPoint x: 367, startPoint y: 264, endPoint x: 545, endPoint y: 446, distance: 254.5
click at [459, 447] on div "Schedule D: Creditors Who Hold Claims Secured by Property Schedule D: Creditors…" at bounding box center [354, 460] width 209 height 423
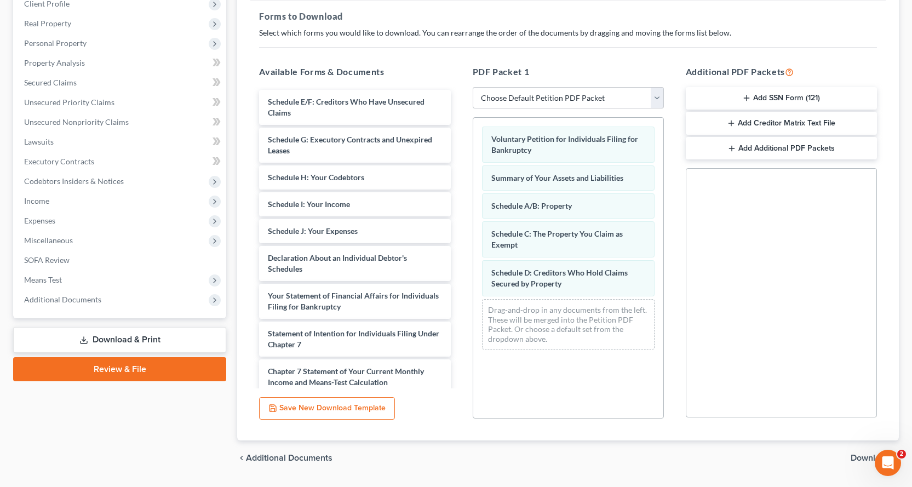
scroll to position [187, 0]
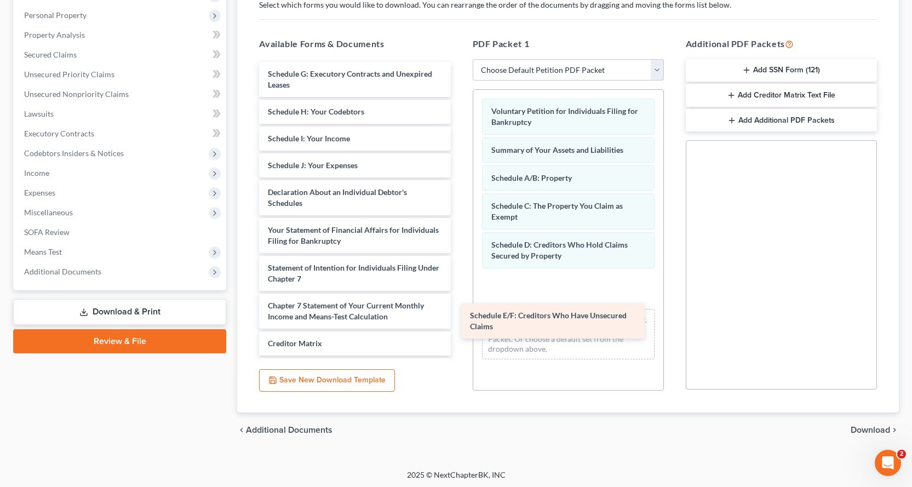
drag, startPoint x: 368, startPoint y: 65, endPoint x: 590, endPoint y: 276, distance: 306.2
click at [459, 276] on div "Schedule E/F: Creditors Who Have Unsecured Claims Schedule E/F: Creditors Who H…" at bounding box center [354, 254] width 209 height 385
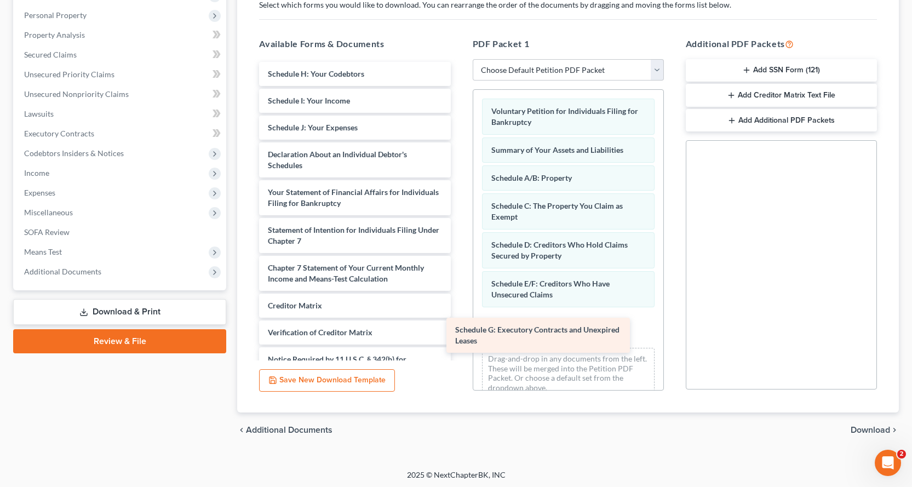
drag, startPoint x: 375, startPoint y: 77, endPoint x: 568, endPoint y: 322, distance: 311.3
click at [459, 323] on div "Schedule G: Executory Contracts and Unexpired Leases Schedule G: Executory Cont…" at bounding box center [354, 235] width 209 height 347
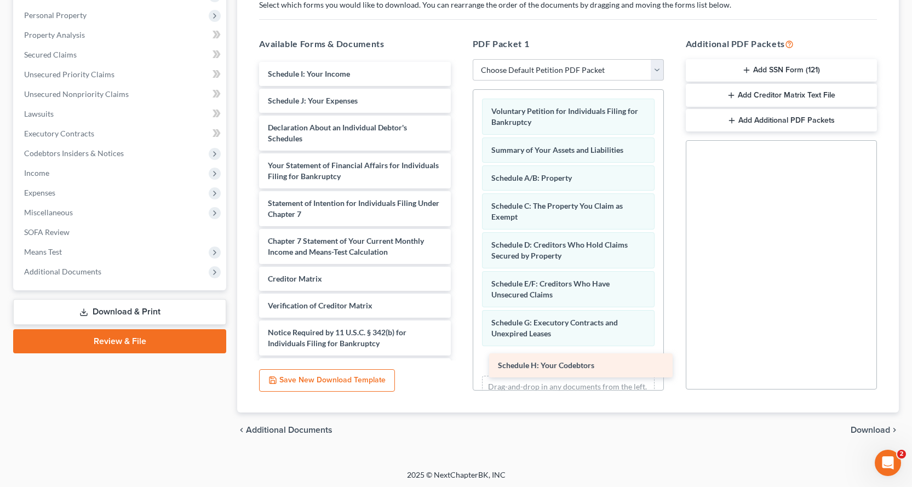
drag, startPoint x: 336, startPoint y: 75, endPoint x: 566, endPoint y: 366, distance: 371.4
click at [459, 366] on div "Schedule H: Your Codebtors Schedule H: Your Codebtors Schedule I: Your Income S…" at bounding box center [354, 222] width 209 height 321
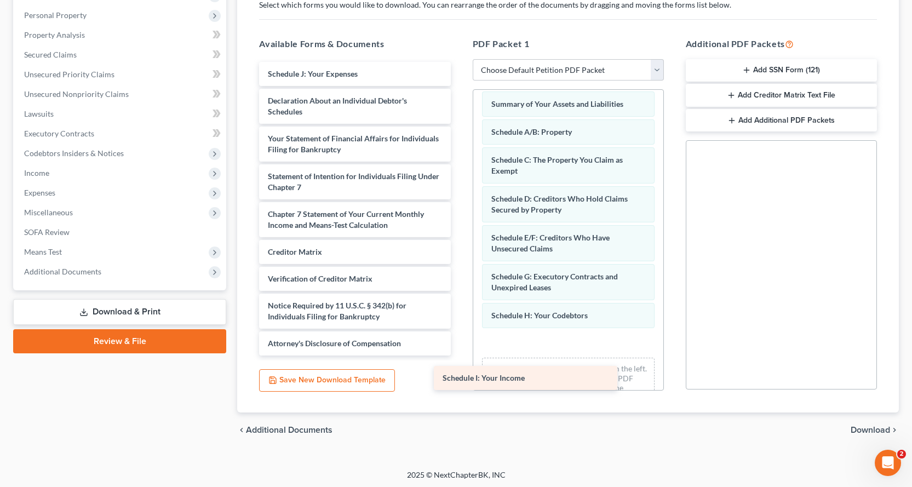
drag, startPoint x: 389, startPoint y: 68, endPoint x: 610, endPoint y: 345, distance: 354.0
click at [459, 347] on div "Schedule I: Your Income Schedule I: Your Income Schedule J: Your Expenses Decla…" at bounding box center [354, 209] width 209 height 294
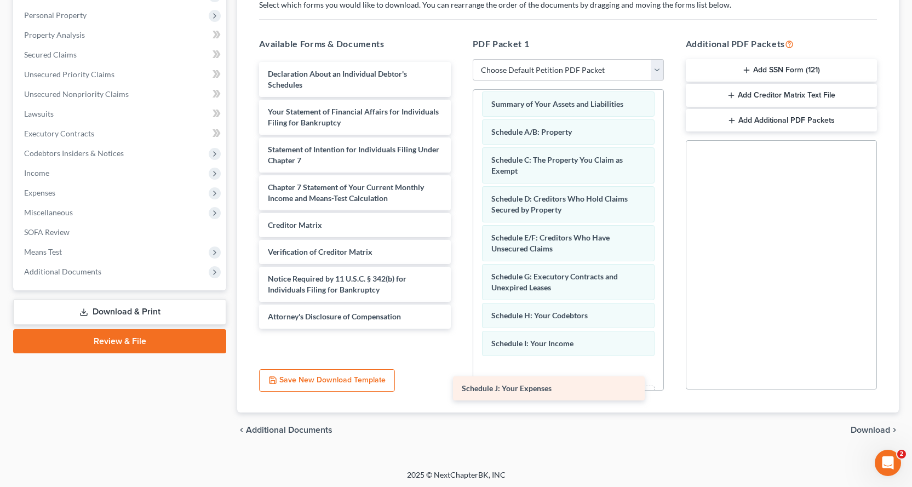
drag, startPoint x: 367, startPoint y: 70, endPoint x: 588, endPoint y: 376, distance: 378.2
click at [459, 329] on div "Schedule J: Your Expenses Schedule J: Your Expenses Declaration About an Indivi…" at bounding box center [354, 195] width 209 height 267
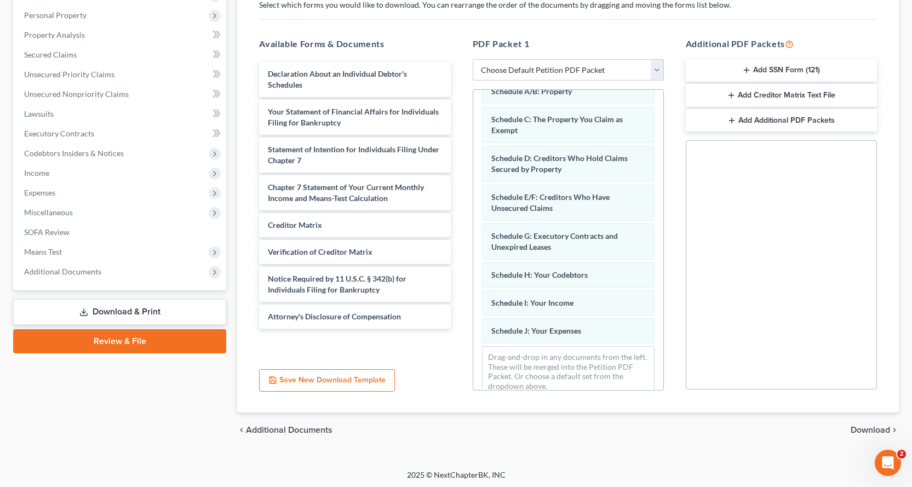
scroll to position [102, 0]
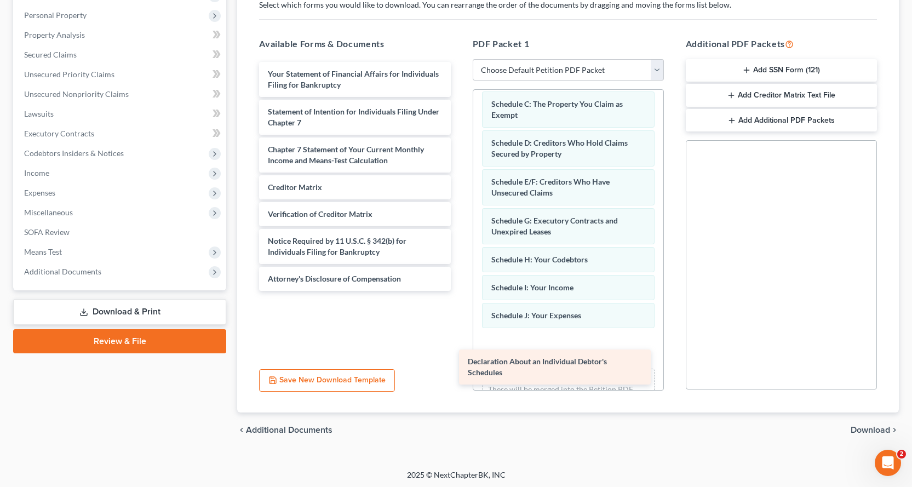
drag, startPoint x: 330, startPoint y: 83, endPoint x: 531, endPoint y: 371, distance: 350.6
click at [459, 291] on div "Declaration About an Individual Debtor's Schedules Declaration About an Individ…" at bounding box center [354, 176] width 209 height 229
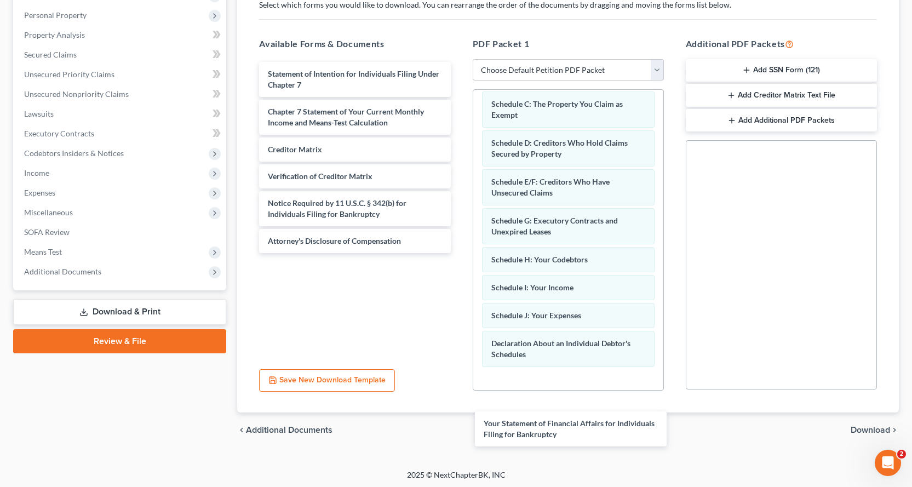
drag, startPoint x: 309, startPoint y: 82, endPoint x: 529, endPoint y: 400, distance: 387.1
click at [459, 253] on div "Your Statement of Financial Affairs for Individuals Filing for Bankruptcy Your …" at bounding box center [354, 157] width 209 height 191
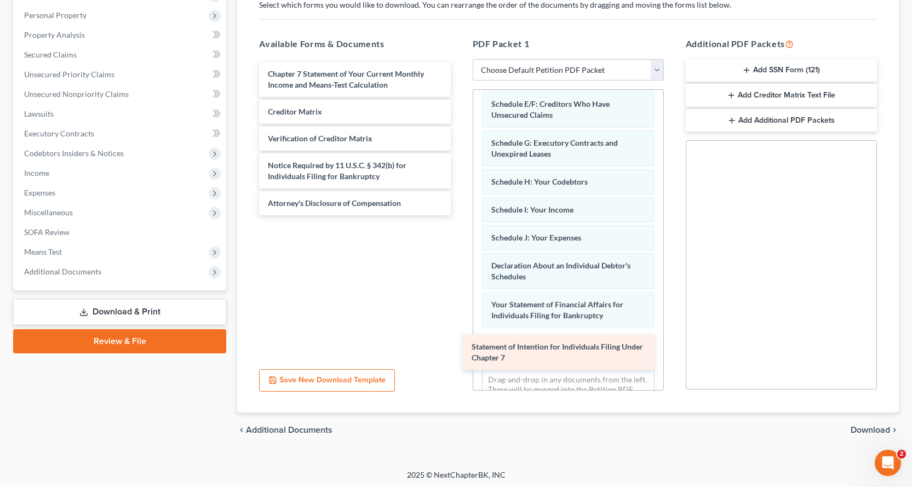
drag, startPoint x: 362, startPoint y: 77, endPoint x: 569, endPoint y: 354, distance: 346.0
click at [459, 215] on div "Statement of Intention for Individuals Filing Under Chapter 7 Statement of Inte…" at bounding box center [354, 138] width 209 height 153
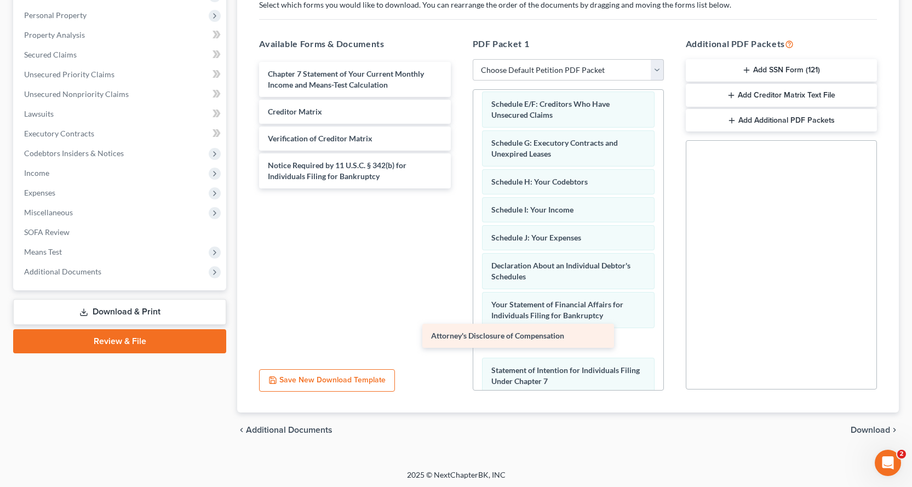
drag, startPoint x: 349, startPoint y: 206, endPoint x: 530, endPoint y: 344, distance: 227.9
click at [459, 188] on div "Attorney's Disclosure of Compensation Chapter 7 Statement of Your Current Month…" at bounding box center [354, 125] width 209 height 127
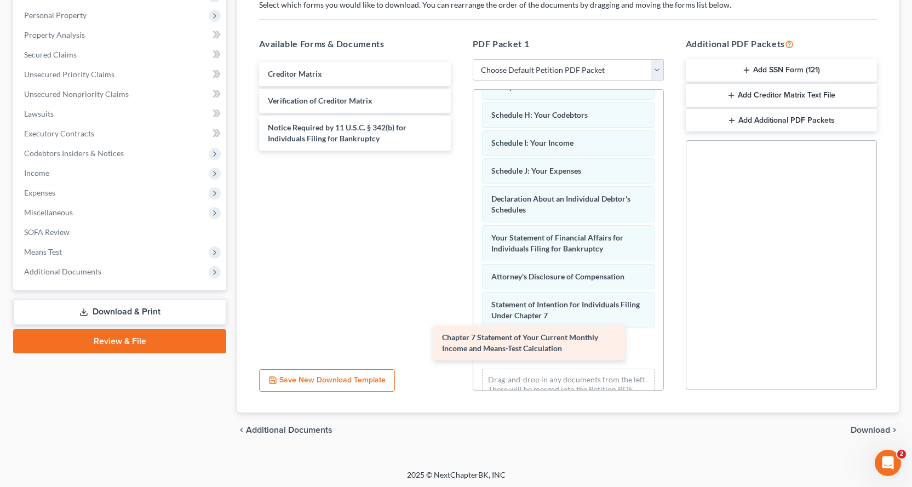
drag, startPoint x: 343, startPoint y: 81, endPoint x: 528, endPoint y: 345, distance: 322.2
click at [459, 151] on div "Chapter 7 Statement of Your Current Monthly Income and Means-Test Calculation C…" at bounding box center [354, 106] width 209 height 89
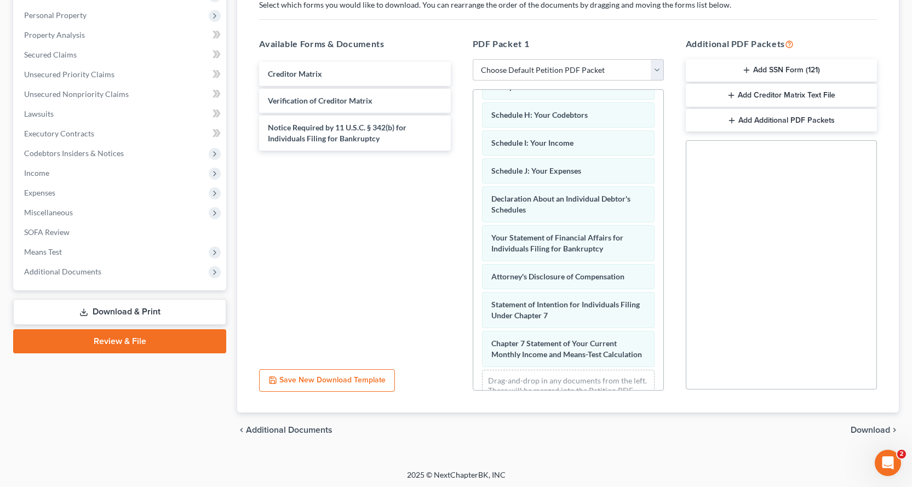
click at [691, 73] on button "Add SSN Form (121)" at bounding box center [781, 70] width 191 height 23
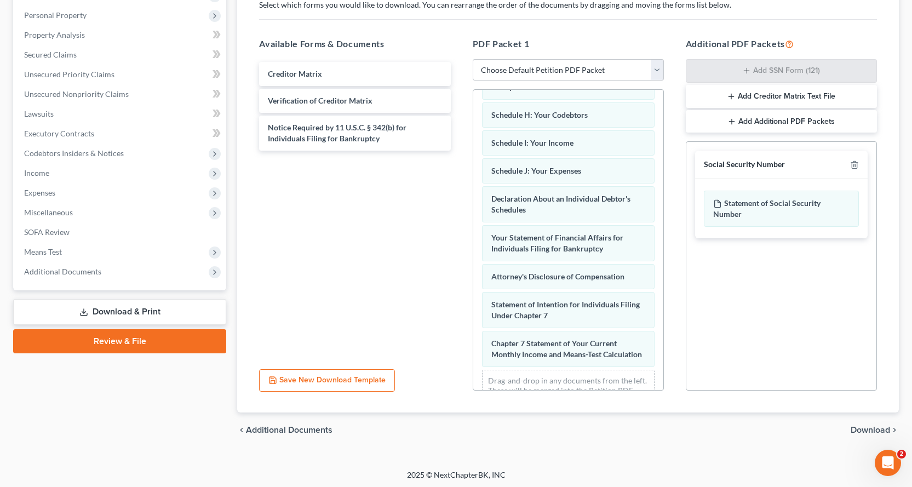
click at [875, 432] on span "Download" at bounding box center [870, 430] width 39 height 9
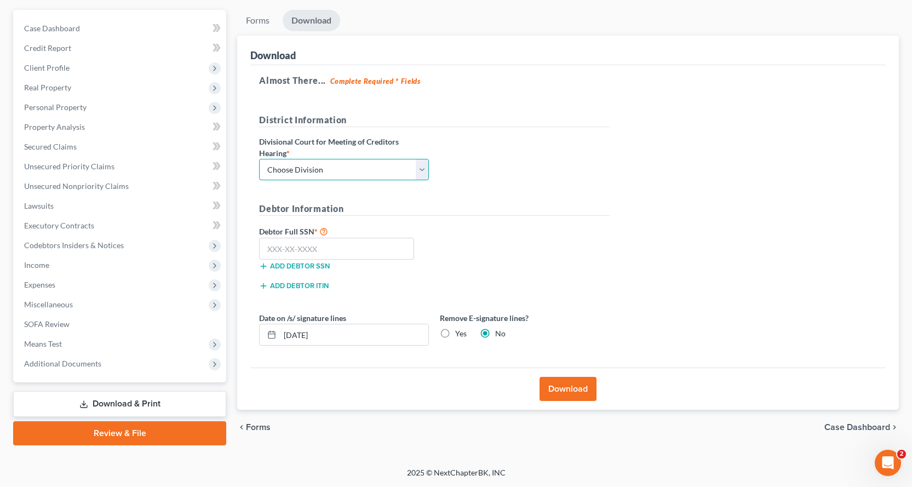
click at [330, 168] on select "Choose Division Fresno Modesto [GEOGRAPHIC_DATA]" at bounding box center [344, 170] width 170 height 22
select select "2"
click at [259, 159] on select "Choose Division Fresno Modesto [GEOGRAPHIC_DATA]" at bounding box center [344, 170] width 170 height 22
click at [290, 242] on input "text" at bounding box center [336, 249] width 155 height 22
type input "606-82-5881"
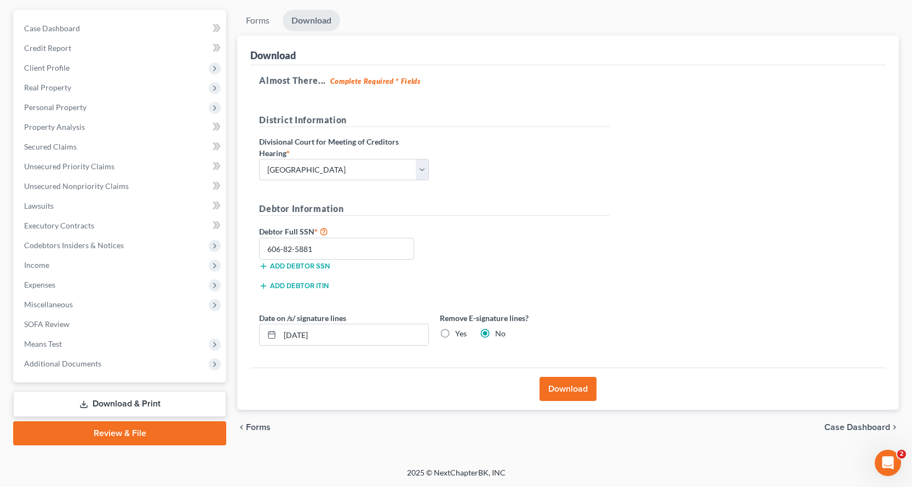
click at [582, 394] on button "Download" at bounding box center [568, 389] width 57 height 24
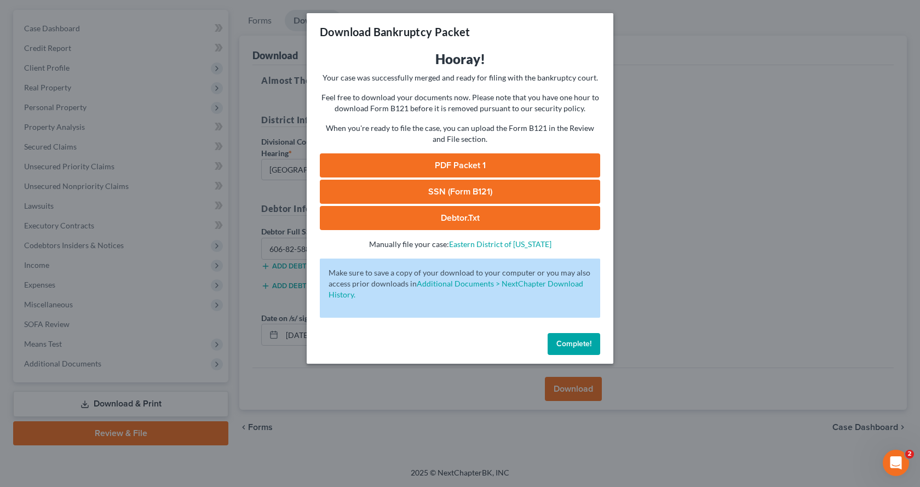
click at [452, 162] on link "PDF Packet 1" at bounding box center [460, 165] width 281 height 24
click at [588, 349] on button "Complete!" at bounding box center [574, 344] width 53 height 22
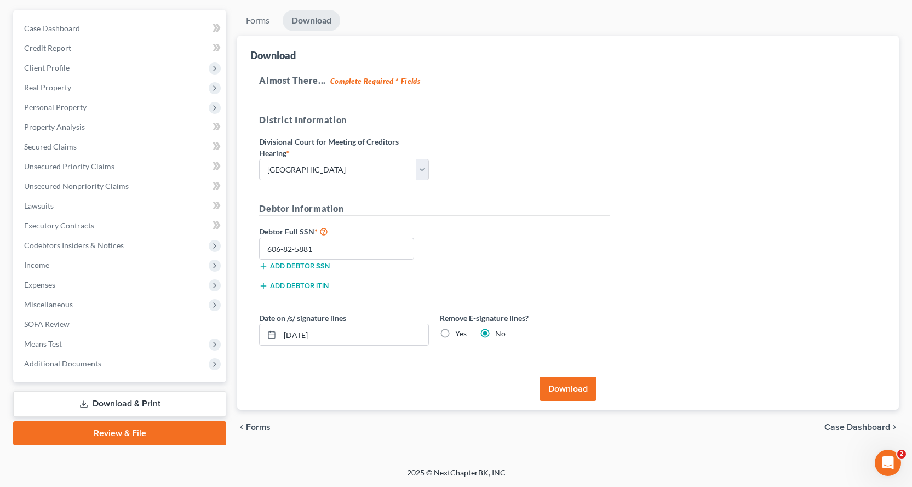
click at [562, 385] on button "Download" at bounding box center [568, 389] width 57 height 24
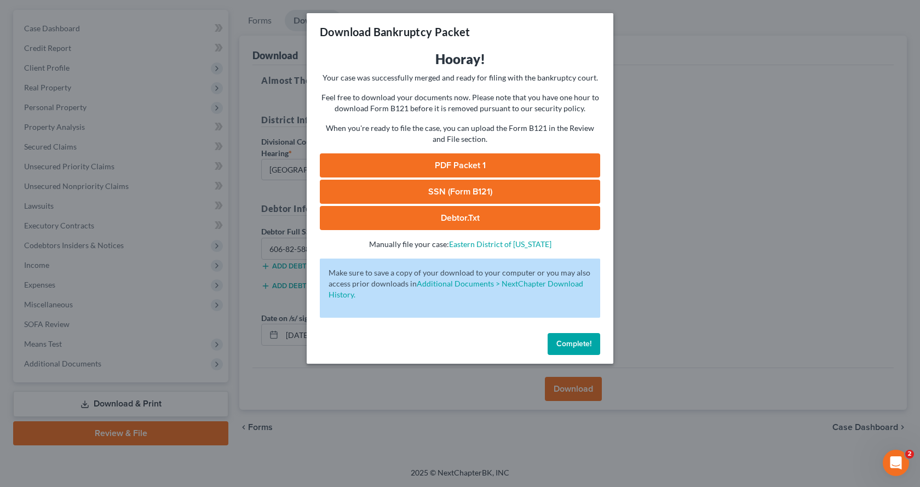
click at [479, 191] on link "SSN (Form B121)" at bounding box center [460, 192] width 281 height 24
click at [556, 341] on button "Complete!" at bounding box center [574, 344] width 53 height 22
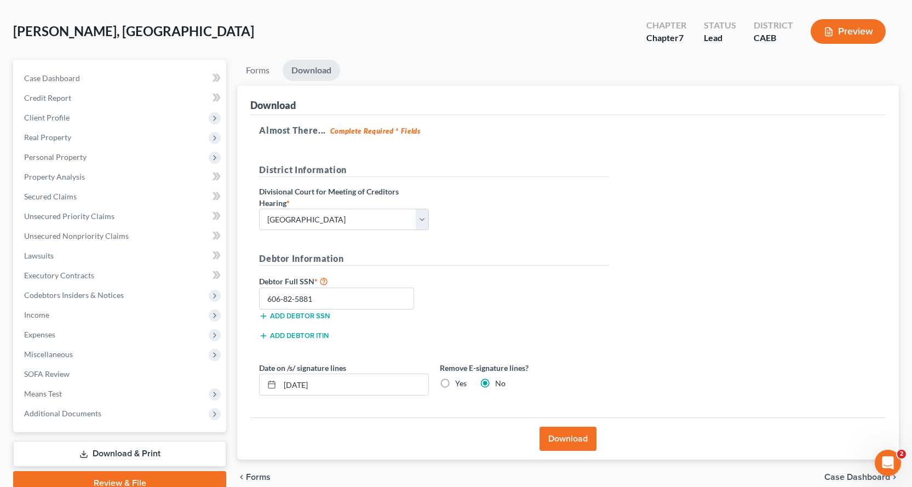
scroll to position [0, 0]
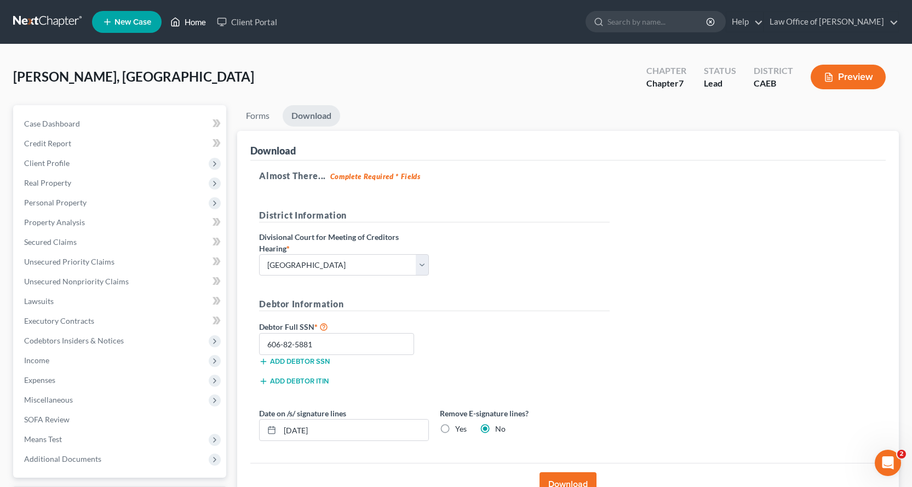
click at [192, 22] on link "Home" at bounding box center [188, 22] width 47 height 20
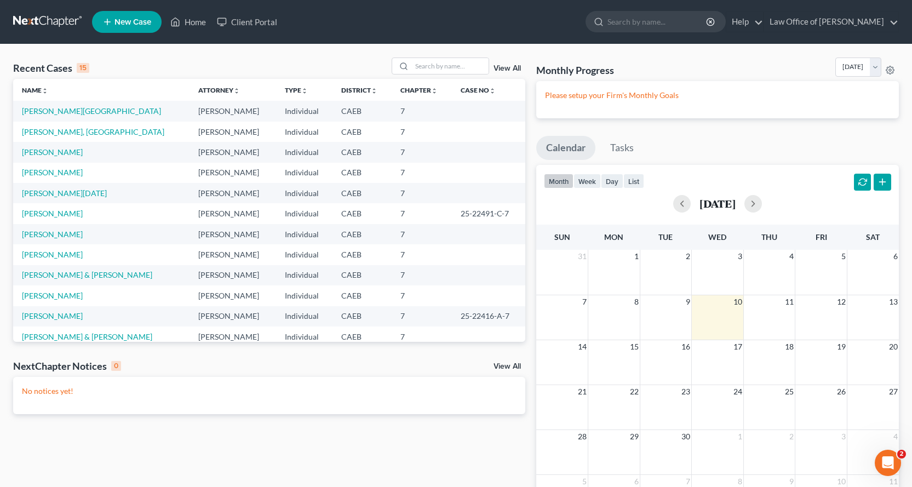
click at [119, 28] on link "New Case" at bounding box center [127, 22] width 70 height 22
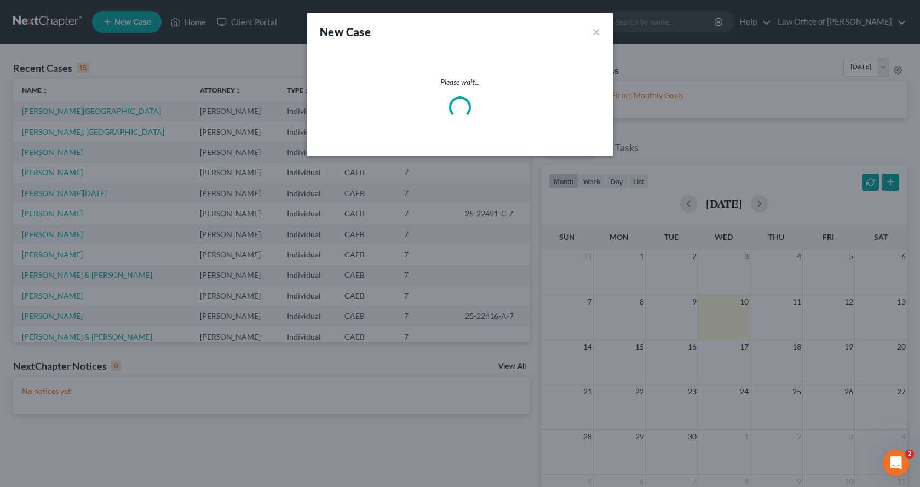
select select "8"
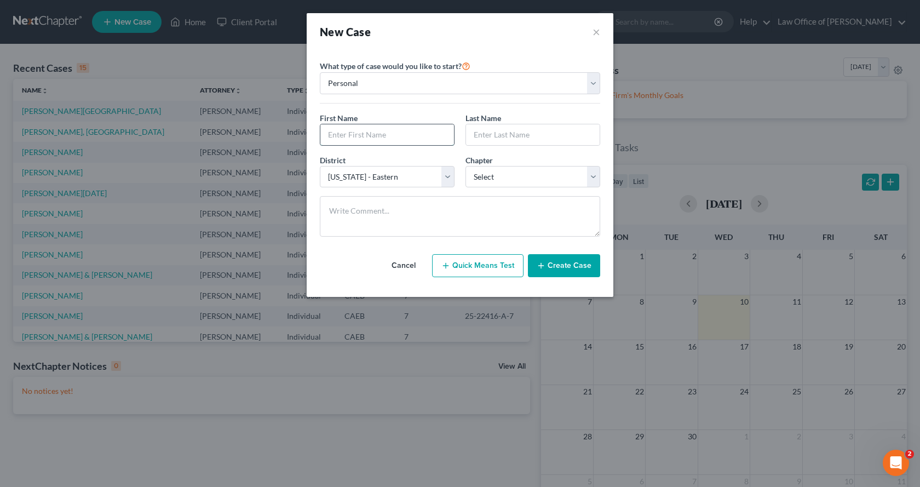
click at [325, 140] on input "text" at bounding box center [388, 134] width 134 height 21
type input "[PERSON_NAME]"
click at [482, 178] on select "Select 7 11 12 13" at bounding box center [533, 177] width 135 height 22
select select "0"
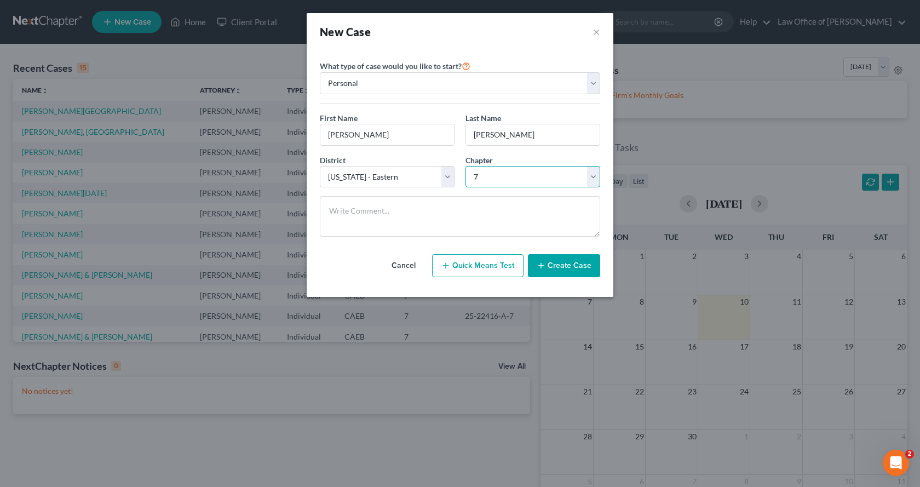
click at [466, 166] on select "Select 7 11 12 13" at bounding box center [533, 177] width 135 height 22
click at [579, 265] on button "Create Case" at bounding box center [564, 265] width 72 height 23
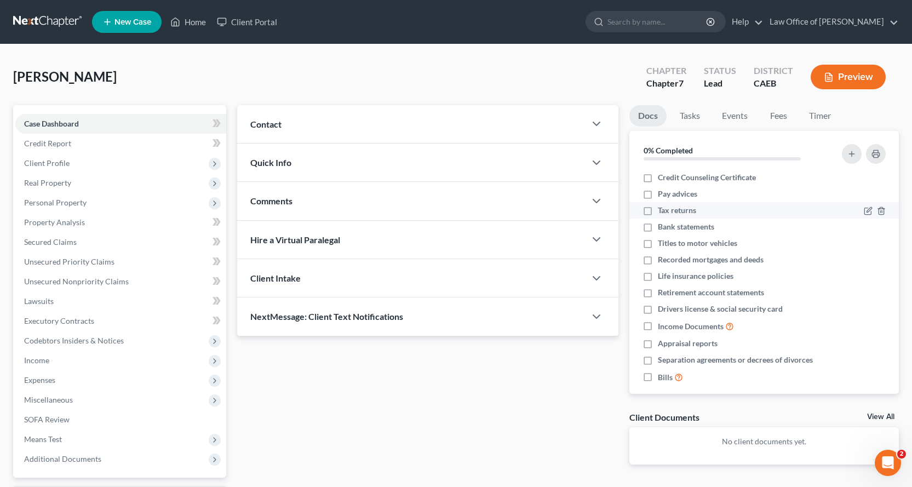
click at [658, 211] on label "Tax returns" at bounding box center [677, 210] width 38 height 11
click at [662, 211] on input "Tax returns" at bounding box center [665, 208] width 7 height 7
checkbox input "true"
click at [658, 193] on label "Pay advices" at bounding box center [677, 193] width 39 height 11
click at [662, 193] on input "Pay advices" at bounding box center [665, 191] width 7 height 7
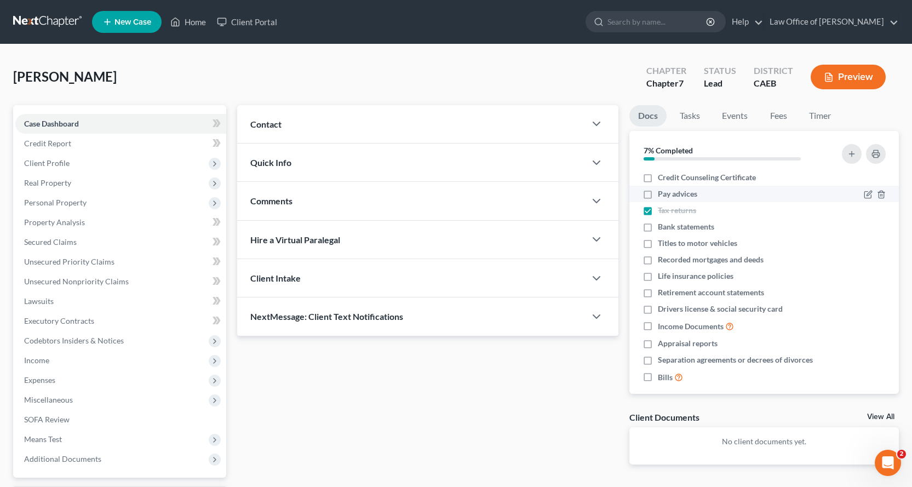
checkbox input "true"
click at [658, 345] on label "Appraisal reports" at bounding box center [688, 343] width 60 height 11
click at [662, 345] on input "Appraisal reports" at bounding box center [665, 341] width 7 height 7
checkbox input "true"
click at [658, 311] on label "Drivers license & social security card" at bounding box center [720, 309] width 125 height 11
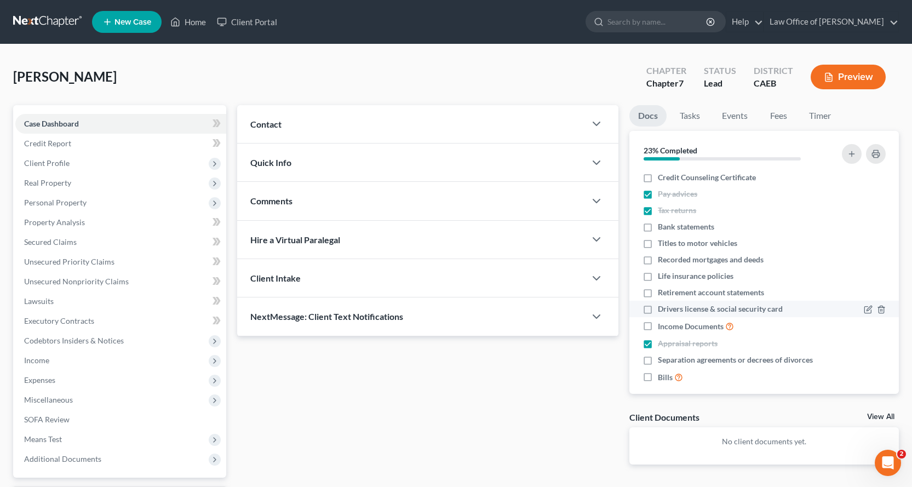
click at [662, 311] on input "Drivers license & social security card" at bounding box center [665, 307] width 7 height 7
checkbox input "true"
click at [658, 247] on label "Titles to motor vehicles" at bounding box center [697, 243] width 79 height 11
click at [662, 245] on input "Titles to motor vehicles" at bounding box center [665, 241] width 7 height 7
checkbox input "true"
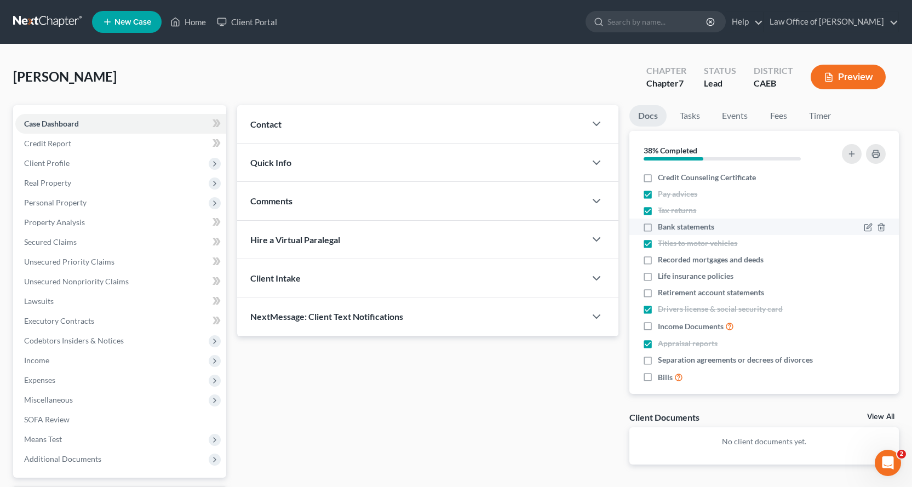
click at [658, 226] on label "Bank statements" at bounding box center [686, 226] width 56 height 11
click at [662, 226] on input "Bank statements" at bounding box center [665, 224] width 7 height 7
checkbox input "true"
click at [658, 379] on label "Bills" at bounding box center [670, 377] width 25 height 13
click at [662, 378] on input "Bills" at bounding box center [665, 374] width 7 height 7
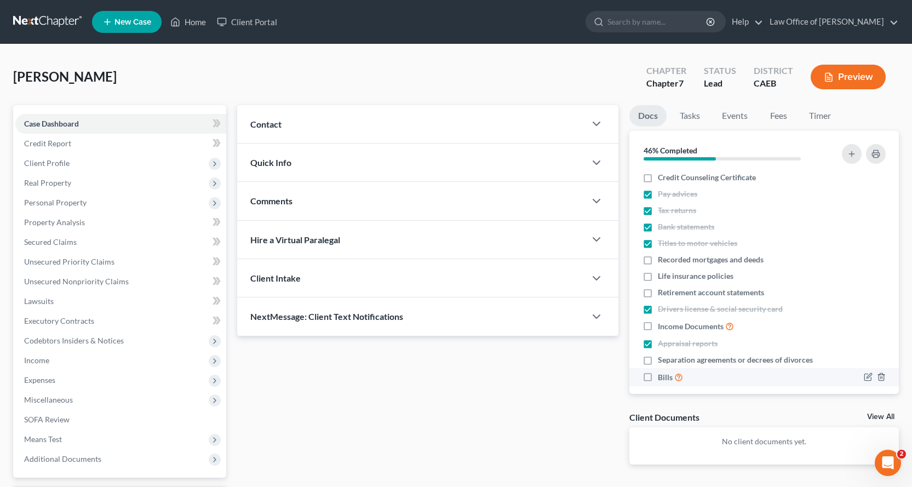
checkbox input "true"
click at [658, 295] on label "Retirement account statements" at bounding box center [711, 292] width 106 height 11
click at [662, 294] on input "Retirement account statements" at bounding box center [665, 290] width 7 height 7
checkbox input "true"
click at [697, 116] on link "Tasks" at bounding box center [690, 115] width 38 height 21
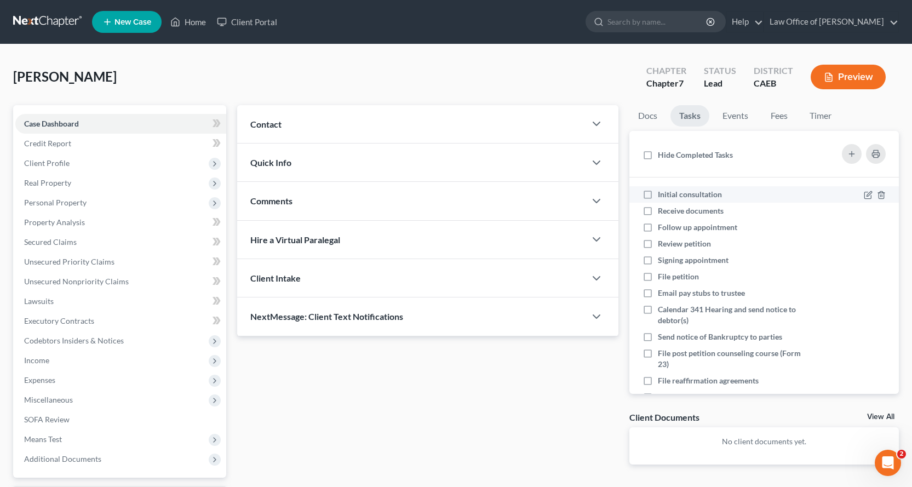
click at [658, 194] on label "Initial consultation" at bounding box center [694, 194] width 73 height 11
click at [662, 194] on input "Initial consultation" at bounding box center [665, 192] width 7 height 7
checkbox input "true"
click at [658, 211] on label "Receive documents" at bounding box center [695, 210] width 75 height 11
click at [662, 211] on input "Receive documents" at bounding box center [665, 208] width 7 height 7
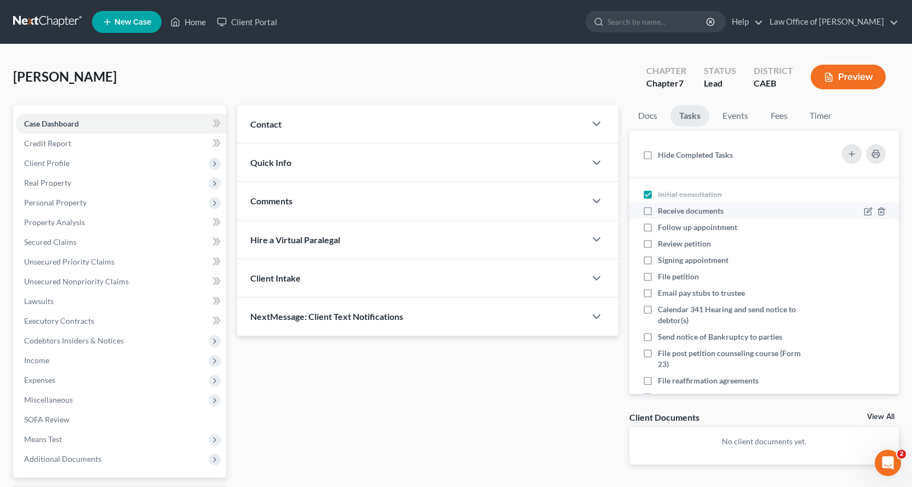
checkbox input "true"
click at [658, 228] on label "Follow up appointment" at bounding box center [702, 227] width 88 height 11
click at [662, 228] on input "Follow up appointment" at bounding box center [665, 225] width 7 height 7
checkbox input "true"
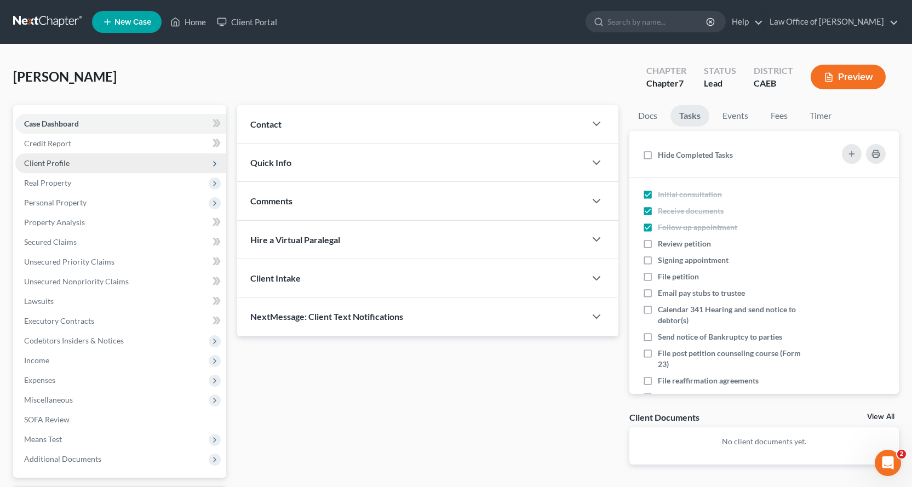
click at [39, 160] on span "Client Profile" at bounding box center [46, 162] width 45 height 9
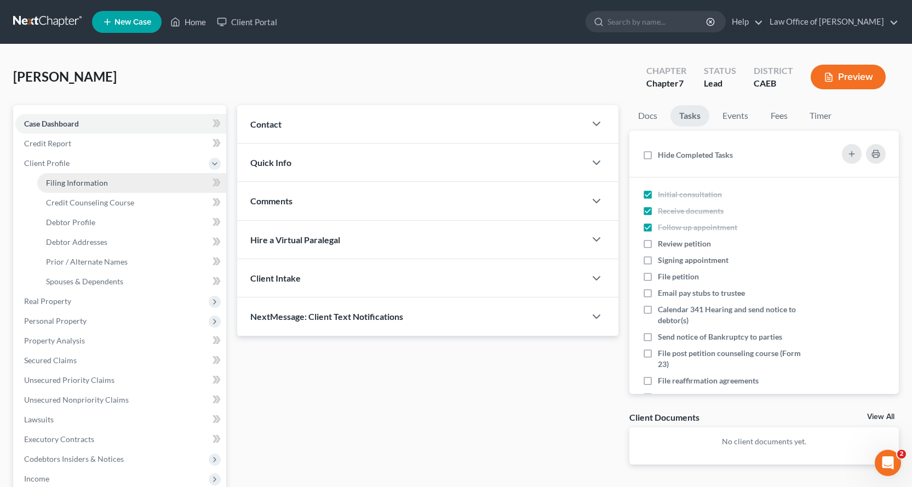
click at [59, 183] on span "Filing Information" at bounding box center [77, 182] width 62 height 9
select select "1"
select select "0"
select select "8"
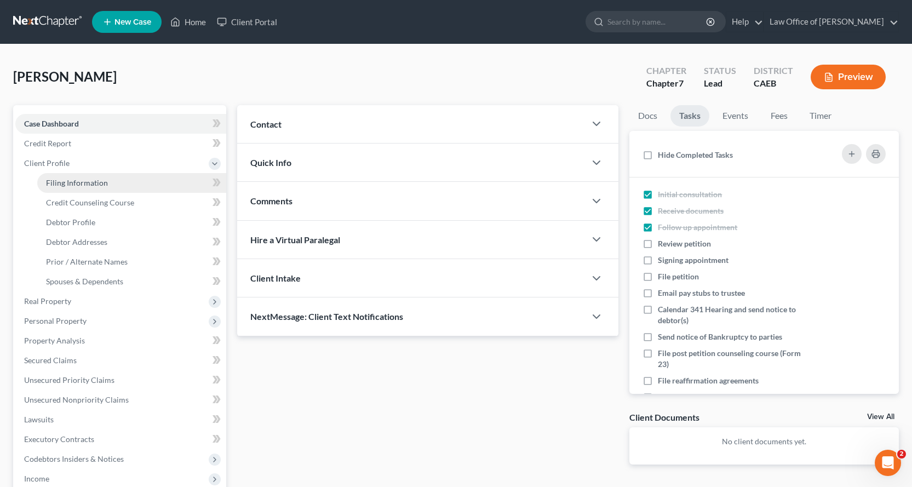
select select "4"
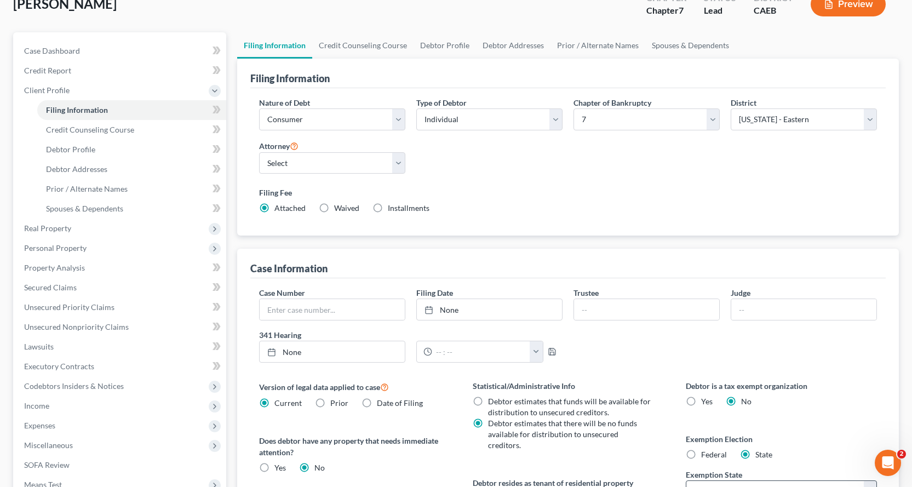
scroll to position [219, 0]
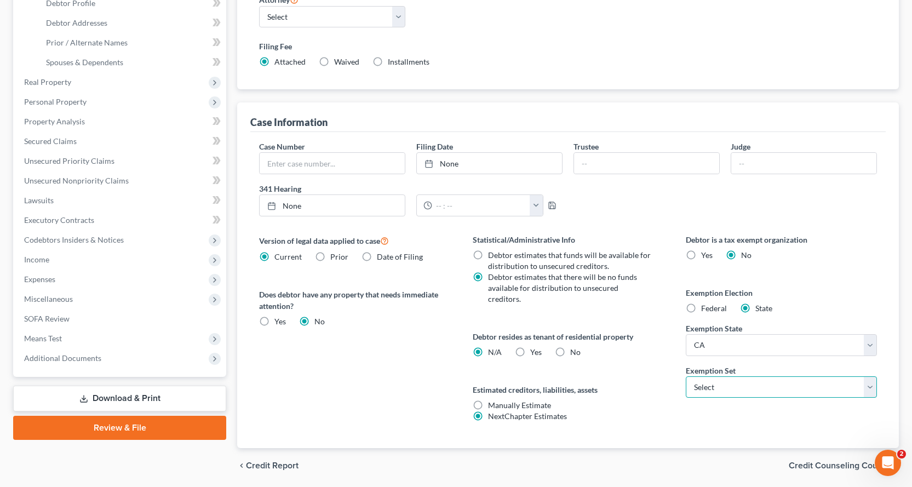
click at [733, 388] on select "Select 703 704" at bounding box center [781, 387] width 191 height 22
select select "1"
click at [686, 376] on select "Select 703 704" at bounding box center [781, 387] width 191 height 22
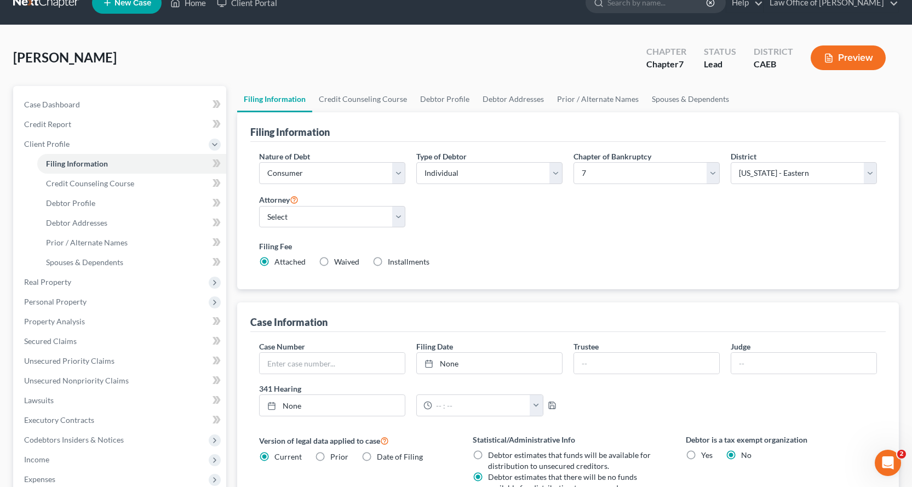
scroll to position [0, 0]
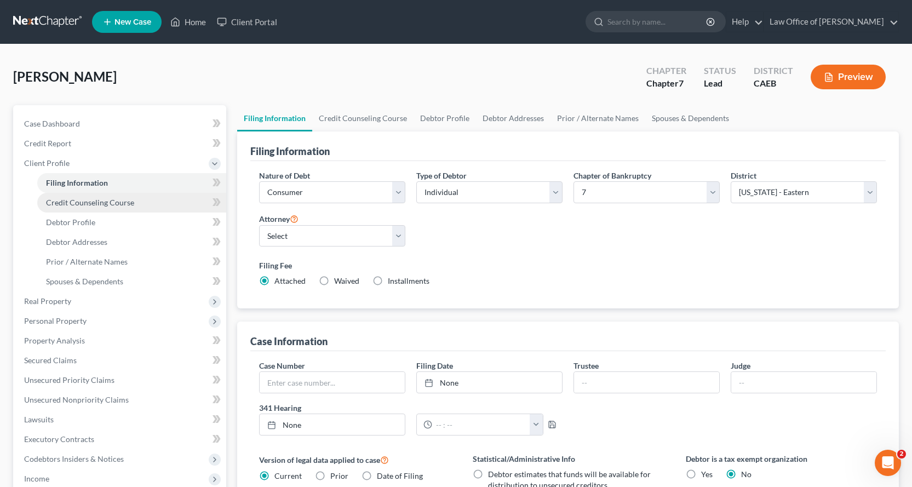
click at [87, 202] on span "Credit Counseling Course" at bounding box center [90, 202] width 88 height 9
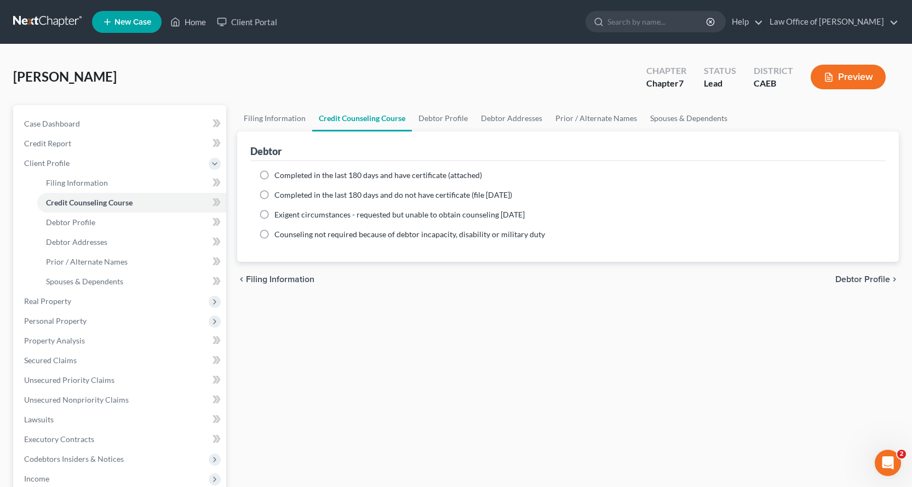
click at [274, 174] on label "Completed in the last 180 days and have certificate (attached)" at bounding box center [378, 175] width 208 height 11
click at [279, 174] on input "Completed in the last 180 days and have certificate (attached)" at bounding box center [282, 173] width 7 height 7
radio input "true"
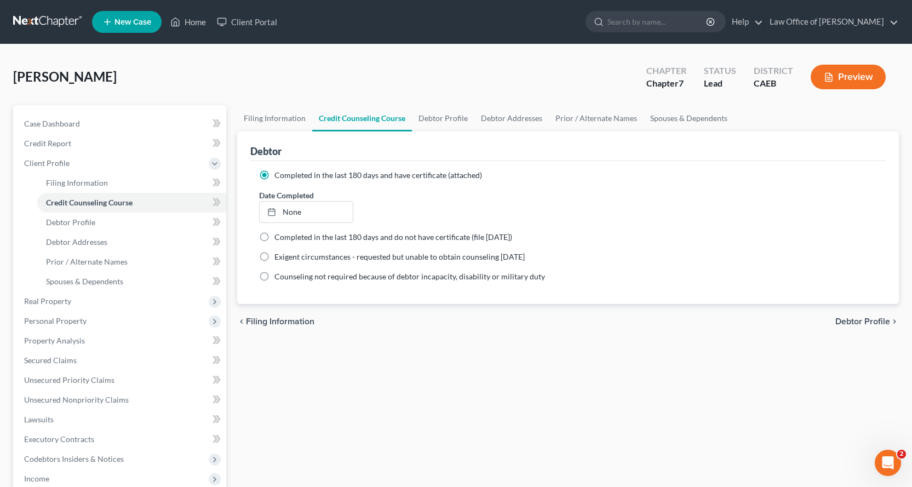
click at [886, 322] on span "Debtor Profile" at bounding box center [863, 321] width 55 height 9
select select "0"
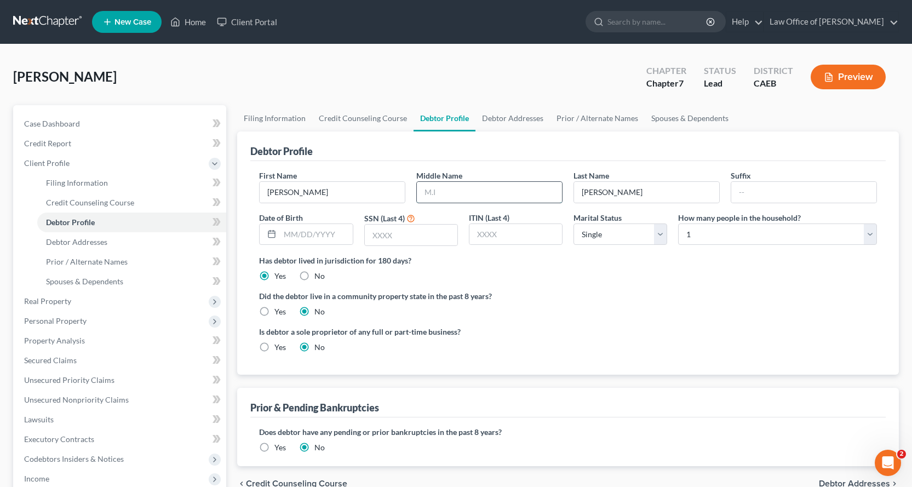
click at [484, 193] on input "text" at bounding box center [489, 192] width 145 height 21
type input "[PERSON_NAME]"
click at [377, 237] on input "text" at bounding box center [411, 235] width 93 height 21
type input "9002"
click at [274, 312] on label "Yes" at bounding box center [280, 311] width 12 height 11
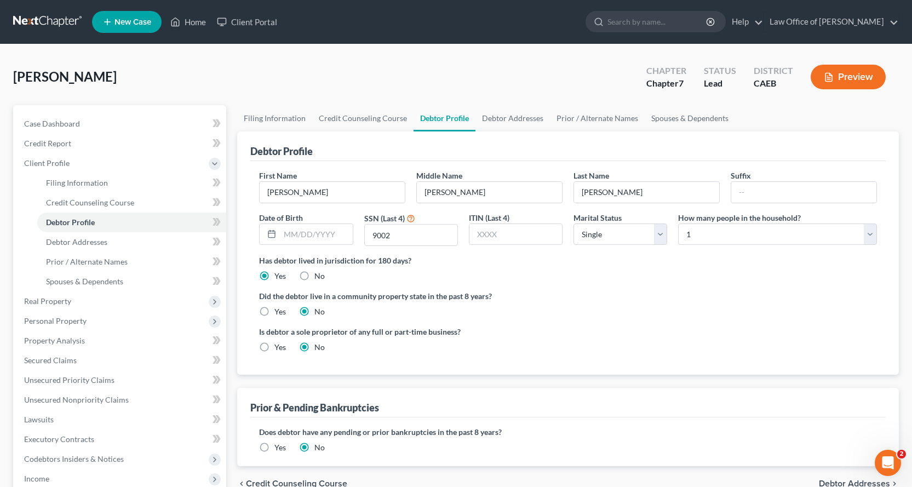
click at [279, 312] on input "Yes" at bounding box center [282, 309] width 7 height 7
radio input "true"
radio input "false"
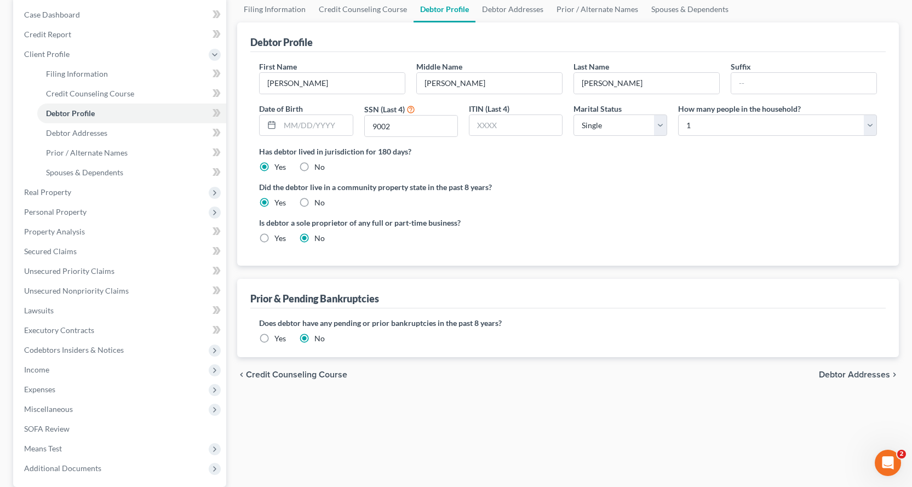
scroll to position [110, 0]
click at [94, 133] on span "Debtor Addresses" at bounding box center [76, 132] width 61 height 9
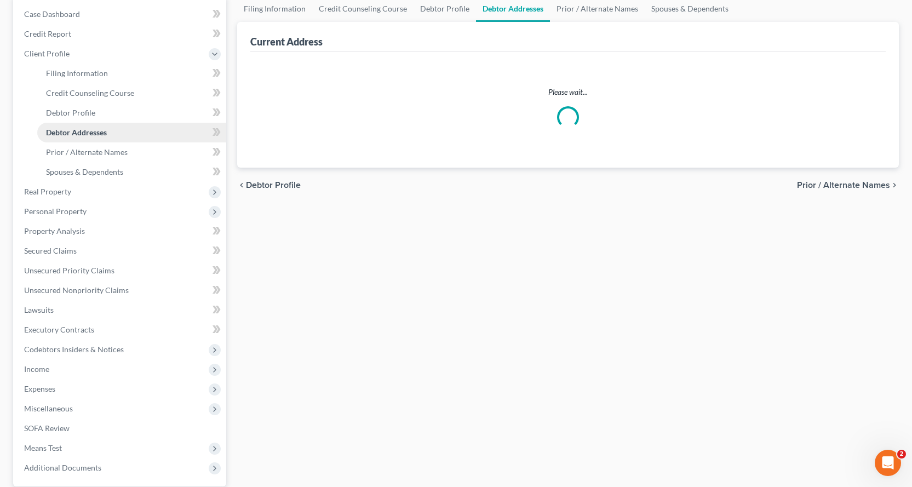
scroll to position [4, 0]
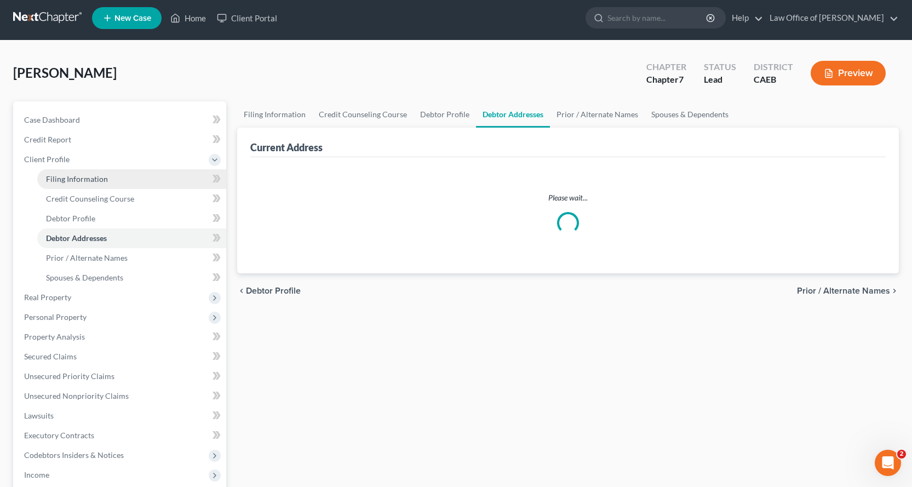
select select "0"
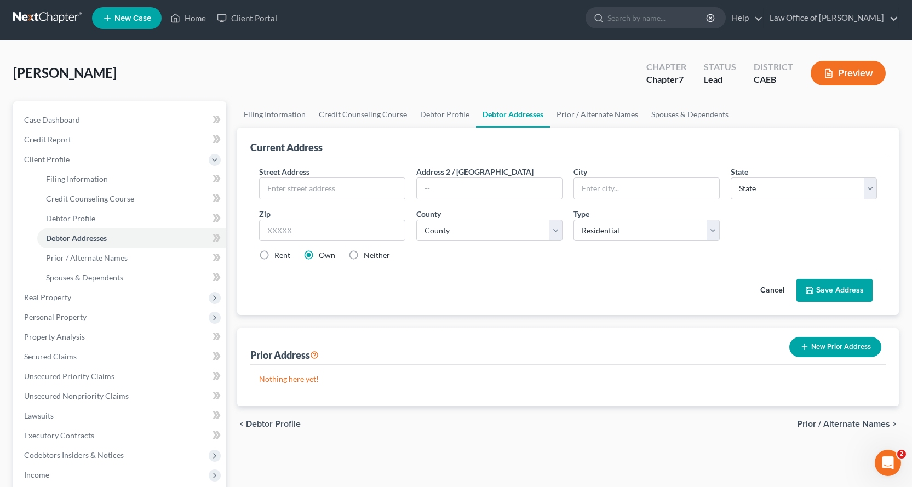
scroll to position [0, 0]
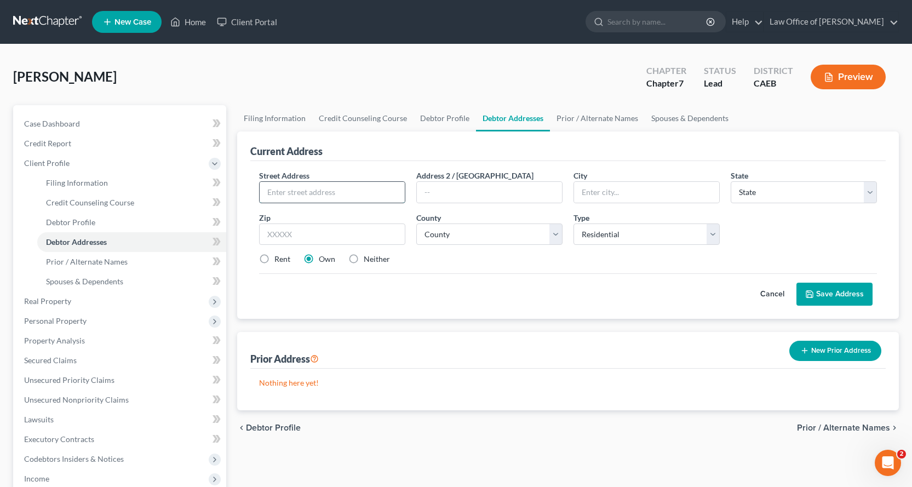
click at [276, 189] on input "text" at bounding box center [332, 192] width 145 height 21
type input "[STREET_ADDRESS][PERSON_NAME]"
type input "No. 10"
type input "[GEOGRAPHIC_DATA]"
select select "4"
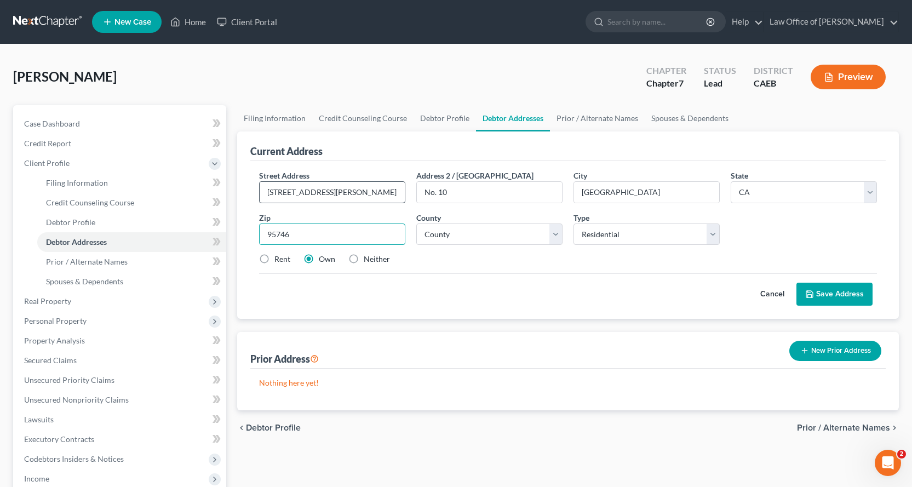
type input "95746"
select select "30"
click at [856, 297] on button "Save Address" at bounding box center [835, 294] width 76 height 23
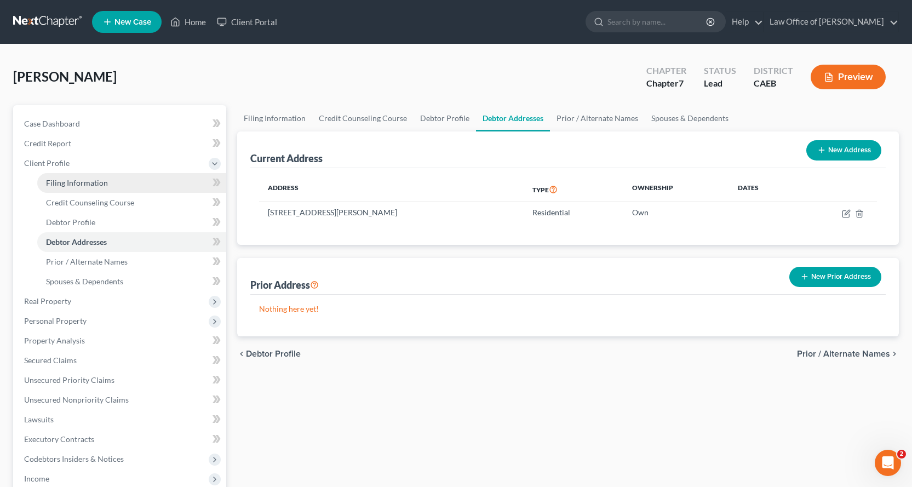
click at [70, 181] on span "Filing Information" at bounding box center [77, 182] width 62 height 9
select select "1"
select select "0"
select select "8"
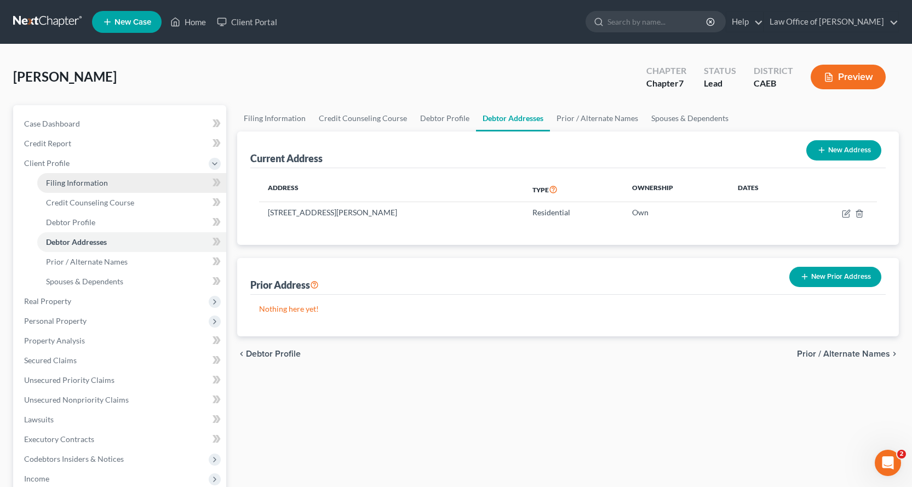
select select "0"
select select "4"
select select "1"
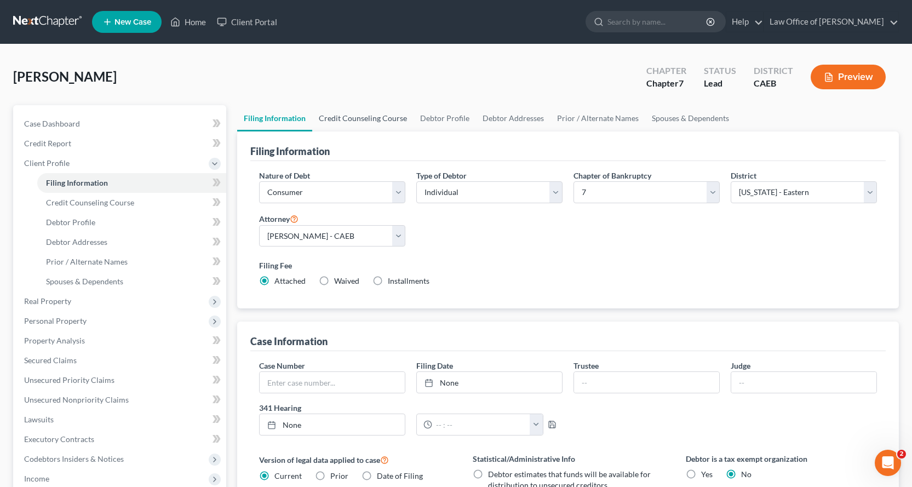
click at [381, 113] on link "Credit Counseling Course" at bounding box center [362, 118] width 101 height 26
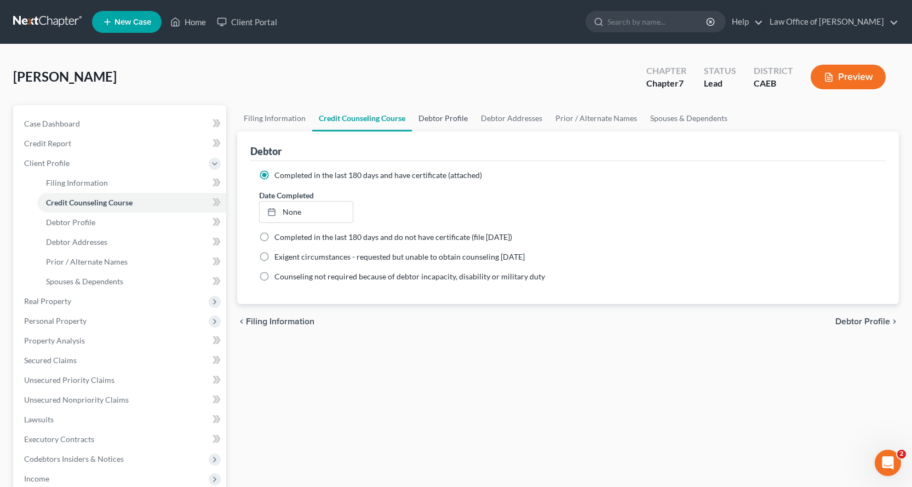
click at [438, 118] on link "Debtor Profile" at bounding box center [443, 118] width 62 height 26
select select "0"
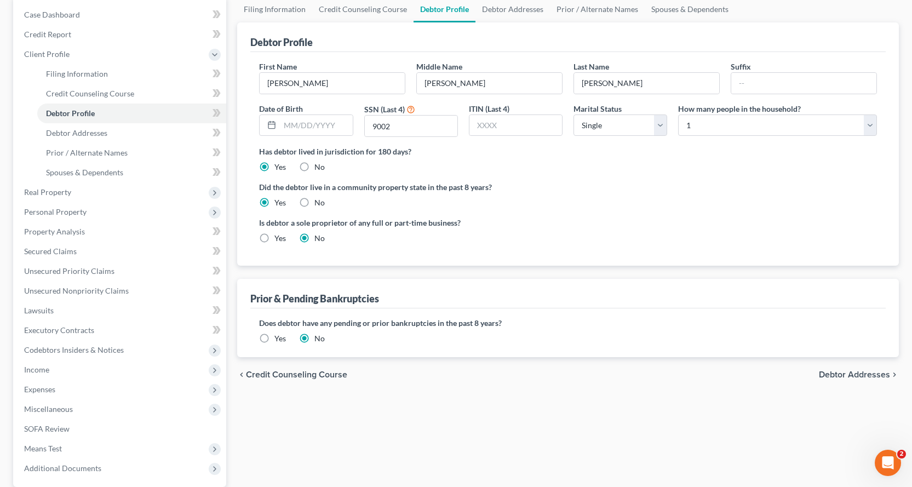
scroll to position [110, 0]
click at [78, 152] on span "Prior / Alternate Names" at bounding box center [87, 151] width 82 height 9
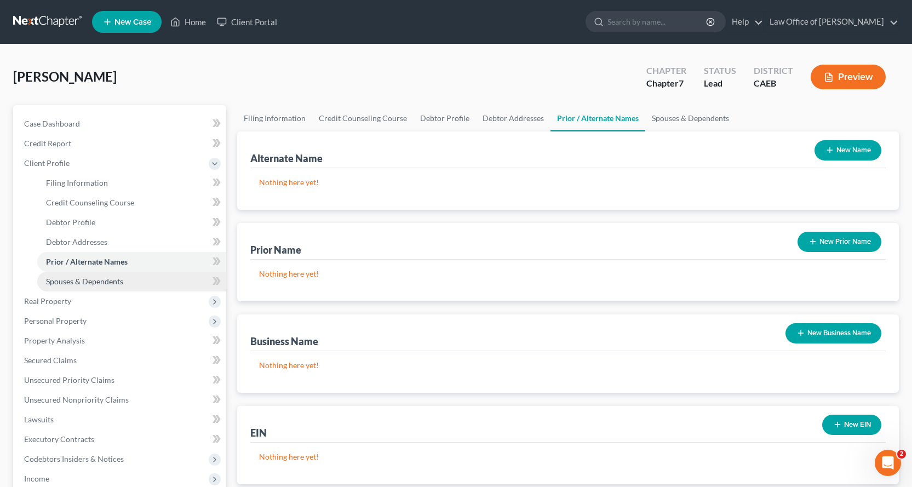
click at [90, 284] on span "Spouses & Dependents" at bounding box center [84, 281] width 77 height 9
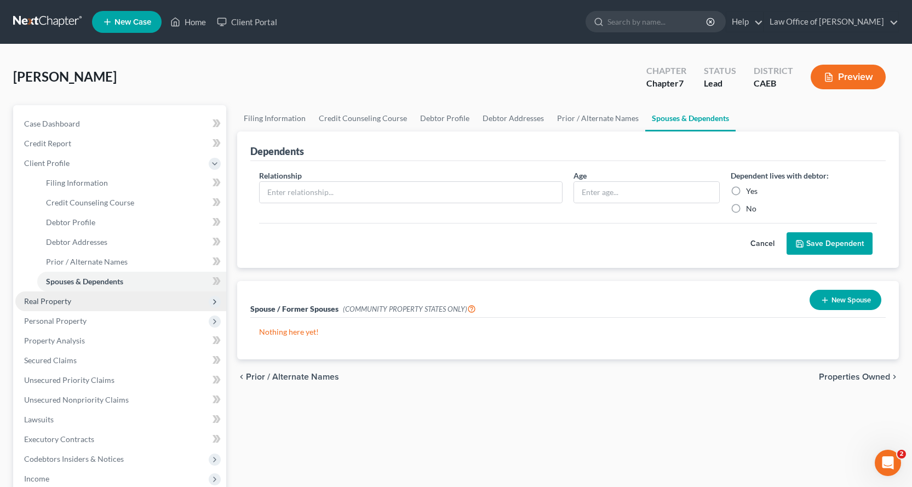
click at [41, 300] on span "Real Property" at bounding box center [47, 300] width 47 height 9
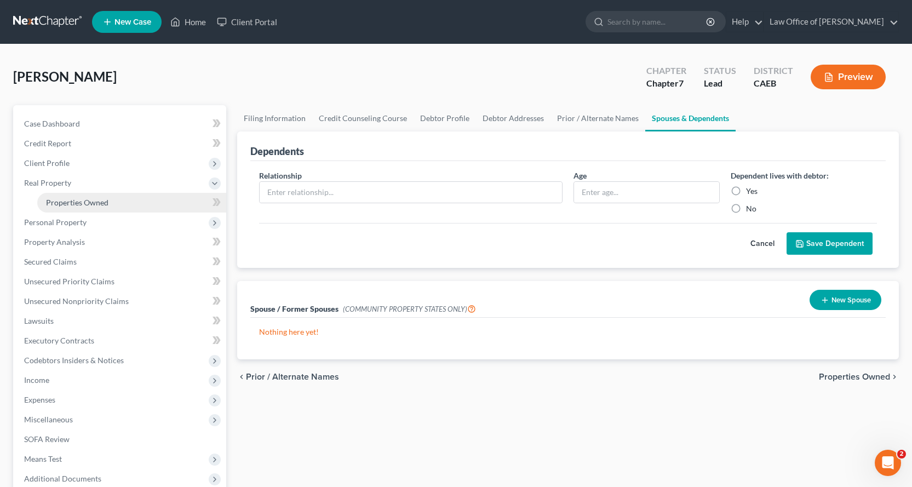
click at [77, 204] on span "Properties Owned" at bounding box center [77, 202] width 62 height 9
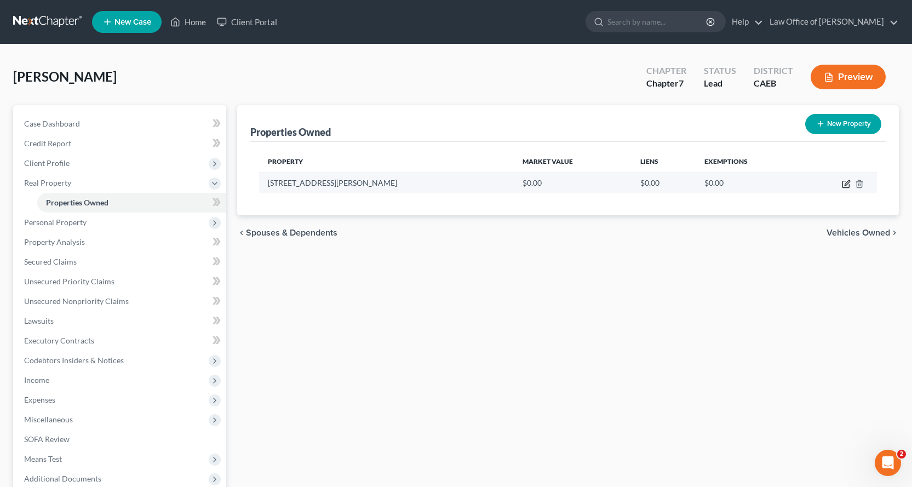
click at [849, 186] on icon "button" at bounding box center [846, 184] width 9 height 9
select select "4"
select select "30"
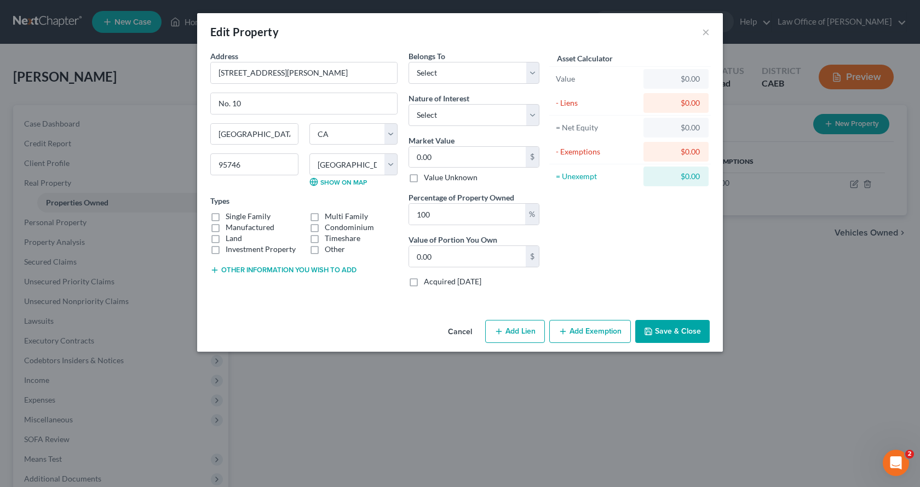
click at [226, 228] on label "Manufactured" at bounding box center [250, 227] width 49 height 11
click at [230, 228] on input "Manufactured" at bounding box center [233, 225] width 7 height 7
checkbox input "true"
drag, startPoint x: 310, startPoint y: 73, endPoint x: 215, endPoint y: 68, distance: 94.9
click at [215, 68] on input "[STREET_ADDRESS][PERSON_NAME]" at bounding box center [304, 72] width 186 height 21
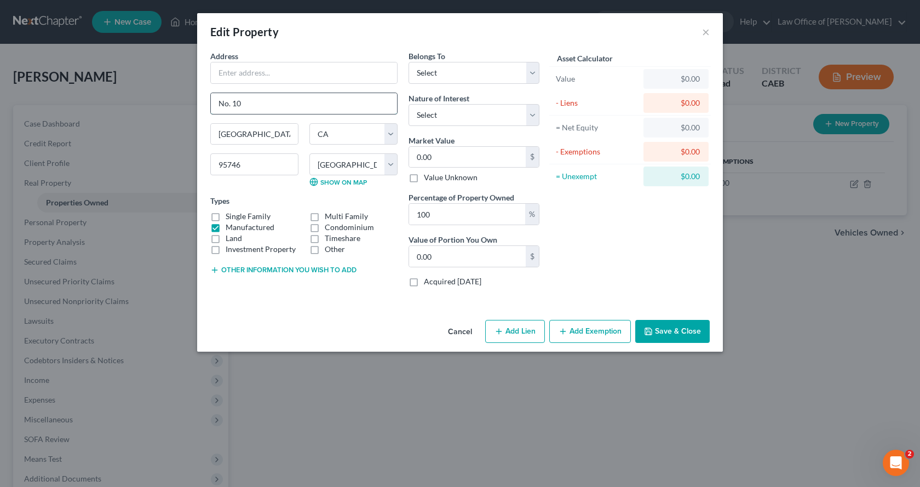
click at [214, 105] on input "No. 10" at bounding box center [304, 103] width 186 height 21
paste input "[STREET_ADDRESS][PERSON_NAME]"
type input "[STREET_ADDRESS][PERSON_NAME]"
click at [233, 75] on input "text" at bounding box center [304, 72] width 186 height 21
type input "Residence"
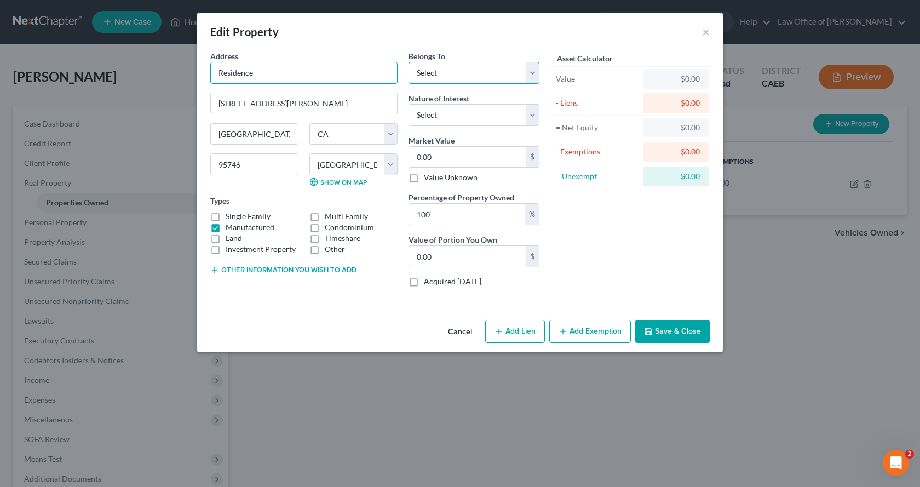
click at [447, 73] on select "Select Debtor 1 Only Debtor 2 Only Debtor 1 And Debtor 2 Only At Least One Of T…" at bounding box center [474, 73] width 131 height 22
select select "0"
click at [409, 62] on select "Select Debtor 1 Only Debtor 2 Only Debtor 1 And Debtor 2 Only At Least One Of T…" at bounding box center [474, 73] width 131 height 22
click at [467, 119] on select "Select Fee Simple Joint Tenant Life Estate Equitable Interest Future Interest T…" at bounding box center [474, 115] width 131 height 22
select select "0"
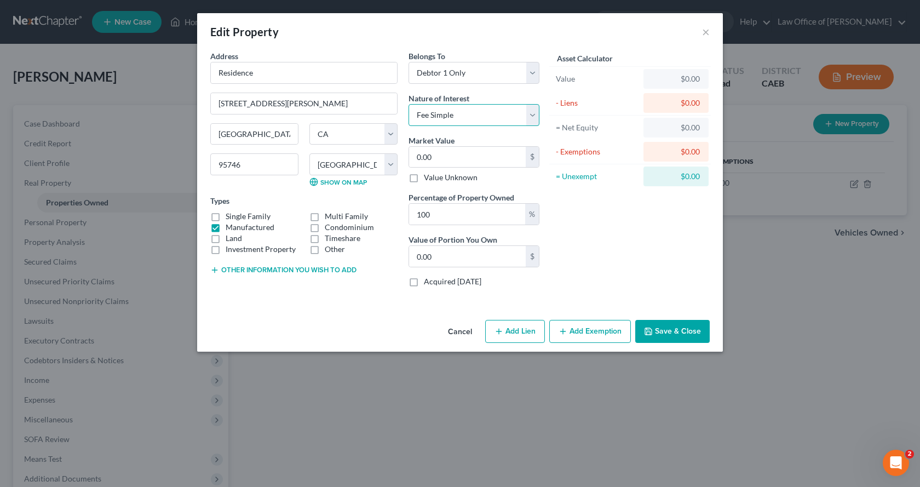
click at [409, 104] on select "Select Fee Simple Joint Tenant Life Estate Equitable Interest Future Interest T…" at bounding box center [474, 115] width 131 height 22
click at [613, 331] on button "Add Exemption" at bounding box center [591, 331] width 82 height 23
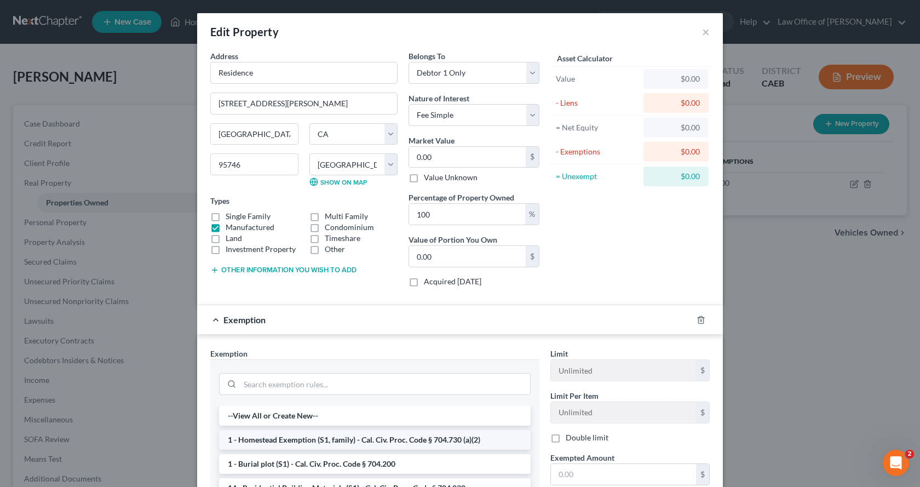
click at [311, 440] on li "1 - Homestead Exemption (S1, family) - Cal. Civ. Proc. Code § 704.730 (a)(2)" at bounding box center [375, 440] width 312 height 20
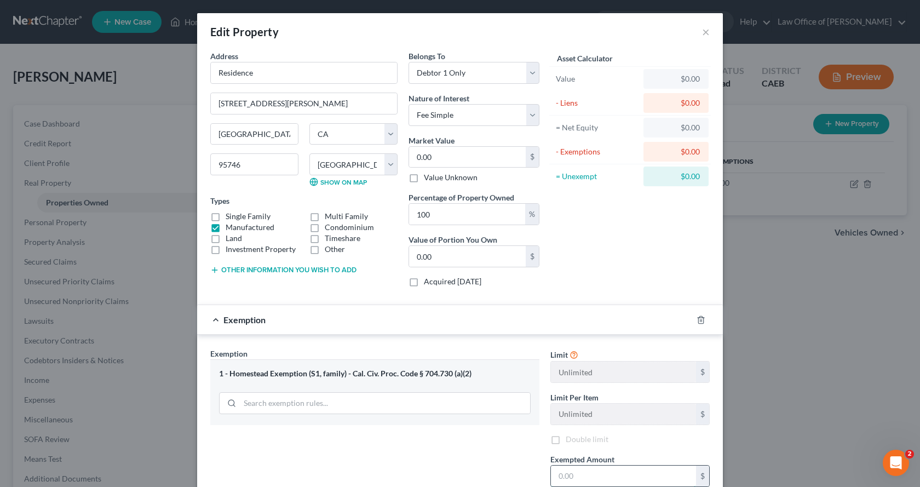
click at [567, 474] on input "text" at bounding box center [623, 476] width 145 height 21
type input "0.00"
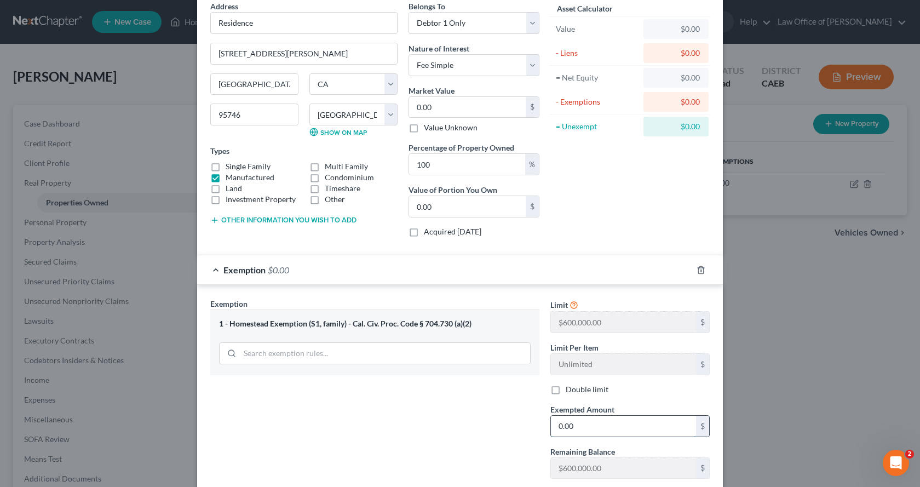
scroll to position [120, 0]
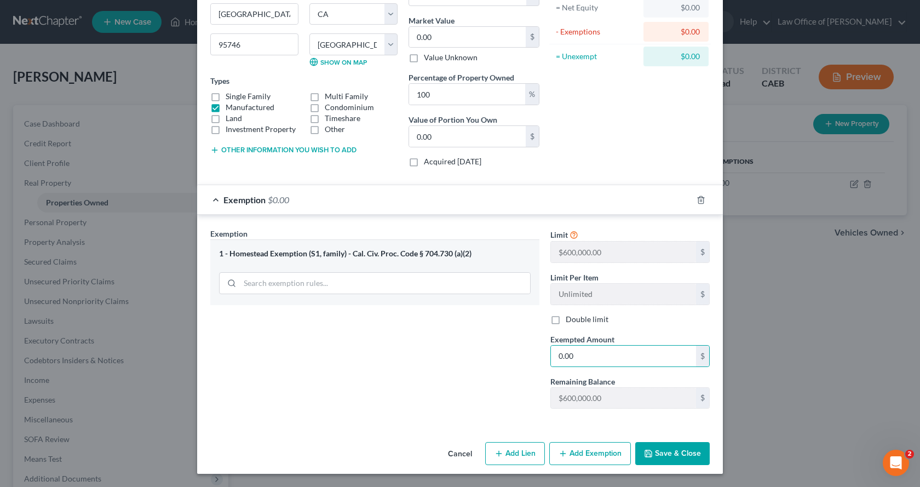
click at [686, 445] on button "Save & Close" at bounding box center [673, 453] width 75 height 23
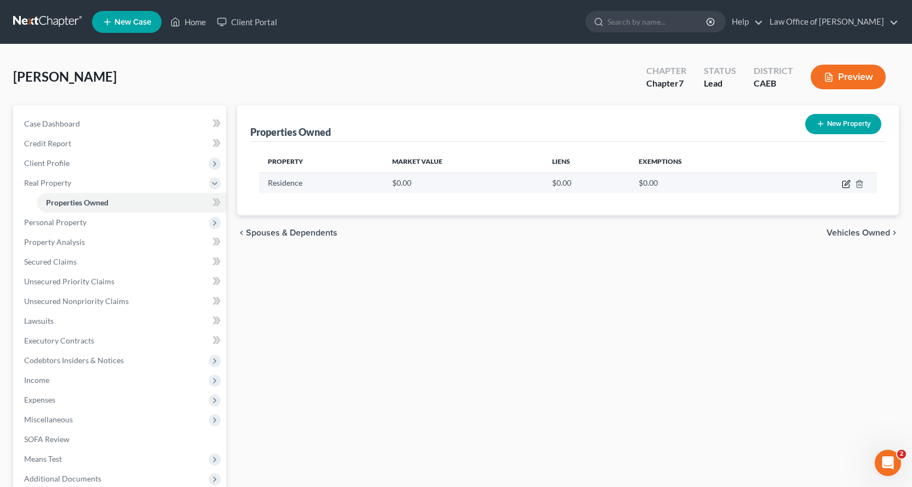
click at [846, 184] on icon "button" at bounding box center [846, 184] width 9 height 9
select select "4"
select select "30"
select select "0"
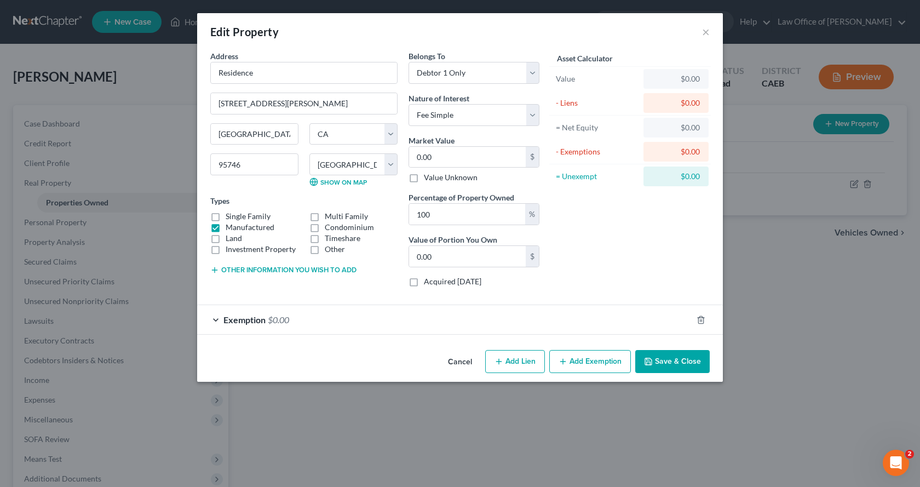
click at [230, 271] on button "Other information you wish to add" at bounding box center [283, 270] width 146 height 9
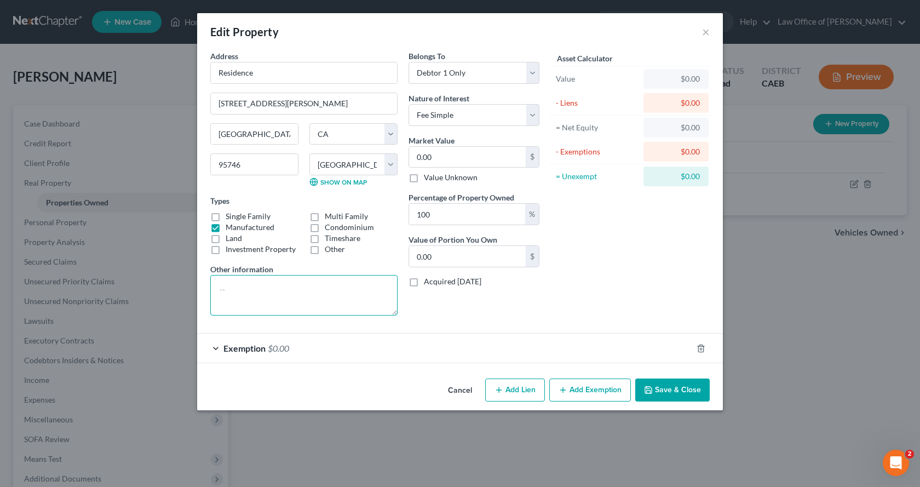
click at [233, 283] on textarea at bounding box center [303, 295] width 187 height 41
type textarea "APN:048-103-088-000"
click at [694, 396] on button "Save & Close" at bounding box center [673, 390] width 75 height 23
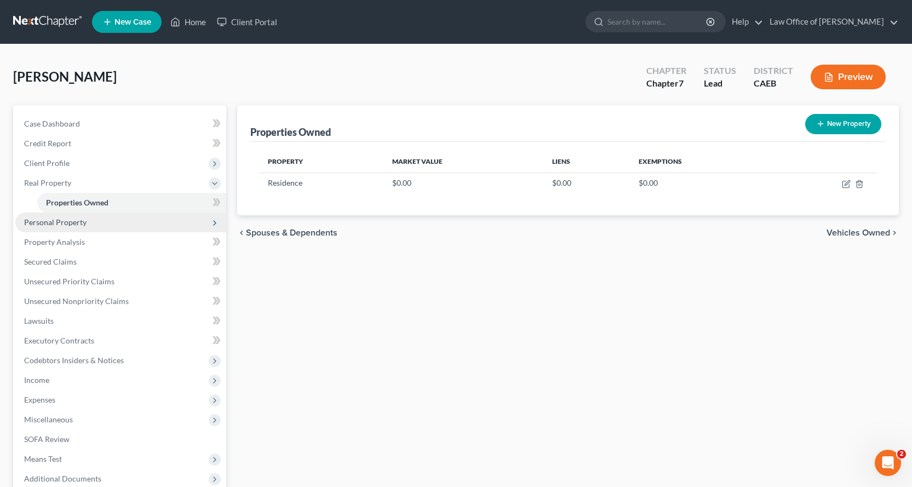
click at [44, 221] on span "Personal Property" at bounding box center [55, 222] width 62 height 9
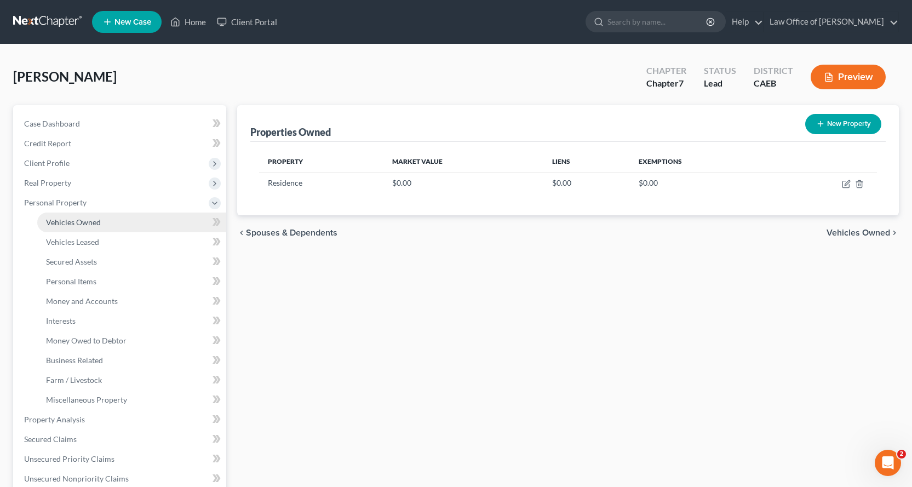
click at [44, 221] on link "Vehicles Owned" at bounding box center [131, 223] width 189 height 20
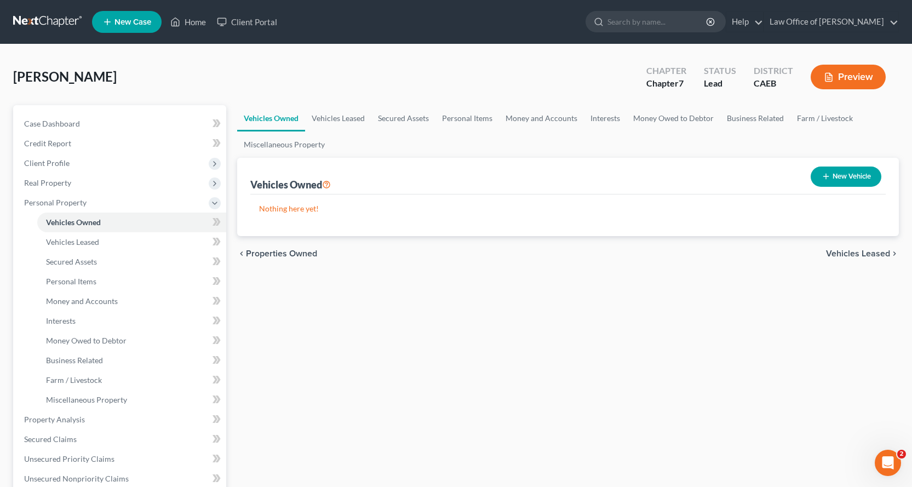
click at [870, 176] on button "New Vehicle" at bounding box center [846, 177] width 71 height 20
select select "0"
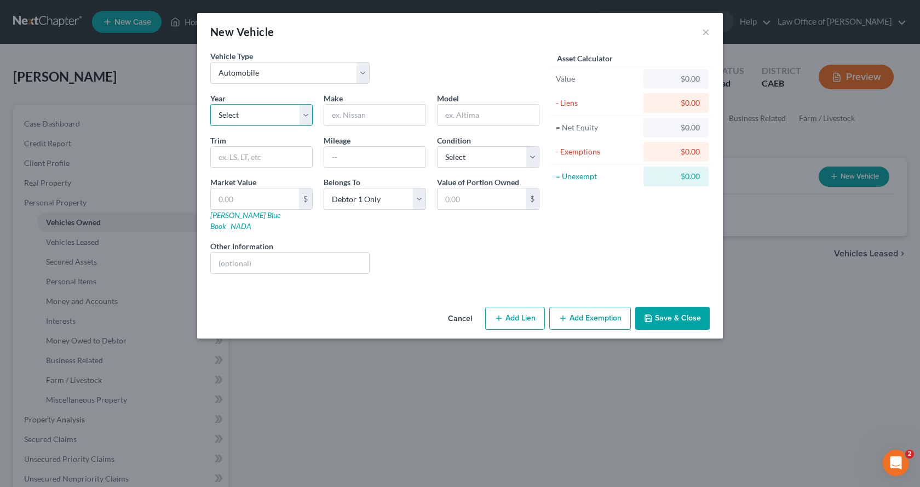
click at [257, 120] on select "Select 2026 2025 2024 2023 2022 2021 2020 2019 2018 2017 2016 2015 2014 2013 20…" at bounding box center [261, 115] width 102 height 22
select select "13"
click at [210, 104] on select "Select 2026 2025 2024 2023 2022 2021 2020 2019 2018 2017 2016 2015 2014 2013 20…" at bounding box center [261, 115] width 102 height 22
click at [347, 113] on input "text" at bounding box center [374, 115] width 101 height 21
type input "Hyundai"
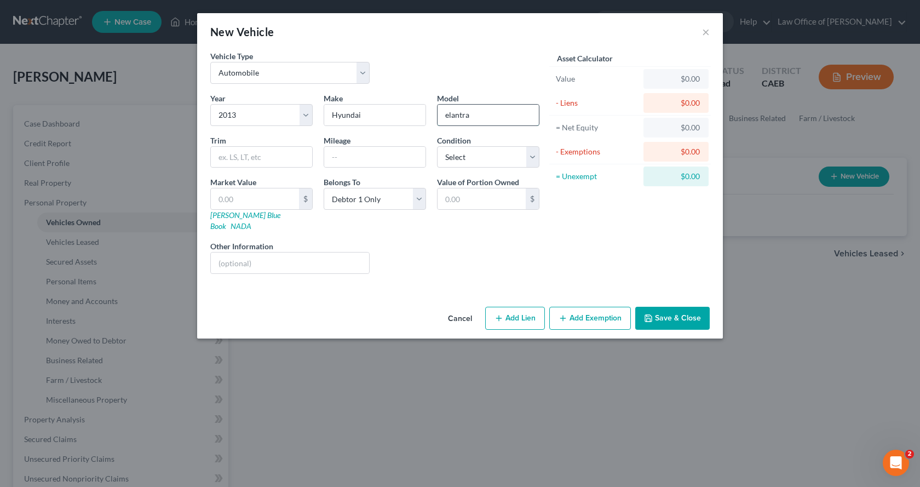
click at [452, 118] on input "elantra" at bounding box center [488, 115] width 101 height 21
type input "Elantra"
click at [342, 159] on input "text" at bounding box center [374, 157] width 101 height 21
type input "167,500"
click at [566, 314] on icon "button" at bounding box center [563, 318] width 9 height 9
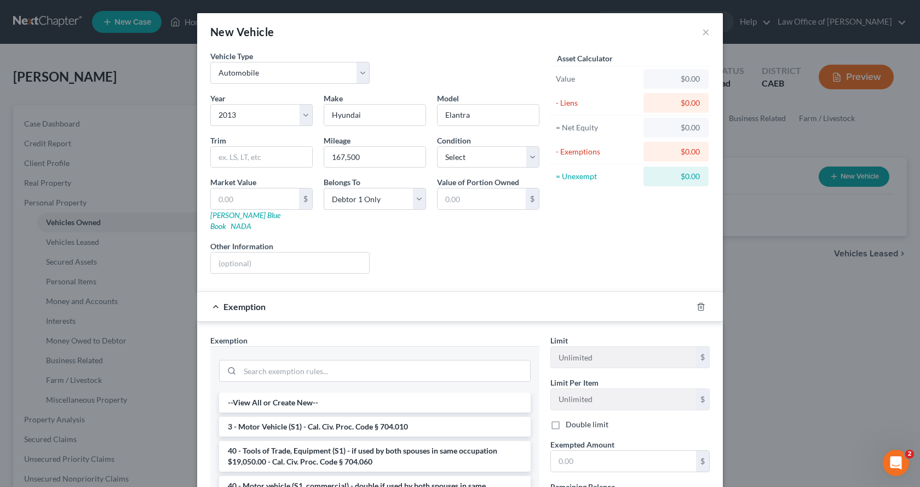
click at [394, 417] on li "3 - Motor Vehicle (S1) - Cal. Civ. Proc. Code § 704.010" at bounding box center [375, 427] width 312 height 20
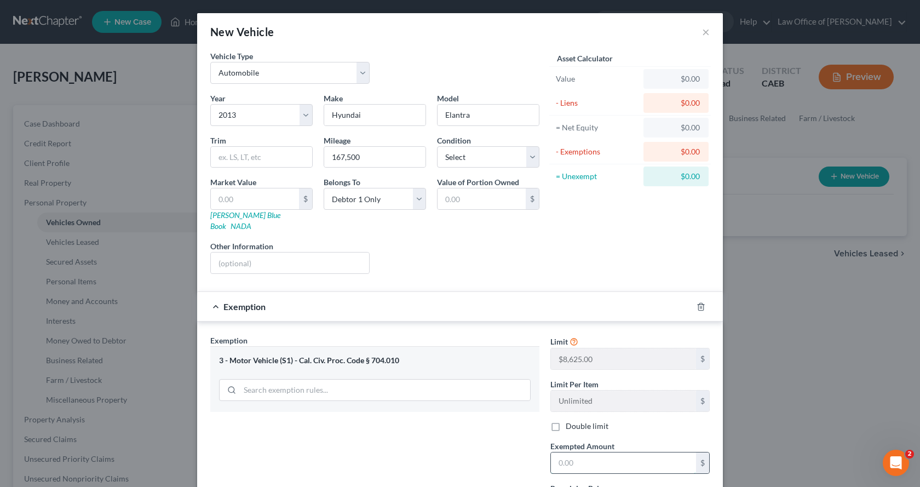
click at [580, 456] on input "text" at bounding box center [623, 463] width 145 height 21
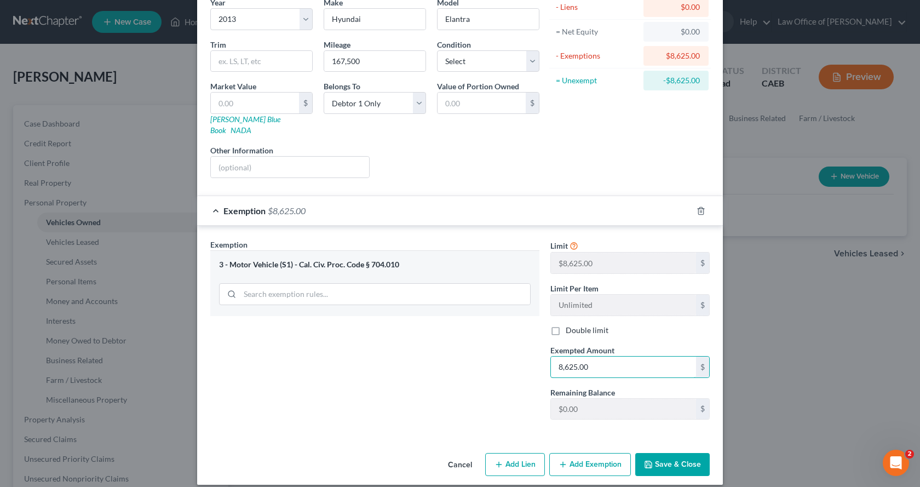
type input "8,625.00"
click at [690, 453] on button "Save & Close" at bounding box center [673, 464] width 75 height 23
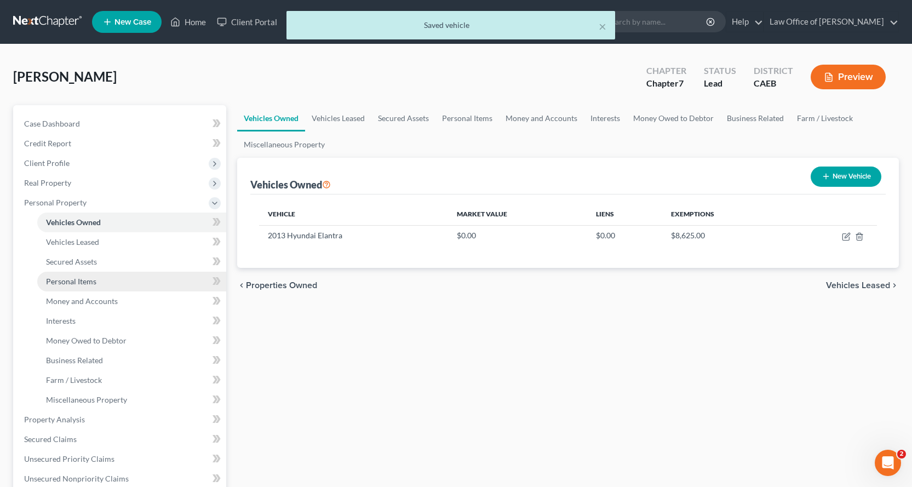
click at [68, 288] on link "Personal Items" at bounding box center [131, 282] width 189 height 20
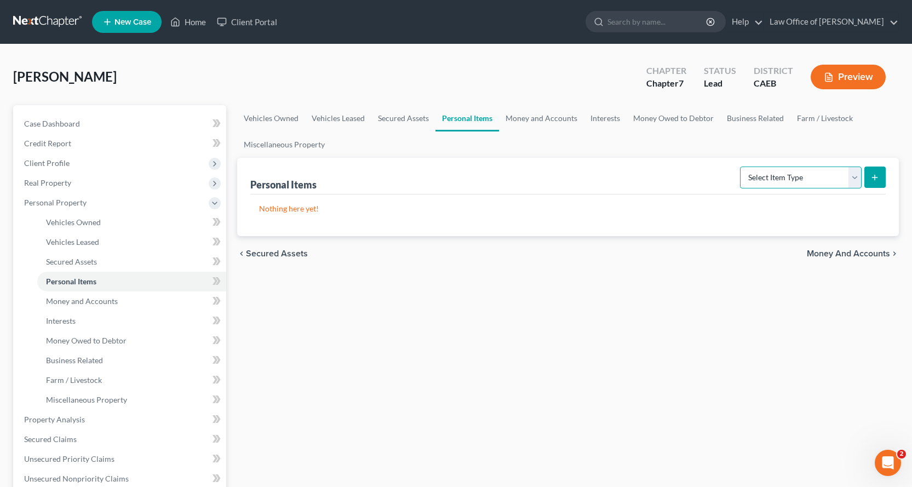
click at [857, 181] on select "Select Item Type Clothing Collectibles Of Value Electronics Firearms Household …" at bounding box center [801, 178] width 122 height 22
select select "household_goods"
click at [741, 167] on select "Select Item Type Clothing Collectibles Of Value Electronics Firearms Household …" at bounding box center [801, 178] width 122 height 22
click at [882, 180] on button "submit" at bounding box center [875, 177] width 21 height 21
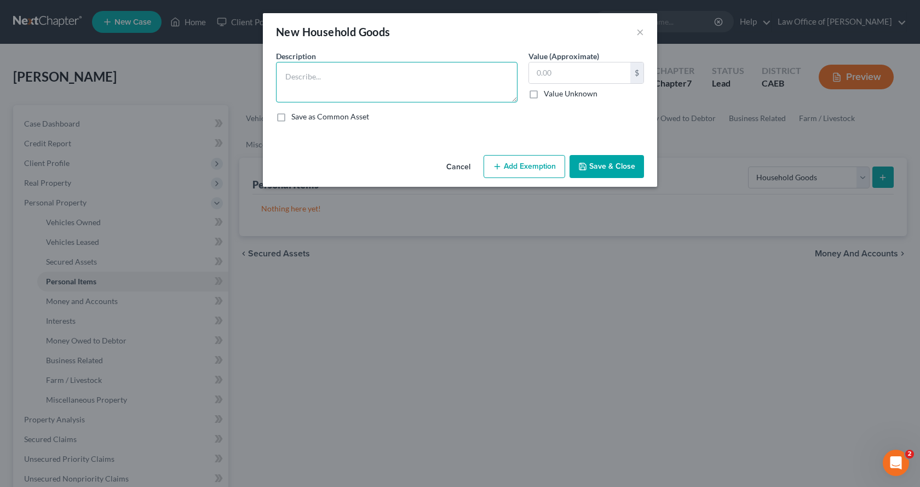
click at [306, 82] on textarea at bounding box center [397, 82] width 242 height 41
click at [369, 89] on textarea "Bedroom furniture $300.00, Living room furniture $400.00, Dining room furniture…" at bounding box center [397, 82] width 242 height 41
click at [448, 88] on textarea "Bedroom furniture $300.00, Living room furniture $400.00, Dining room furniture…" at bounding box center [397, 82] width 242 height 41
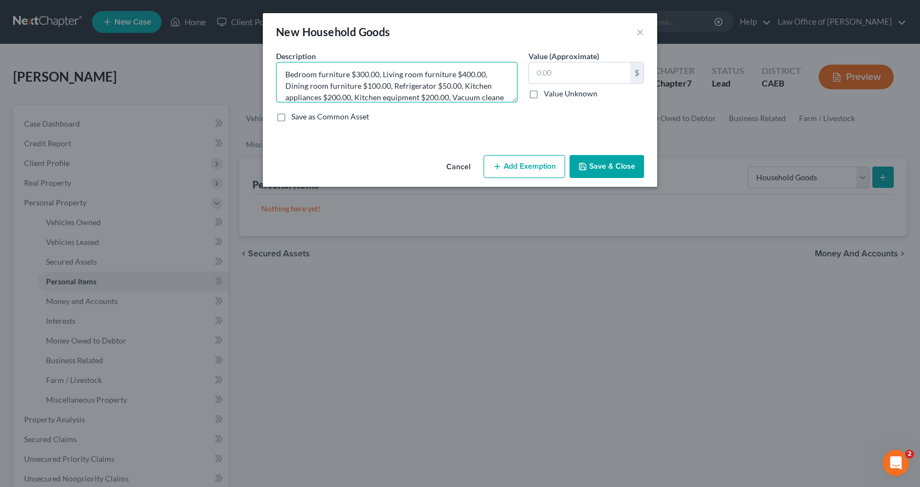
scroll to position [14, 0]
click at [440, 99] on textarea "Bedroom furniture $300.00, Living room furniture $400.00, Dining room furniture…" at bounding box center [397, 82] width 242 height 41
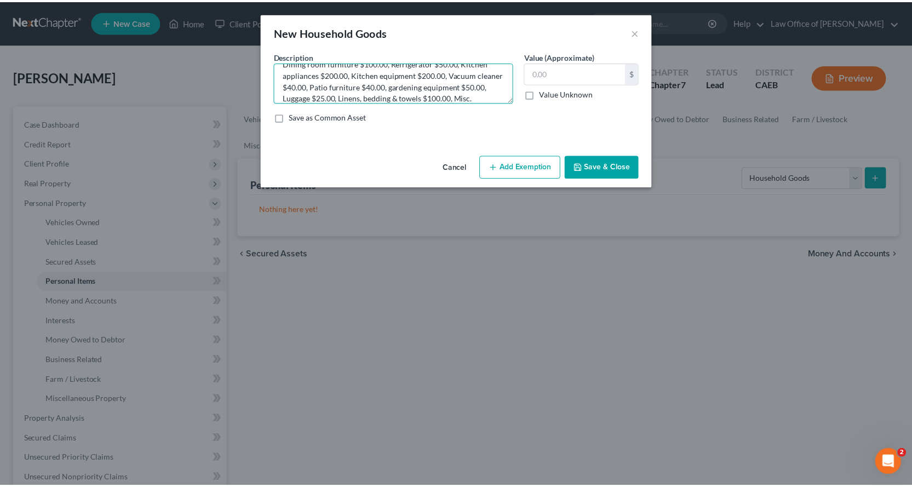
scroll to position [37, 0]
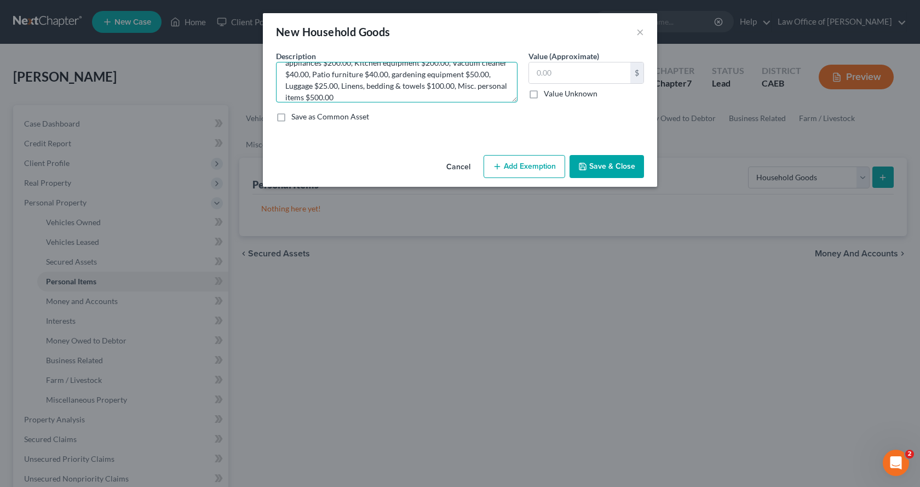
type textarea "Bedroom furniture $300.00, Living room furniture $400.00, Dining room furniture…"
click at [552, 163] on button "Add Exemption" at bounding box center [525, 166] width 82 height 23
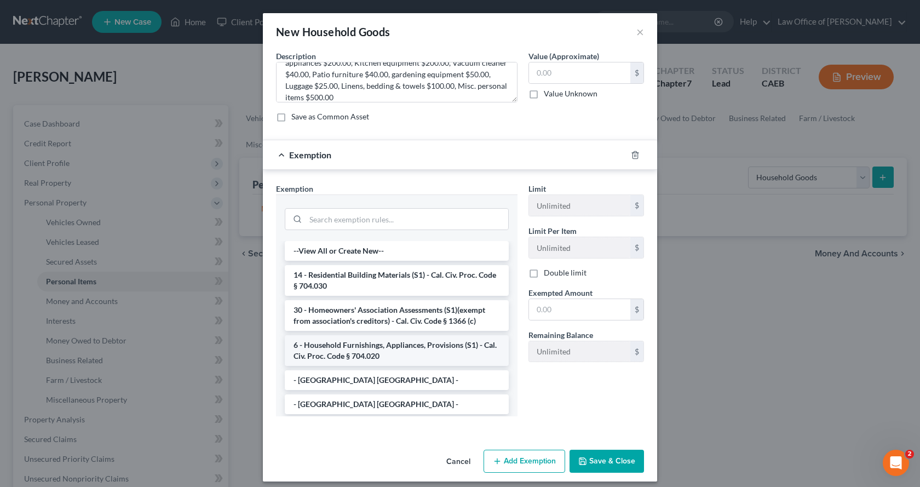
click at [347, 345] on li "6 - Household Furnishings, Appliances, Provisions (S1) - Cal. Civ. Proc. Code §…" at bounding box center [397, 350] width 224 height 31
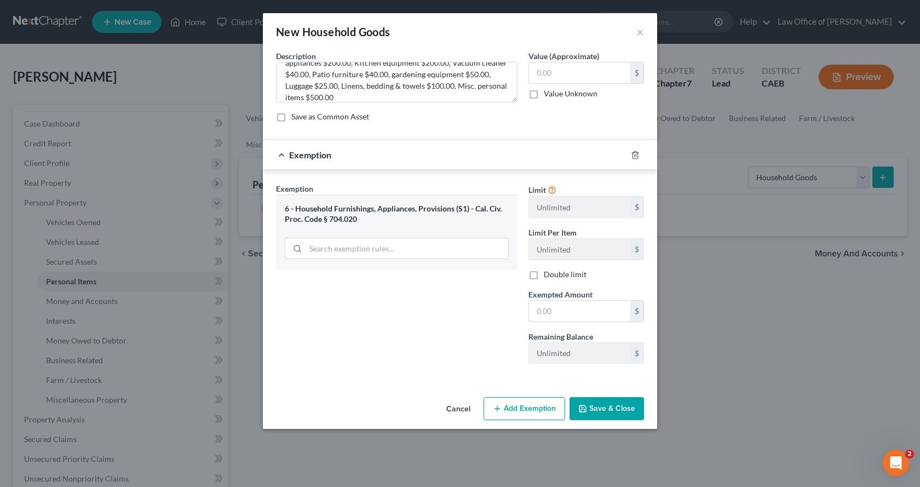
drag, startPoint x: 551, startPoint y: 312, endPoint x: 518, endPoint y: 324, distance: 34.8
click at [551, 312] on input "text" at bounding box center [579, 311] width 101 height 21
click at [580, 72] on input "text" at bounding box center [579, 72] width 101 height 21
type input "2,005.00"
click at [536, 318] on input "text" at bounding box center [579, 311] width 101 height 21
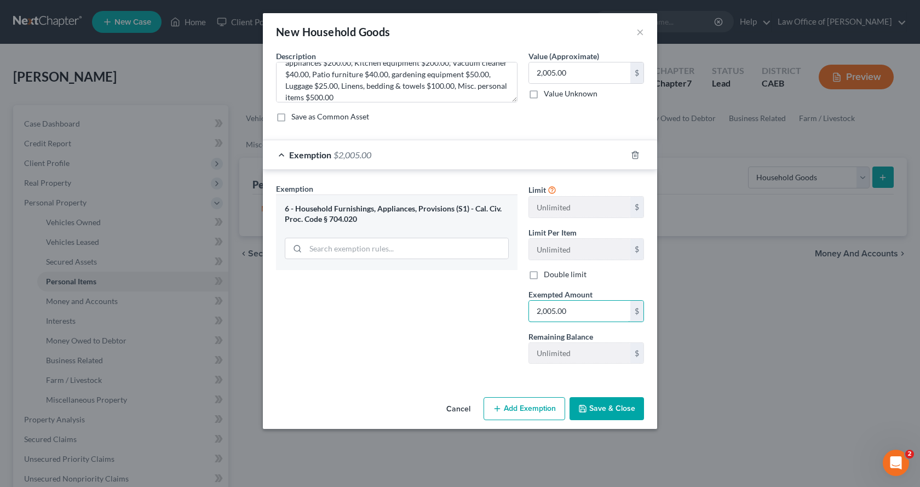
type input "2,005.00"
click at [596, 410] on button "Save & Close" at bounding box center [607, 408] width 75 height 23
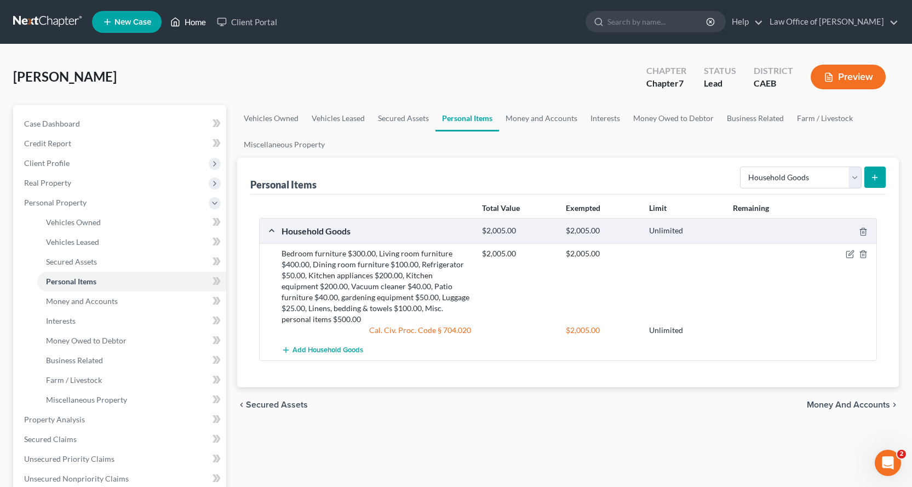
click at [193, 25] on link "Home" at bounding box center [188, 22] width 47 height 20
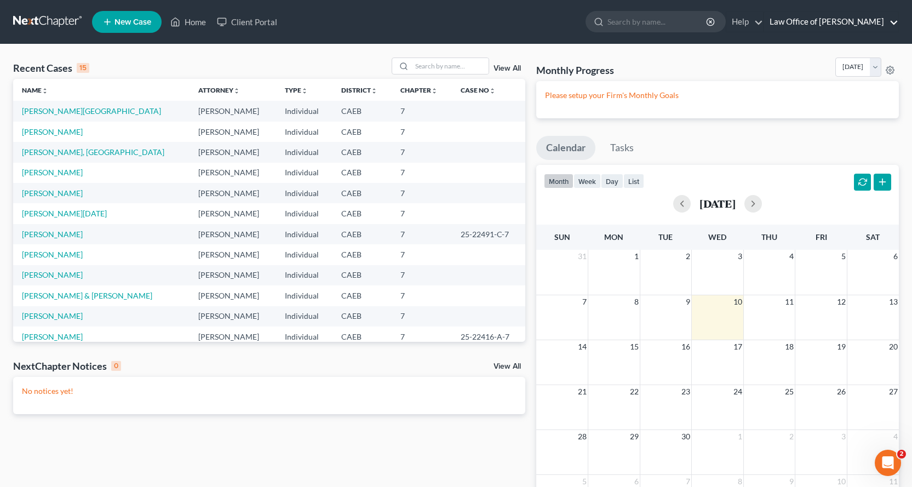
click at [860, 21] on link "Law Office of [PERSON_NAME]" at bounding box center [831, 22] width 134 height 20
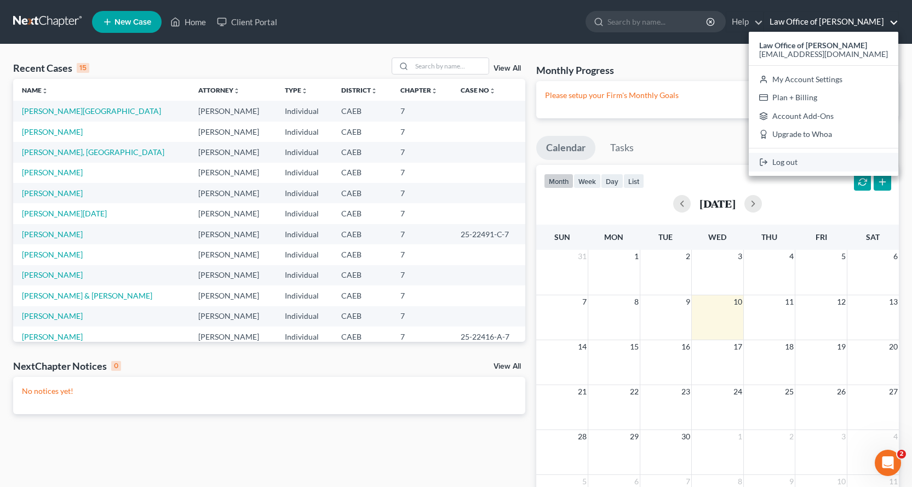
click at [806, 166] on link "Log out" at bounding box center [824, 162] width 150 height 19
